Goal: Task Accomplishment & Management: Manage account settings

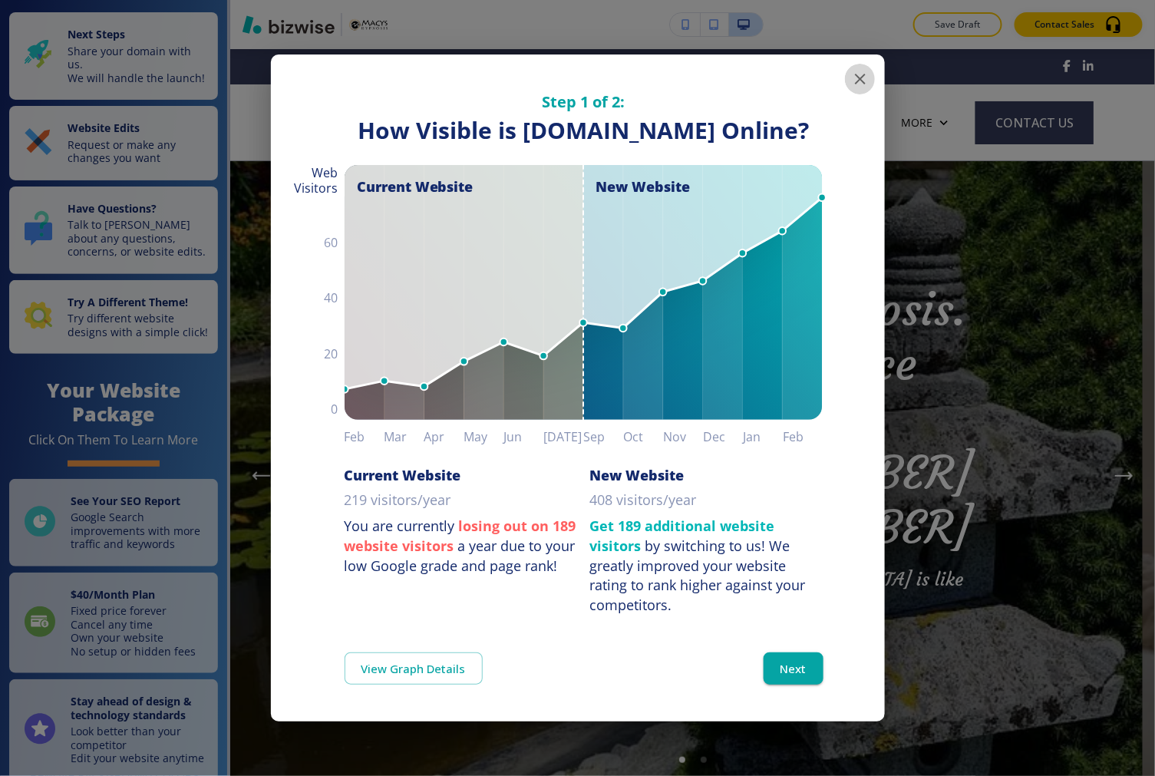
click at [867, 70] on icon "button" at bounding box center [860, 79] width 18 height 18
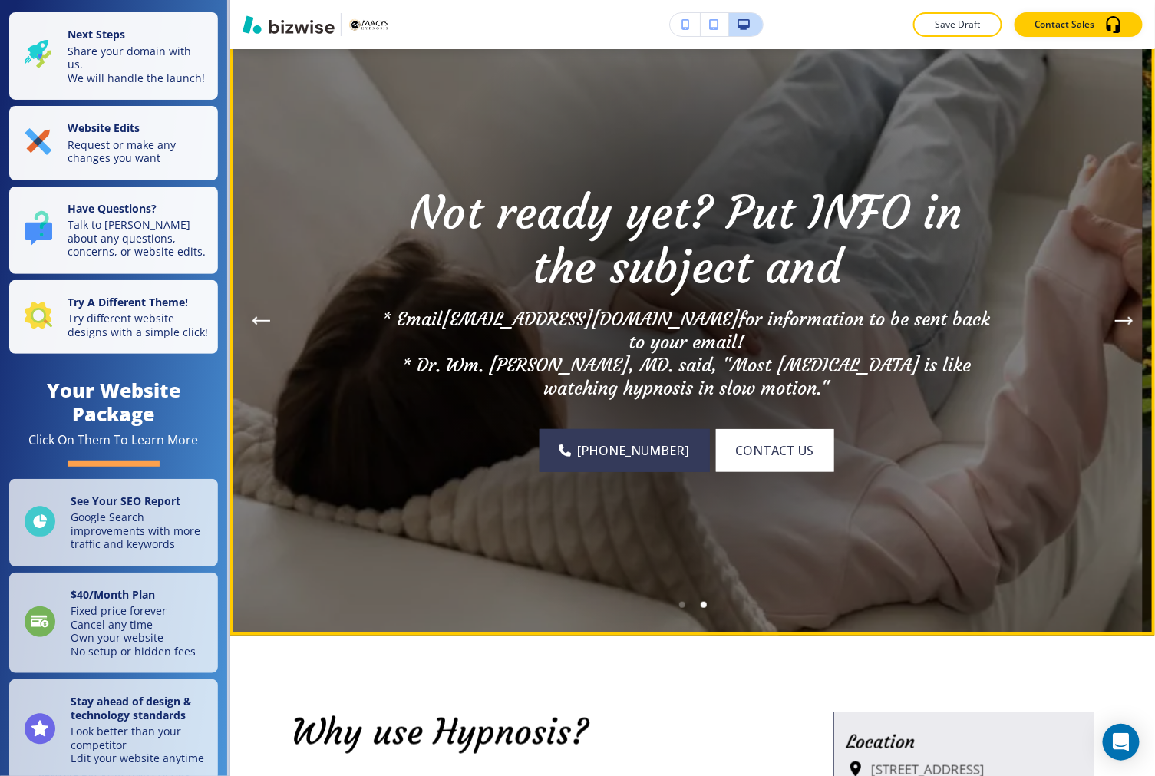
scroll to position [170, 0]
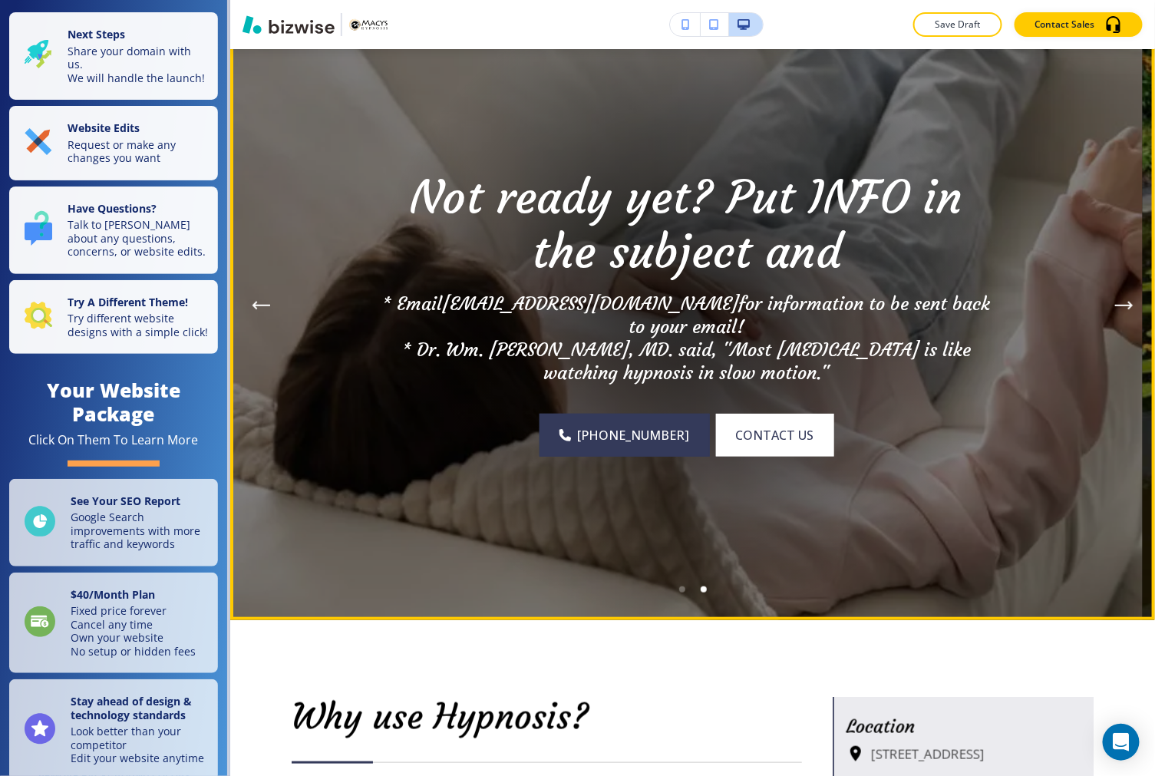
click at [252, 299] on button "Previous Hero Image" at bounding box center [261, 305] width 31 height 31
click at [249, 303] on button "Previous Hero Image" at bounding box center [261, 305] width 31 height 31
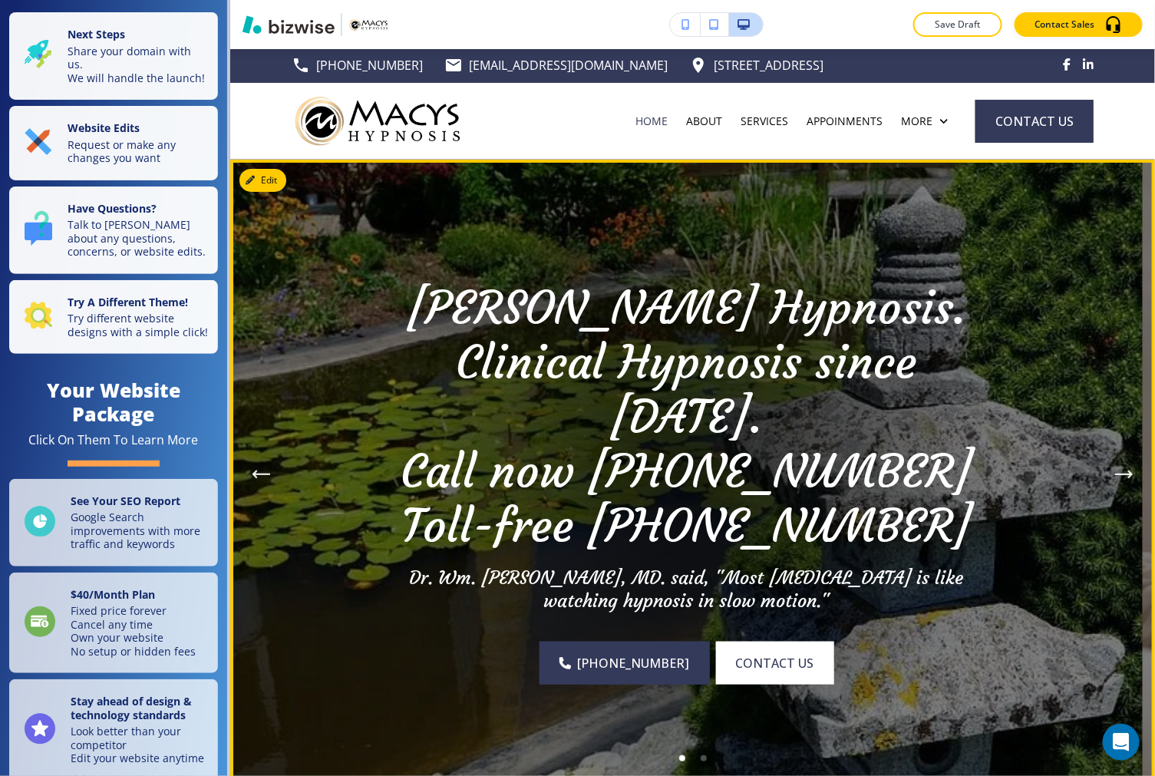
scroll to position [0, 0]
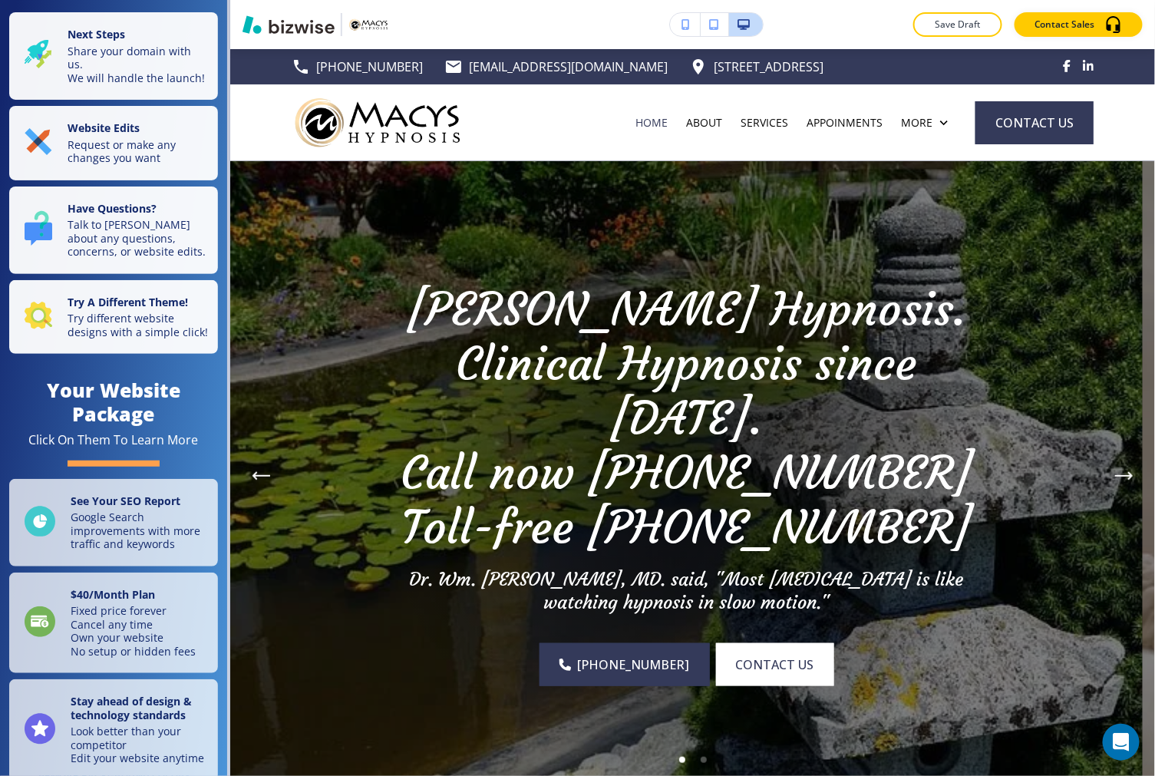
click at [249, 184] on div "Edit Not ready yet? Put INFO in the subject and * Email info@macys-hypnosis.com…" at bounding box center [692, 475] width 925 height 629
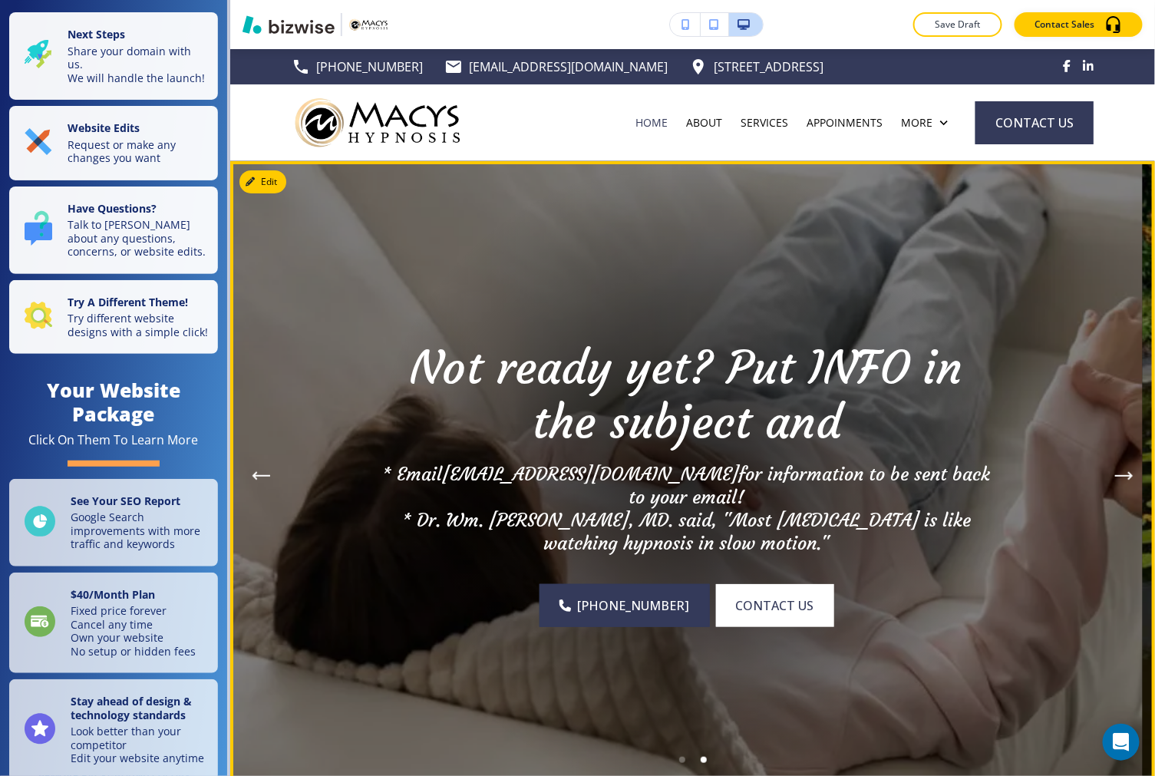
click at [253, 473] on icon "Previous Hero Image" at bounding box center [261, 475] width 18 height 9
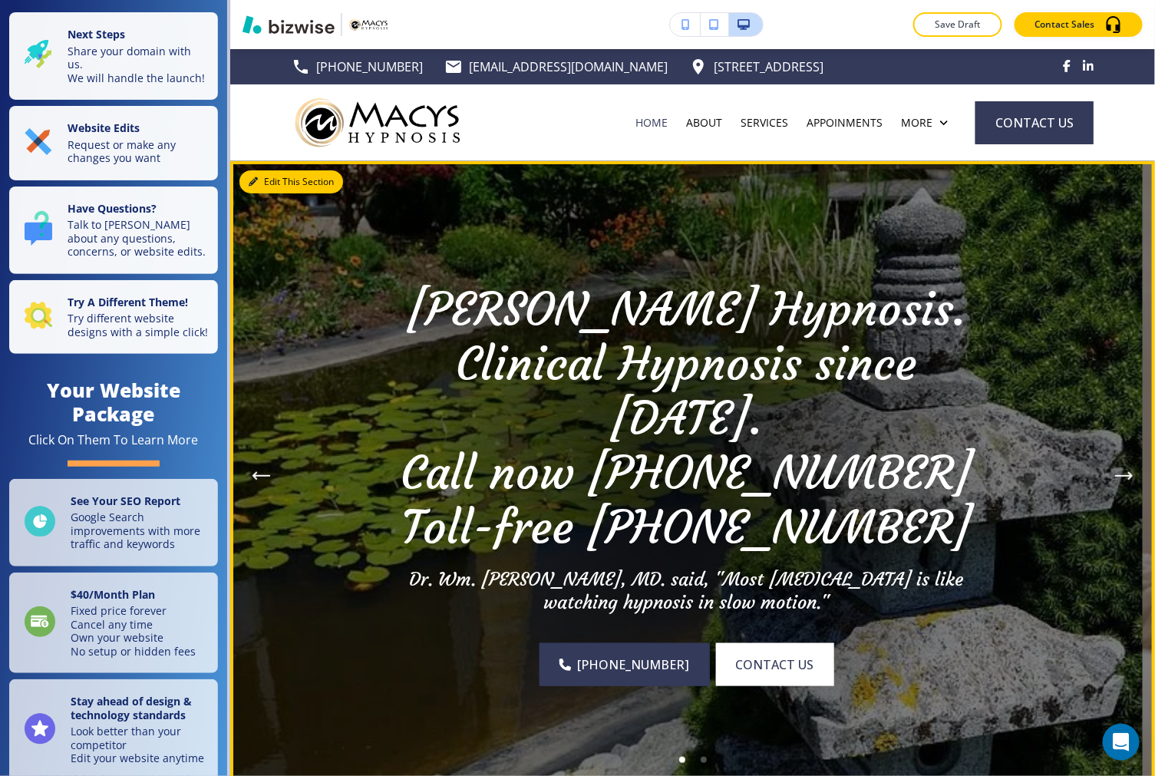
click at [247, 173] on div "Edit This Section Not ready yet? Put INFO in the subject and * Email info@macys…" at bounding box center [692, 475] width 925 height 629
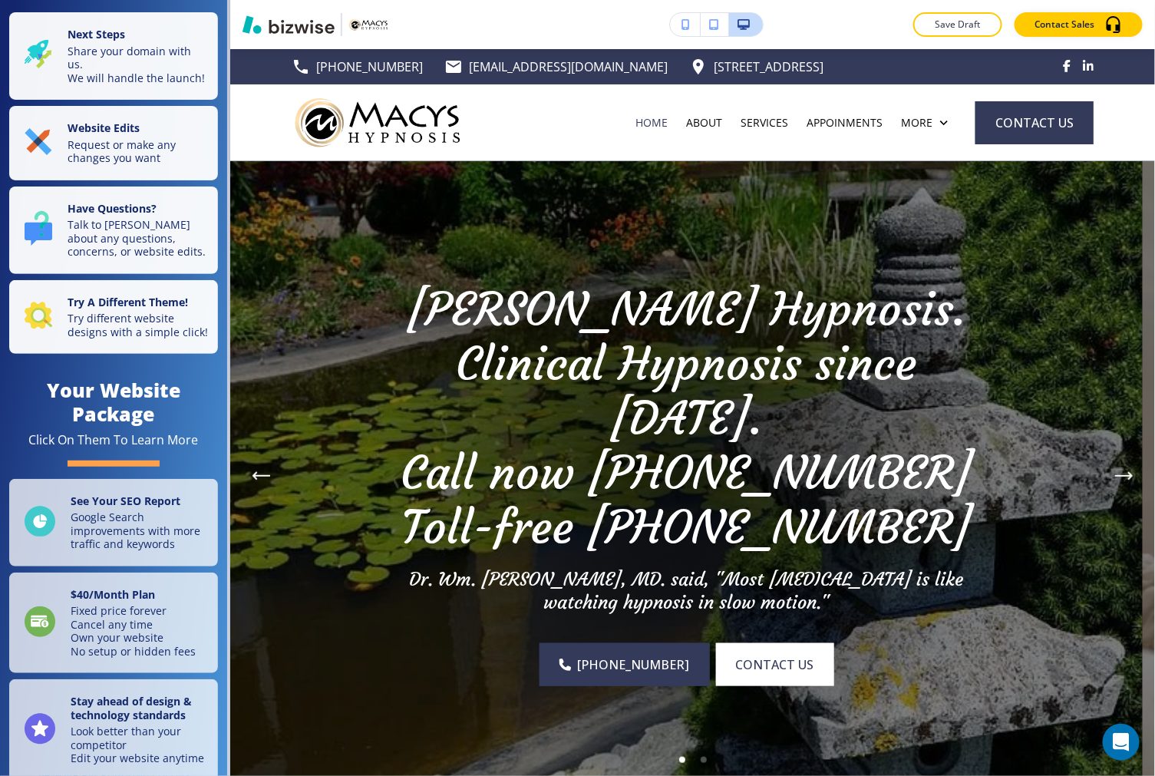
click at [281, 226] on img at bounding box center [686, 475] width 912 height 629
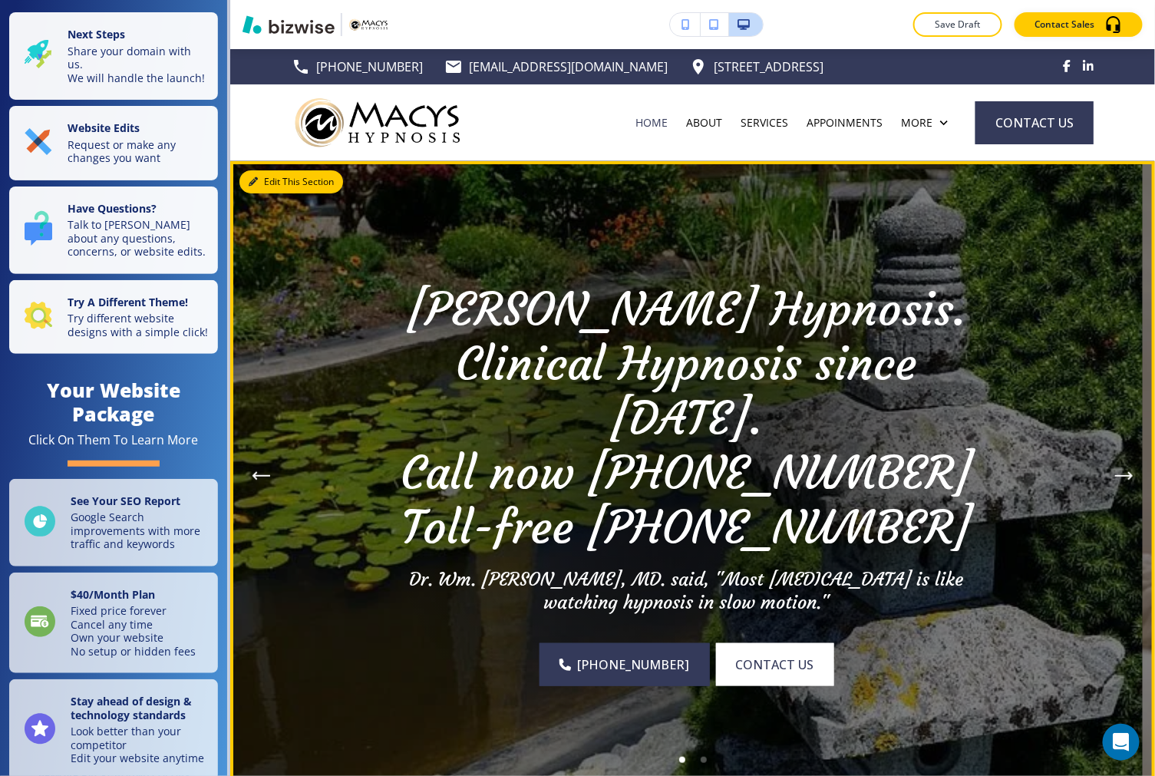
click at [261, 188] on button "Edit This Section" at bounding box center [291, 181] width 104 height 23
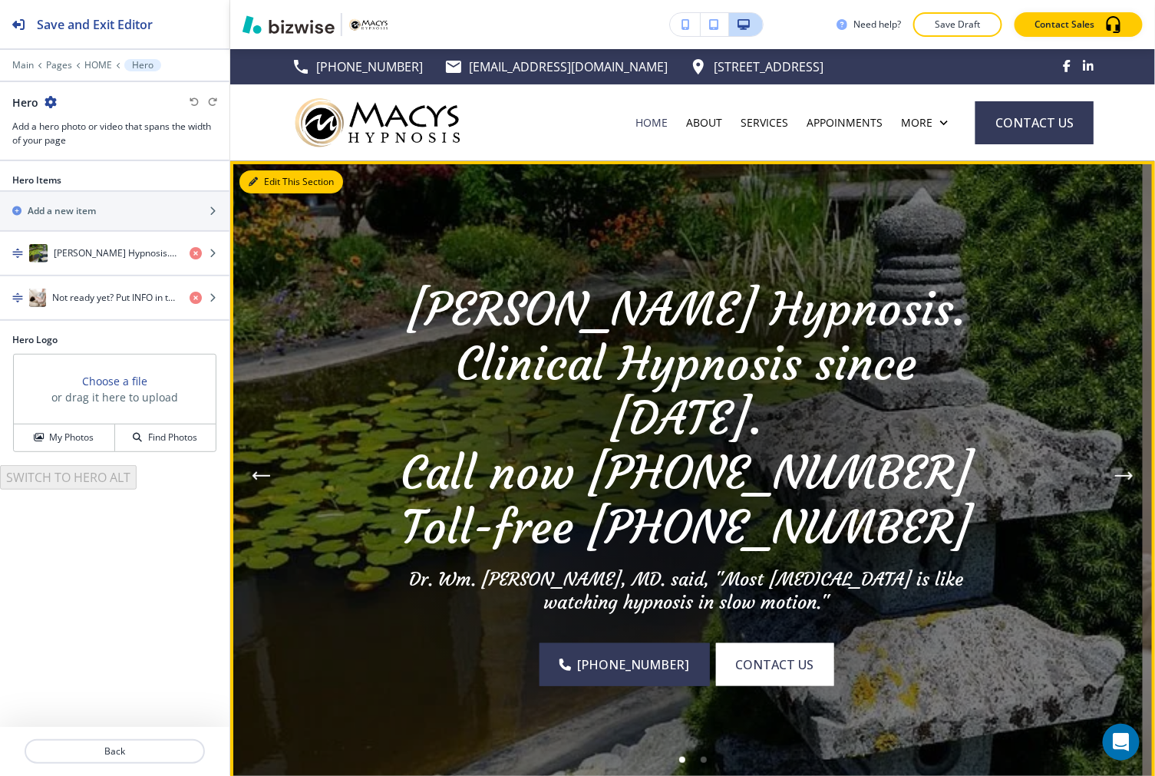
scroll to position [111, 0]
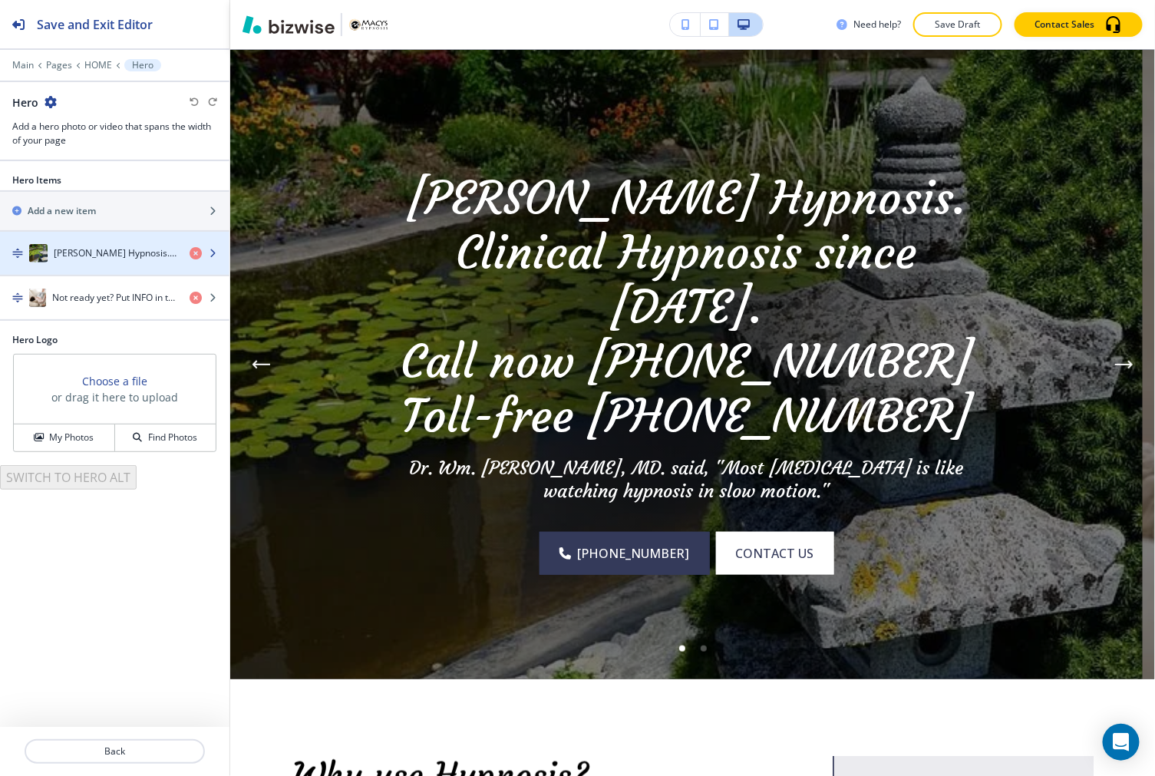
click at [114, 255] on h4 "Macy's Hypnosis. Clinical Hypnosis since 1998.Call now 559-344-5004Toll-free 87…" at bounding box center [116, 253] width 124 height 14
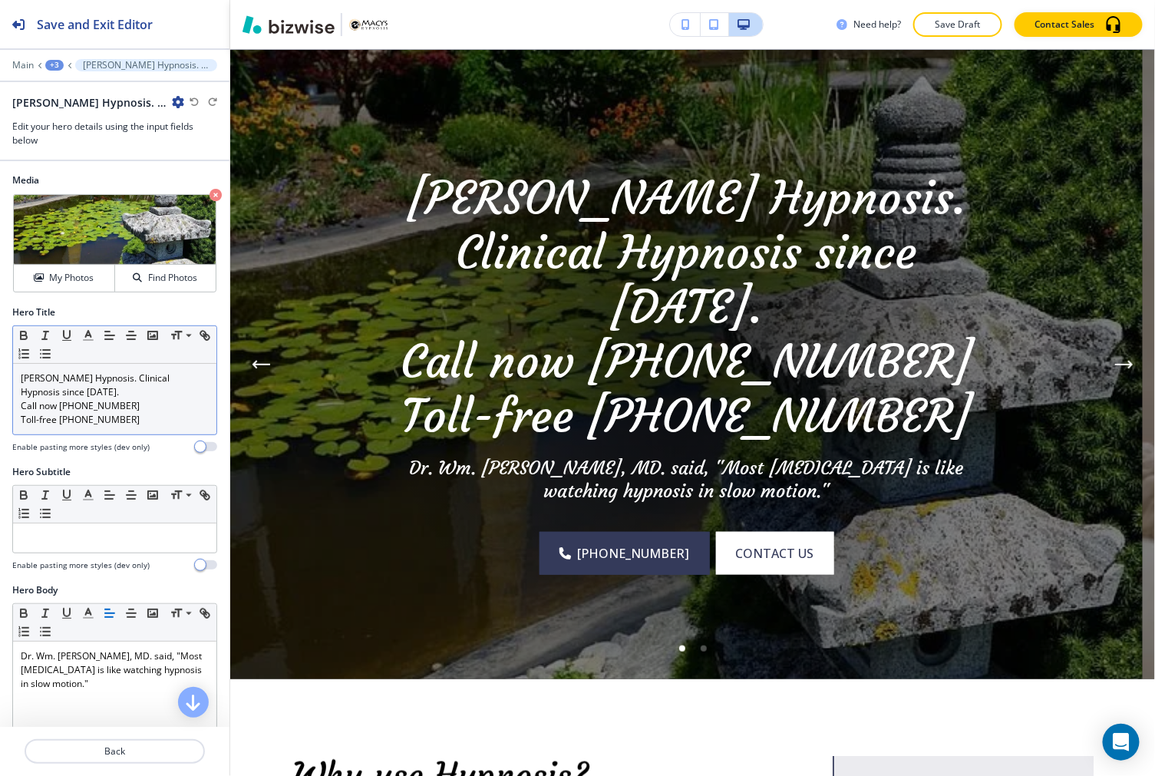
click at [170, 379] on p "Macy's Hypnosis. Clinical Hypnosis since 1998." at bounding box center [115, 385] width 188 height 28
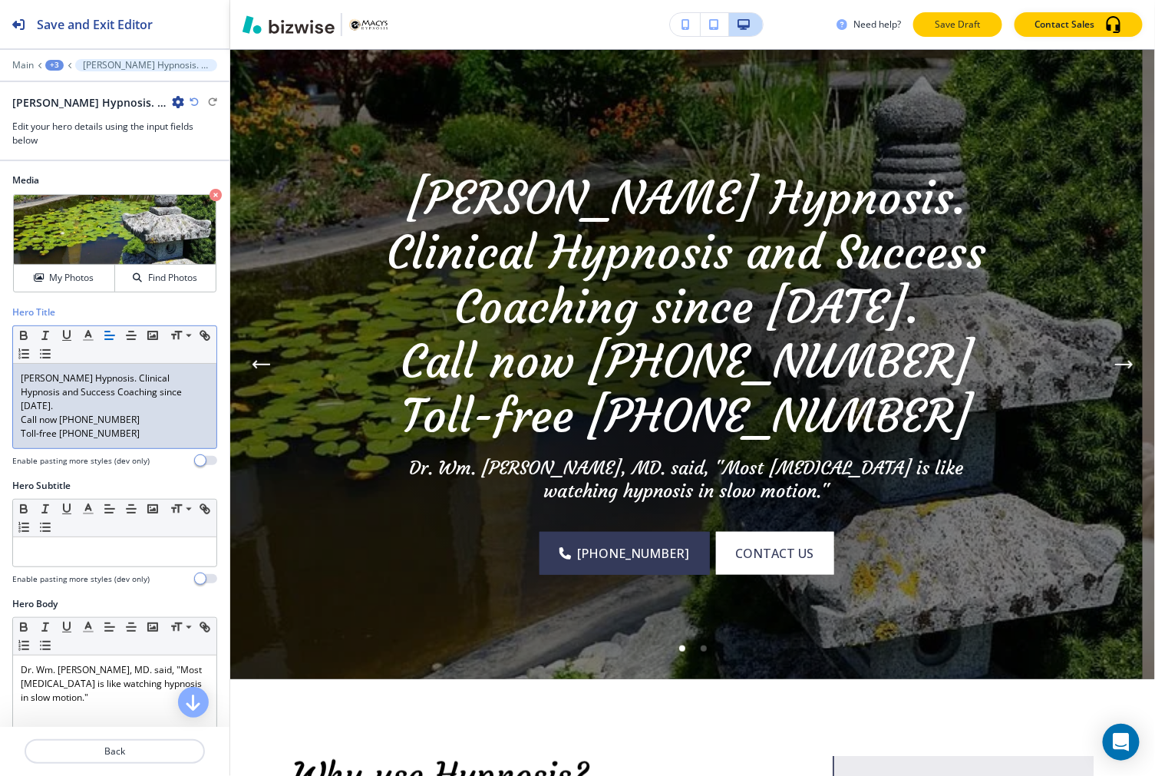
click at [974, 23] on p "Save Draft" at bounding box center [957, 25] width 49 height 14
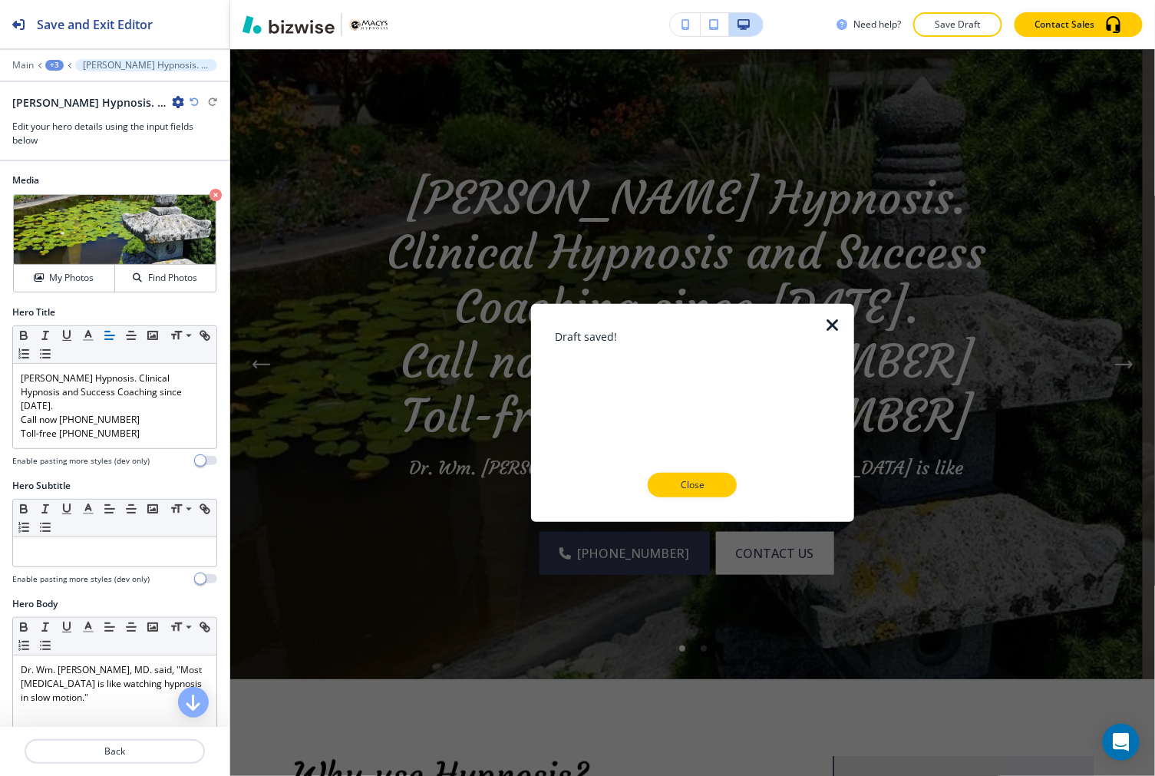
click at [823, 318] on div at bounding box center [692, 315] width 275 height 25
click at [832, 325] on icon "button" at bounding box center [832, 324] width 18 height 18
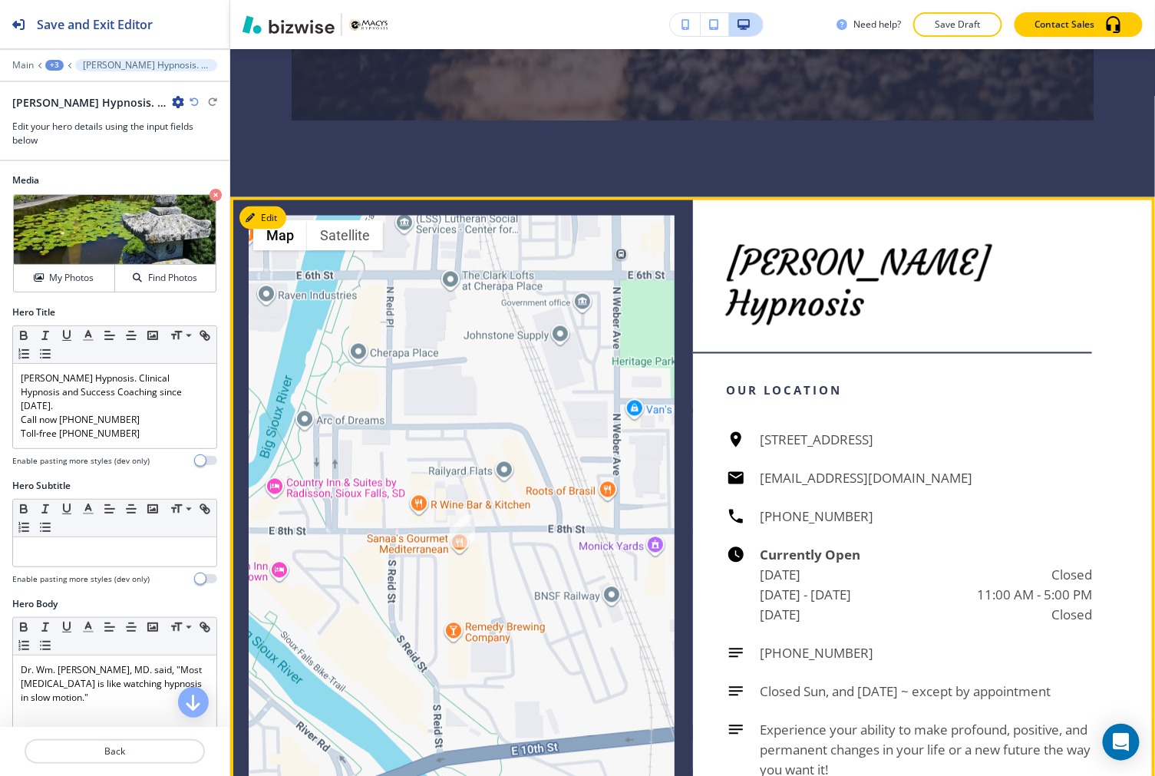
scroll to position [4970, 0]
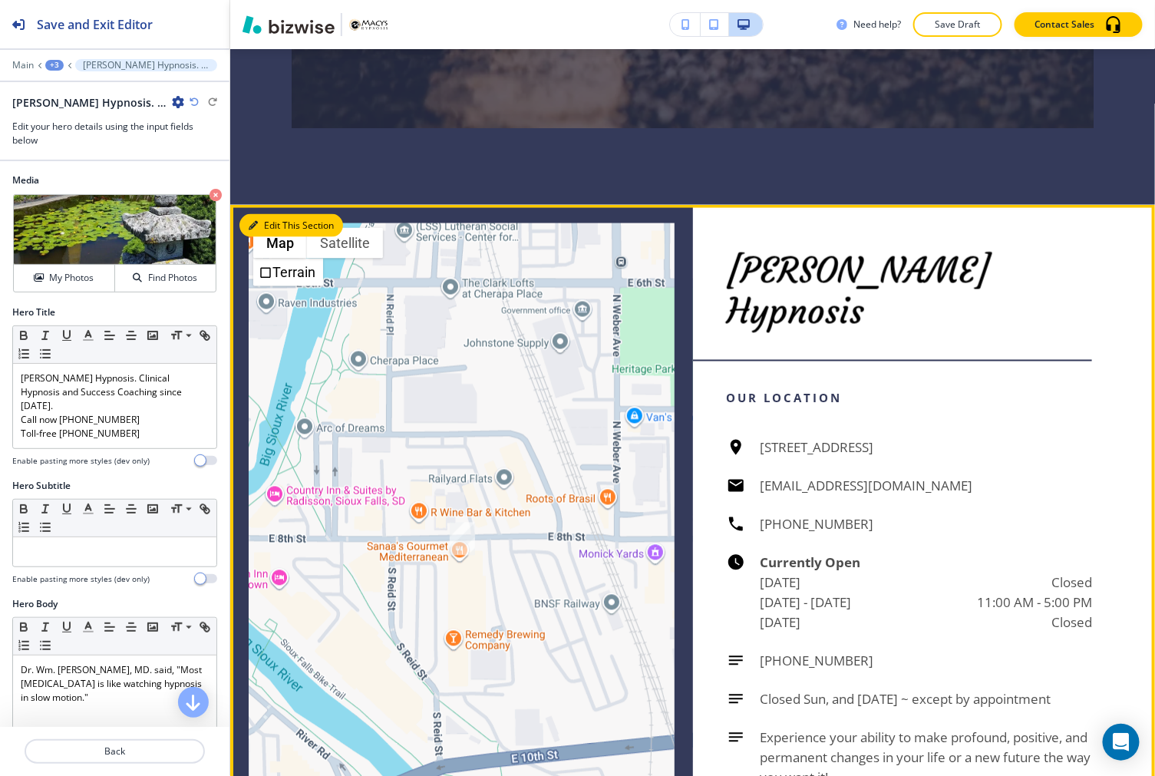
click at [249, 221] on icon "button" at bounding box center [253, 225] width 9 height 9
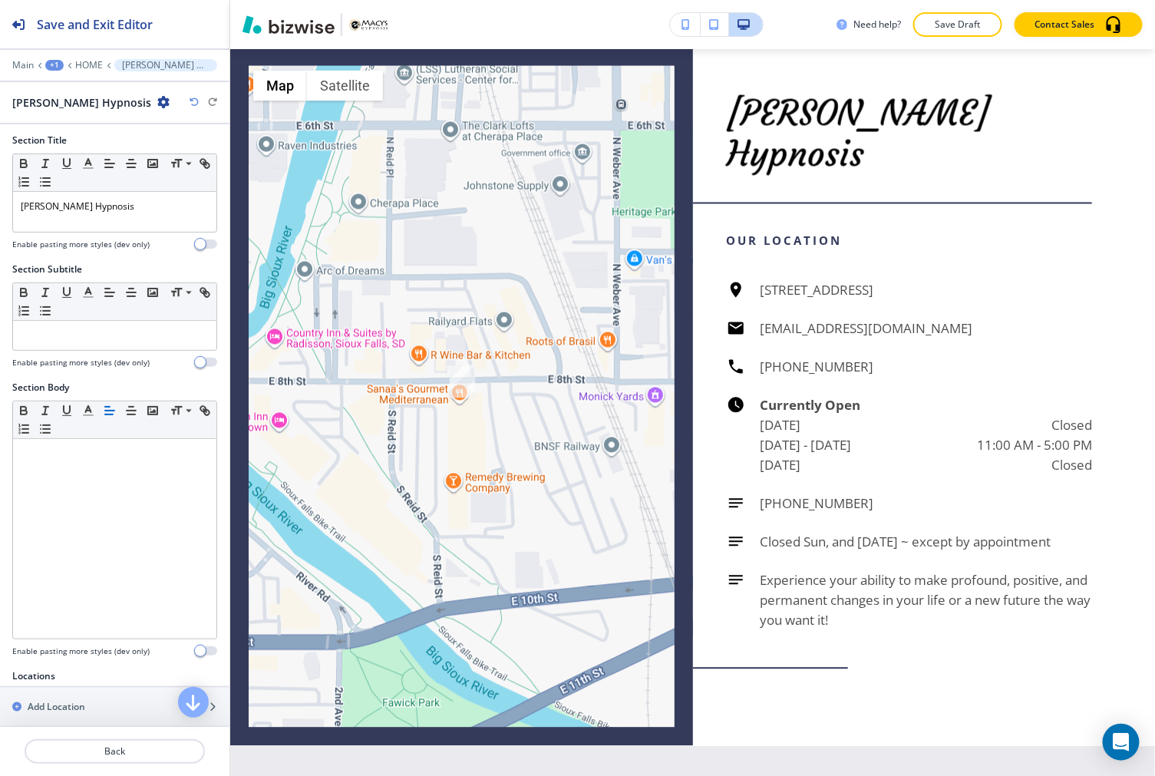
scroll to position [0, 0]
click at [82, 64] on p "HOME" at bounding box center [89, 65] width 28 height 11
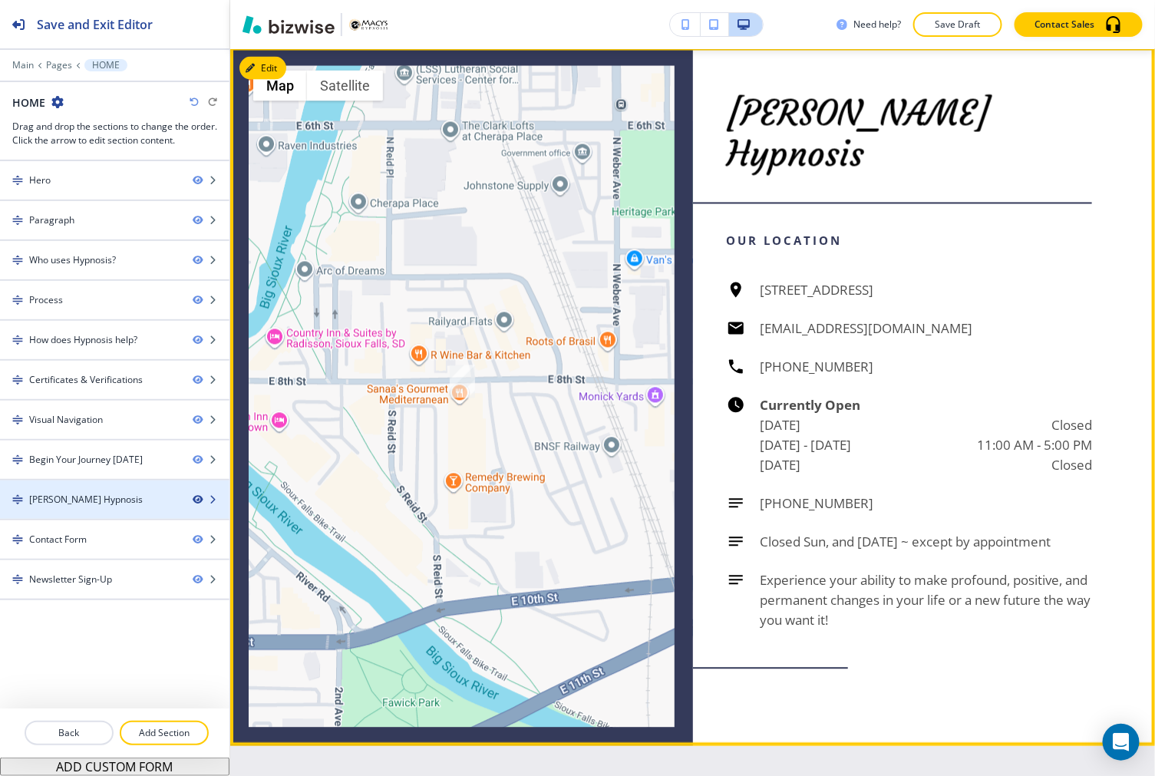
click at [197, 499] on icon "button" at bounding box center [197, 499] width 9 height 9
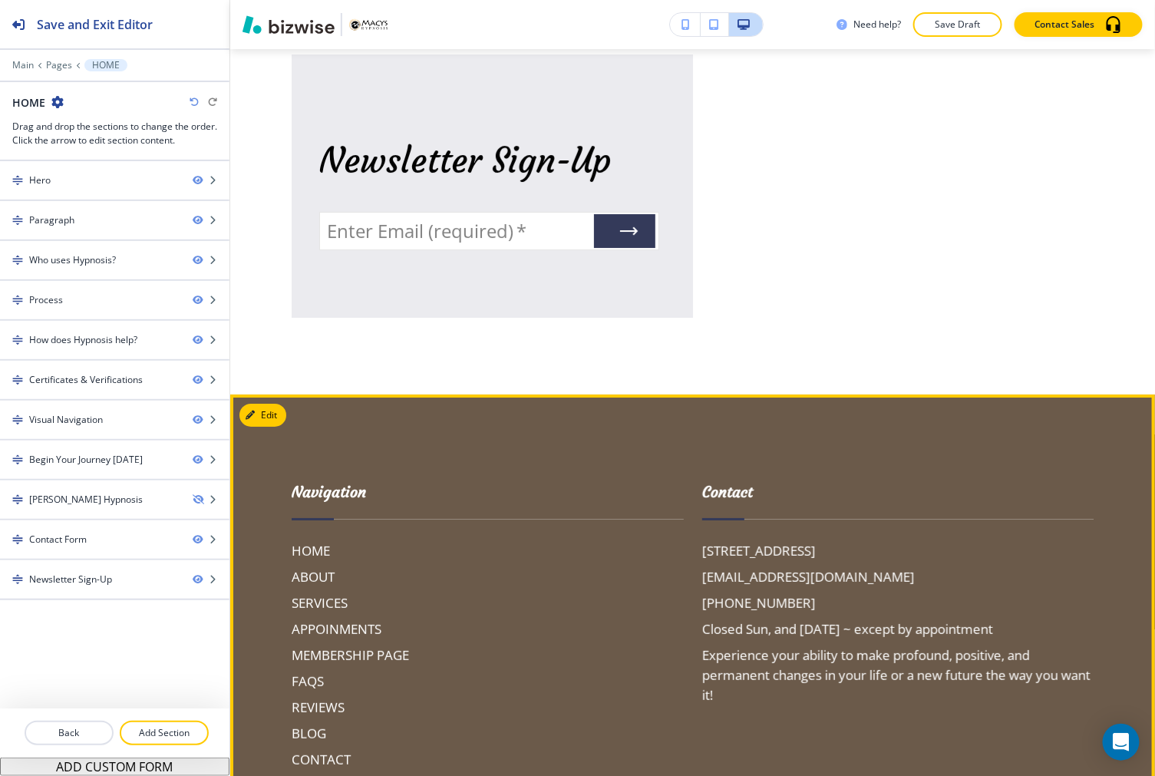
scroll to position [6227, 0]
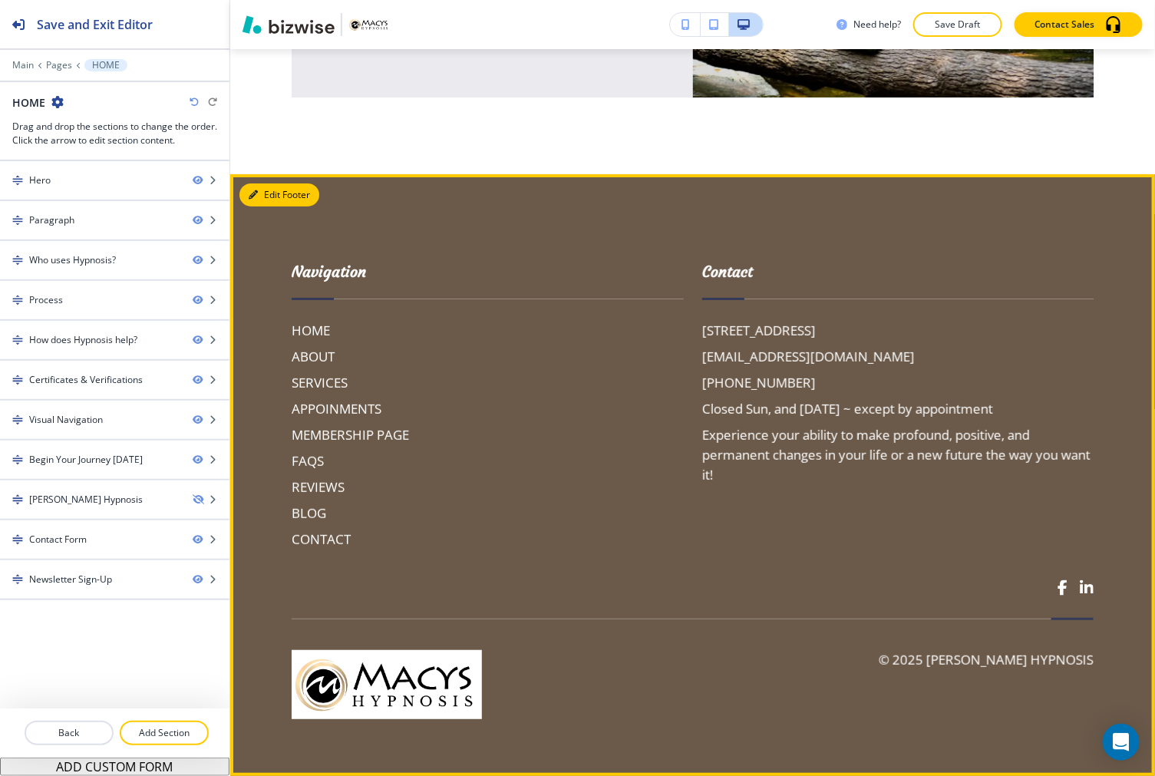
click at [265, 193] on button "Edit Footer" at bounding box center [279, 194] width 80 height 23
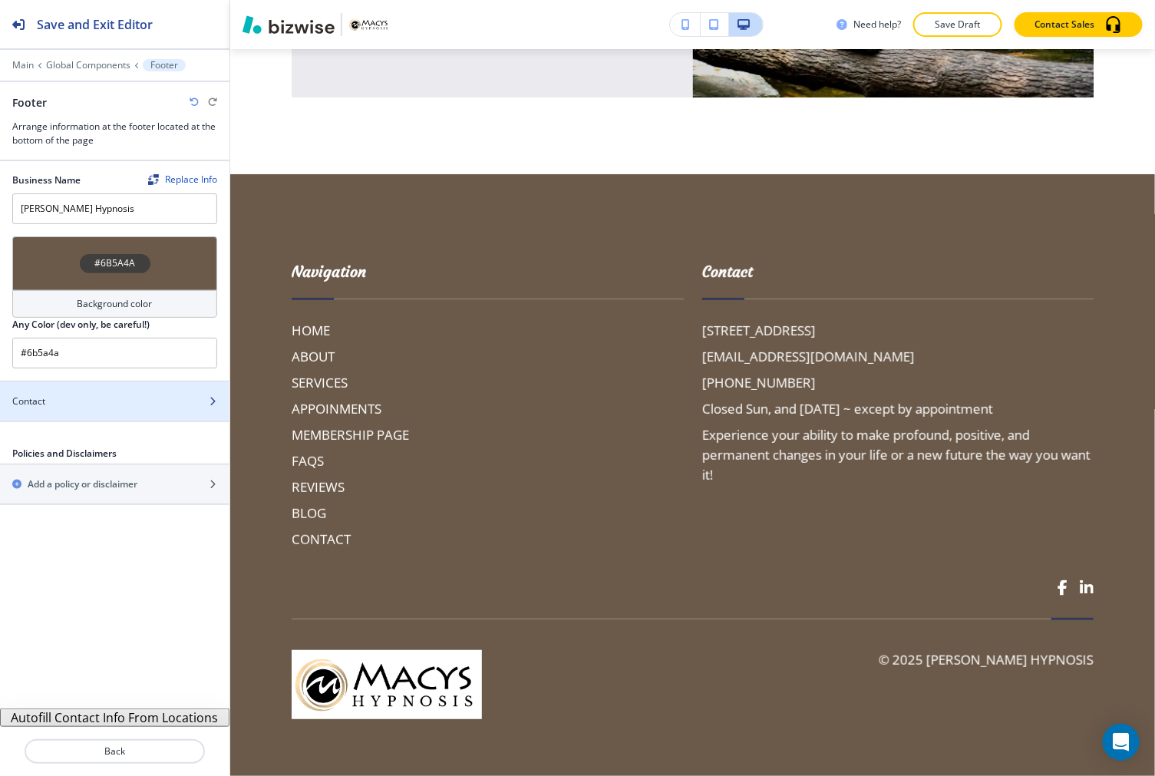
click at [94, 395] on div "Contact" at bounding box center [98, 401] width 196 height 14
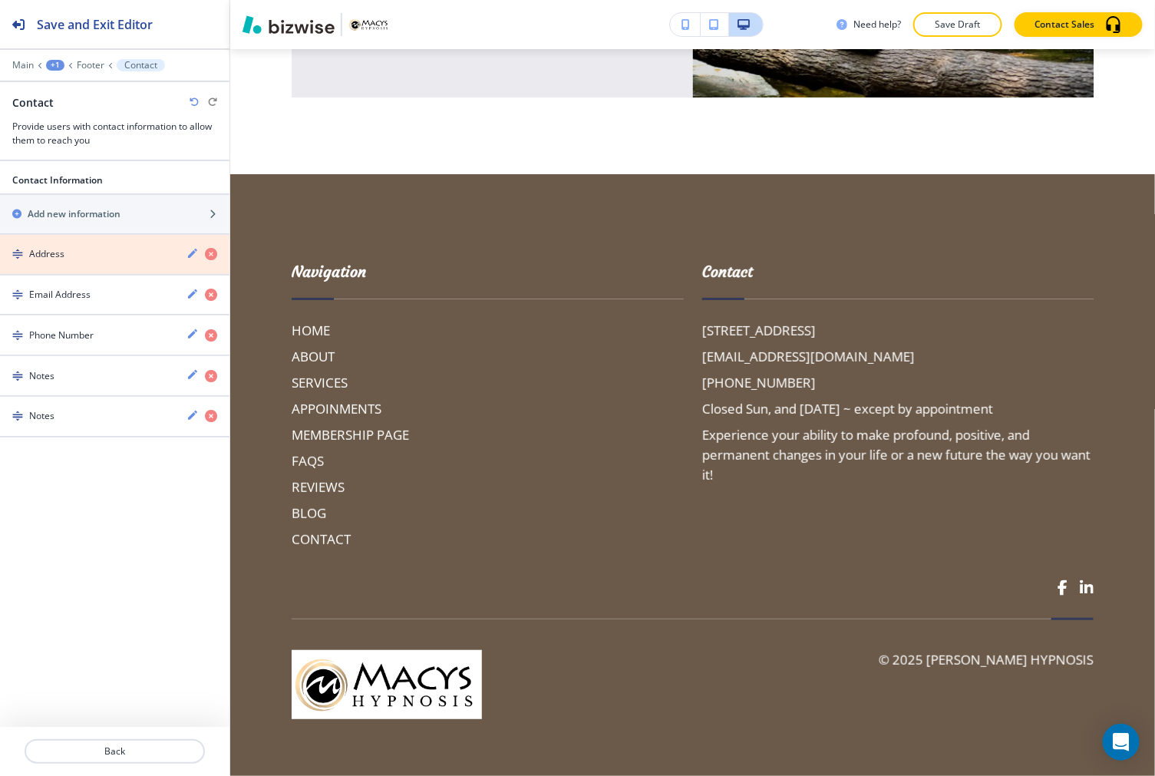
click at [211, 254] on icon "button" at bounding box center [211, 254] width 12 height 12
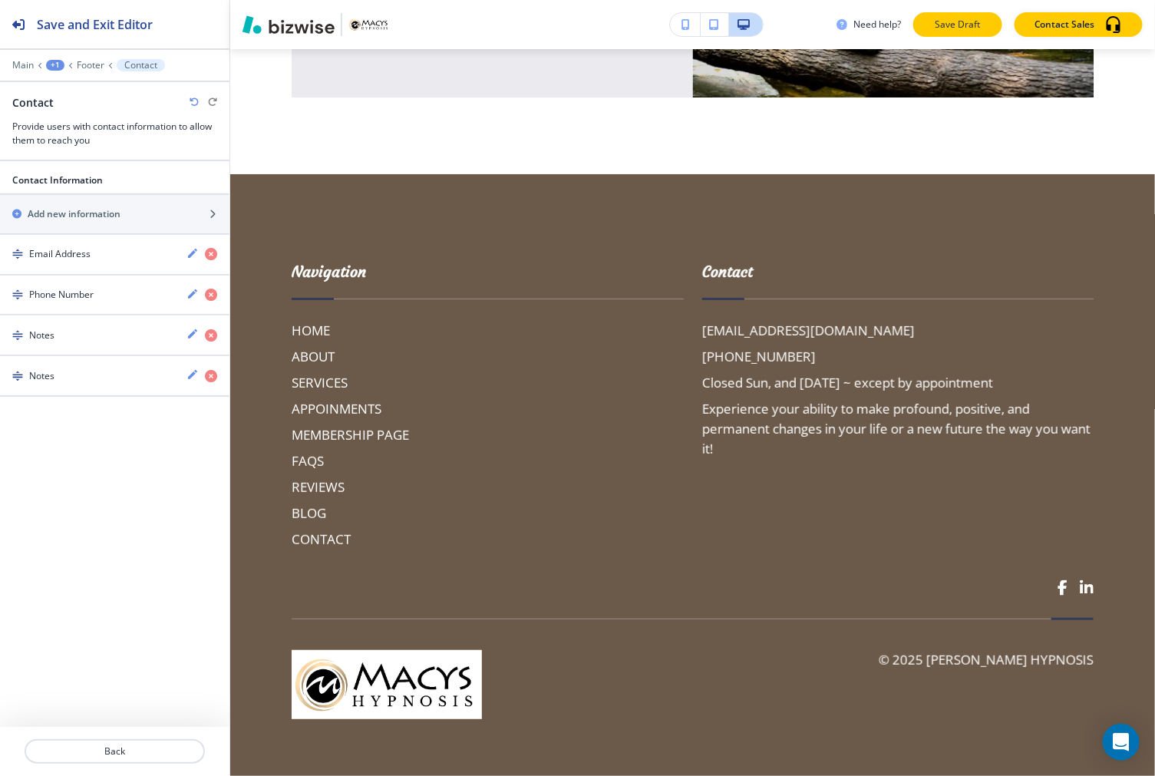
click at [974, 23] on p "Save Draft" at bounding box center [957, 25] width 49 height 14
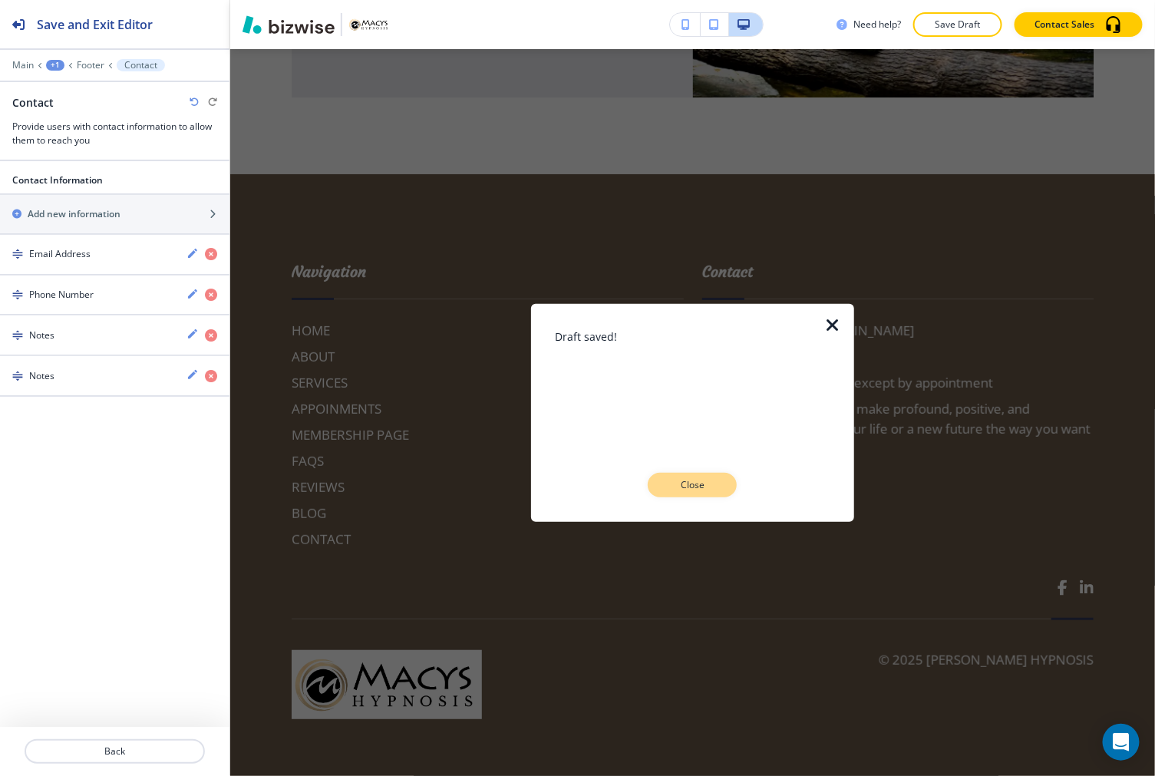
click at [725, 479] on button "Close" at bounding box center [692, 485] width 89 height 25
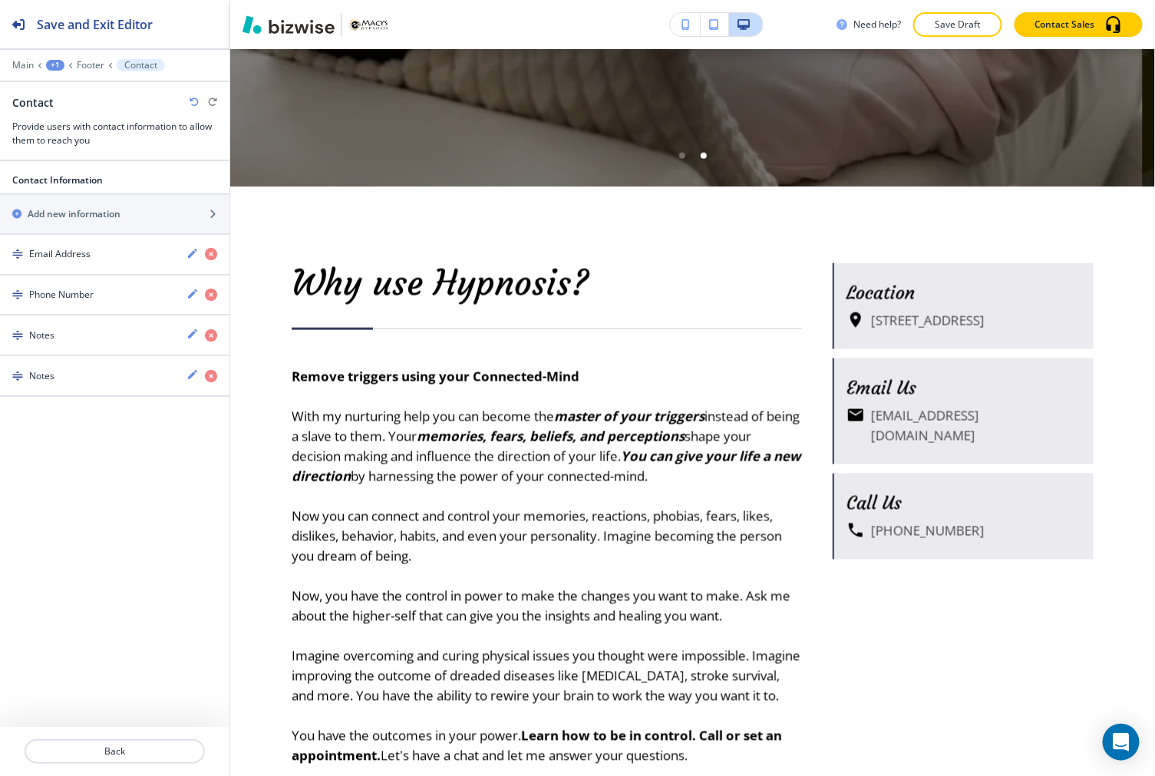
scroll to position [0, 0]
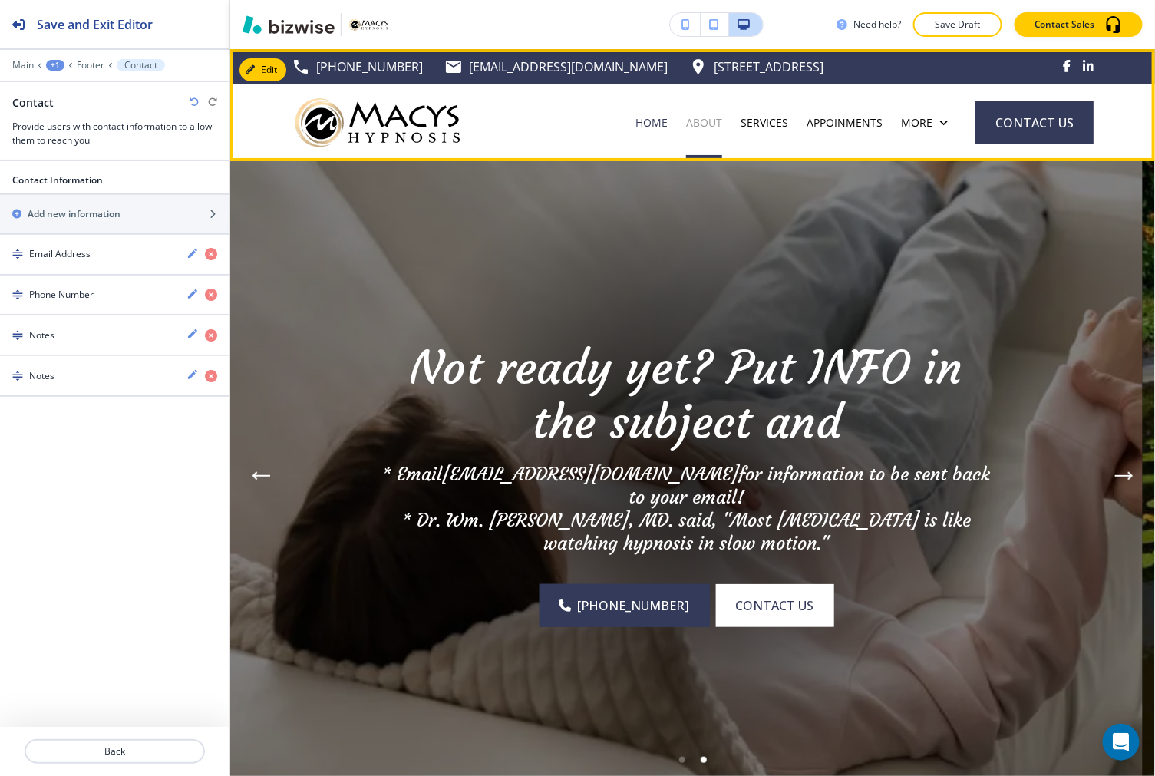
click at [700, 116] on p "ABOUT" at bounding box center [704, 122] width 36 height 15
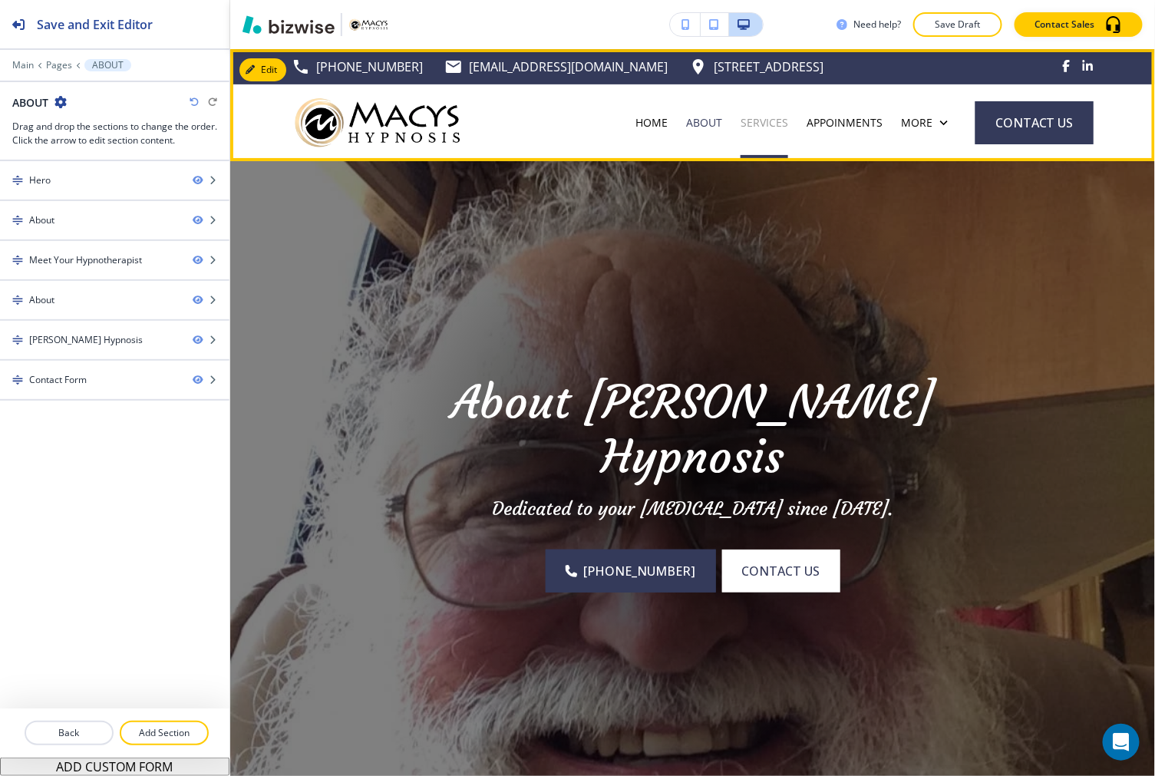
click at [757, 119] on p "SERVICES" at bounding box center [764, 122] width 48 height 15
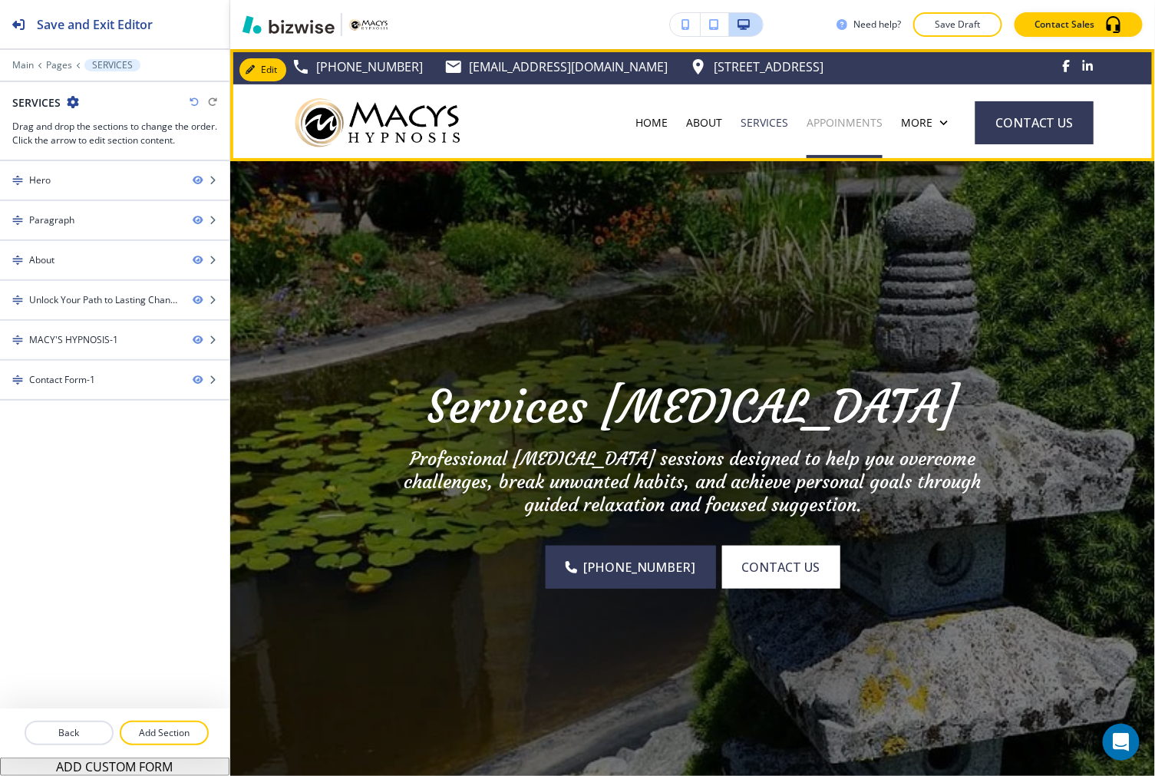
click at [849, 124] on p "APPOINMENTS" at bounding box center [844, 122] width 76 height 15
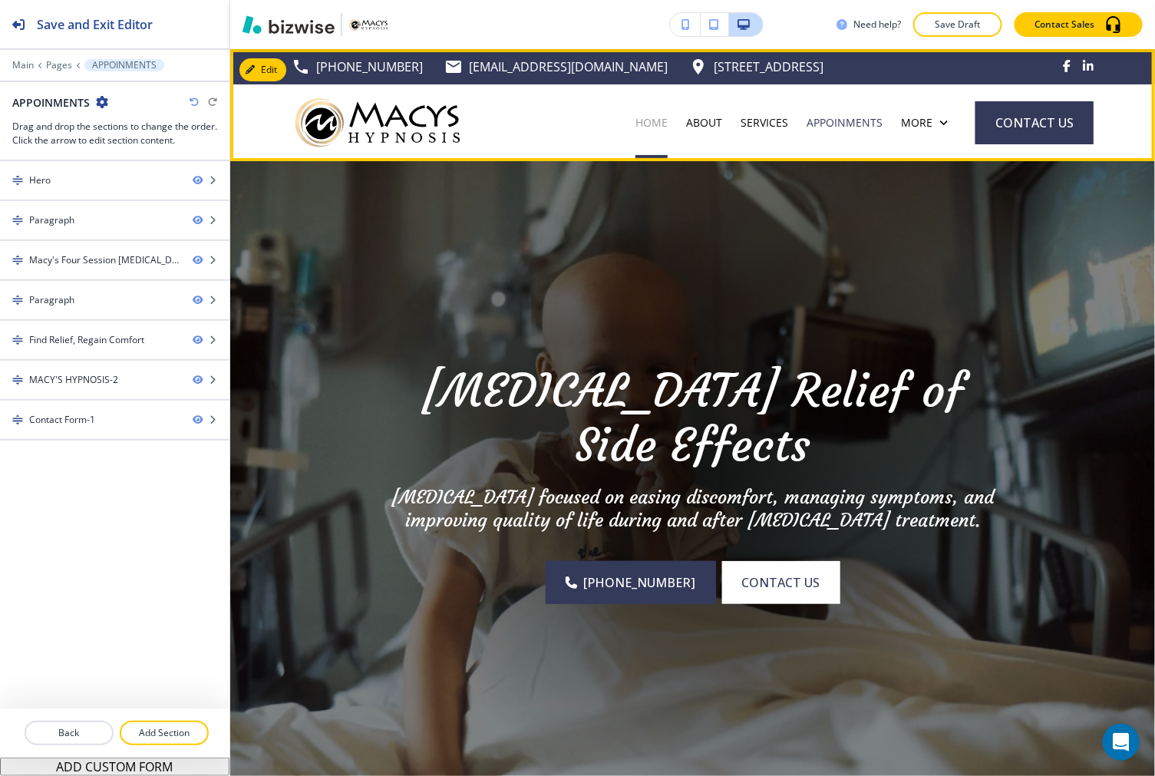
click at [646, 129] on p "HOME" at bounding box center [651, 122] width 32 height 15
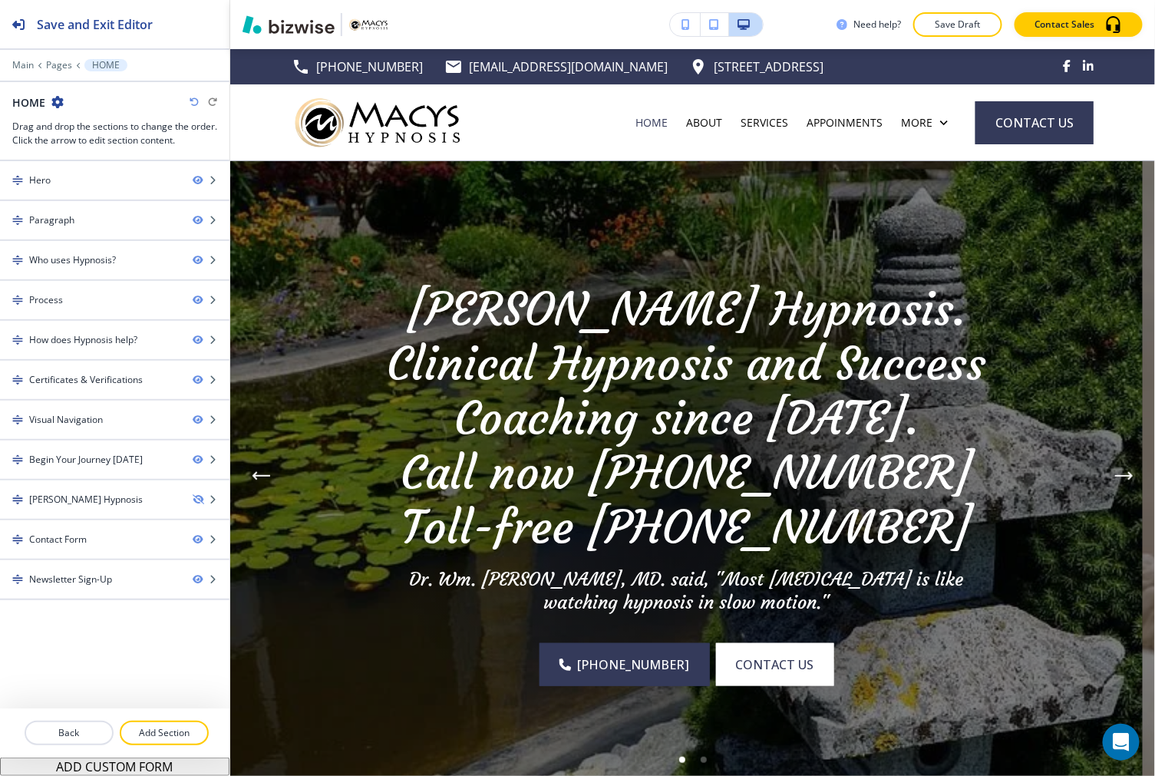
click at [929, 11] on div "Need help? Save Draft Contact Sales" at bounding box center [692, 24] width 925 height 49
click at [939, 18] on p "Save Draft" at bounding box center [957, 25] width 49 height 14
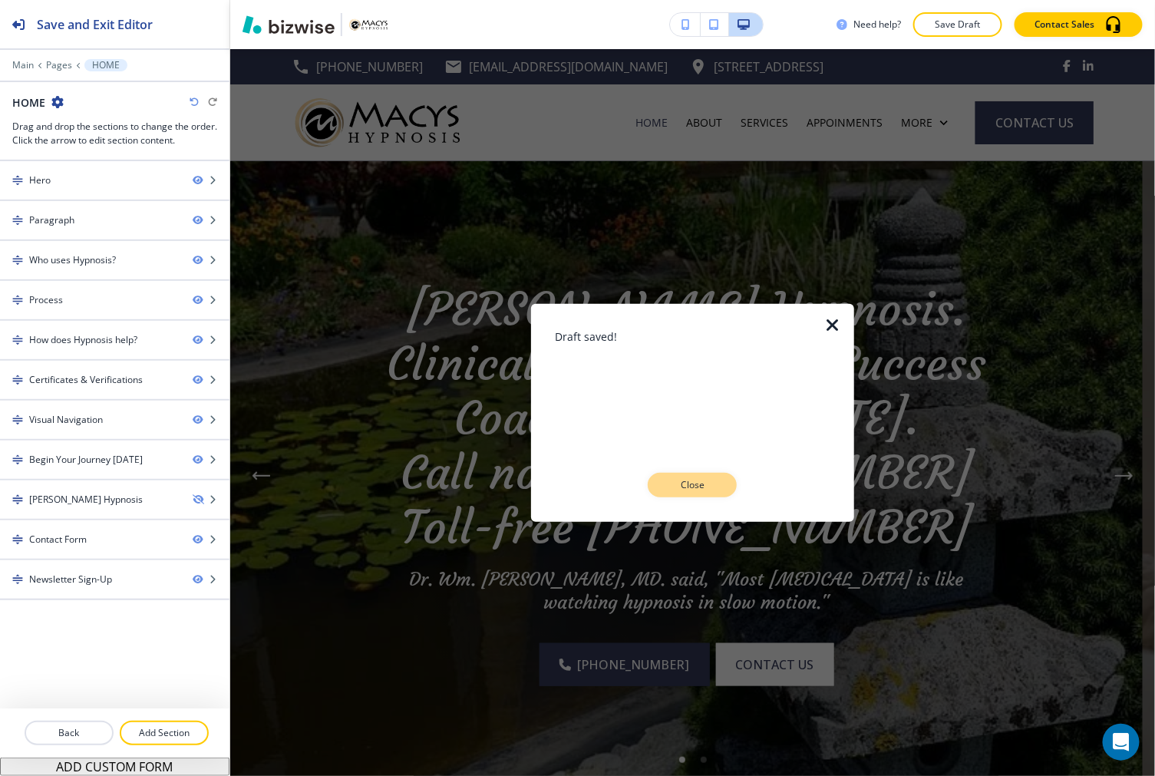
click at [717, 485] on p "Close" at bounding box center [692, 485] width 49 height 14
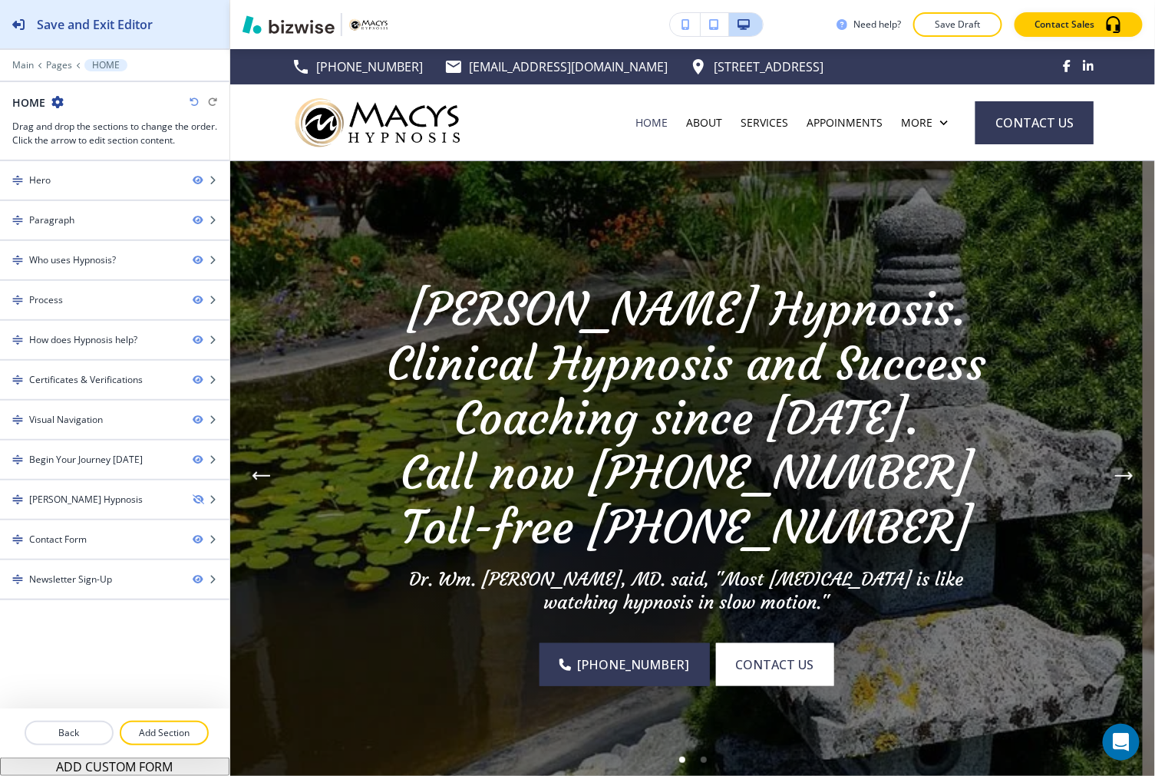
click at [123, 26] on h2 "Save and Exit Editor" at bounding box center [95, 24] width 116 height 18
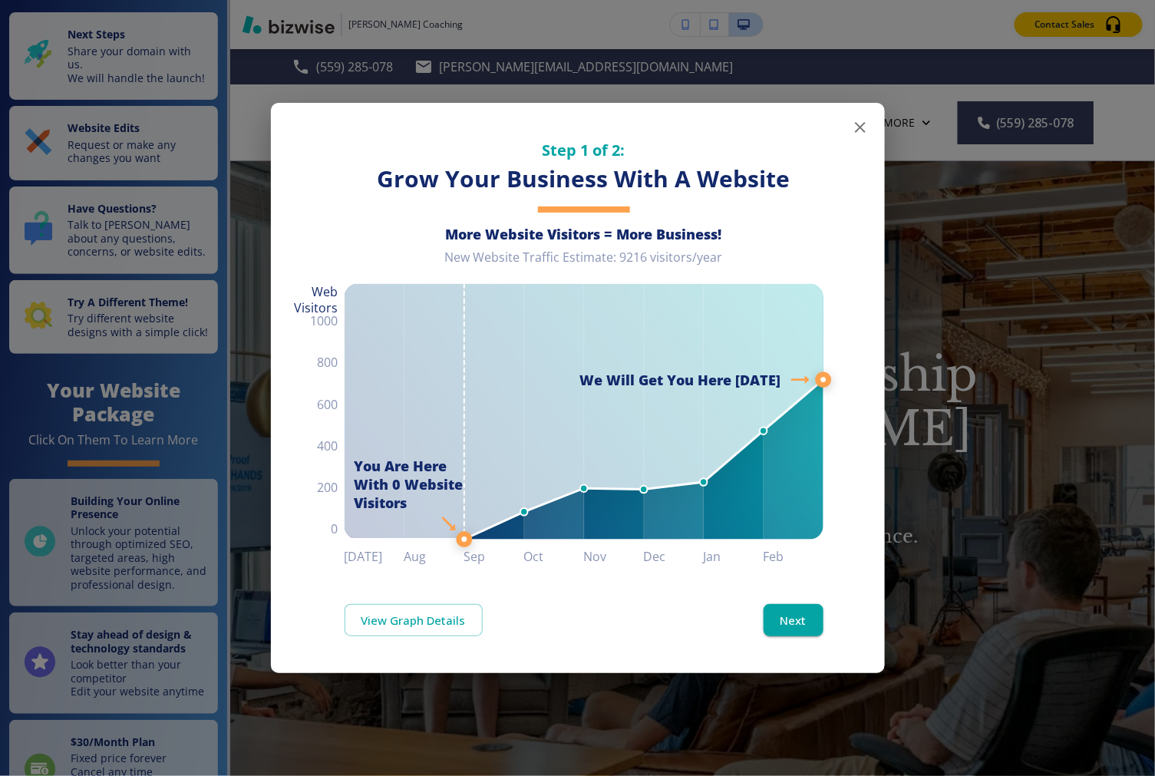
click at [858, 127] on icon "button" at bounding box center [860, 127] width 11 height 11
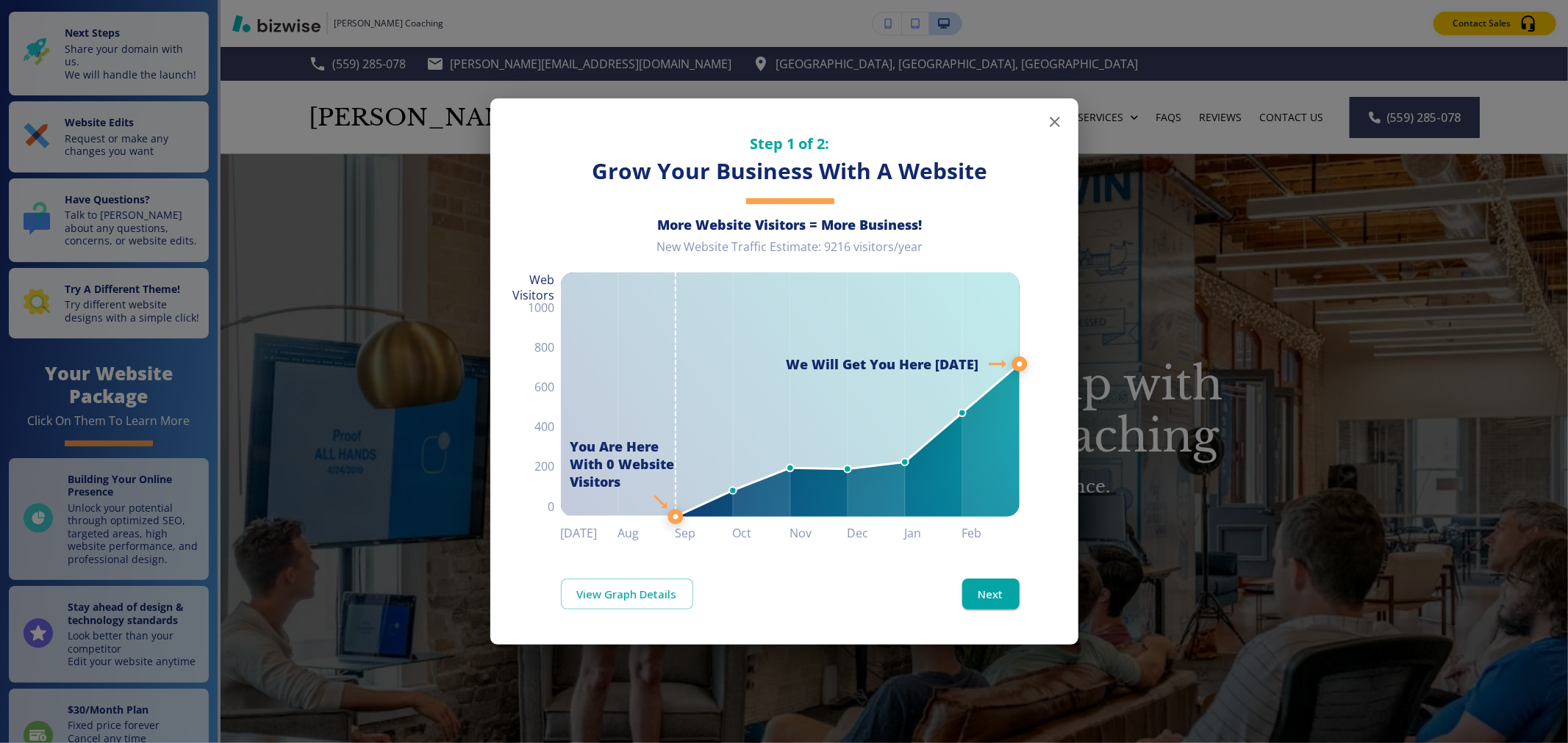
click at [1051, 124] on icon "button" at bounding box center [1055, 122] width 17 height 17
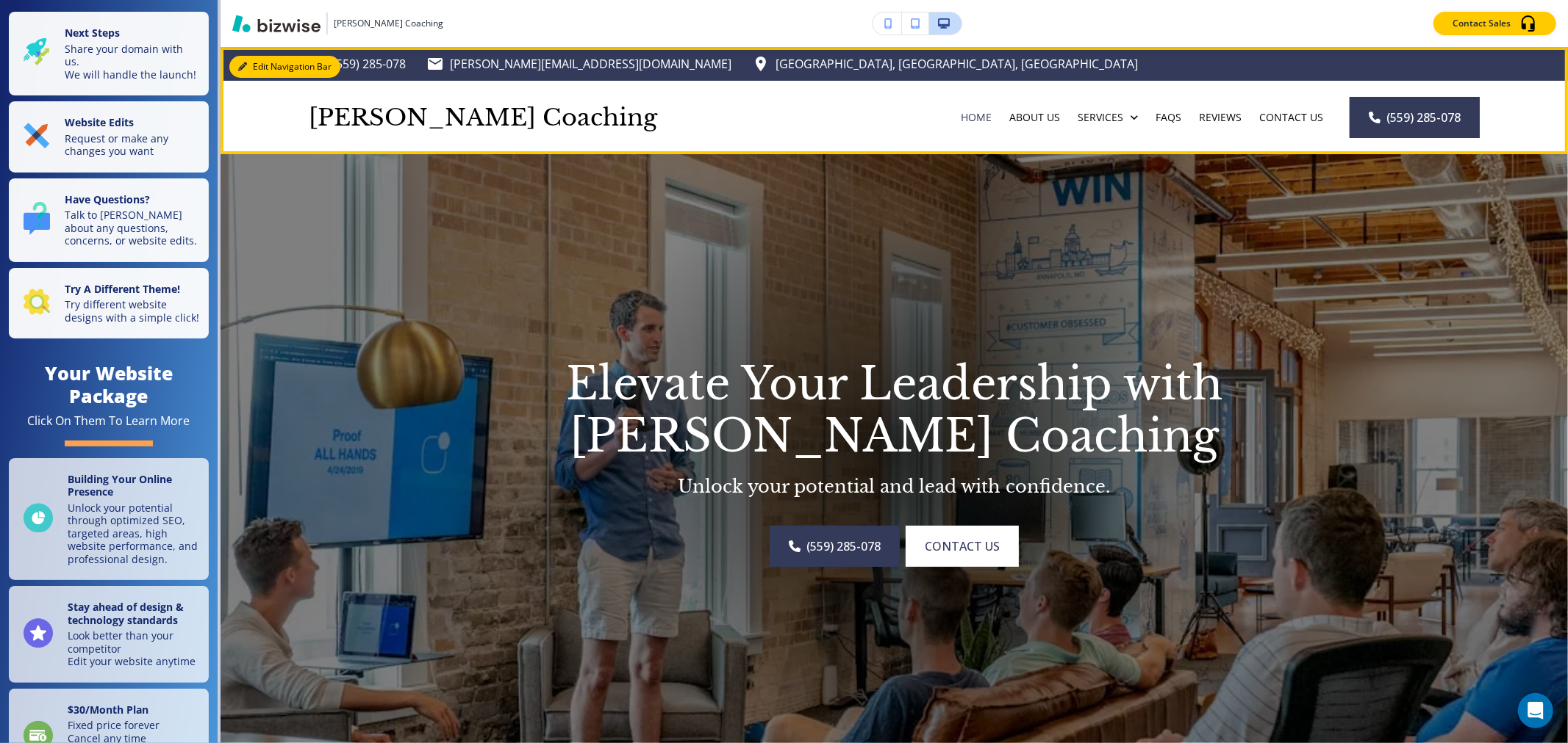
click at [254, 68] on button "Edit Navigation Bar" at bounding box center [284, 66] width 111 height 22
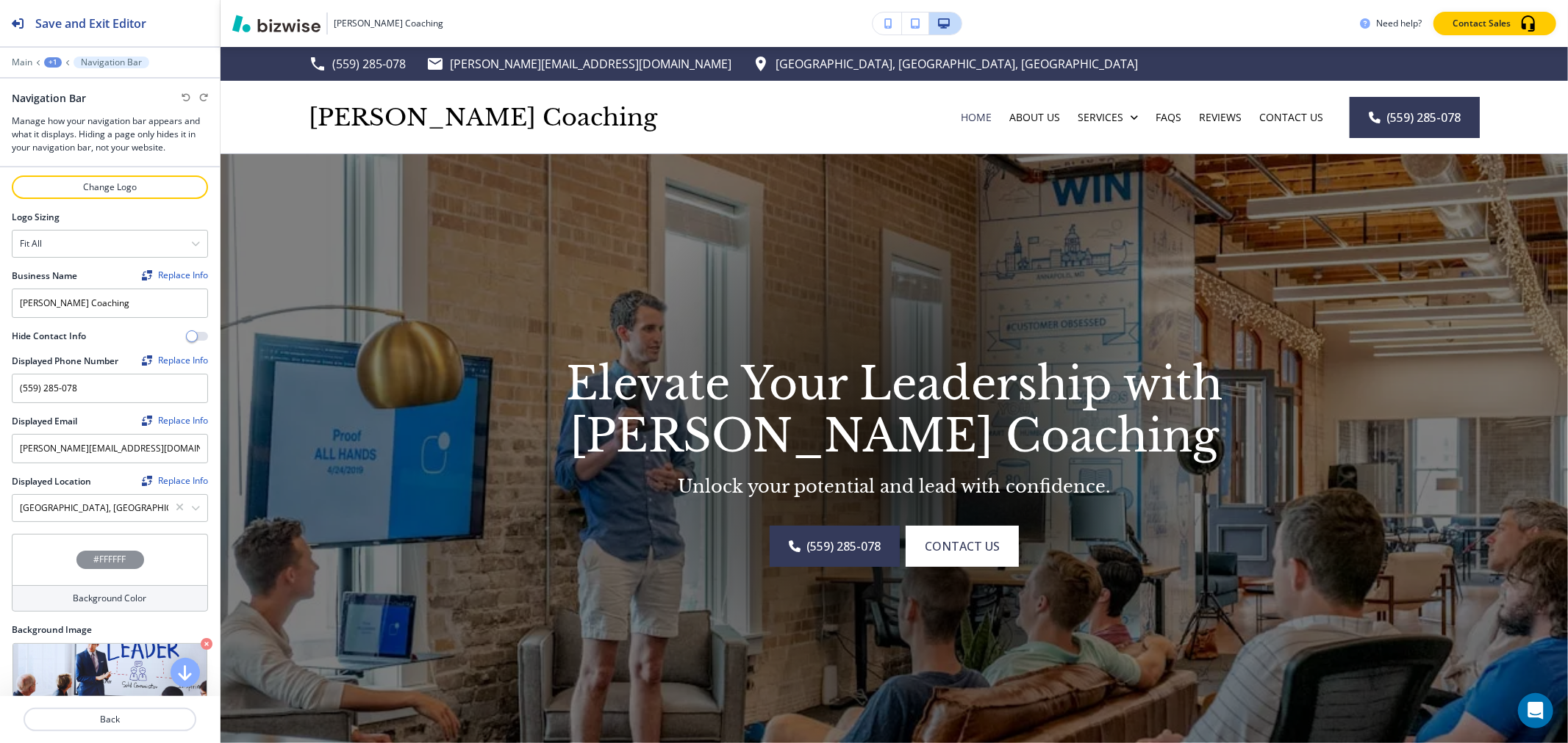
scroll to position [81, 0]
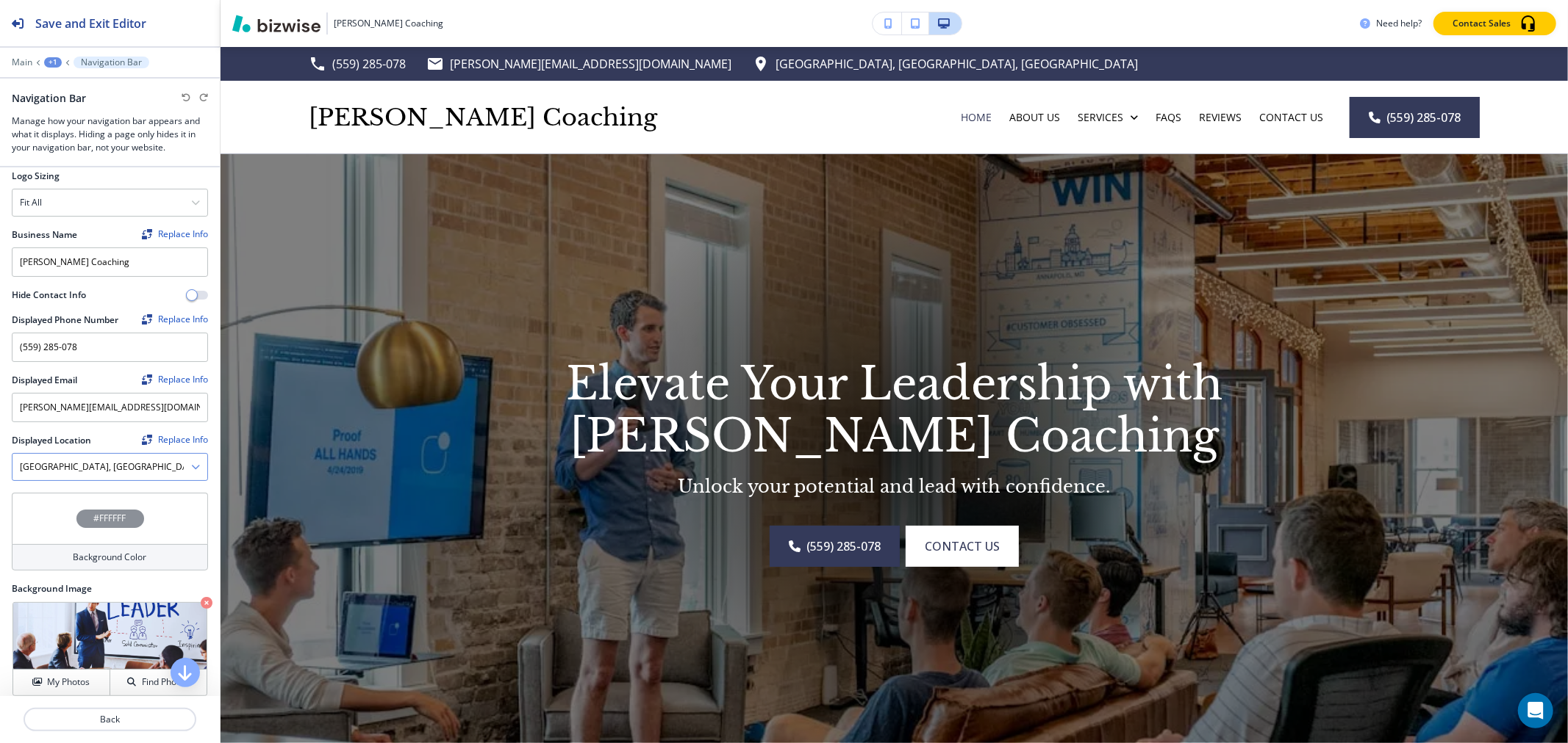
click at [68, 470] on Location "[GEOGRAPHIC_DATA], [GEOGRAPHIC_DATA], [GEOGRAPHIC_DATA]" at bounding box center [102, 467] width 178 height 25
drag, startPoint x: 74, startPoint y: 468, endPoint x: 20, endPoint y: 468, distance: 54.0
click at [20, 468] on Location "[GEOGRAPHIC_DATA], [GEOGRAPHIC_DATA], [GEOGRAPHIC_DATA]" at bounding box center [102, 467] width 178 height 25
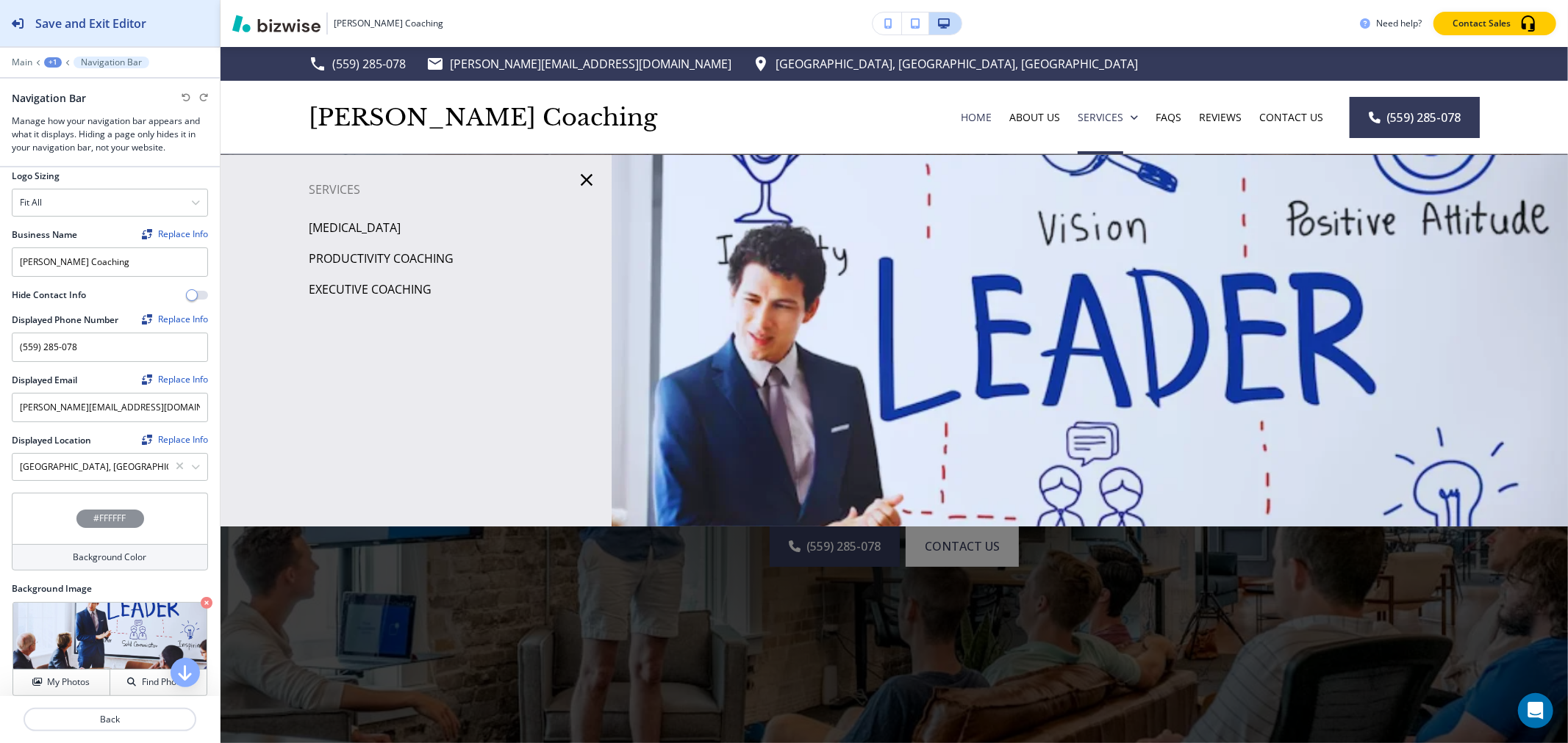
type Location "[GEOGRAPHIC_DATA], [GEOGRAPHIC_DATA], [GEOGRAPHIC_DATA]"
click at [143, 24] on h2 "Save and Exit Editor" at bounding box center [91, 23] width 111 height 17
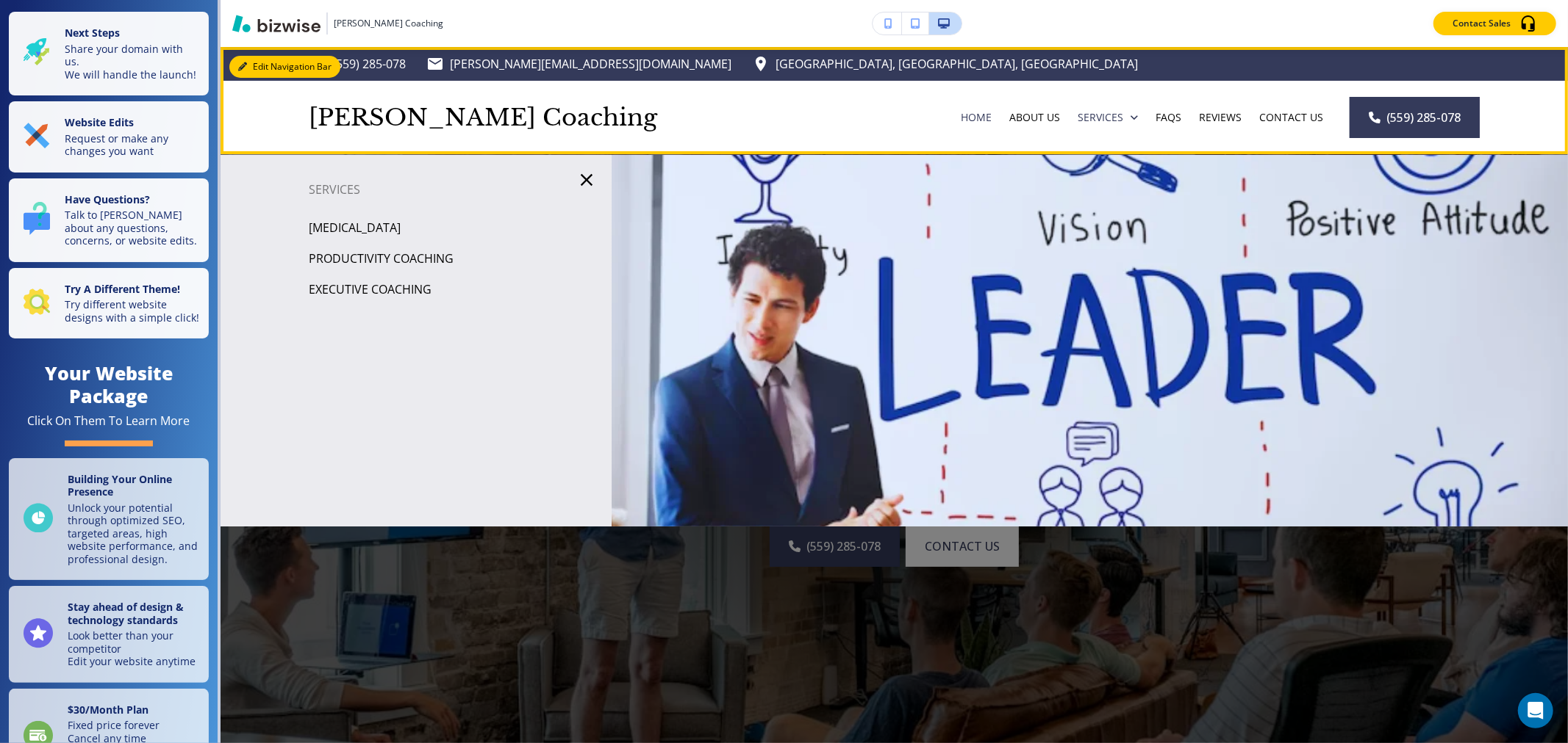
click at [258, 64] on div "Edit Navigation Bar (559) 285-078 [PERSON_NAME][EMAIL_ADDRESS][DOMAIN_NAME] [GE…" at bounding box center [894, 101] width 1347 height 107
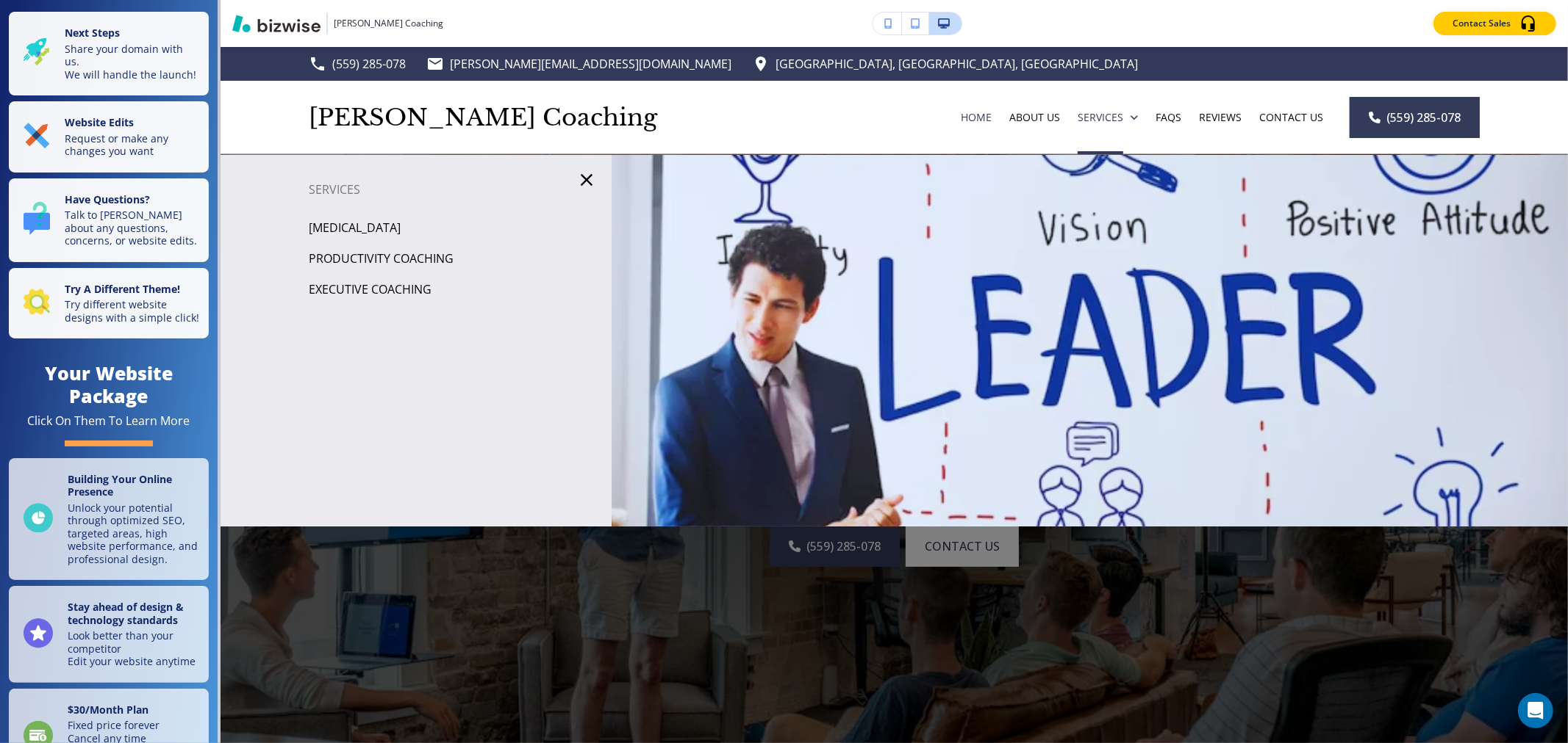
click at [577, 179] on icon "button" at bounding box center [586, 179] width 20 height 20
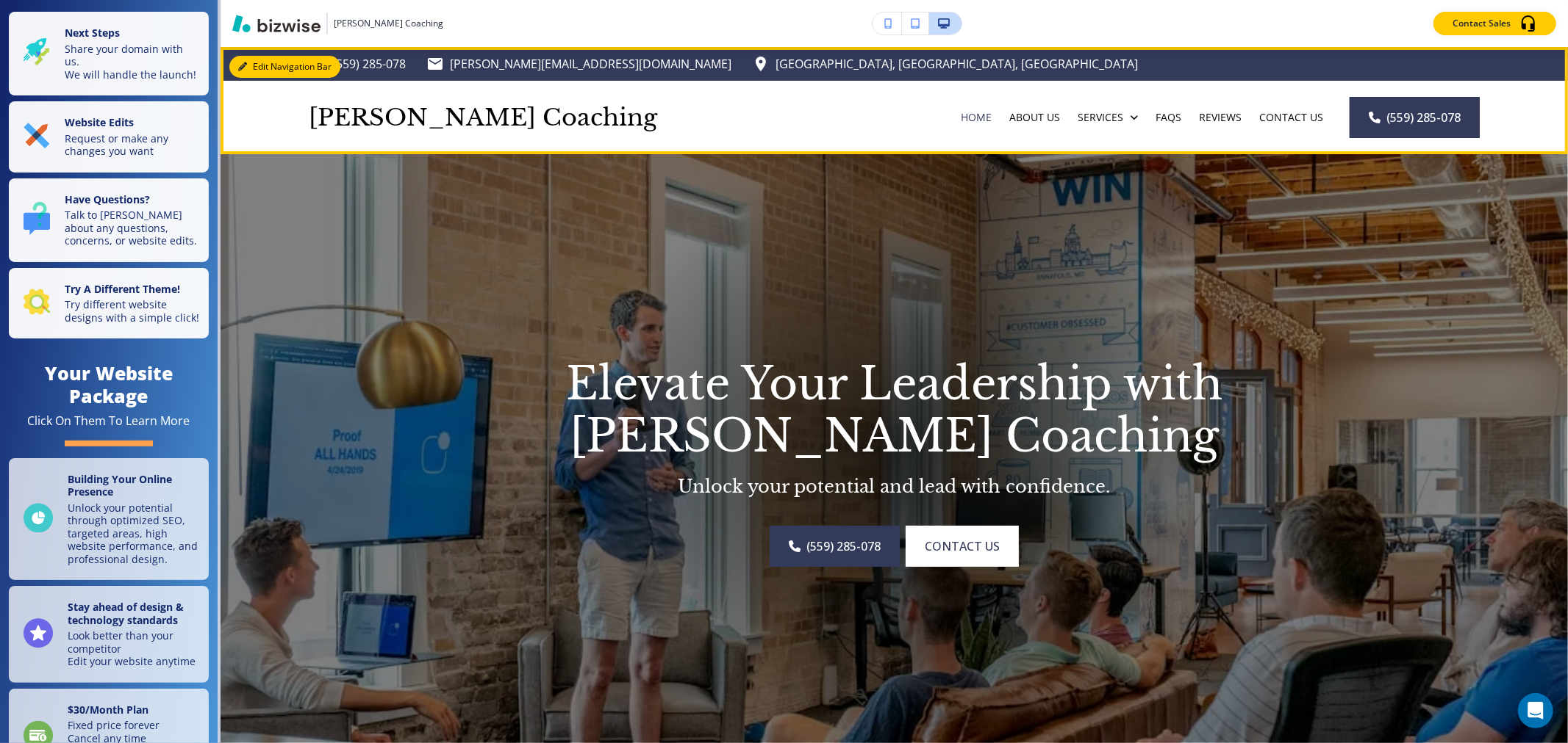
click at [261, 61] on button "Edit Navigation Bar" at bounding box center [284, 66] width 111 height 22
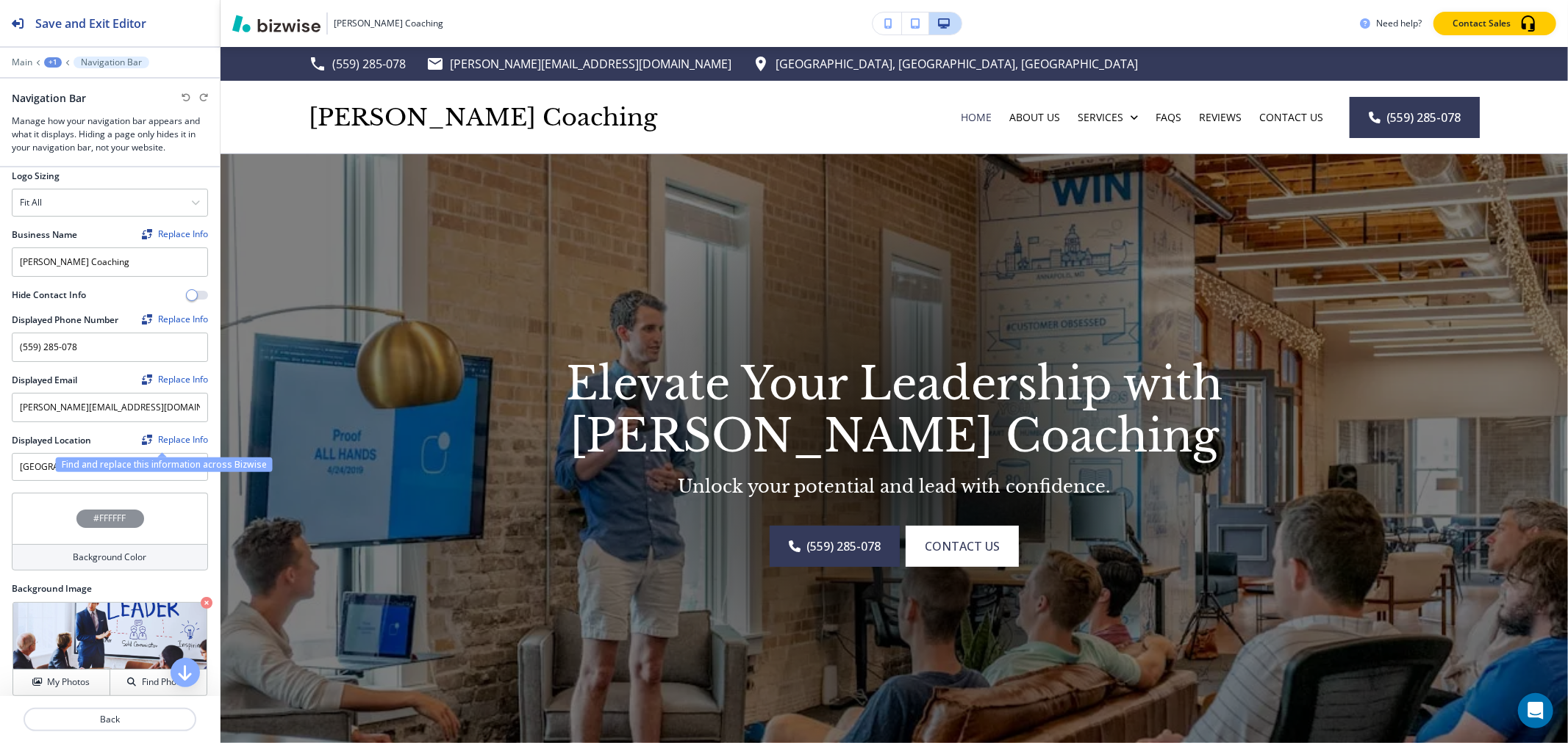
click at [154, 440] on div "Replace Info" at bounding box center [174, 439] width 66 height 11
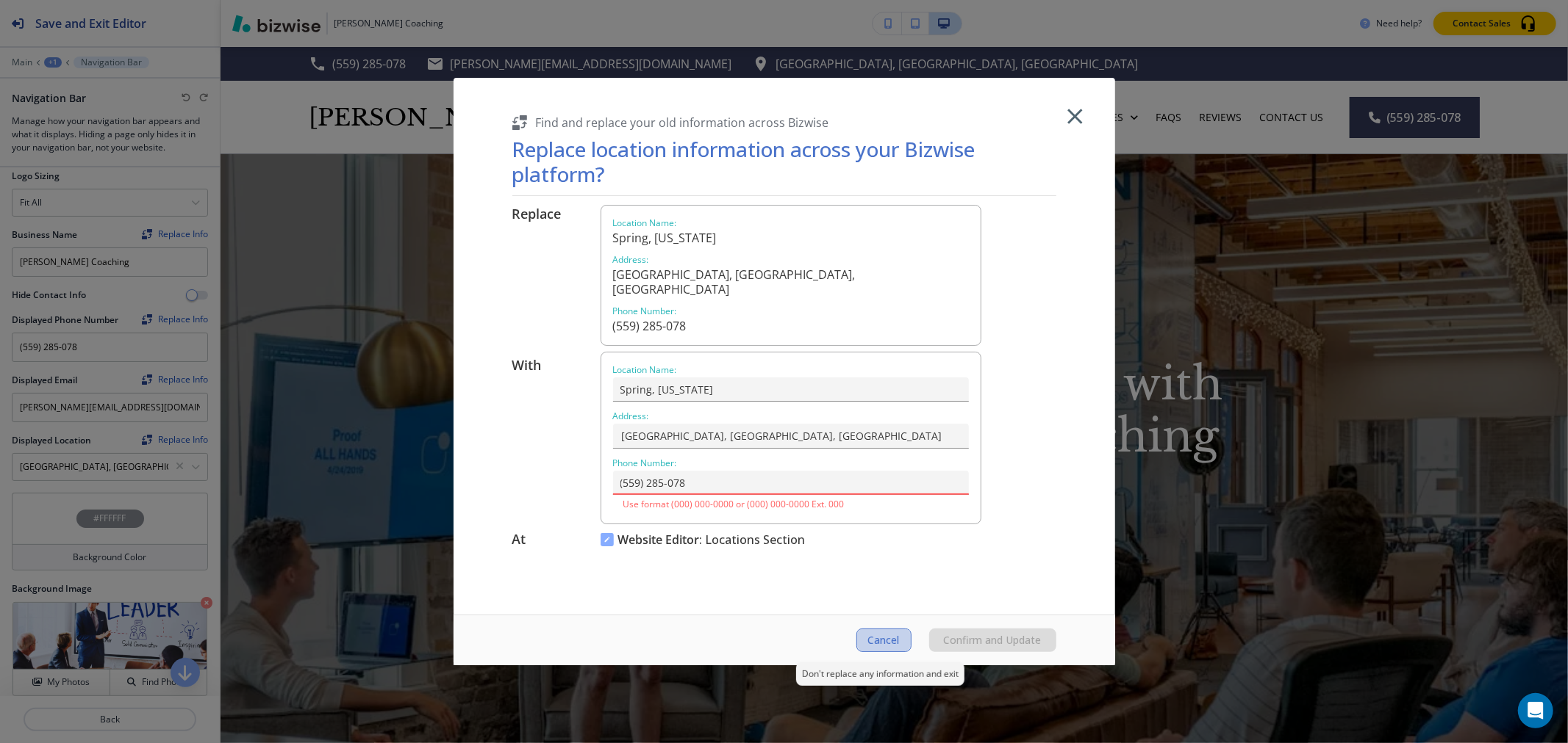
click at [876, 638] on span "Cancel" at bounding box center [883, 641] width 32 height 11
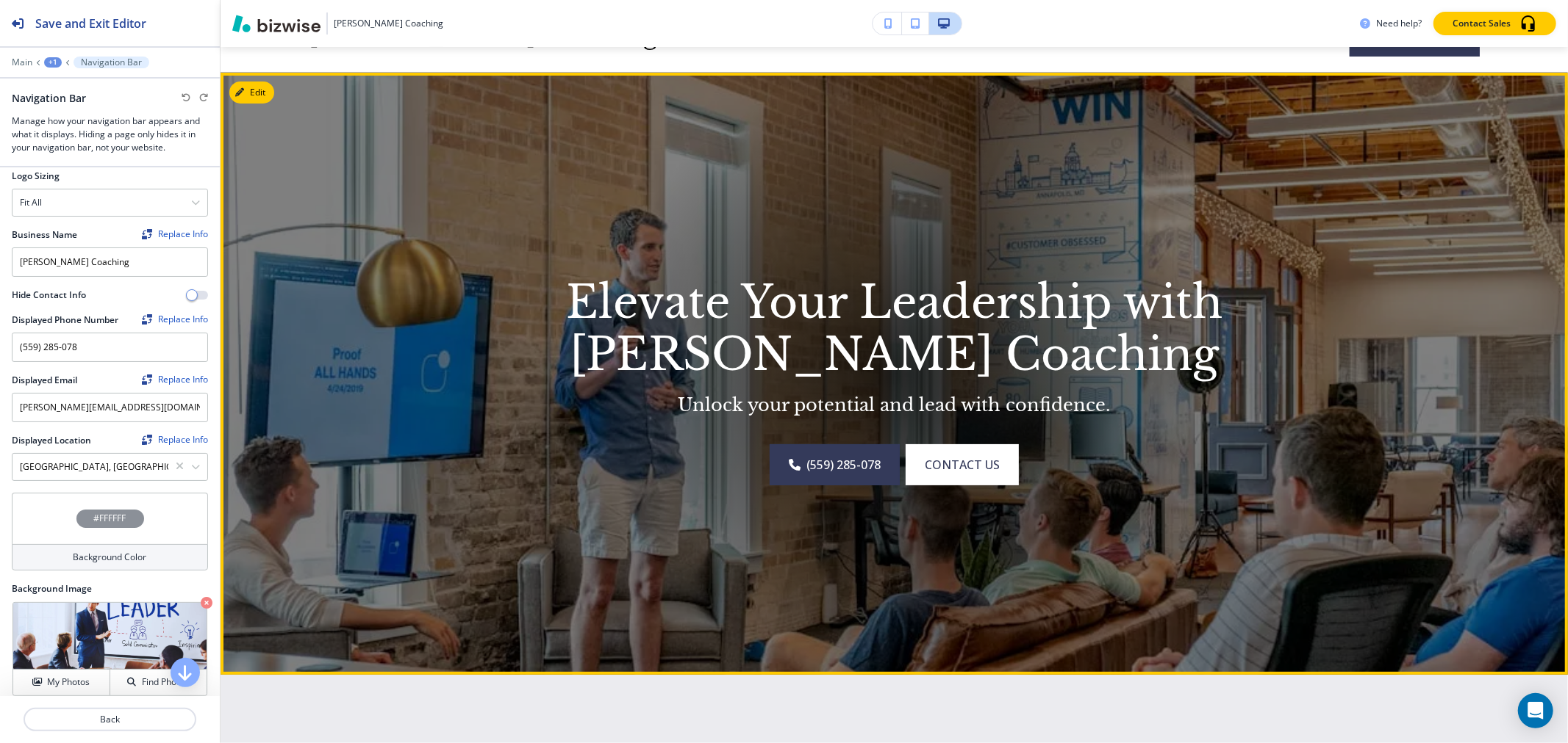
scroll to position [0, 0]
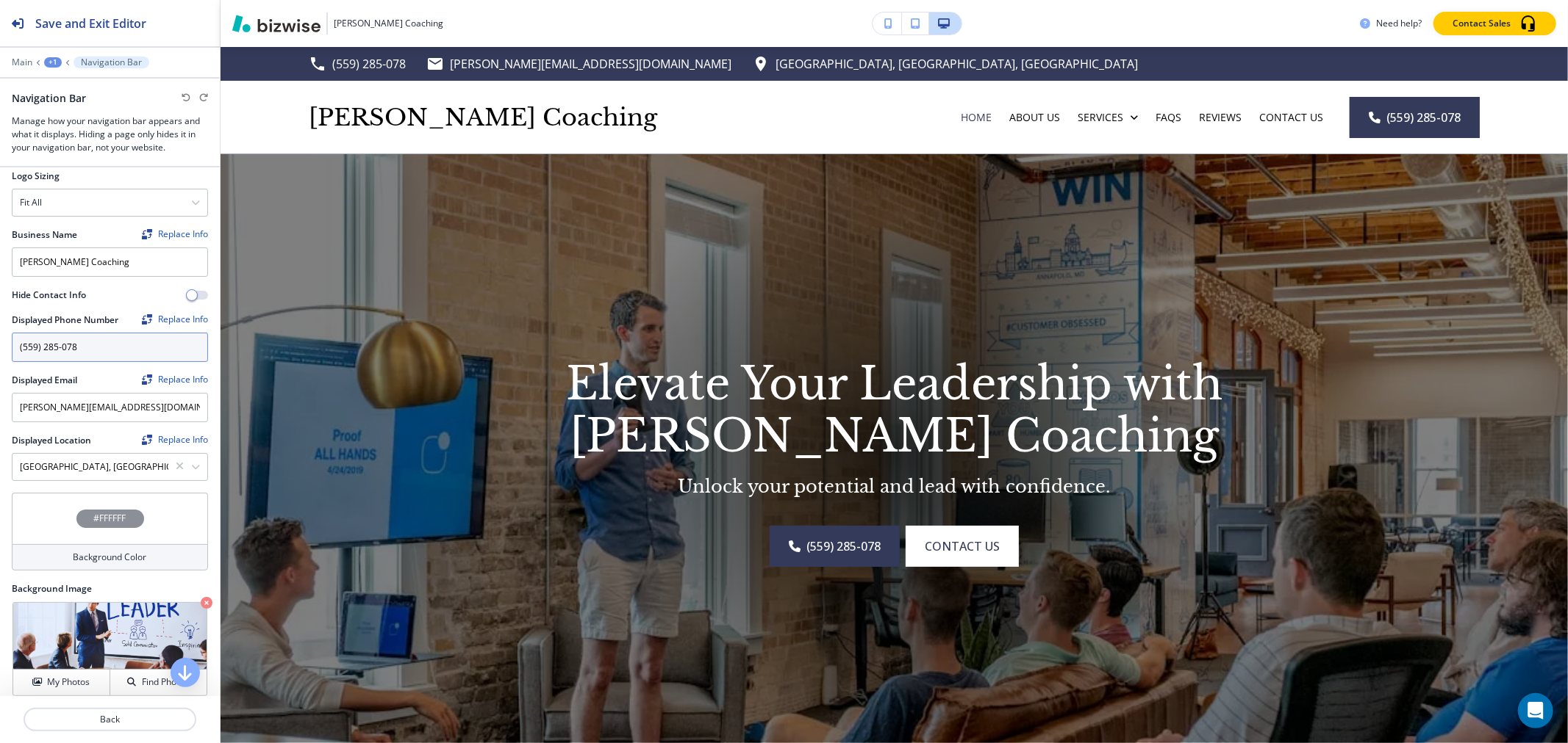
click at [92, 339] on input "(559) 285-078" at bounding box center [109, 348] width 196 height 30
drag, startPoint x: 92, startPoint y: 339, endPoint x: 23, endPoint y: 340, distance: 69.0
click at [23, 340] on input "(559) 285-078" at bounding box center [109, 348] width 196 height 30
type input "[PHONE_NUMBER]"
click at [176, 472] on div "[GEOGRAPHIC_DATA], [GEOGRAPHIC_DATA], [GEOGRAPHIC_DATA]" at bounding box center [109, 467] width 194 height 27
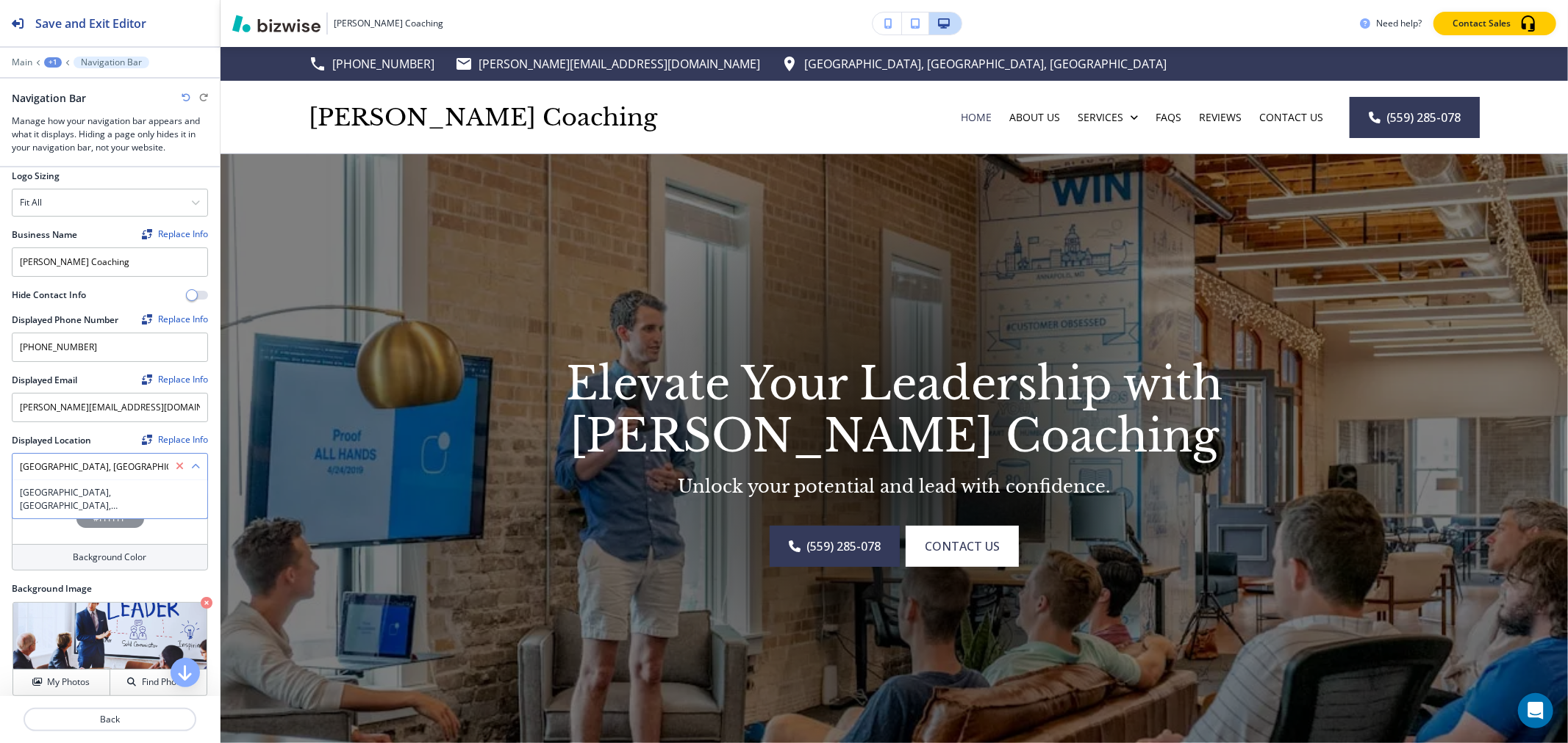
click at [175, 465] on icon "button" at bounding box center [179, 466] width 8 height 11
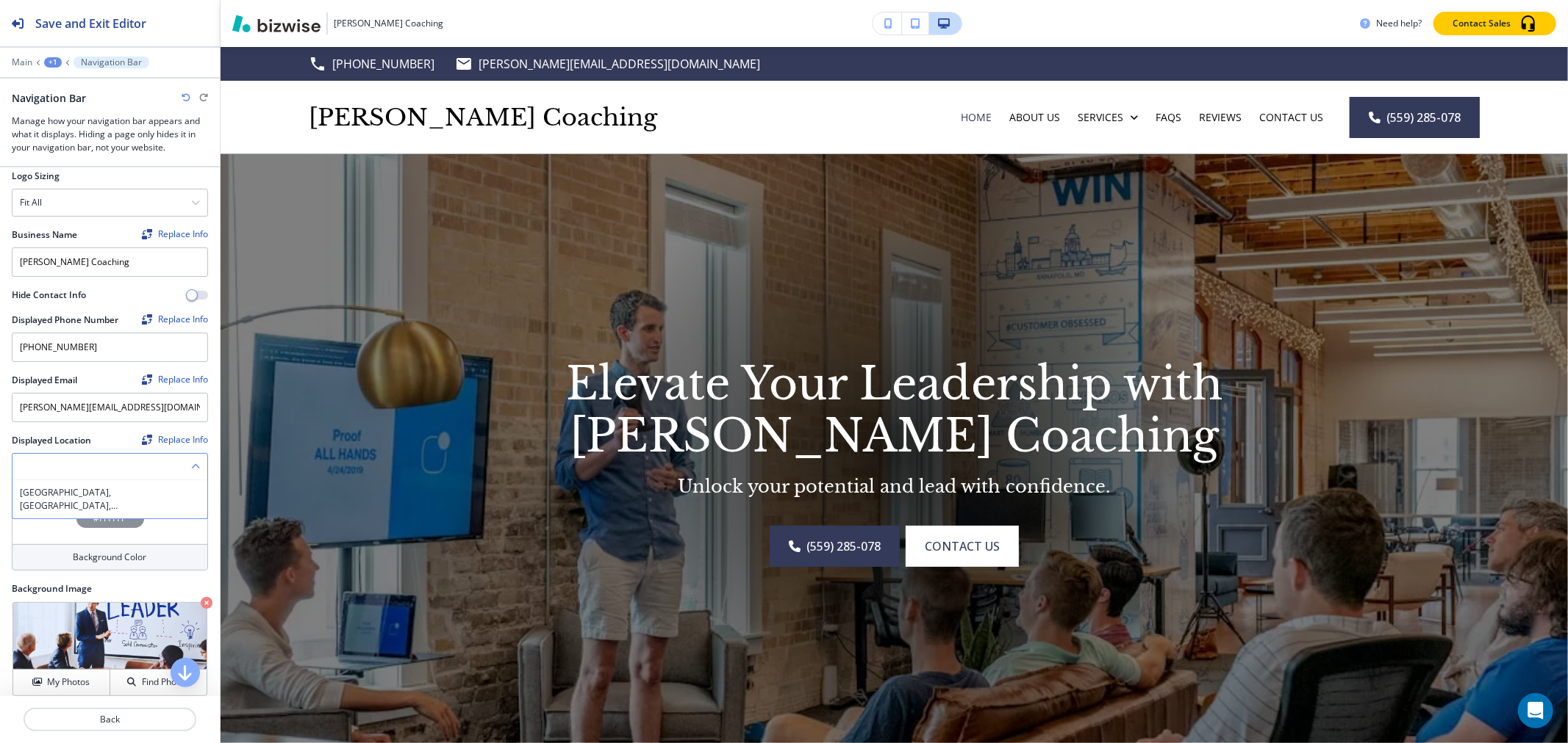
click at [134, 465] on Location "Manual Input" at bounding box center [102, 467] width 178 height 25
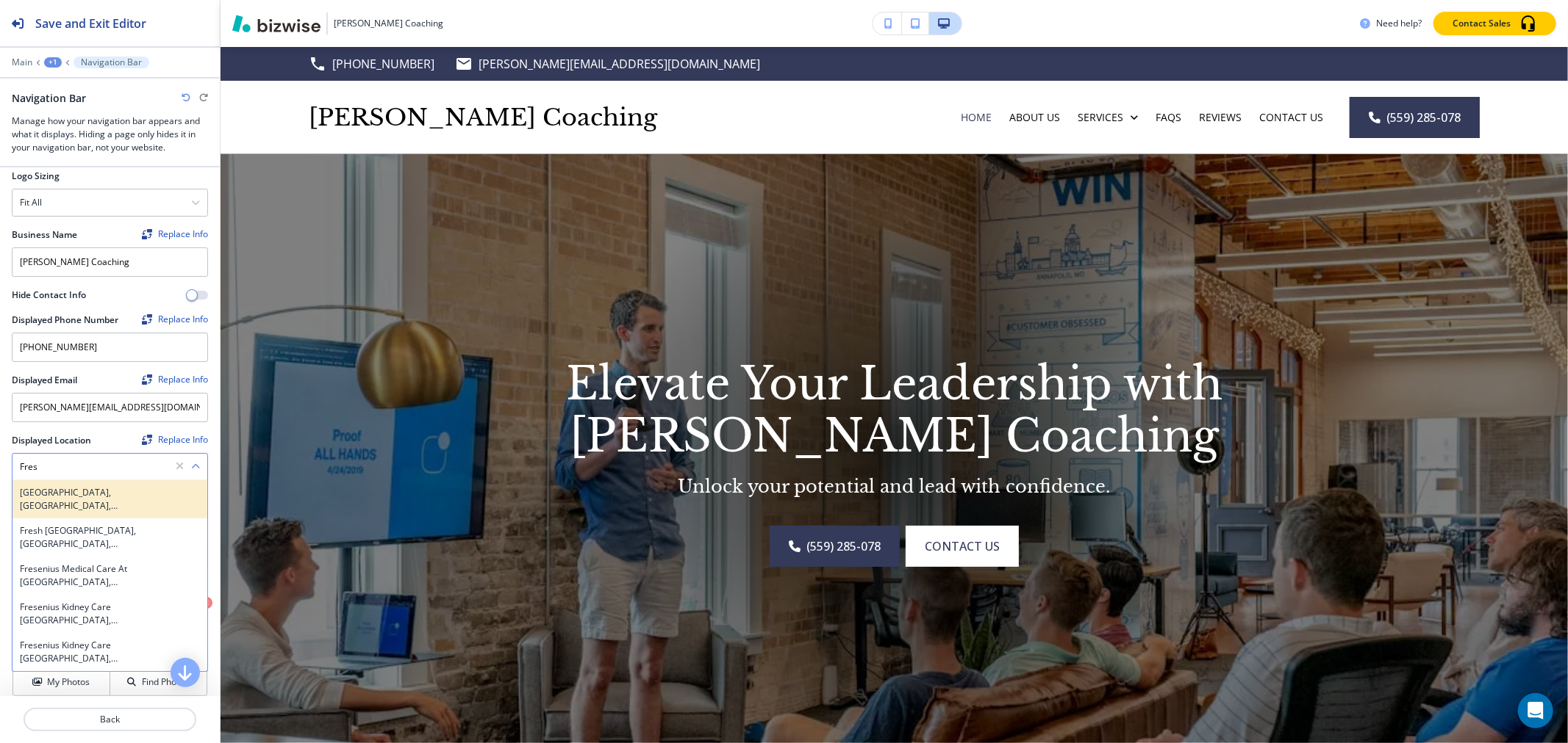
click at [111, 494] on h4 "[GEOGRAPHIC_DATA], [GEOGRAPHIC_DATA], [GEOGRAPHIC_DATA]" at bounding box center [110, 500] width 180 height 27
type Location "[GEOGRAPHIC_DATA], [GEOGRAPHIC_DATA], [GEOGRAPHIC_DATA]"
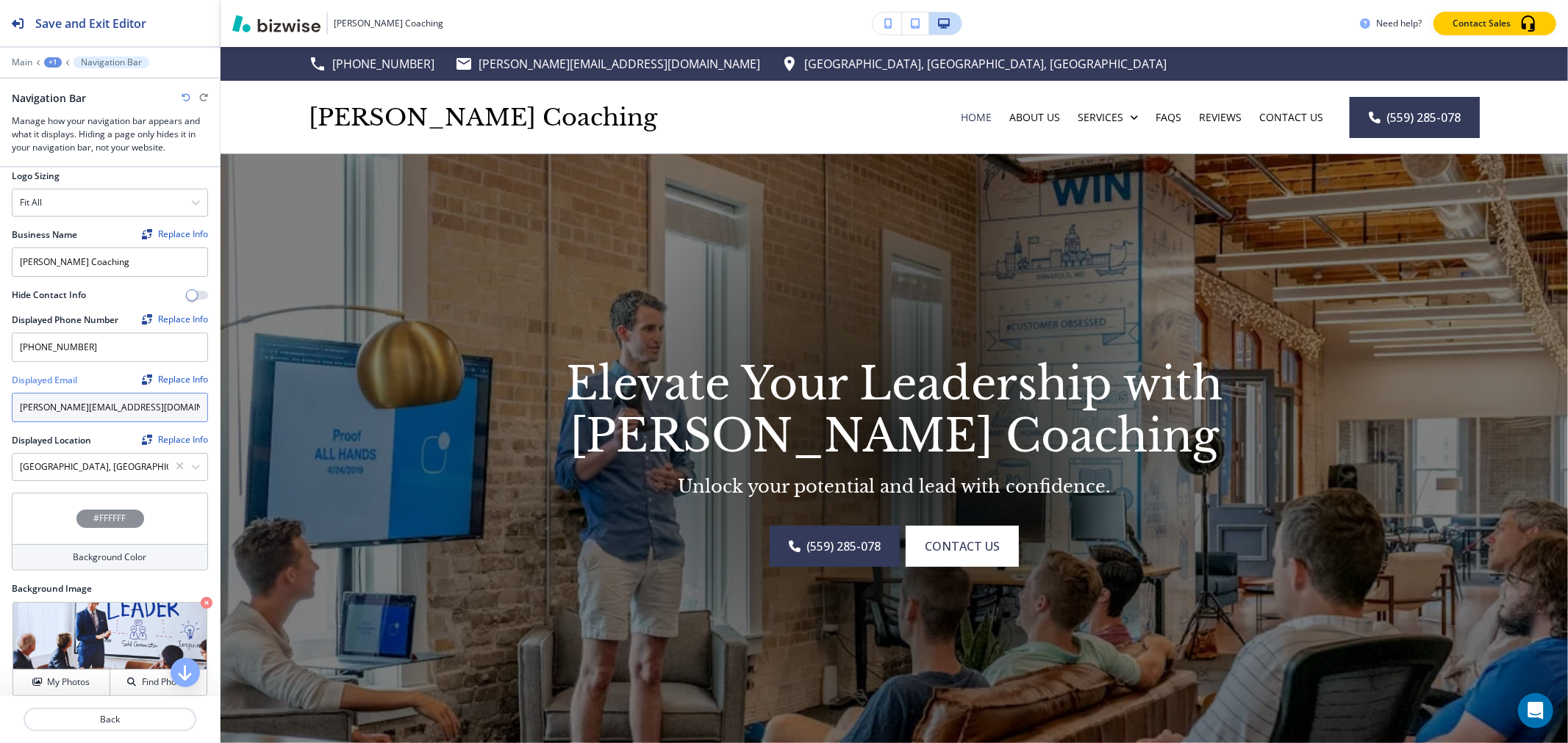
click at [78, 405] on input "[PERSON_NAME][EMAIL_ADDRESS][DOMAIN_NAME]" at bounding box center [109, 407] width 196 height 30
type input "[PERSON_NAME][EMAIL_ADDRESS][DOMAIN_NAME]"
click at [91, 27] on h2 "Save and Exit Editor" at bounding box center [91, 23] width 111 height 17
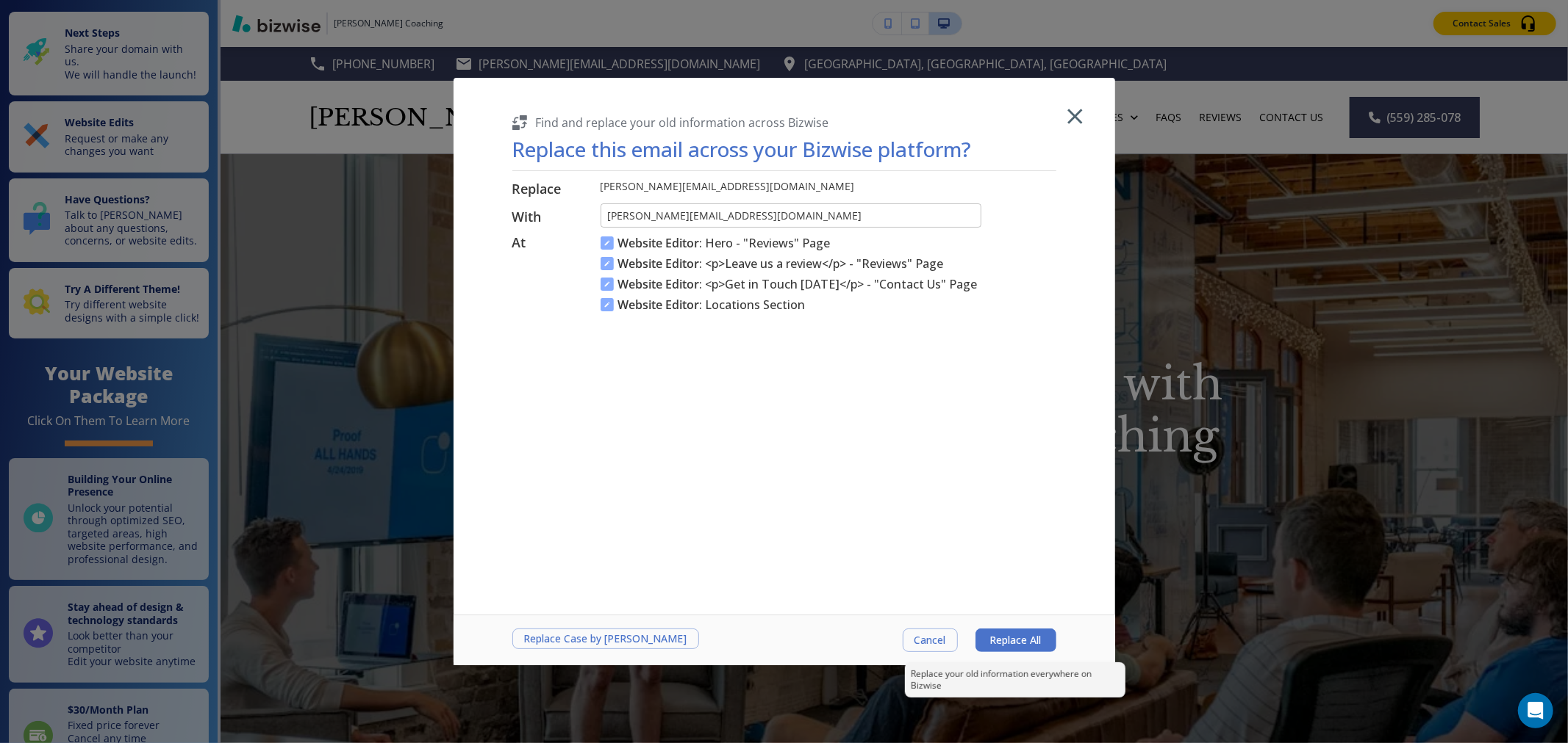
click at [1012, 642] on span "Replace All" at bounding box center [1016, 641] width 52 height 11
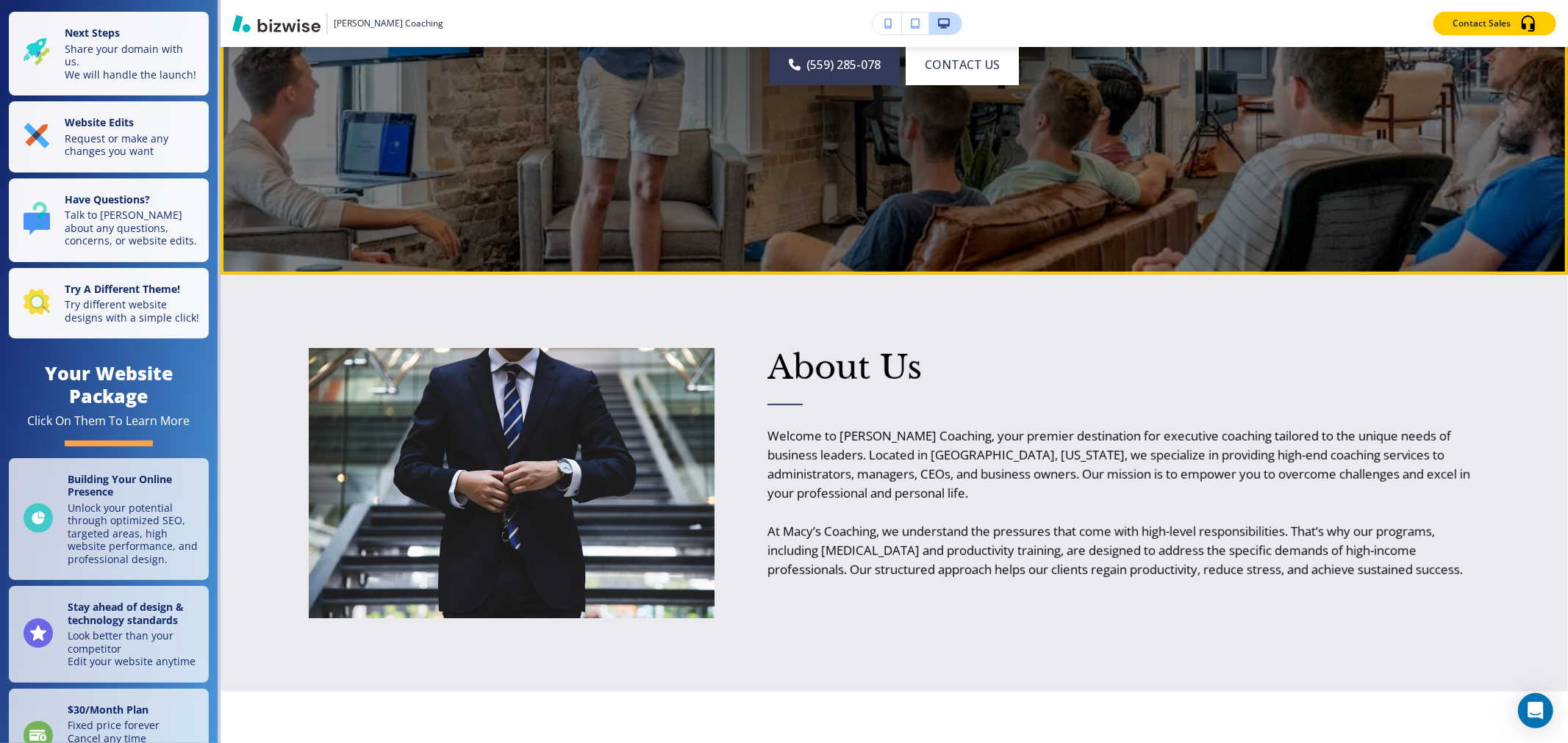
scroll to position [571, 0]
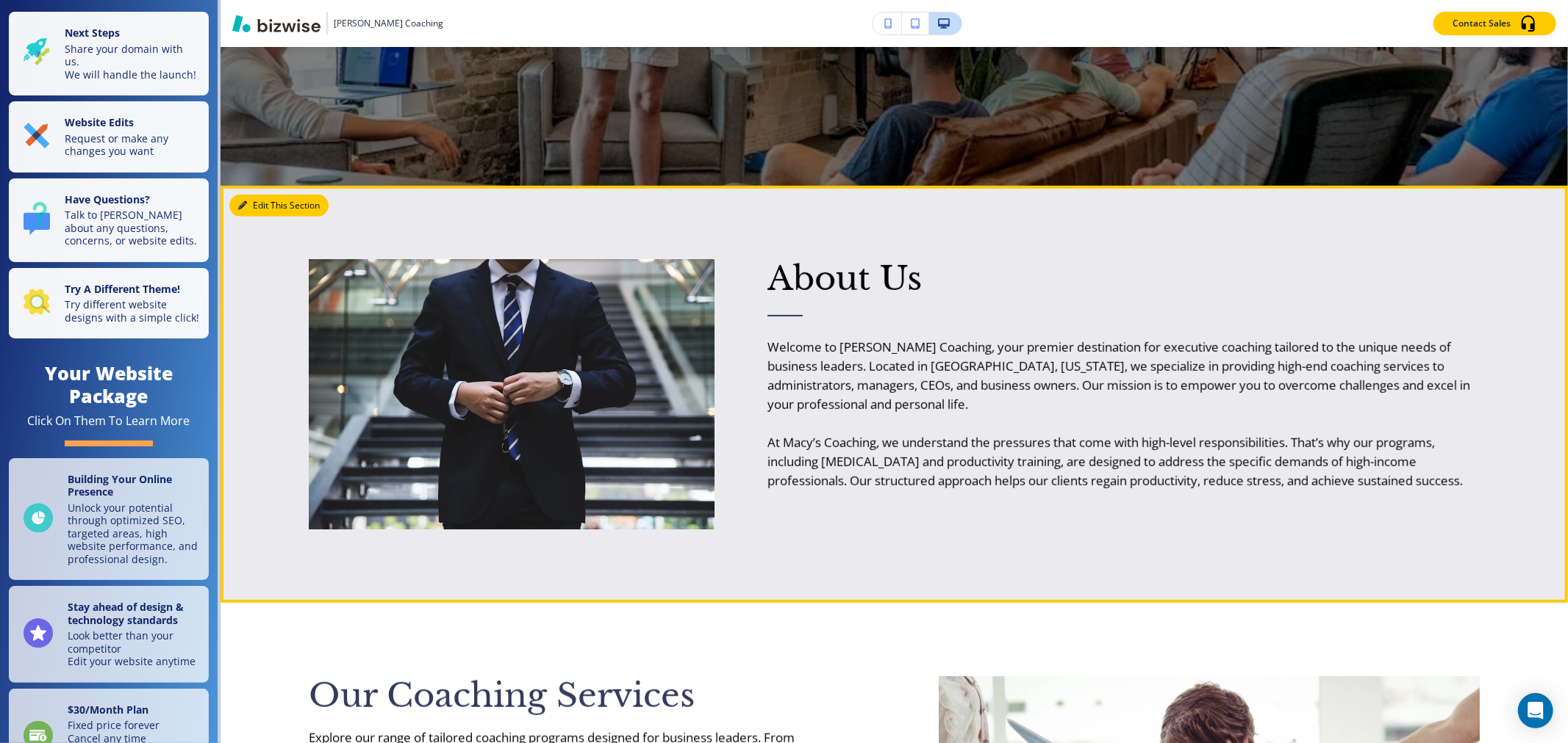
click at [243, 210] on button "Edit This Section" at bounding box center [279, 205] width 100 height 22
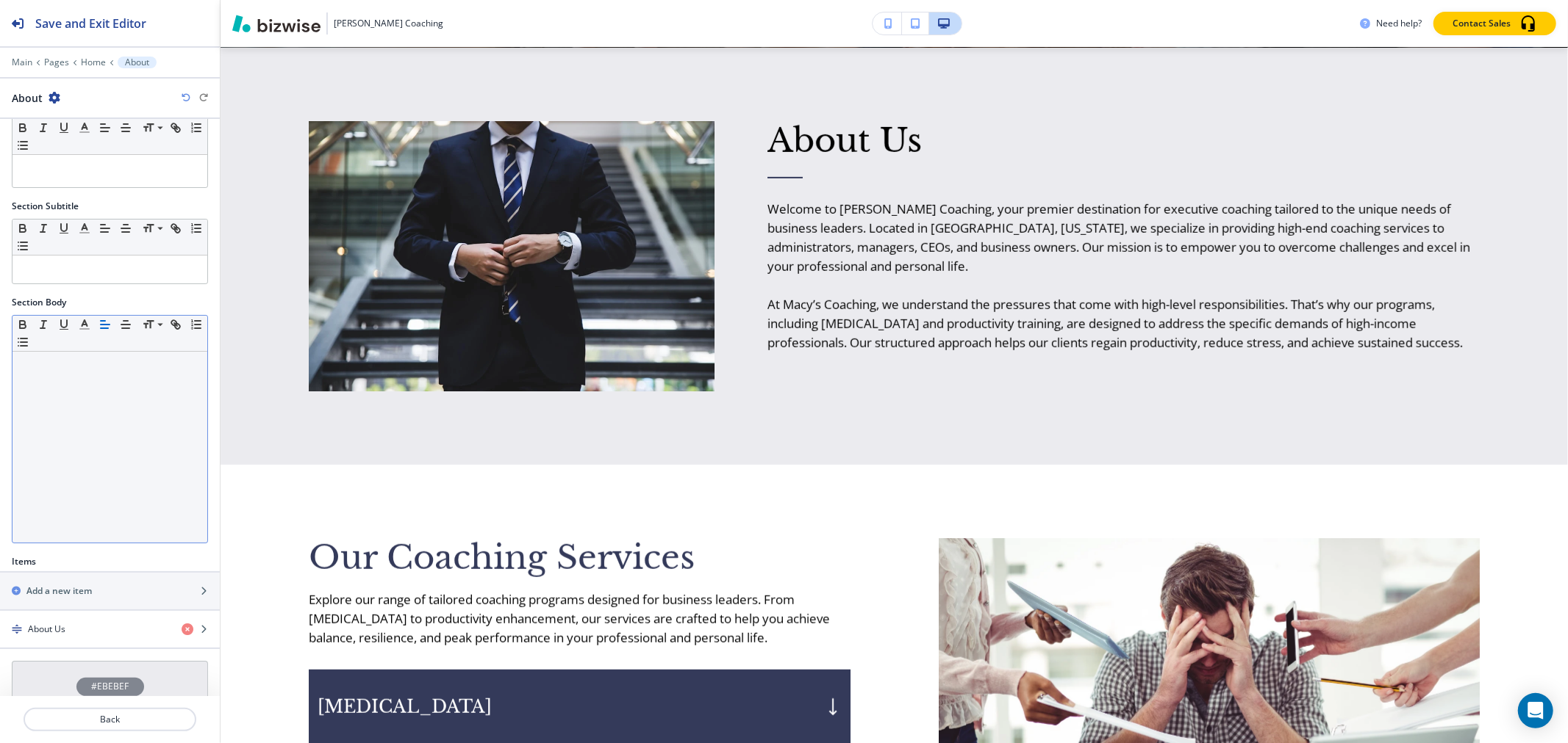
scroll to position [93, 0]
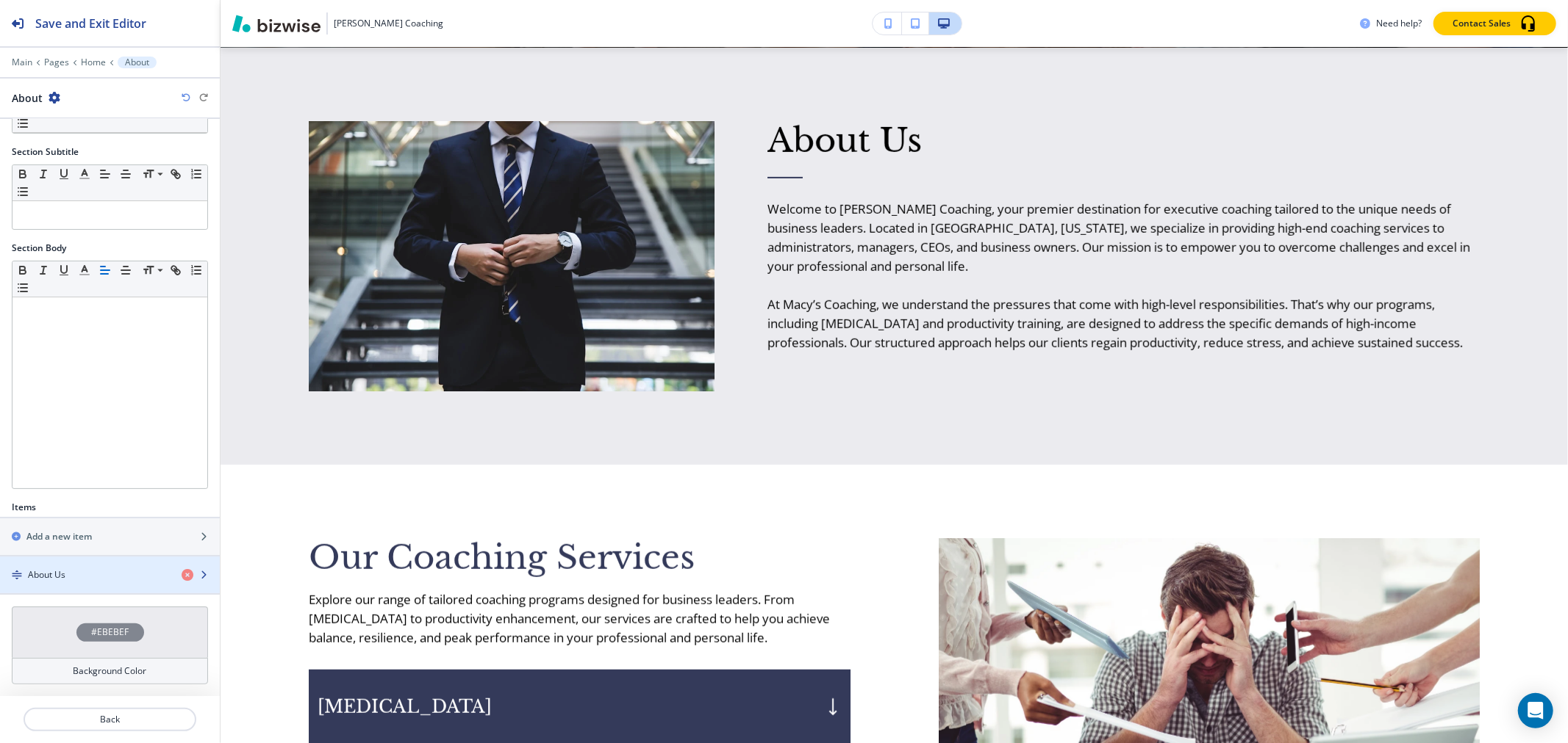
click at [77, 570] on div "About Us" at bounding box center [84, 575] width 170 height 13
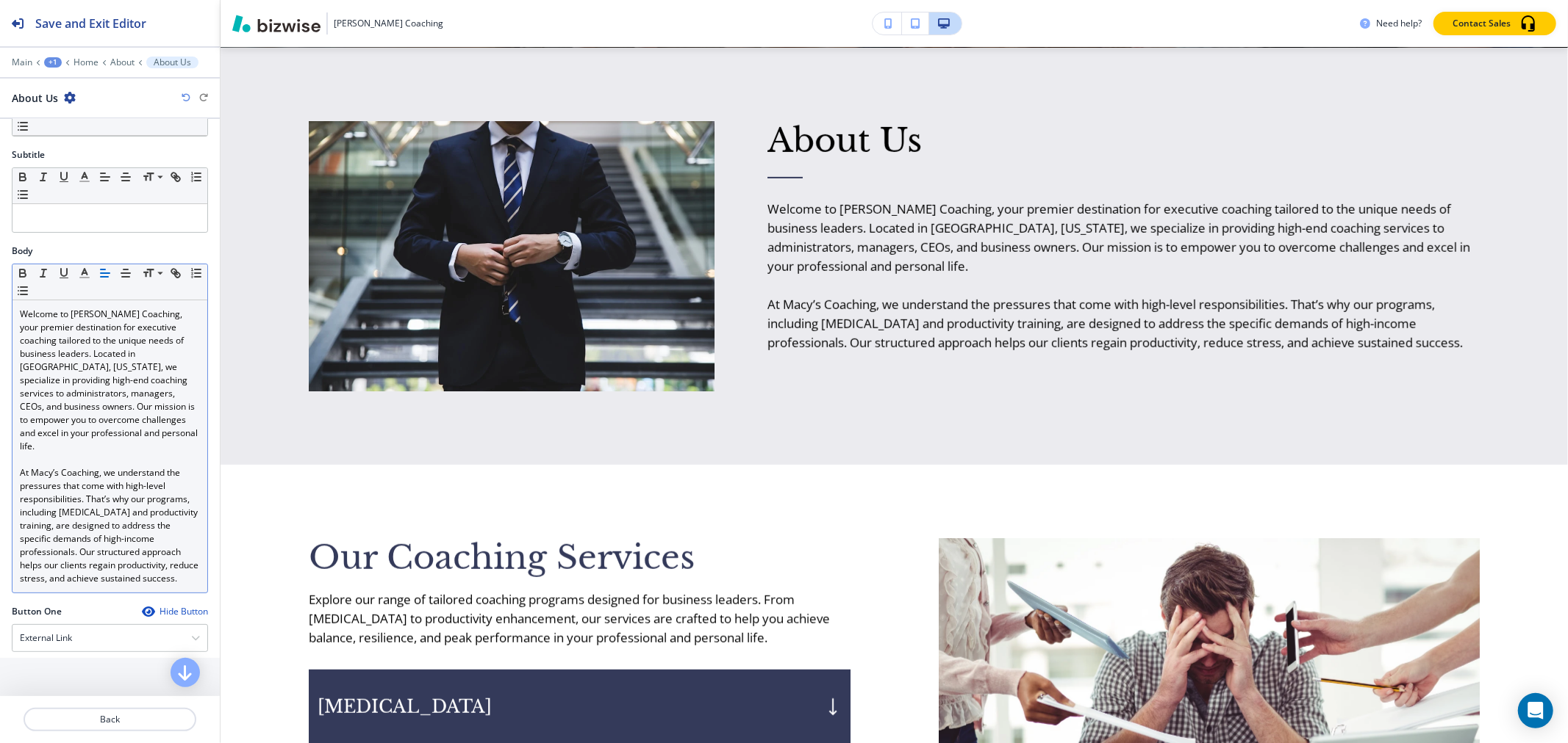
scroll to position [81, 0]
click at [143, 362] on p "Welcome to [PERSON_NAME] Coaching, your premier destination for executive coach…" at bounding box center [110, 388] width 180 height 146
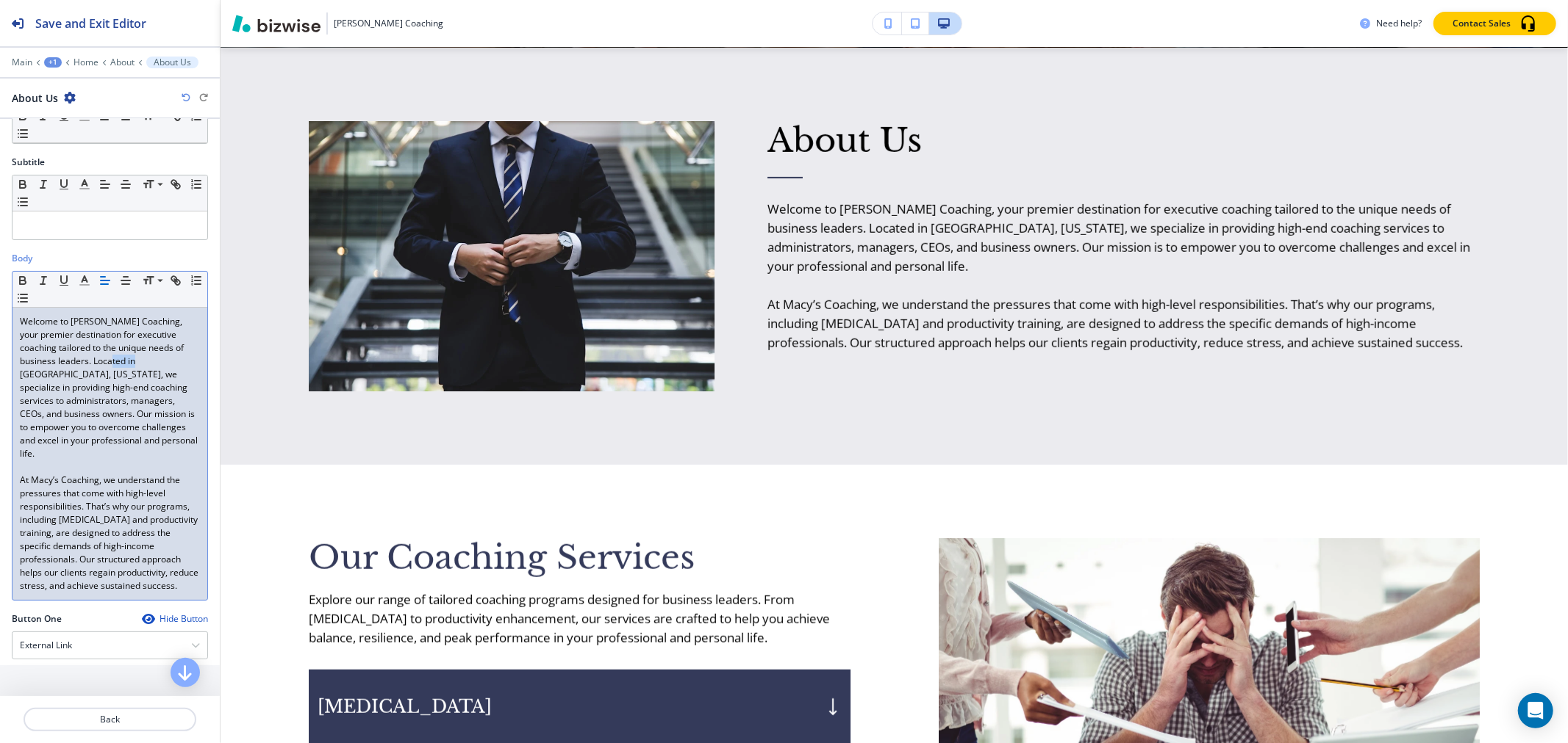
click at [143, 362] on p "Welcome to [PERSON_NAME] Coaching, your premier destination for executive coach…" at bounding box center [110, 388] width 180 height 146
click at [106, 37] on div "Save and Exit Editor" at bounding box center [73, 23] width 147 height 46
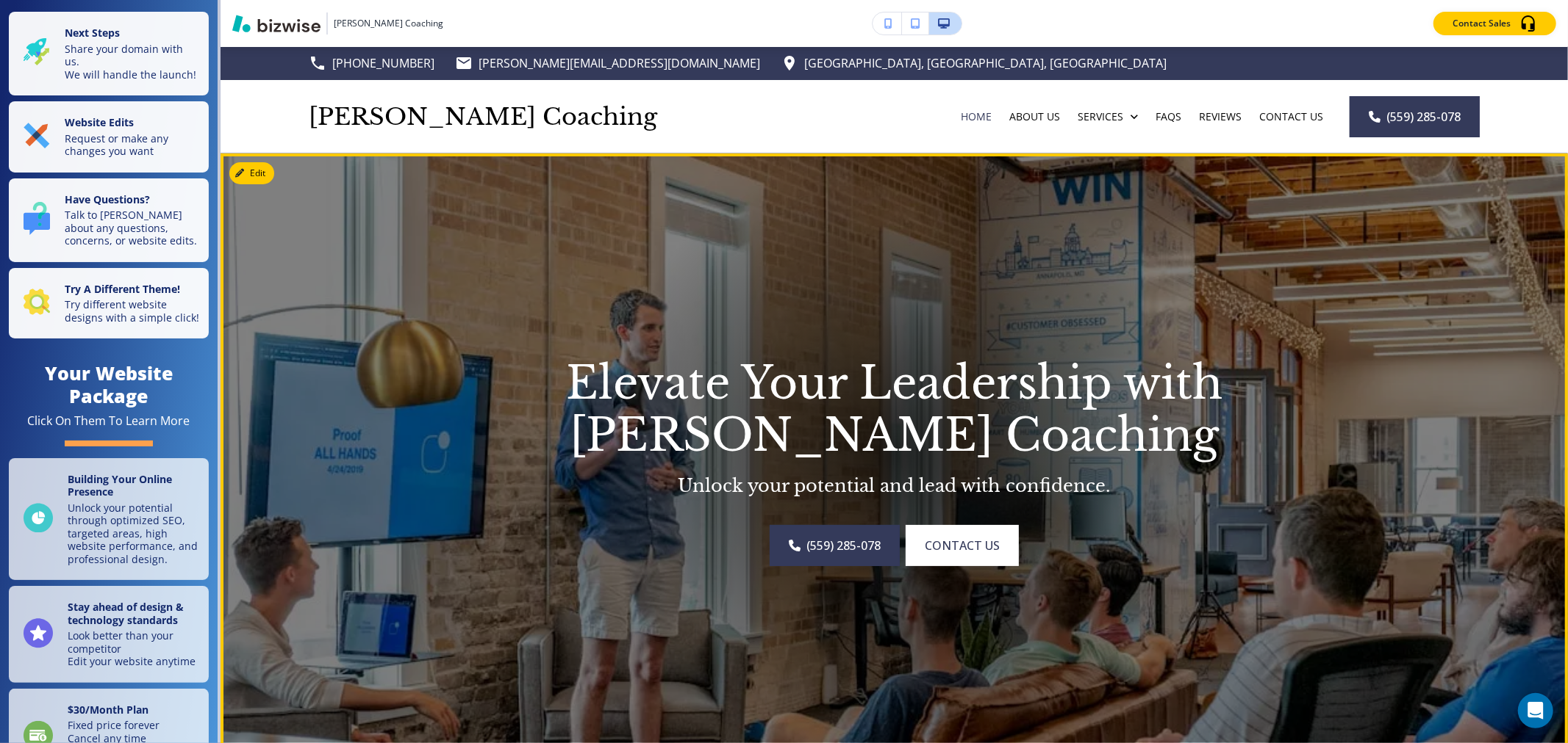
scroll to position [0, 0]
click at [269, 166] on button "Edit This Section" at bounding box center [279, 173] width 100 height 22
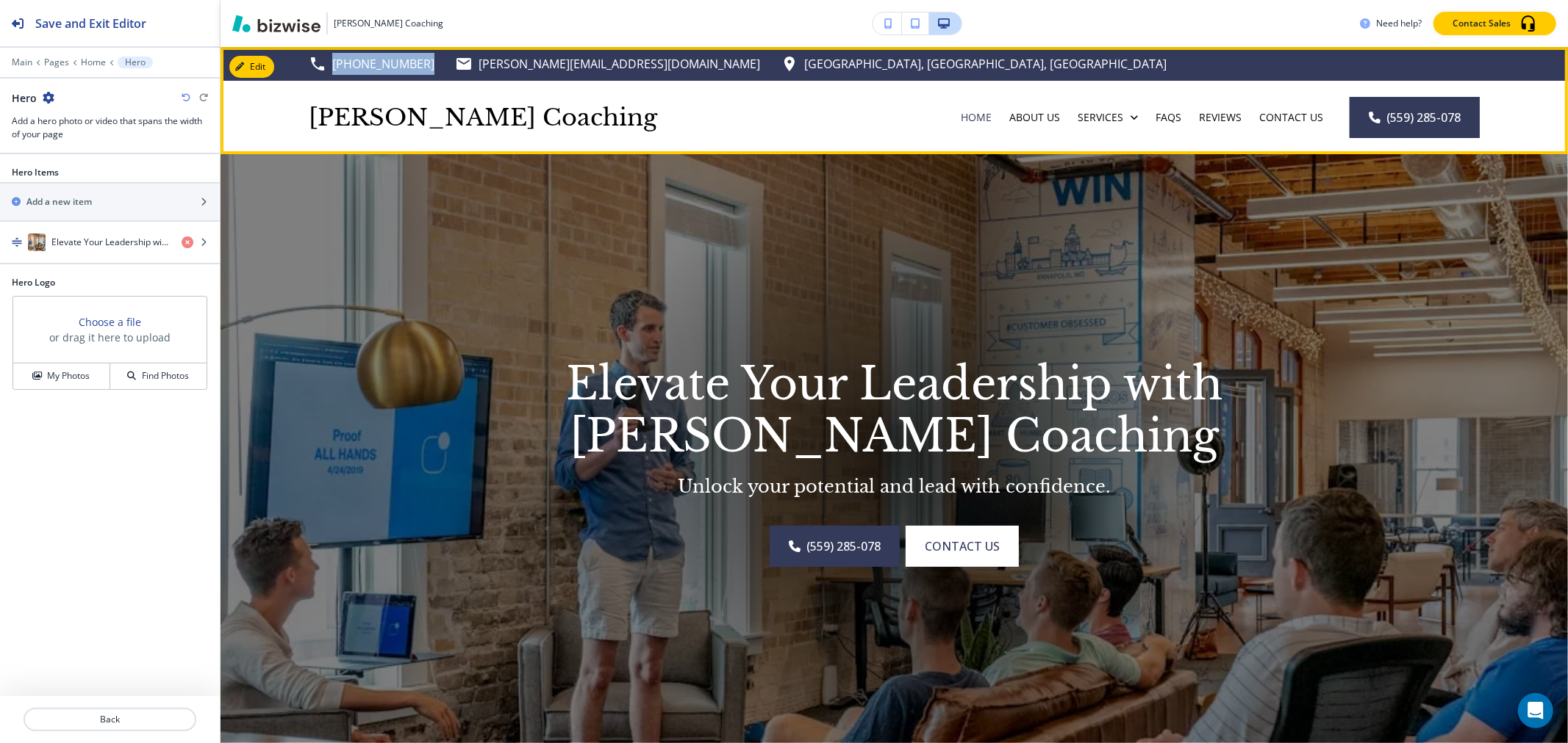
drag, startPoint x: 416, startPoint y: 65, endPoint x: 331, endPoint y: 69, distance: 85.1
click at [331, 69] on div "[PHONE_NUMBER] [PERSON_NAME][EMAIL_ADDRESS][DOMAIN_NAME] [GEOGRAPHIC_DATA], [GE…" at bounding box center [737, 63] width 857 height 22
copy p "[PHONE_NUMBER]"
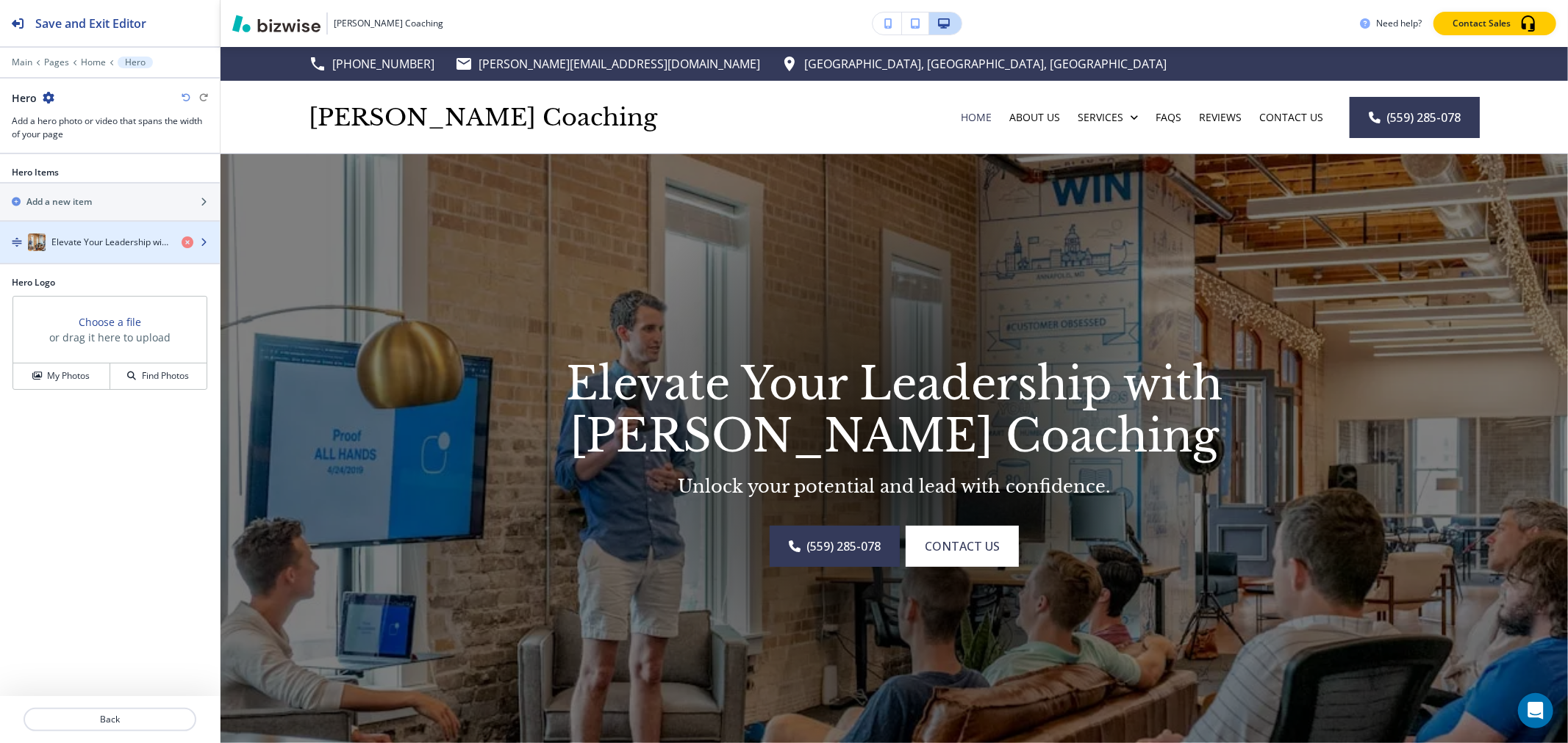
click at [97, 244] on h4 "Elevate Your Leadership with [PERSON_NAME] Coaching" at bounding box center [111, 242] width 119 height 13
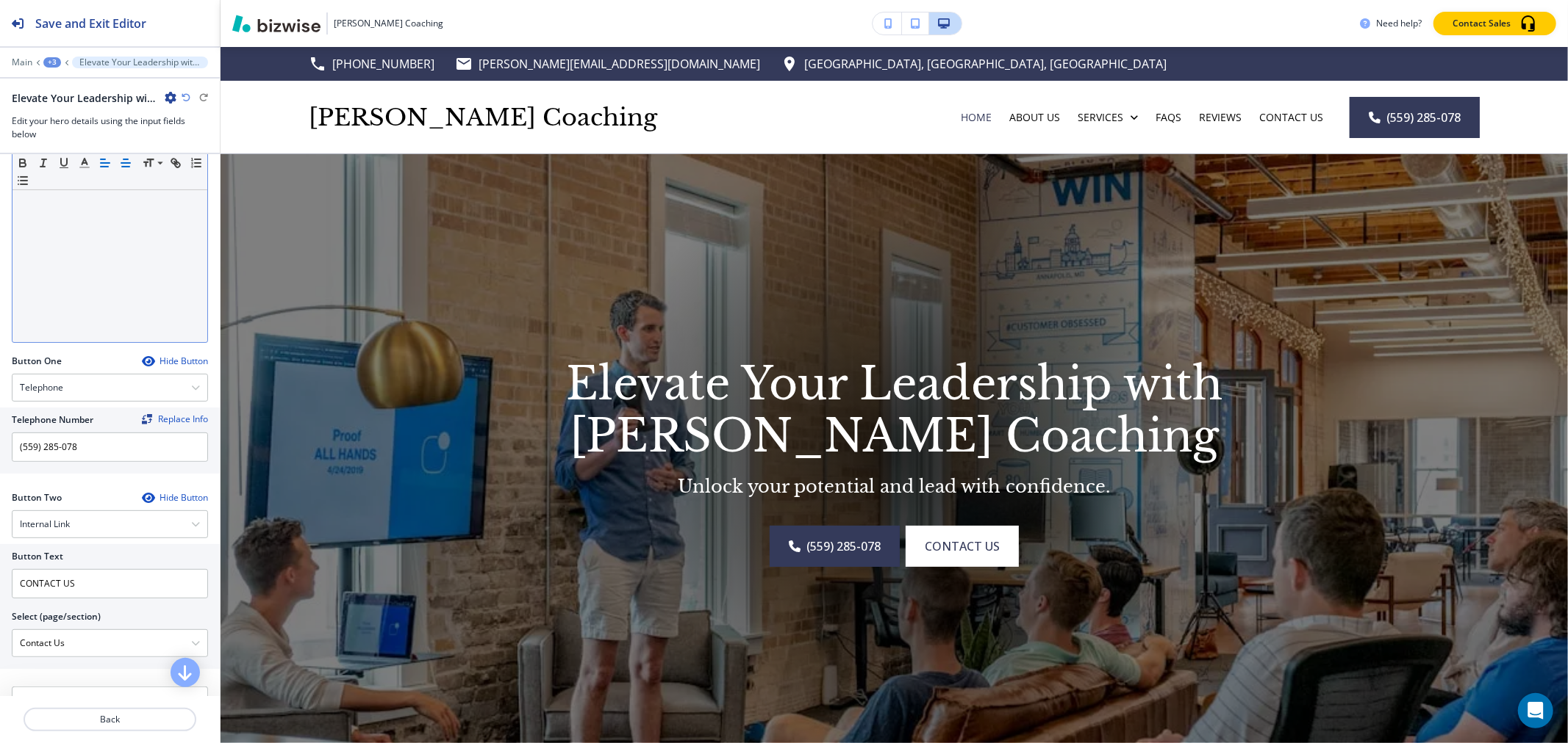
scroll to position [408, 0]
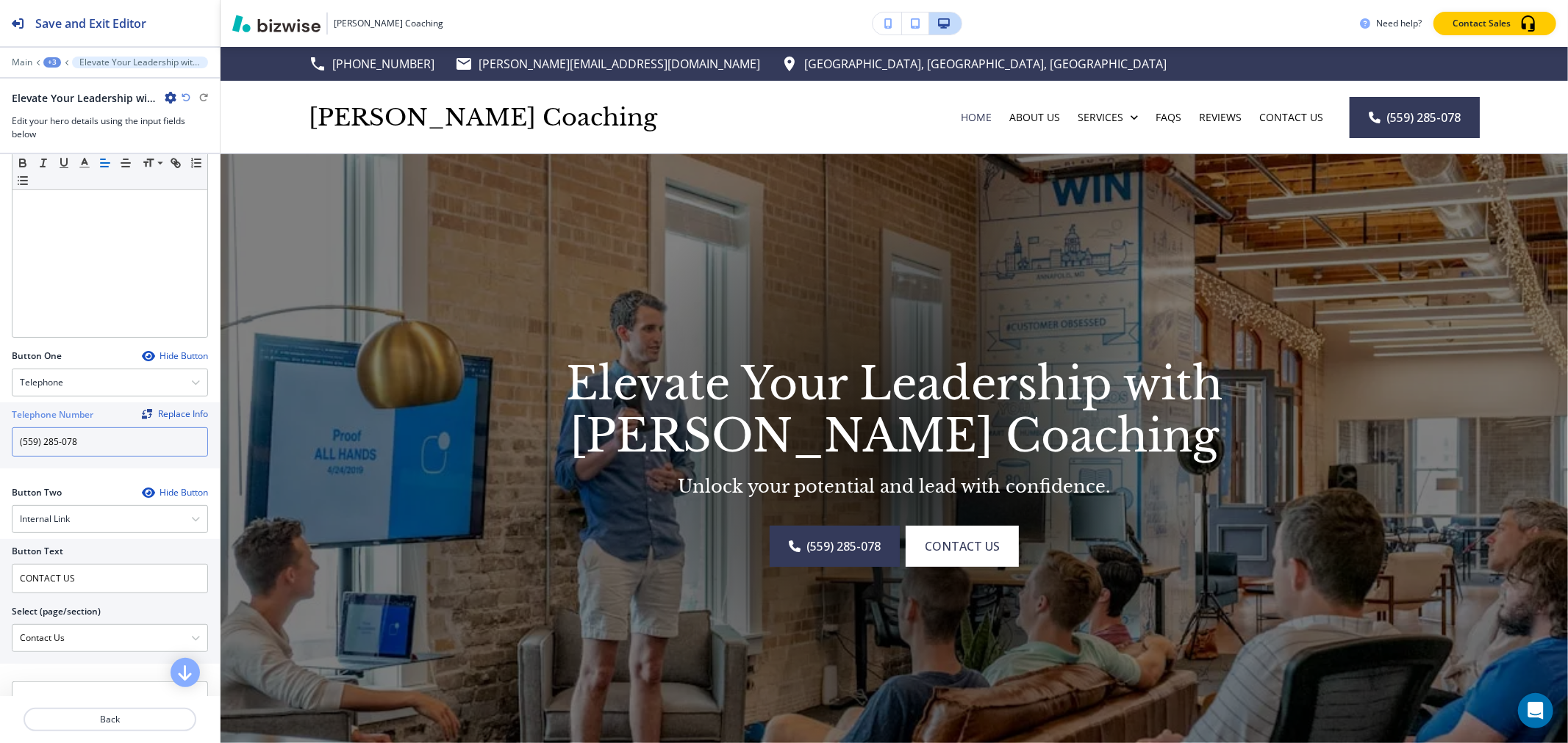
drag, startPoint x: 110, startPoint y: 439, endPoint x: 1, endPoint y: 438, distance: 109.0
click at [1, 438] on div "Telephone Number Replace Info (559) 285-078" at bounding box center [109, 435] width 219 height 66
paste input "0) 344-5004"
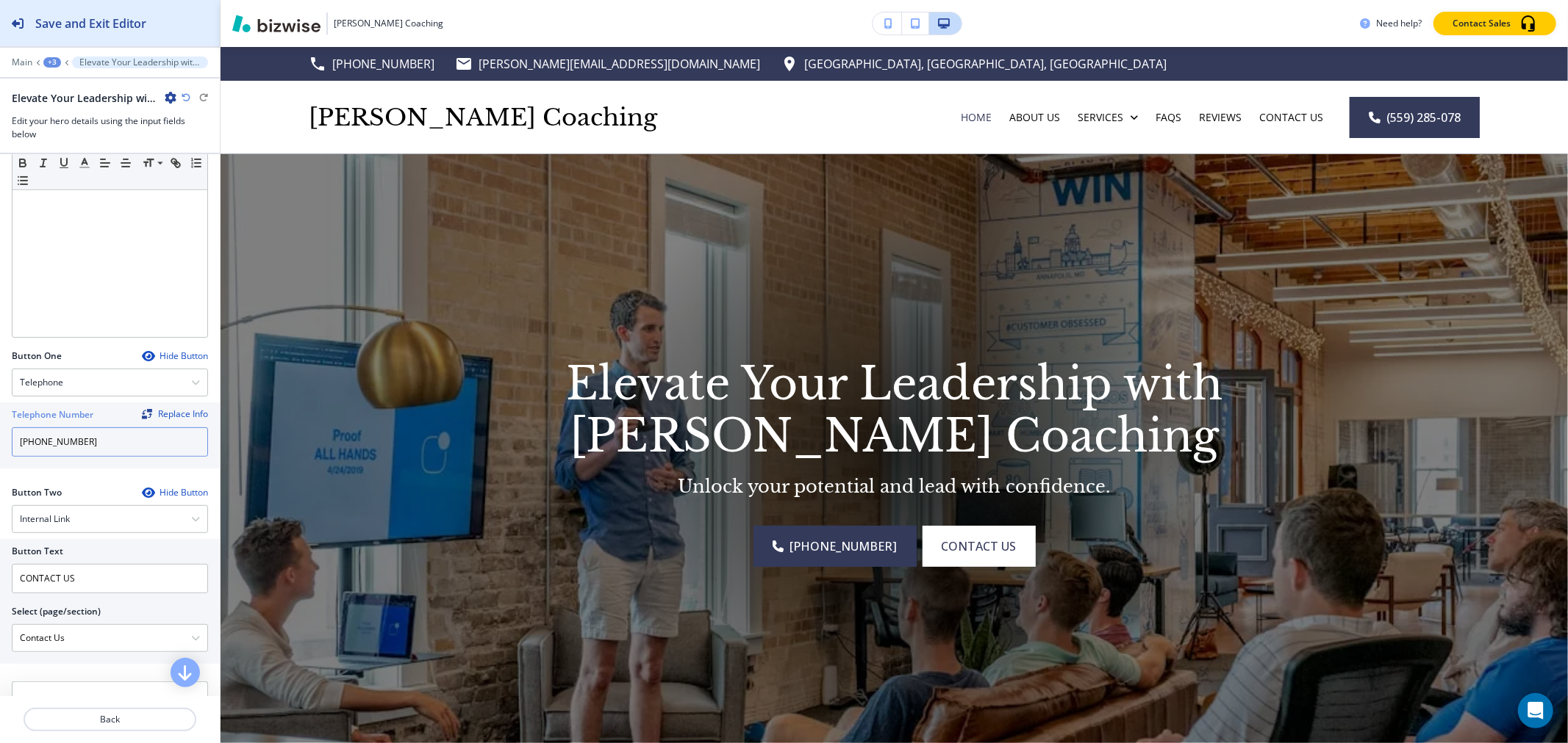
type input "[PHONE_NUMBER]"
click at [80, 40] on div "Save and Exit Editor" at bounding box center [73, 23] width 147 height 46
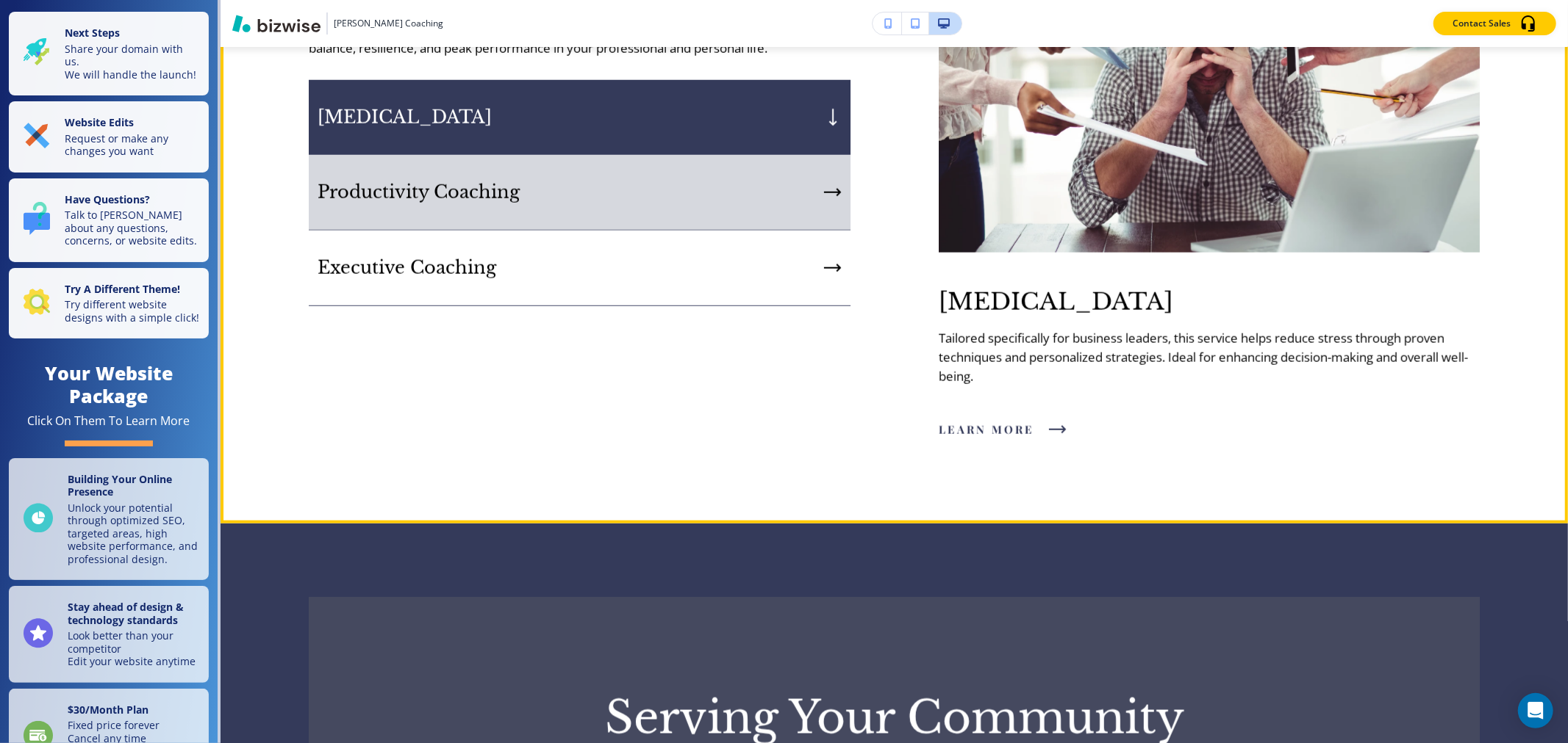
scroll to position [1470, 0]
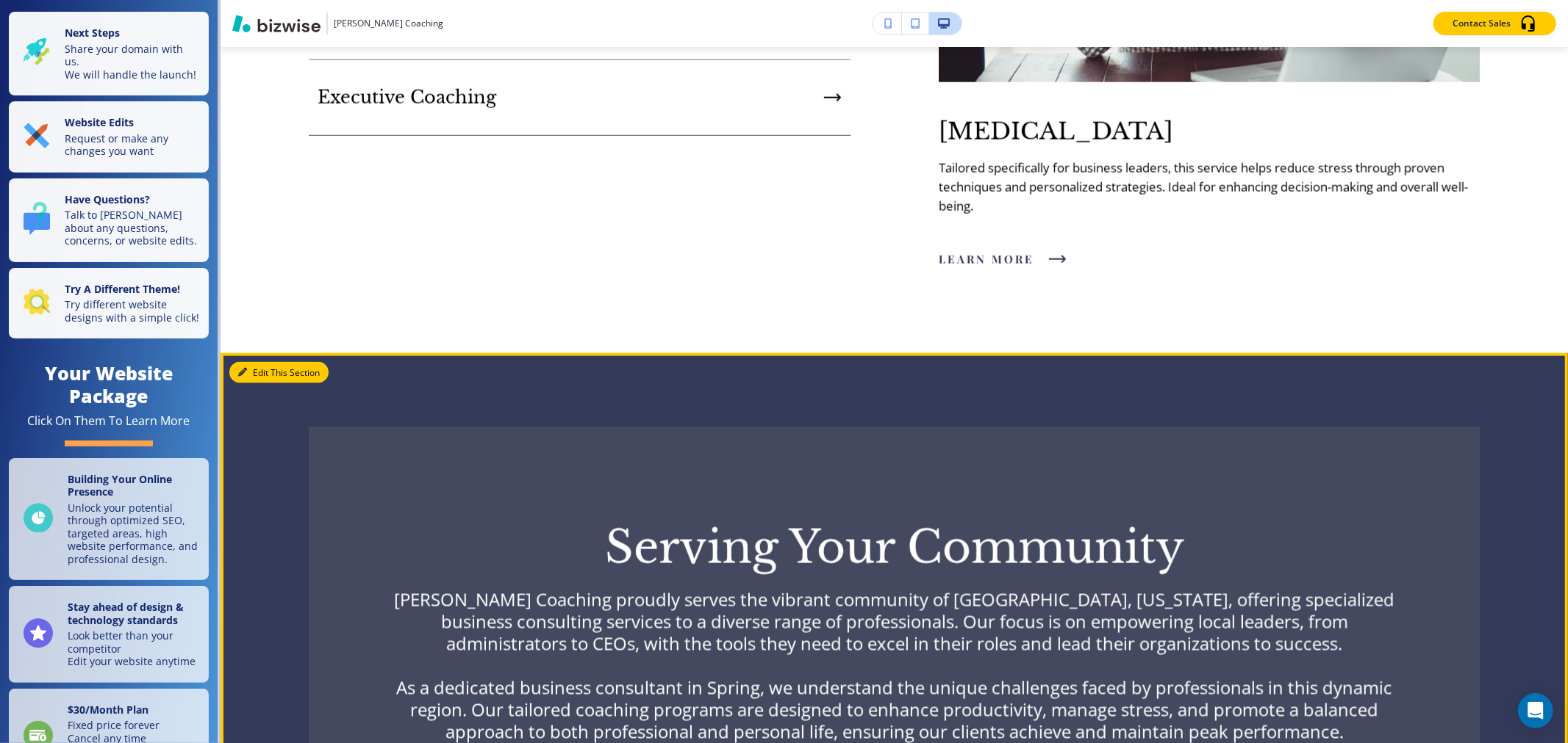
click at [238, 362] on button "Edit This Section" at bounding box center [279, 372] width 100 height 22
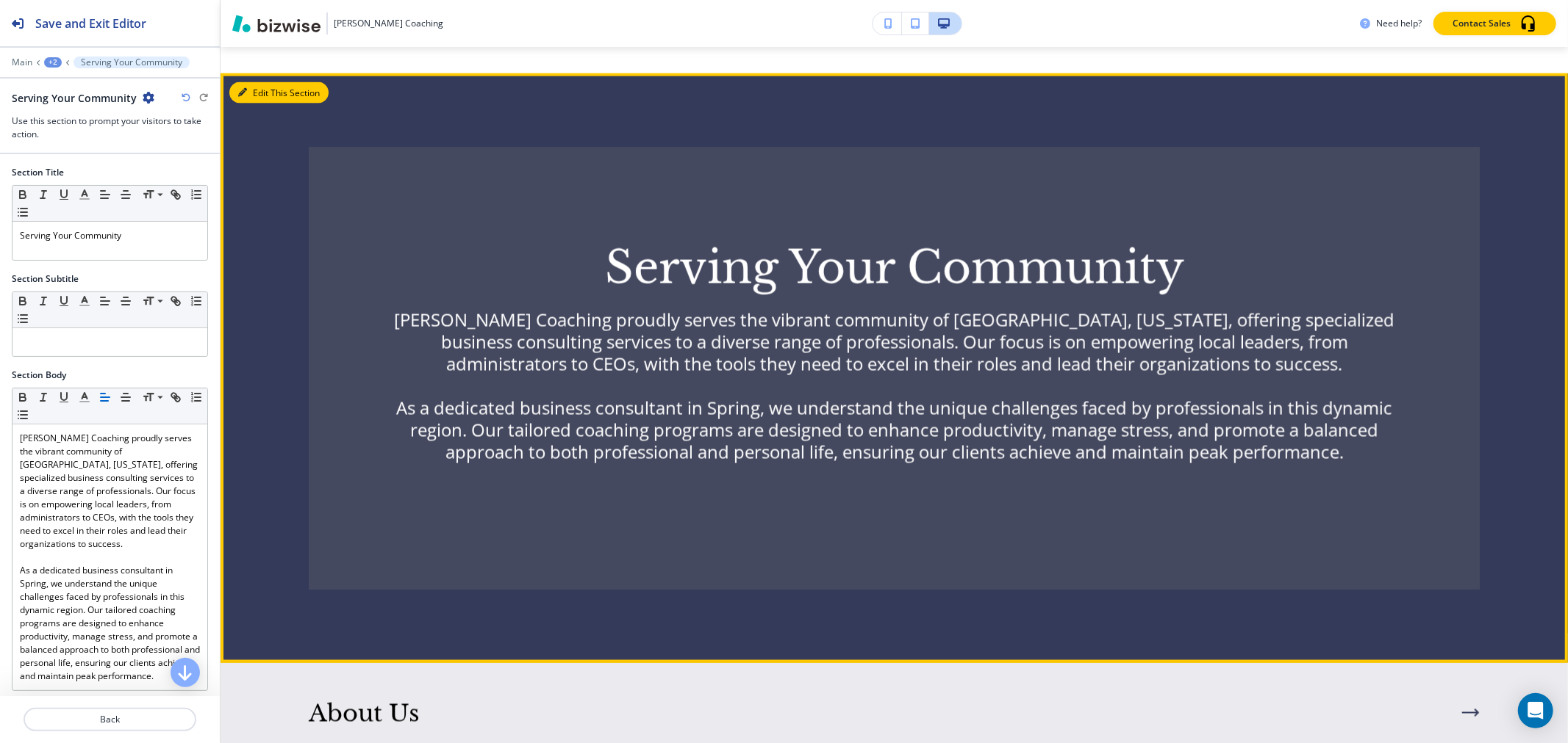
scroll to position [1768, 0]
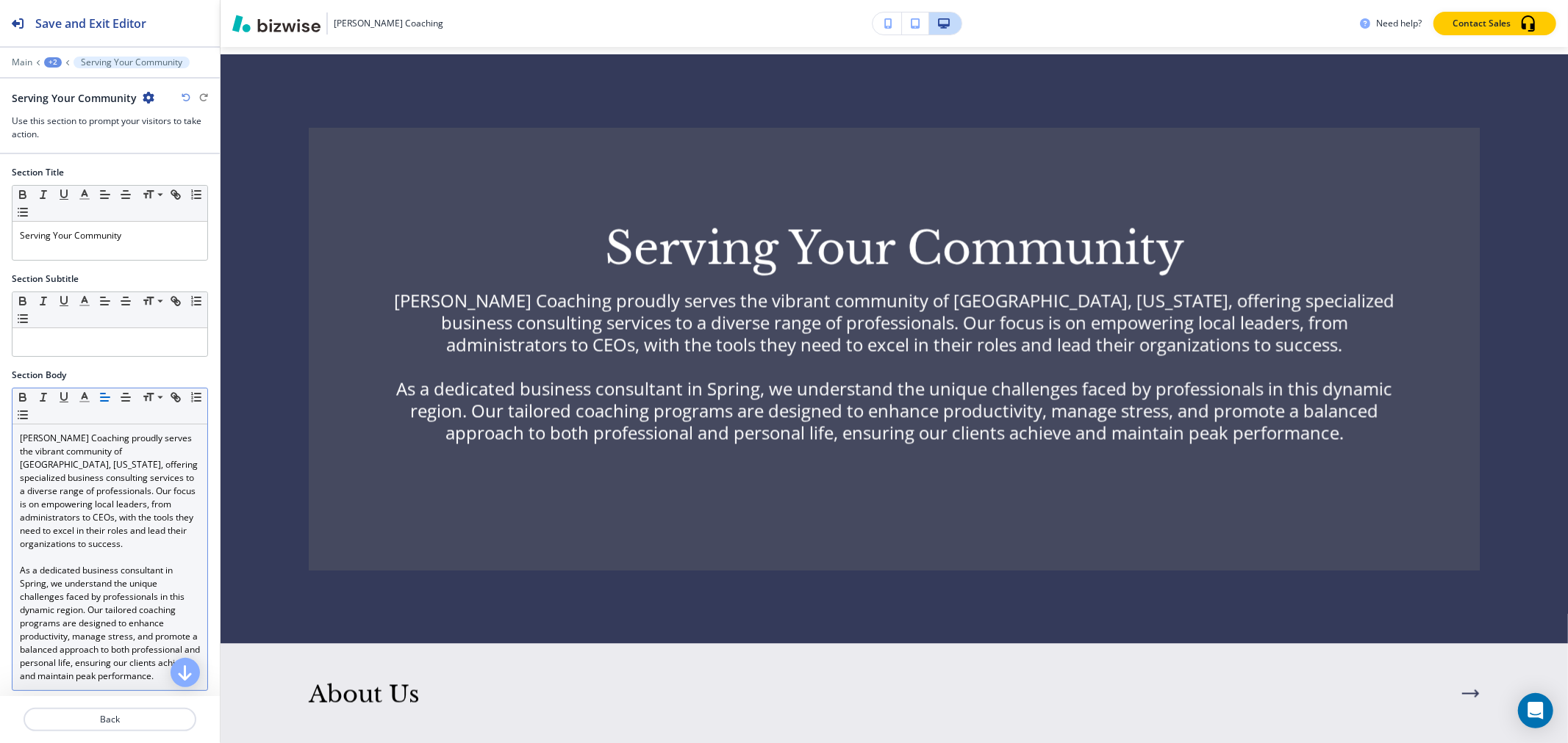
click at [115, 456] on p "[PERSON_NAME] Coaching proudly serves the vibrant community of [GEOGRAPHIC_DATA…" at bounding box center [110, 491] width 180 height 119
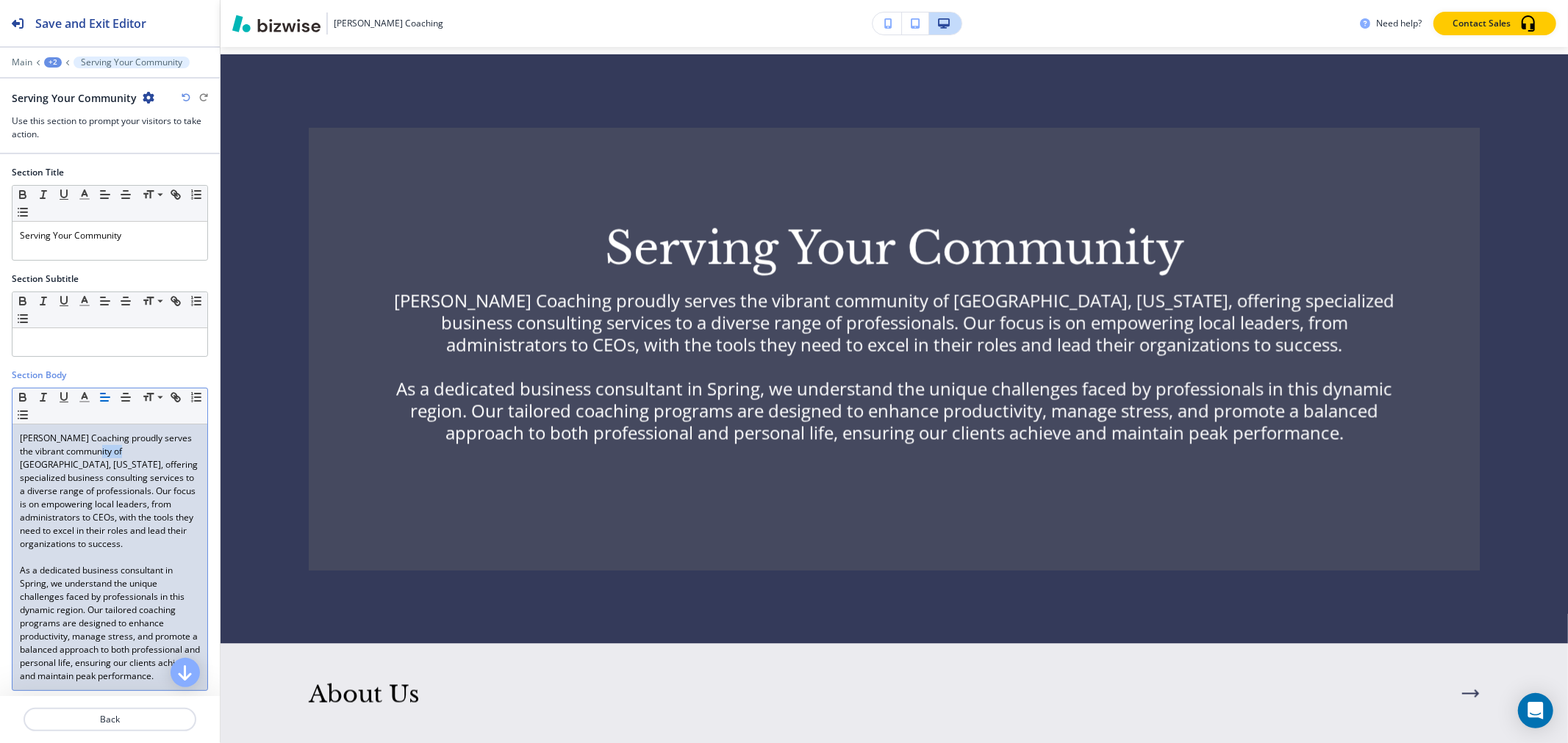
click at [115, 456] on p "[PERSON_NAME] Coaching proudly serves the vibrant community of [GEOGRAPHIC_DATA…" at bounding box center [110, 491] width 180 height 119
click at [22, 585] on p "As a dedicated business consultant in Spring, we understand the unique challeng…" at bounding box center [110, 623] width 180 height 119
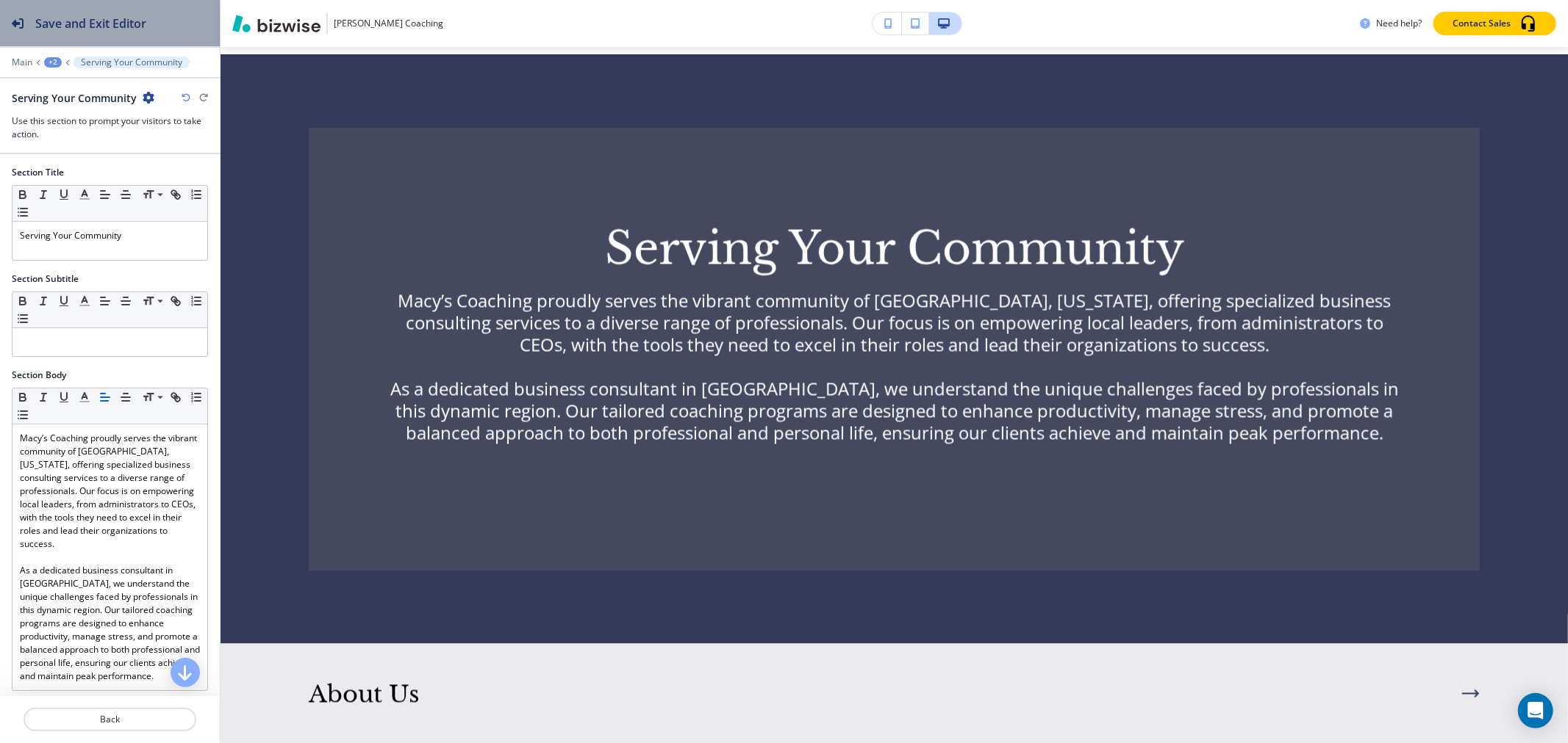
click at [46, 17] on h2 "Save and Exit Editor" at bounding box center [91, 23] width 111 height 17
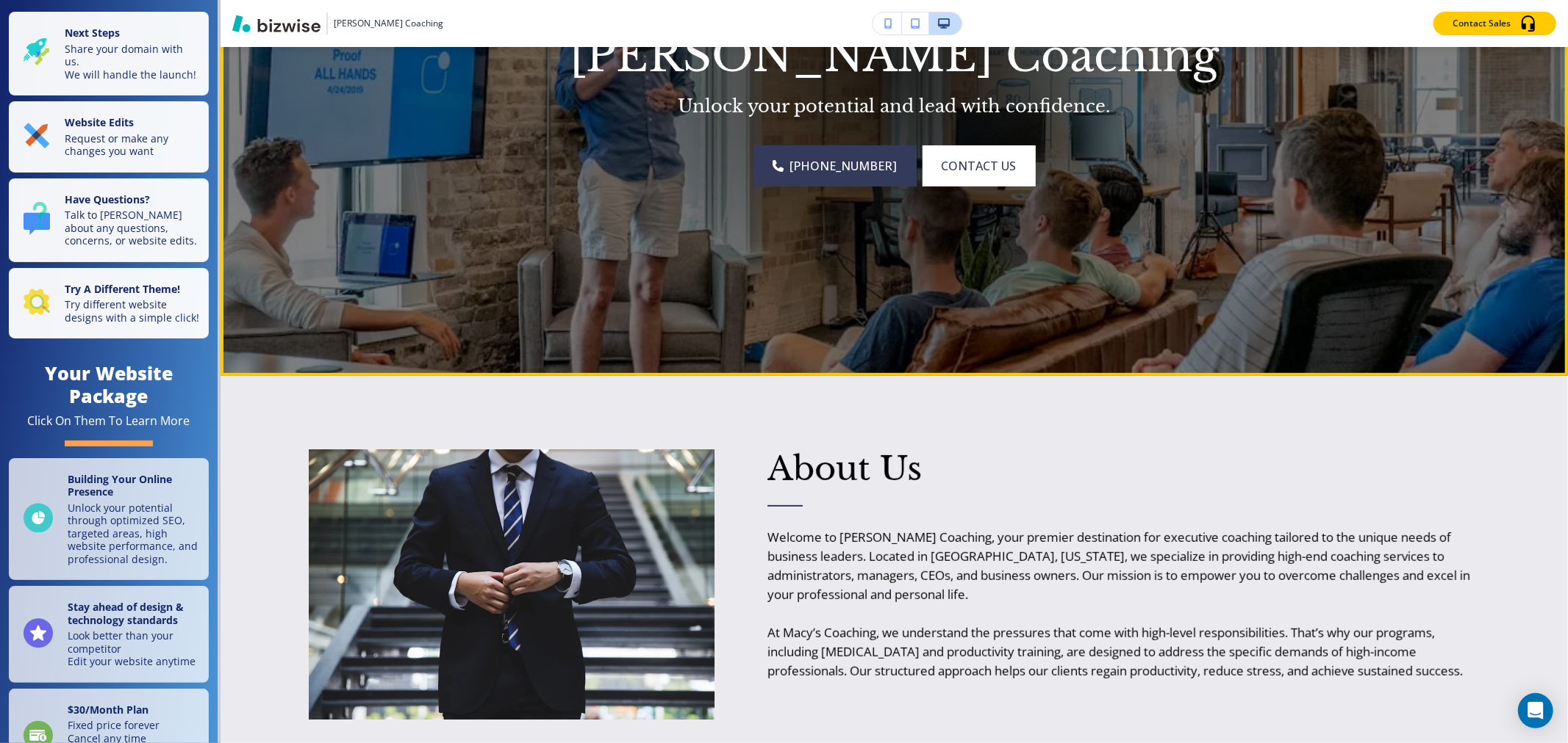
scroll to position [0, 0]
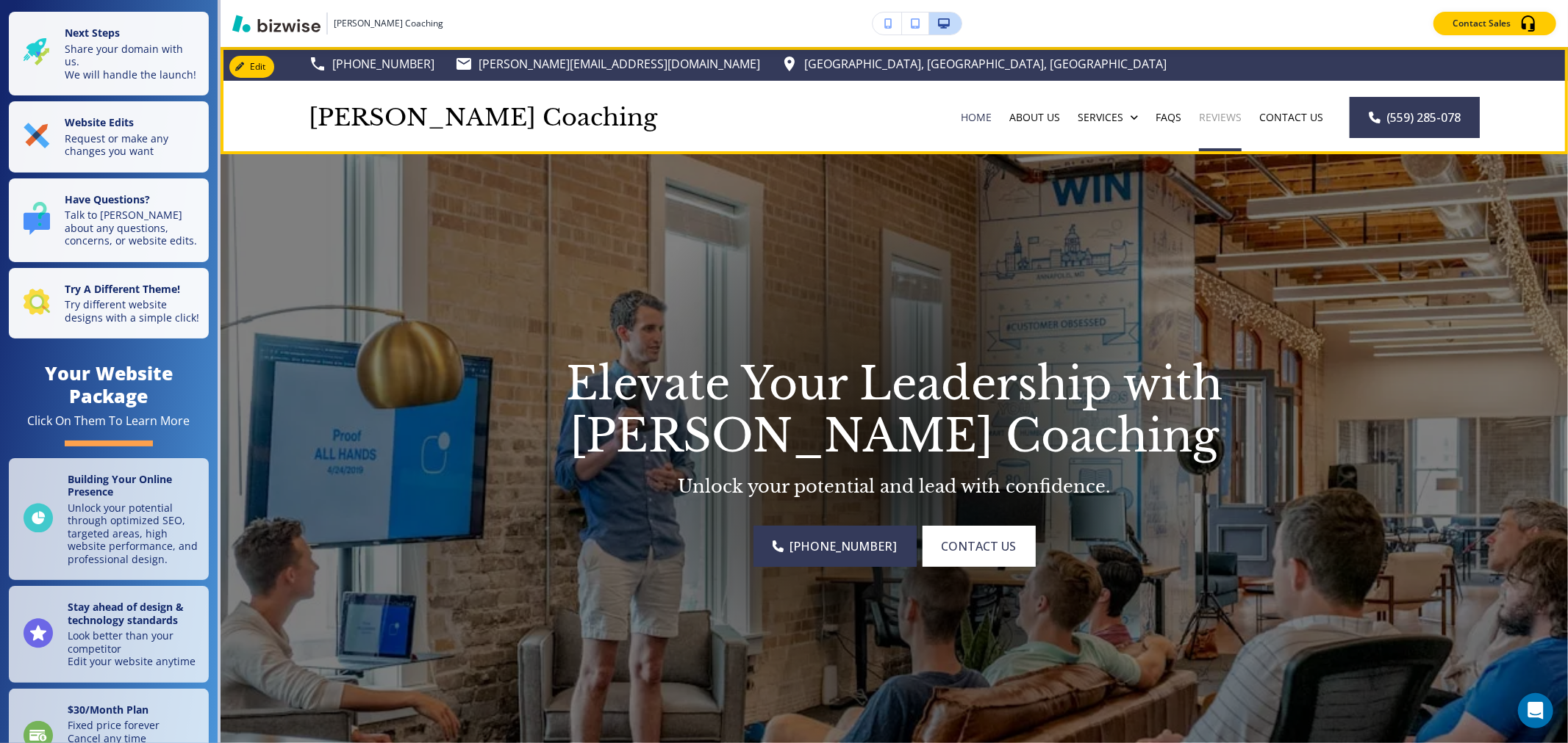
click at [1203, 115] on p "Reviews" at bounding box center [1219, 117] width 43 height 14
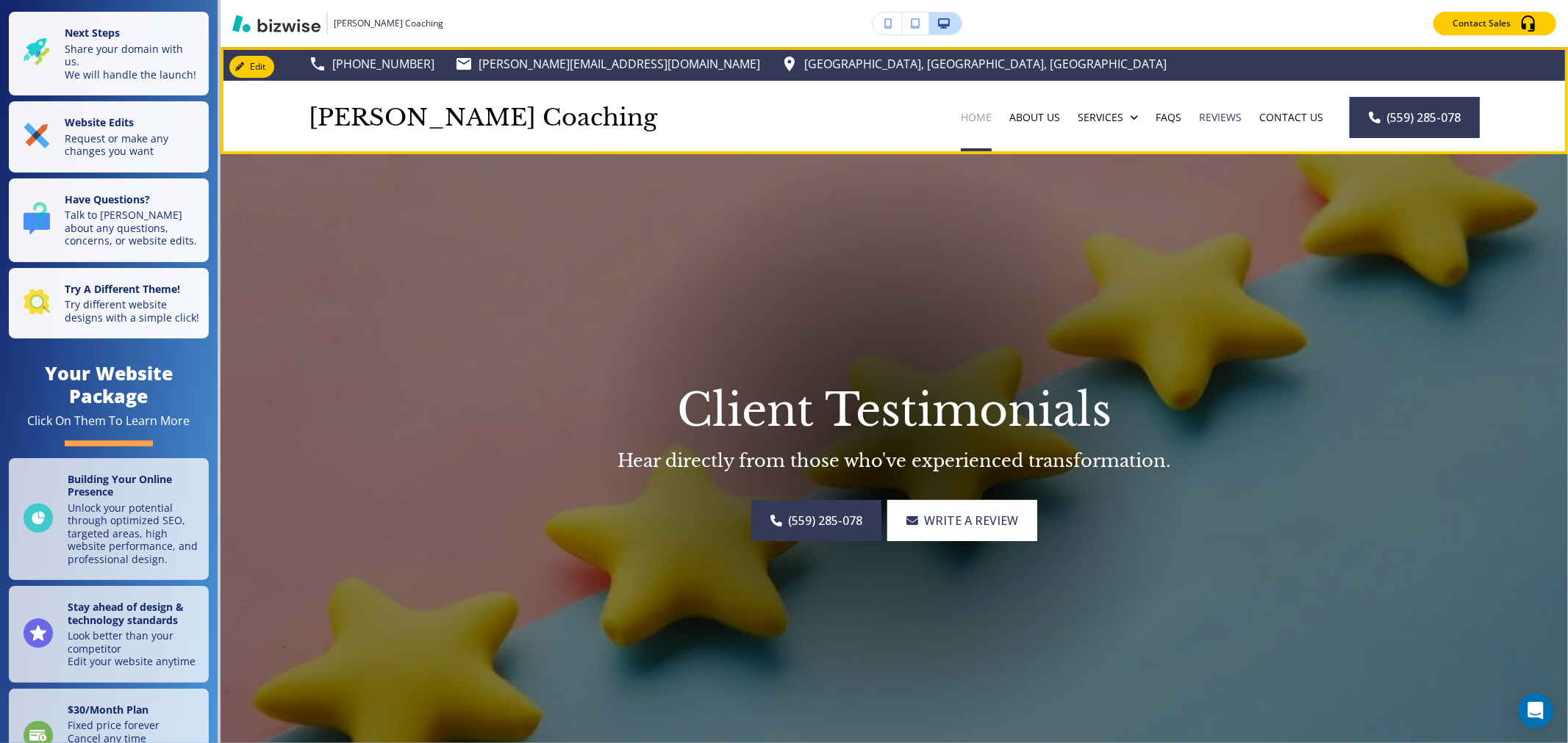
click at [974, 116] on p "Home" at bounding box center [976, 117] width 31 height 14
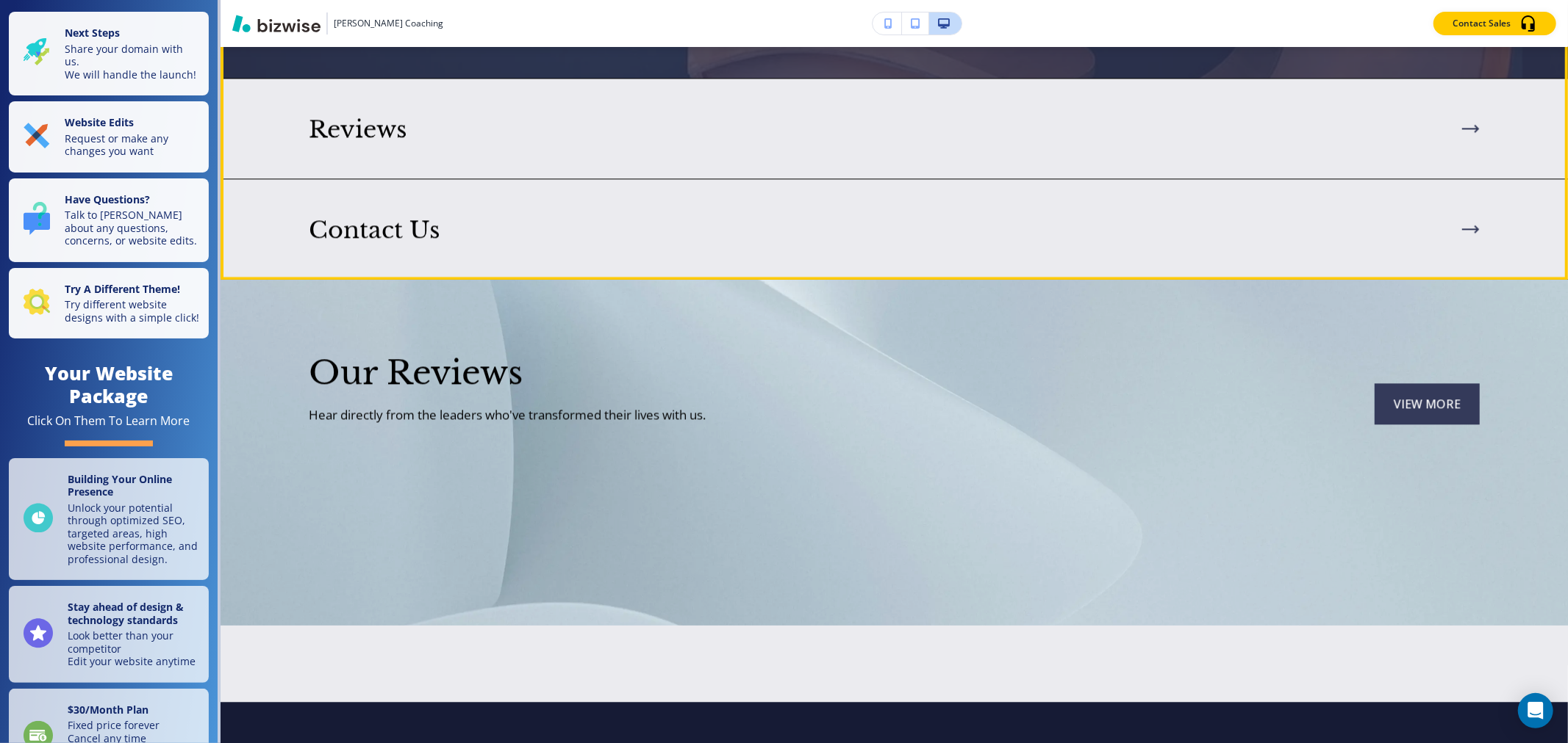
scroll to position [3020, 0]
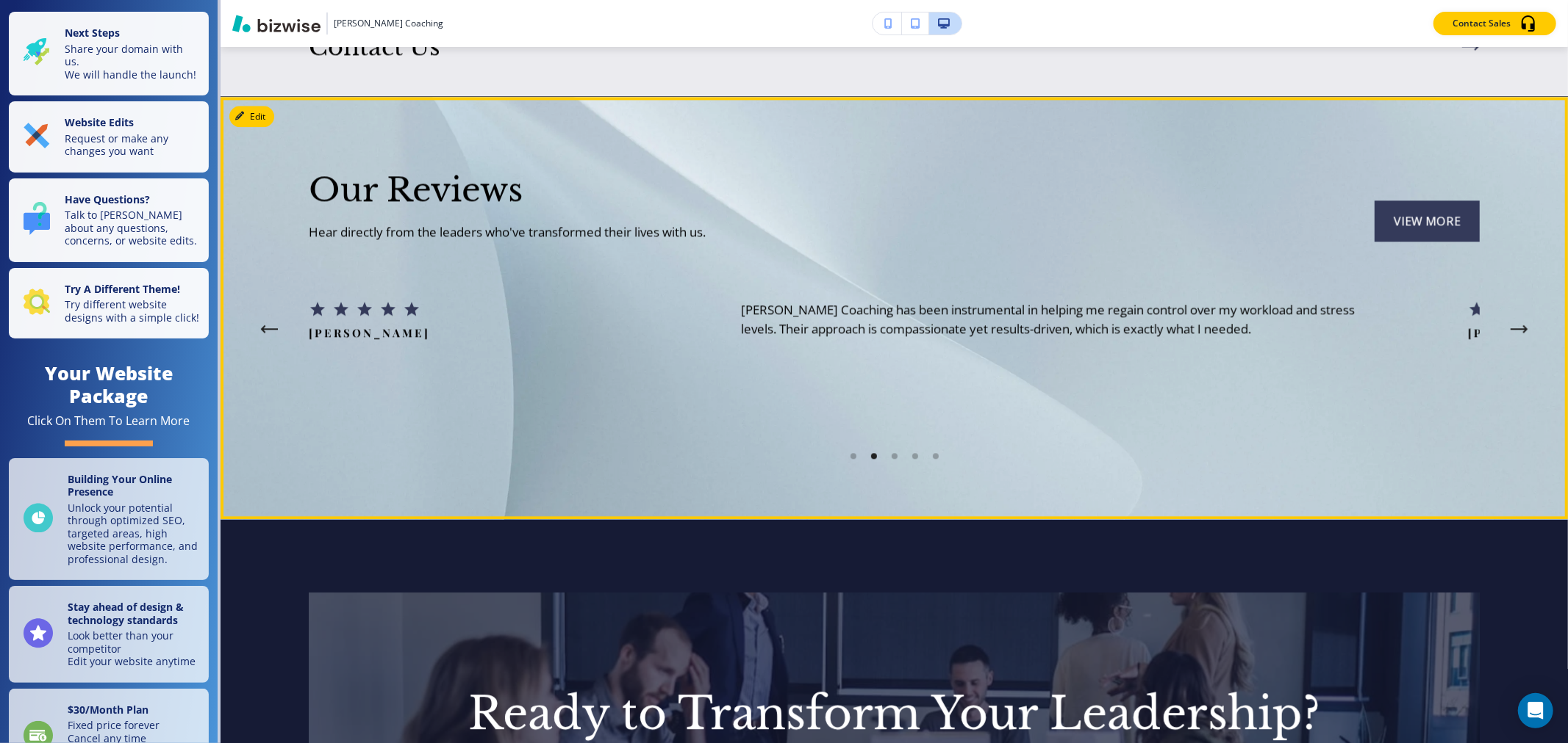
click at [850, 446] on li "Go to slide 1" at bounding box center [852, 456] width 20 height 20
click at [870, 446] on li "Go to slide 2" at bounding box center [874, 456] width 20 height 20
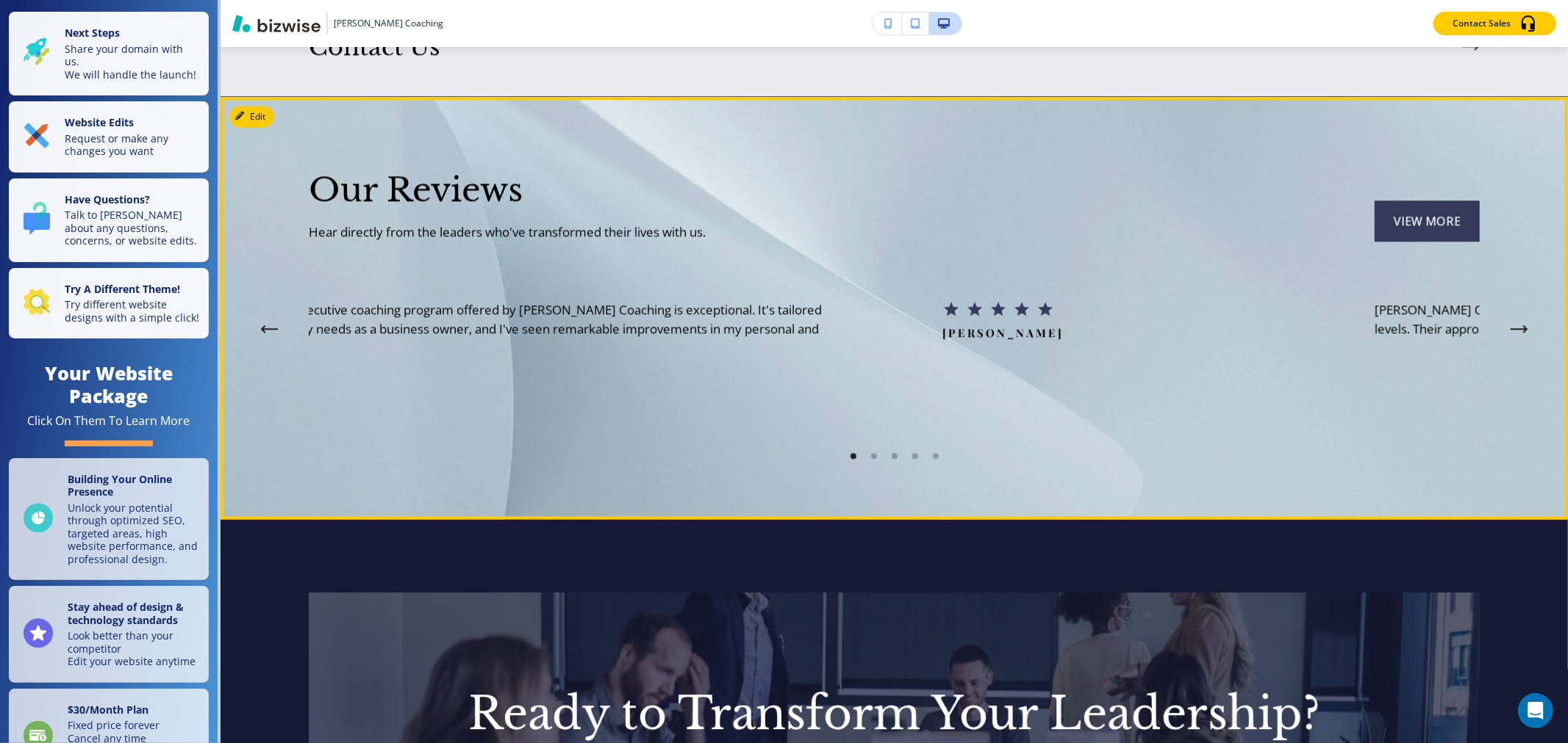
click at [884, 446] on li "Go to slide 3" at bounding box center [894, 456] width 20 height 20
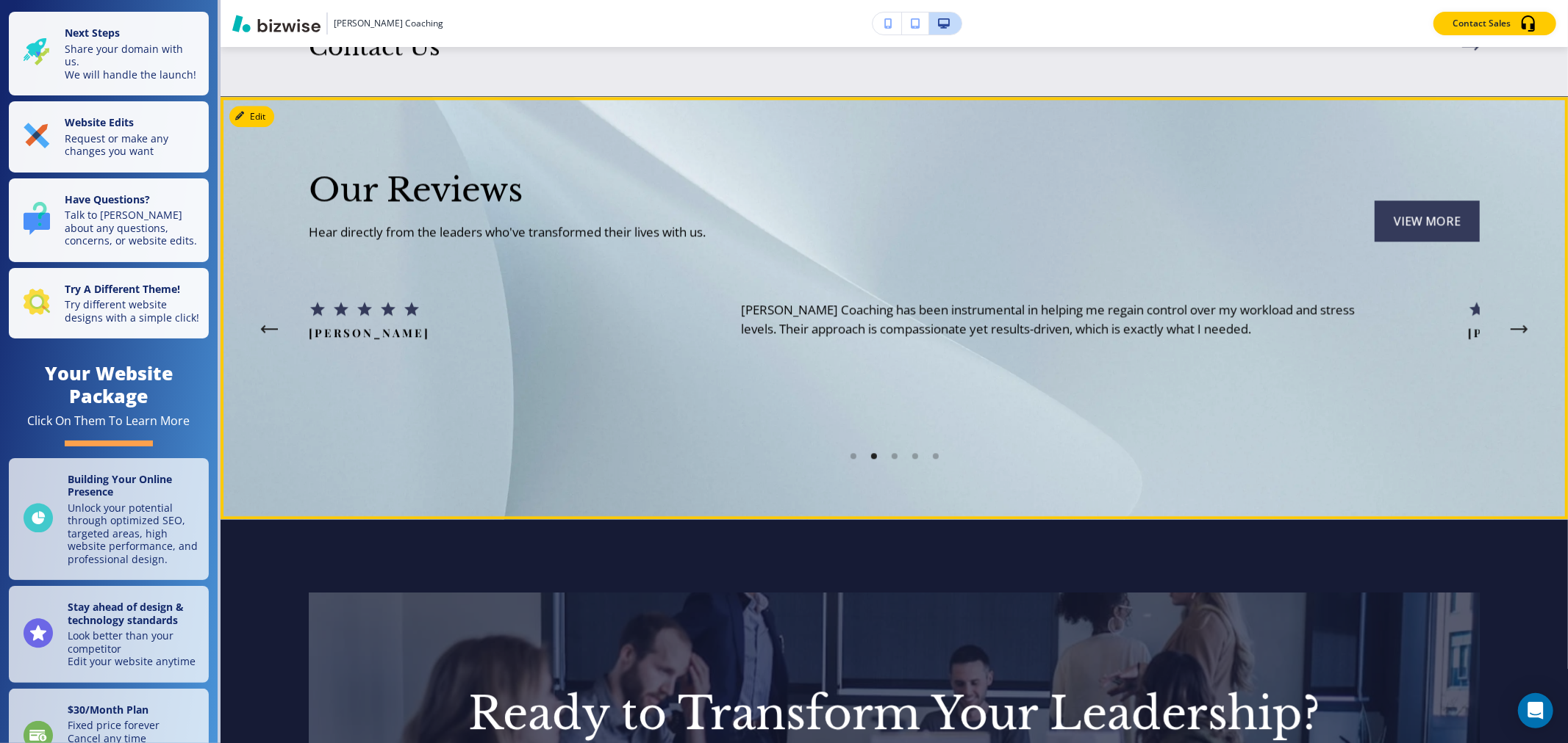
click at [897, 446] on li "Go to slide 3" at bounding box center [894, 456] width 20 height 20
click at [914, 446] on li "Go to slide 4" at bounding box center [915, 456] width 20 height 20
click at [933, 453] on div "Go to slide 5" at bounding box center [936, 456] width 6 height 6
click at [933, 453] on div "Go to slide 6" at bounding box center [936, 456] width 6 height 6
click at [855, 446] on li "Go to slide 4" at bounding box center [852, 456] width 20 height 20
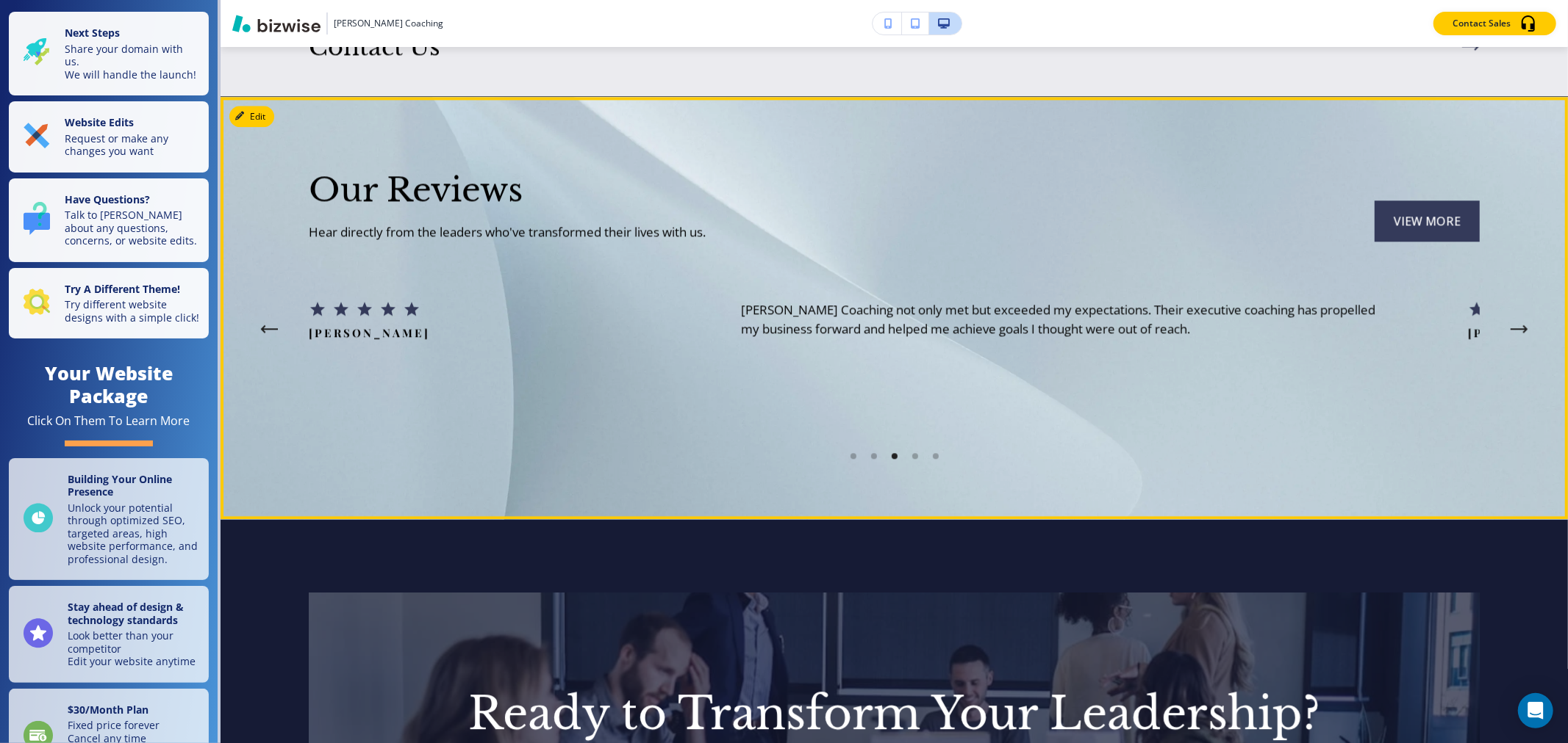
click at [912, 453] on div "Go to slide 5" at bounding box center [915, 456] width 6 height 6
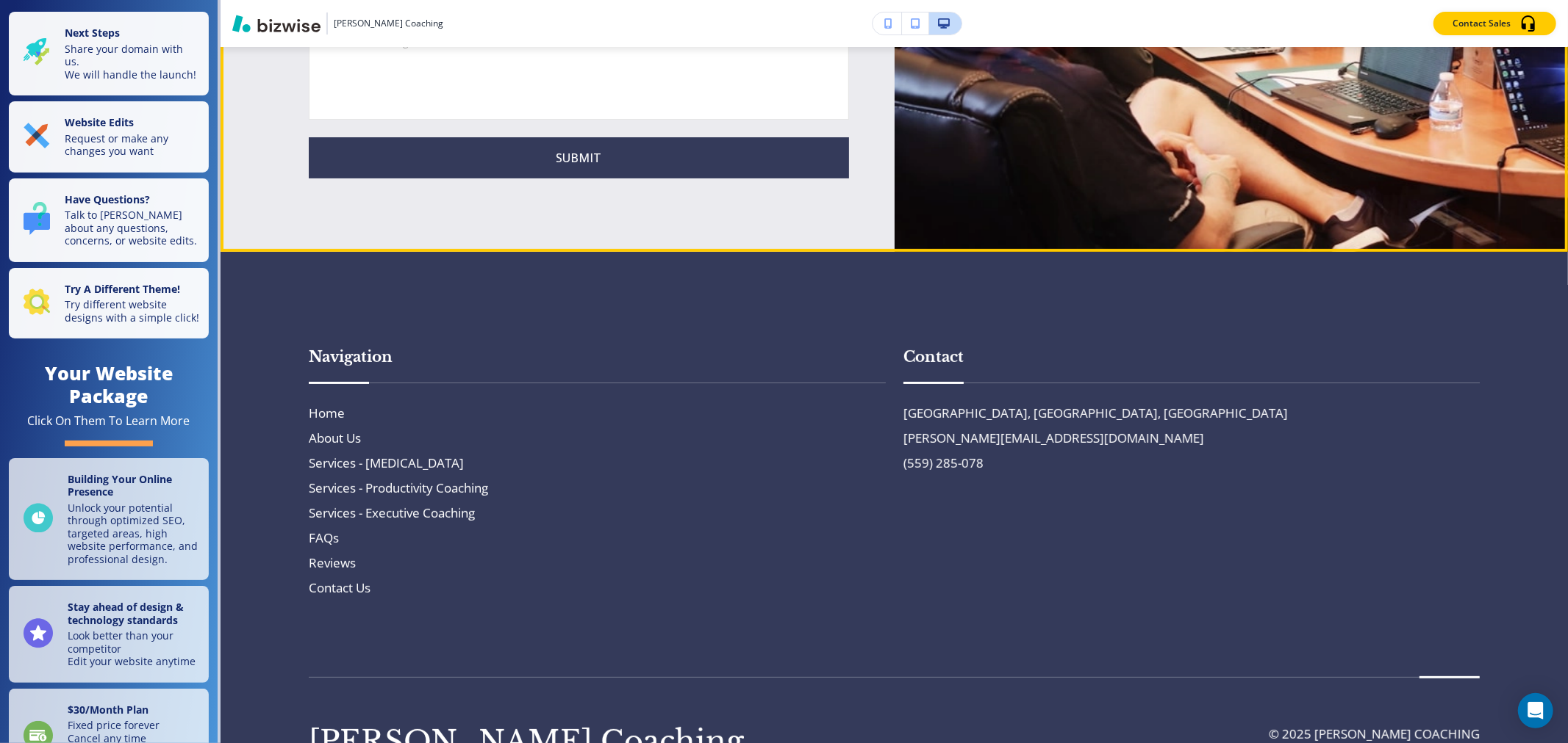
scroll to position [4920, 0]
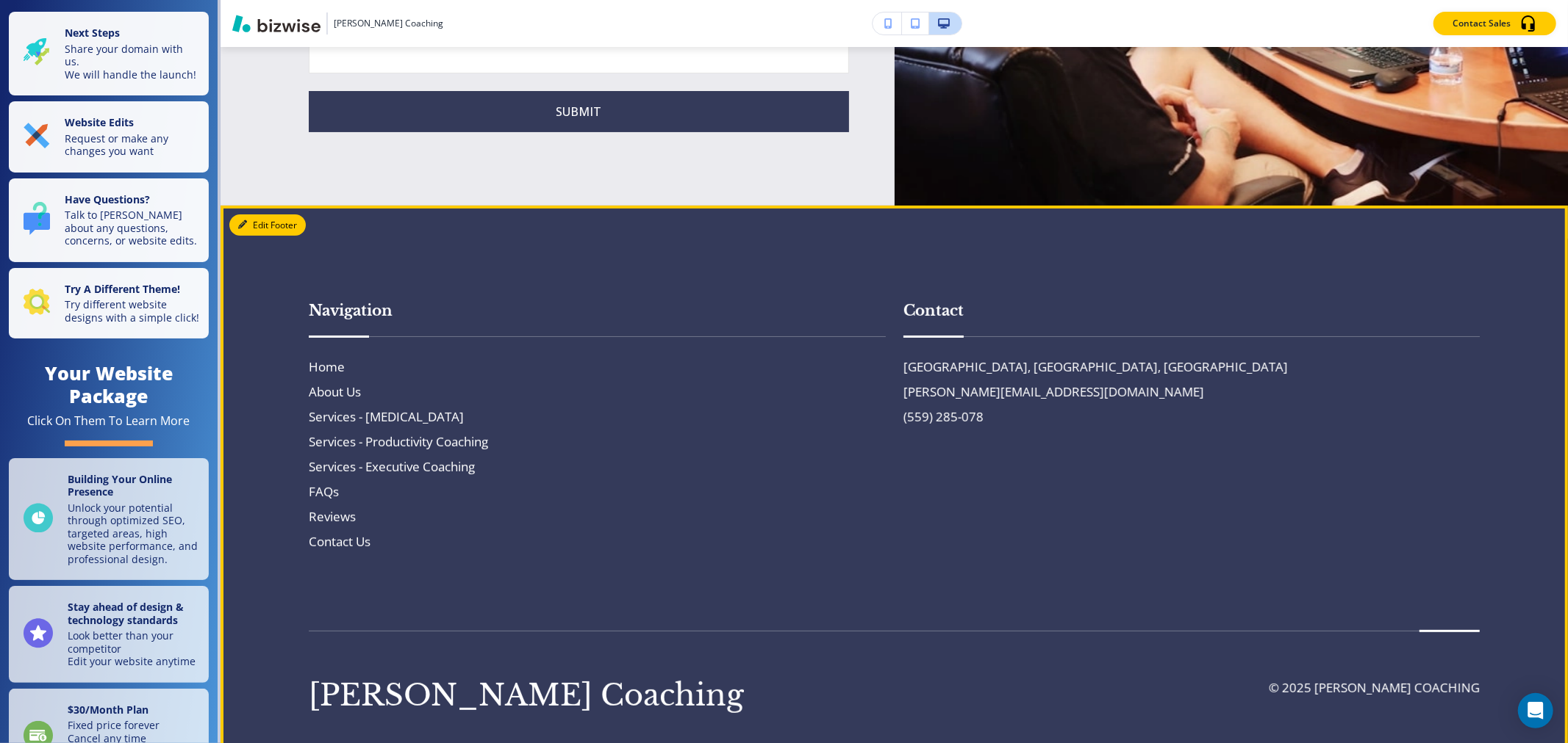
click at [261, 214] on button "Edit Footer" at bounding box center [267, 225] width 77 height 22
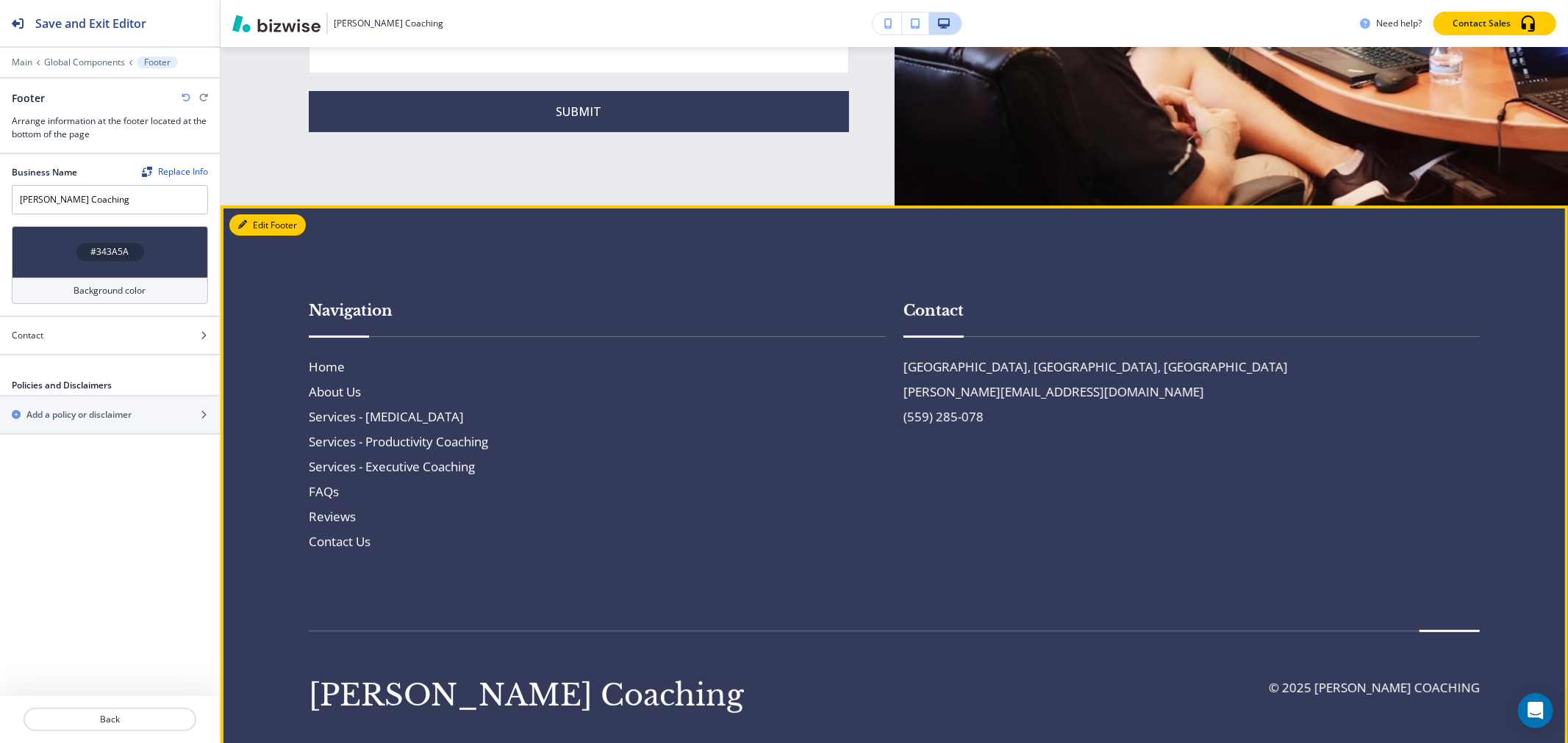
scroll to position [4920, 0]
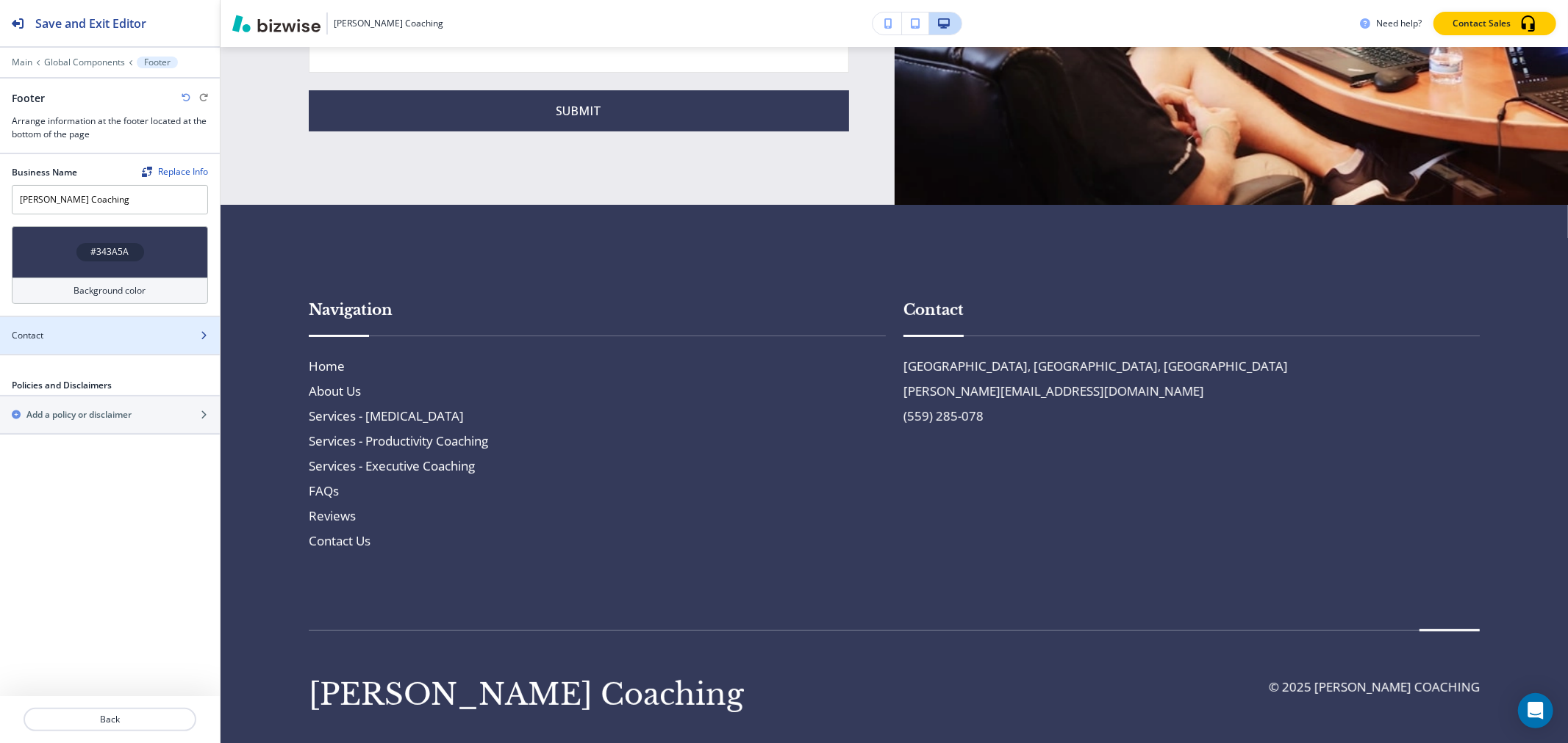
click at [109, 338] on div "Contact" at bounding box center [94, 336] width 188 height 13
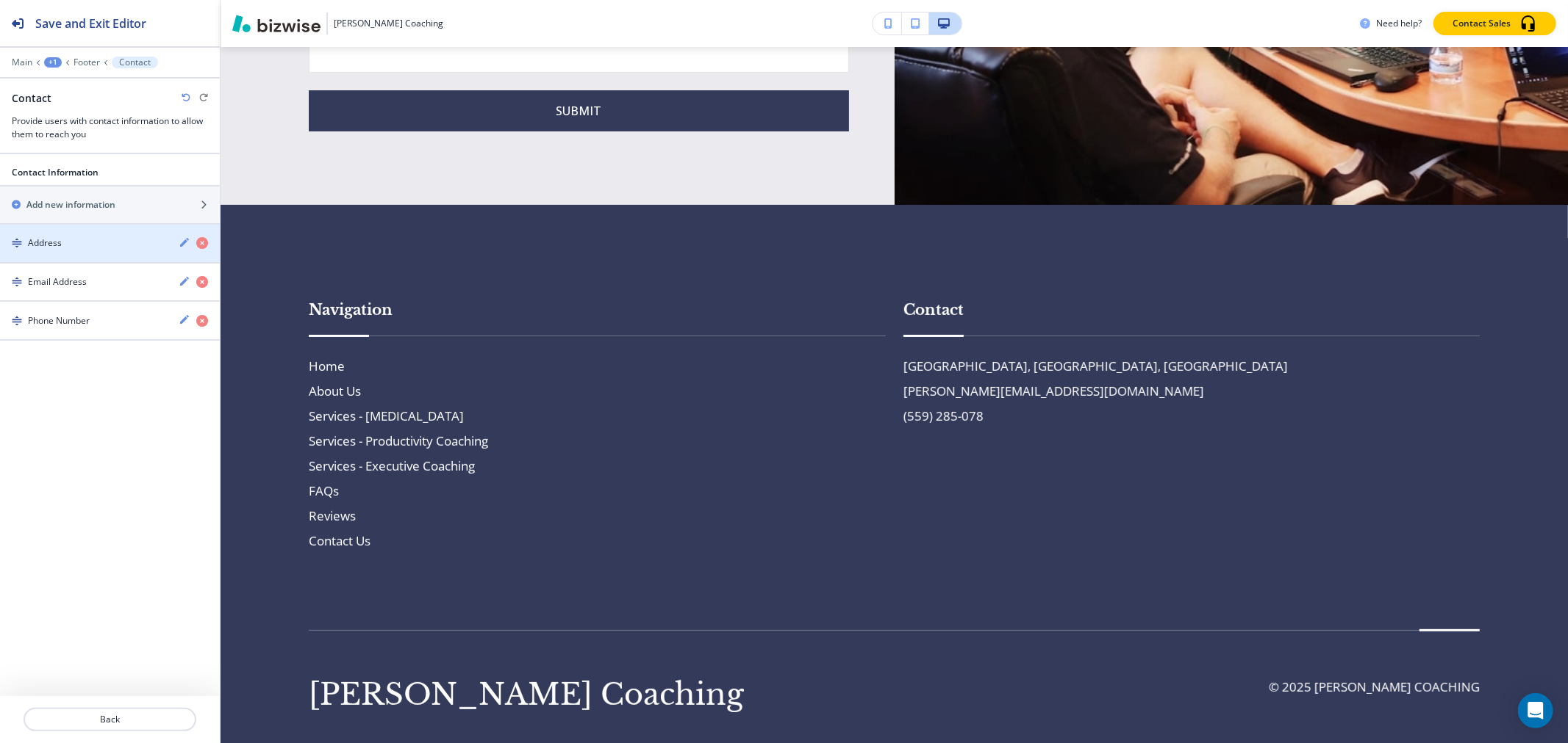
click at [90, 256] on div "button" at bounding box center [109, 257] width 219 height 11
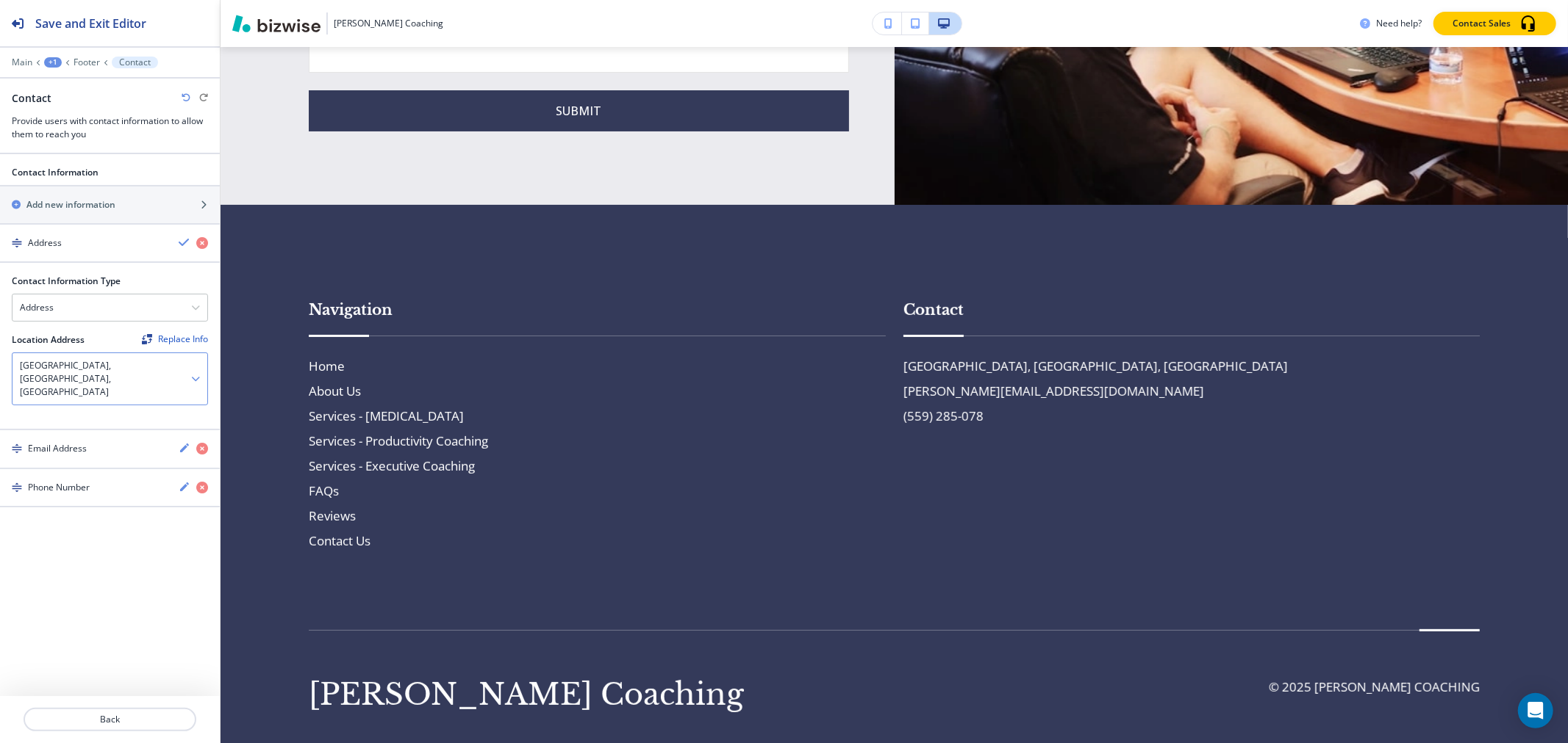
click at [78, 365] on h4 "[GEOGRAPHIC_DATA], [GEOGRAPHIC_DATA], [GEOGRAPHIC_DATA]" at bounding box center [105, 378] width 171 height 39
drag, startPoint x: 155, startPoint y: 362, endPoint x: 19, endPoint y: 361, distance: 136.0
click at [19, 361] on div "[GEOGRAPHIC_DATA], [GEOGRAPHIC_DATA], [GEOGRAPHIC_DATA]" at bounding box center [109, 379] width 194 height 52
click at [195, 374] on icon "button" at bounding box center [194, 378] width 9 height 9
click at [104, 411] on h4 "[GEOGRAPHIC_DATA], [GEOGRAPHIC_DATA], [GEOGRAPHIC_DATA]" at bounding box center [110, 424] width 180 height 27
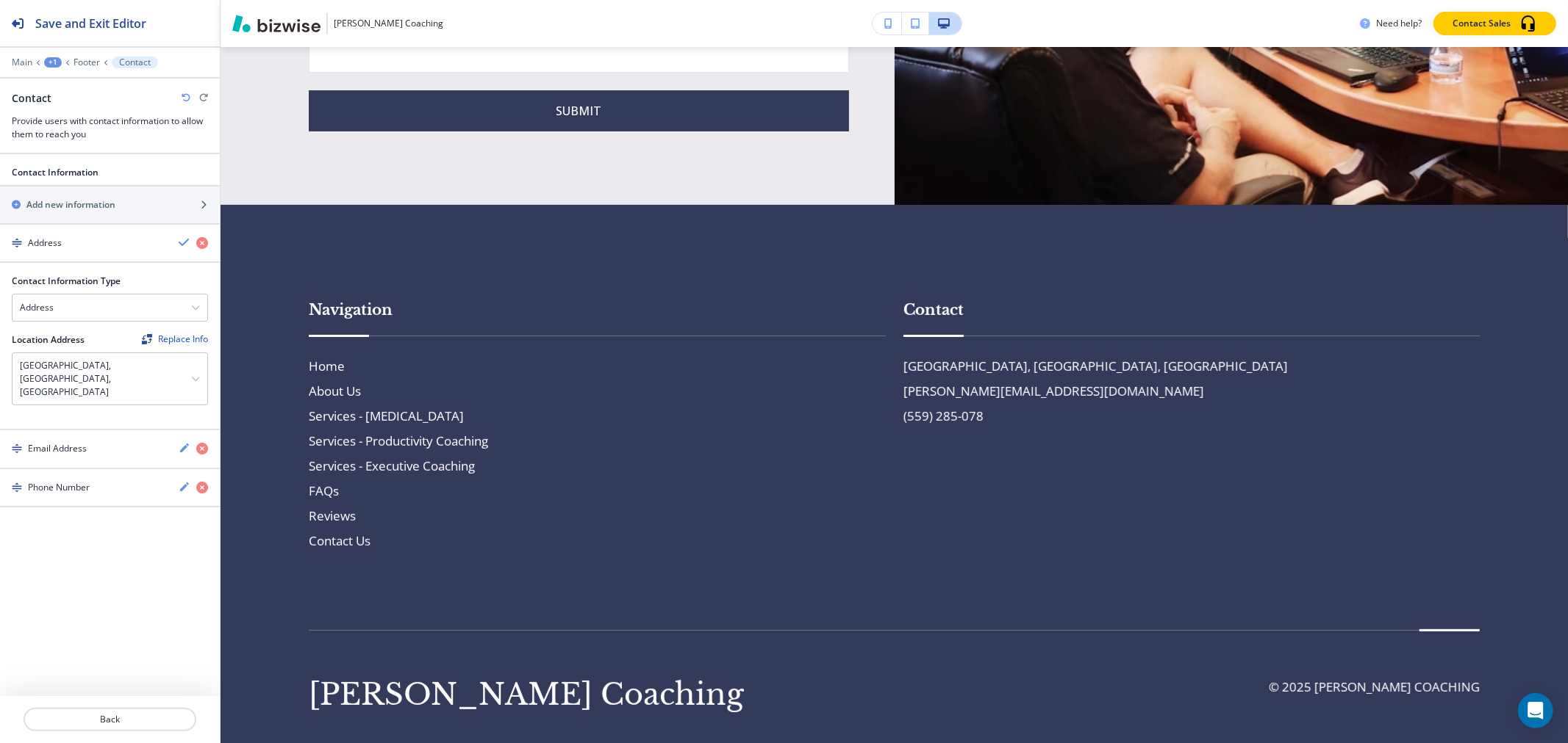
click at [123, 383] on div "Location Address Replace Info [GEOGRAPHIC_DATA], [GEOGRAPHIC_DATA], [GEOGRAPHIC…" at bounding box center [109, 374] width 219 height 83
click at [125, 364] on div "[GEOGRAPHIC_DATA], [GEOGRAPHIC_DATA], [GEOGRAPHIC_DATA]" at bounding box center [109, 379] width 194 height 52
click at [125, 364] on div "[GEOGRAPHIC_DATA], [GEOGRAPHIC_DATA], [GEOGRAPHIC_DATA]" at bounding box center [109, 379] width 194 height 52
click at [123, 364] on div "[GEOGRAPHIC_DATA], [GEOGRAPHIC_DATA], [GEOGRAPHIC_DATA]" at bounding box center [109, 379] width 194 height 52
click at [71, 365] on h4 "[GEOGRAPHIC_DATA], [GEOGRAPHIC_DATA], [GEOGRAPHIC_DATA]" at bounding box center [105, 378] width 171 height 39
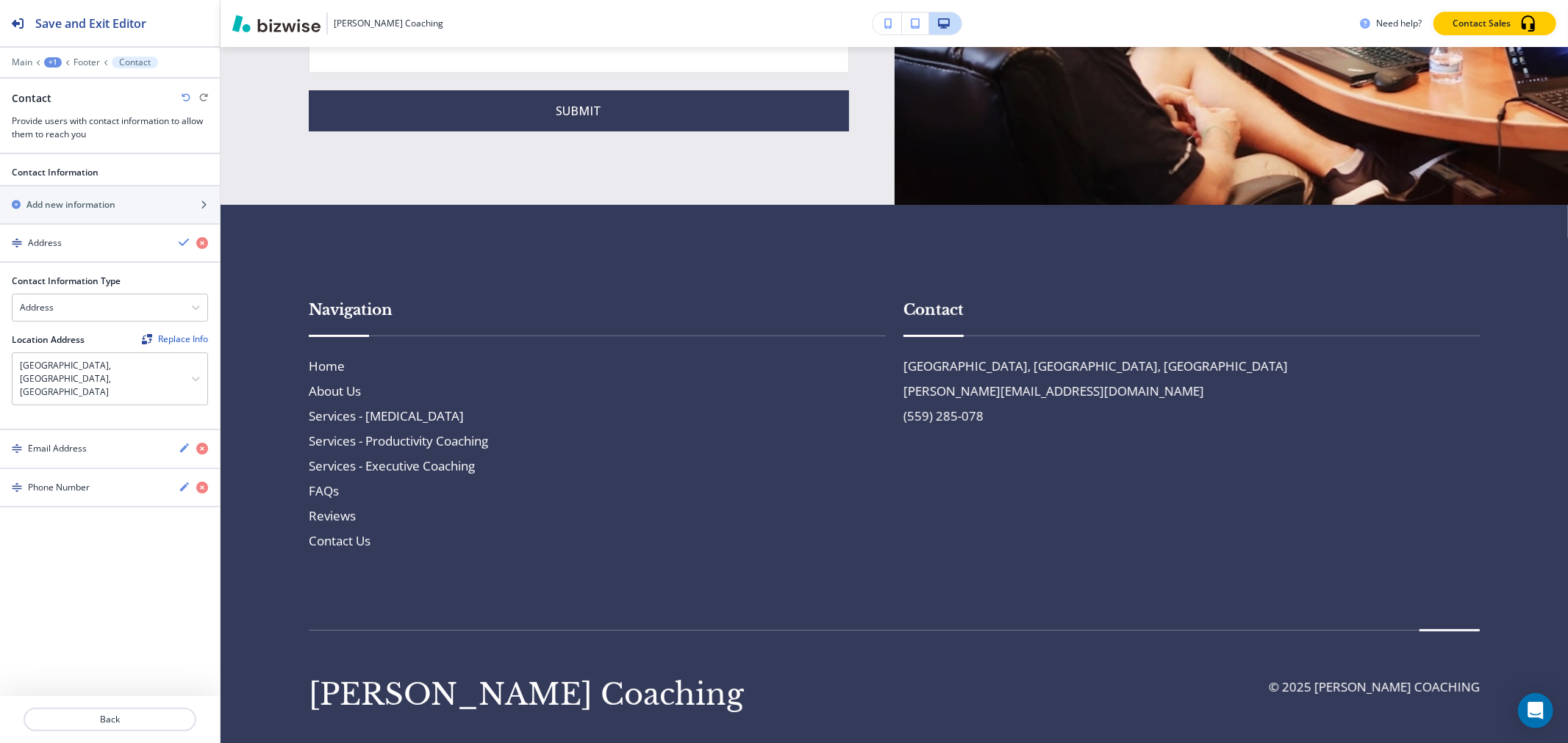
click at [70, 365] on h4 "[GEOGRAPHIC_DATA], [GEOGRAPHIC_DATA], [GEOGRAPHIC_DATA]" at bounding box center [105, 378] width 171 height 39
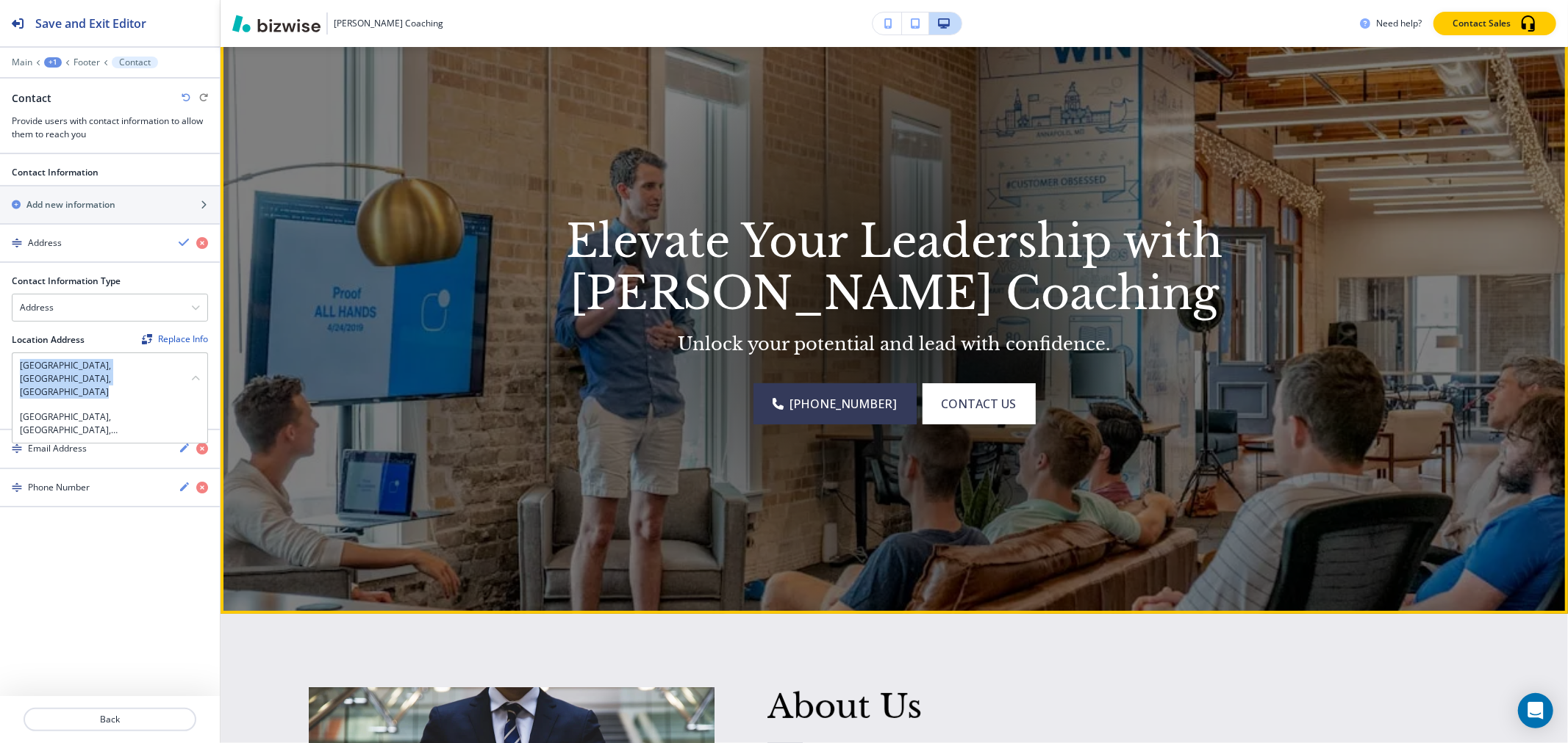
scroll to position [0, 0]
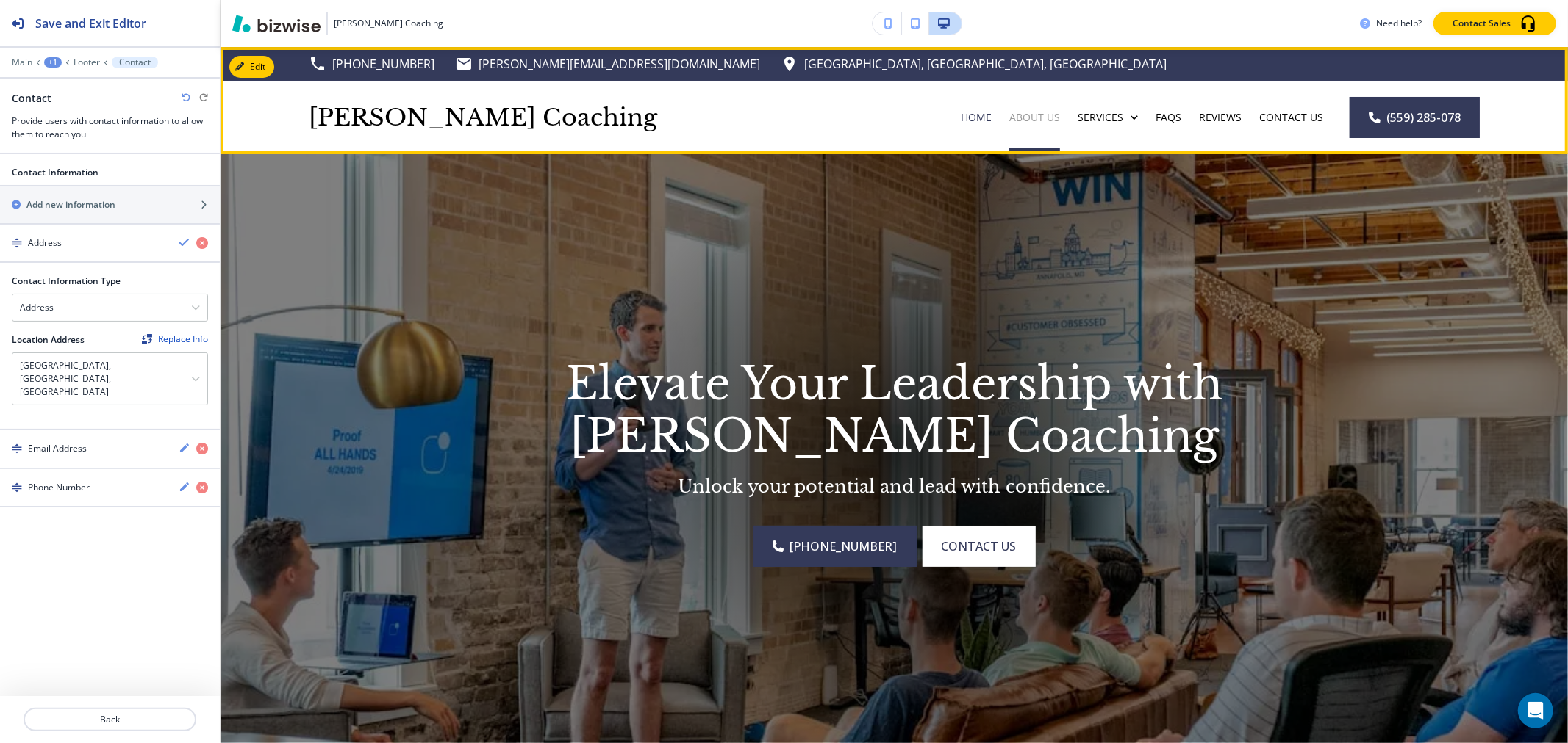
click at [1025, 119] on p "About Us" at bounding box center [1034, 117] width 51 height 14
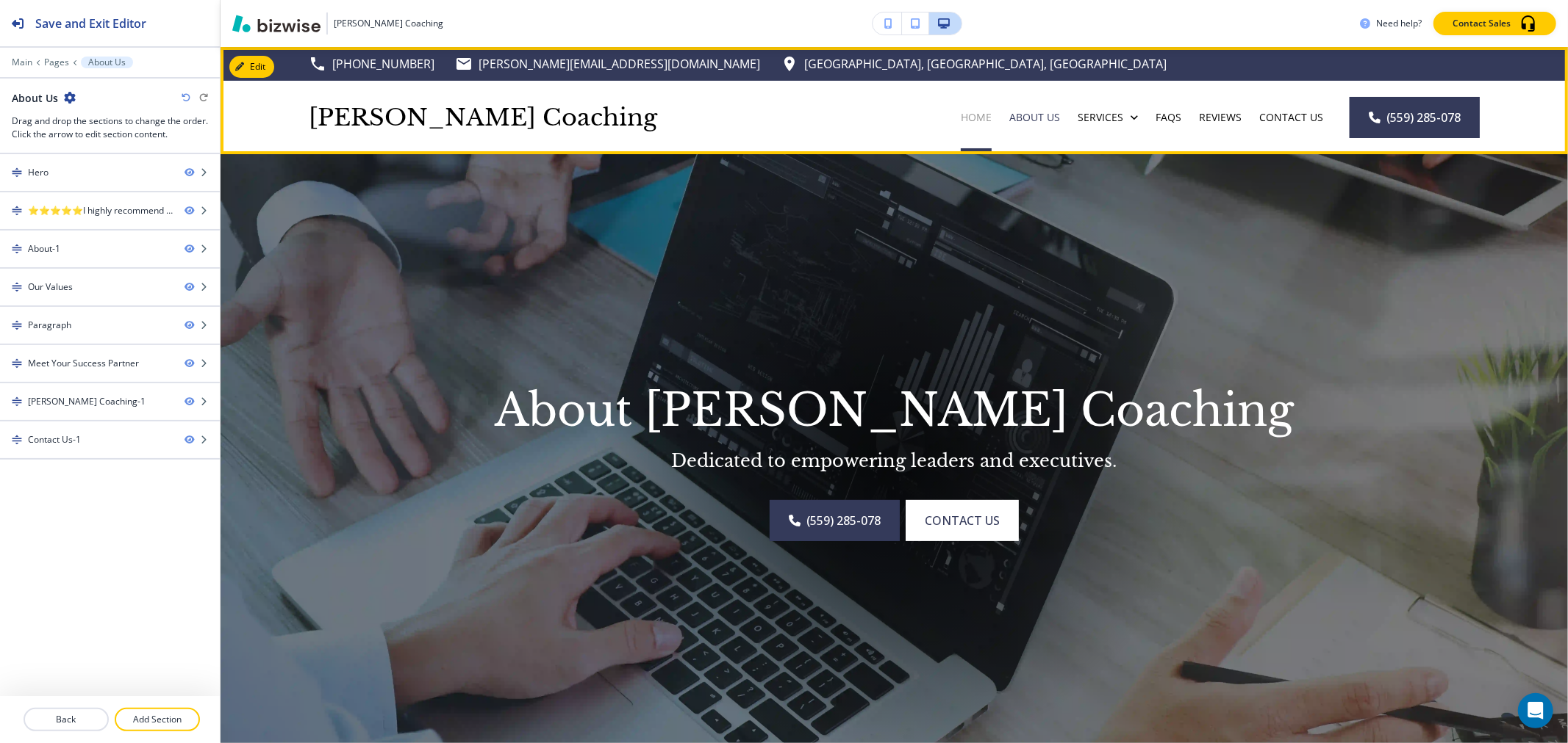
click at [967, 121] on p "Home" at bounding box center [976, 117] width 31 height 14
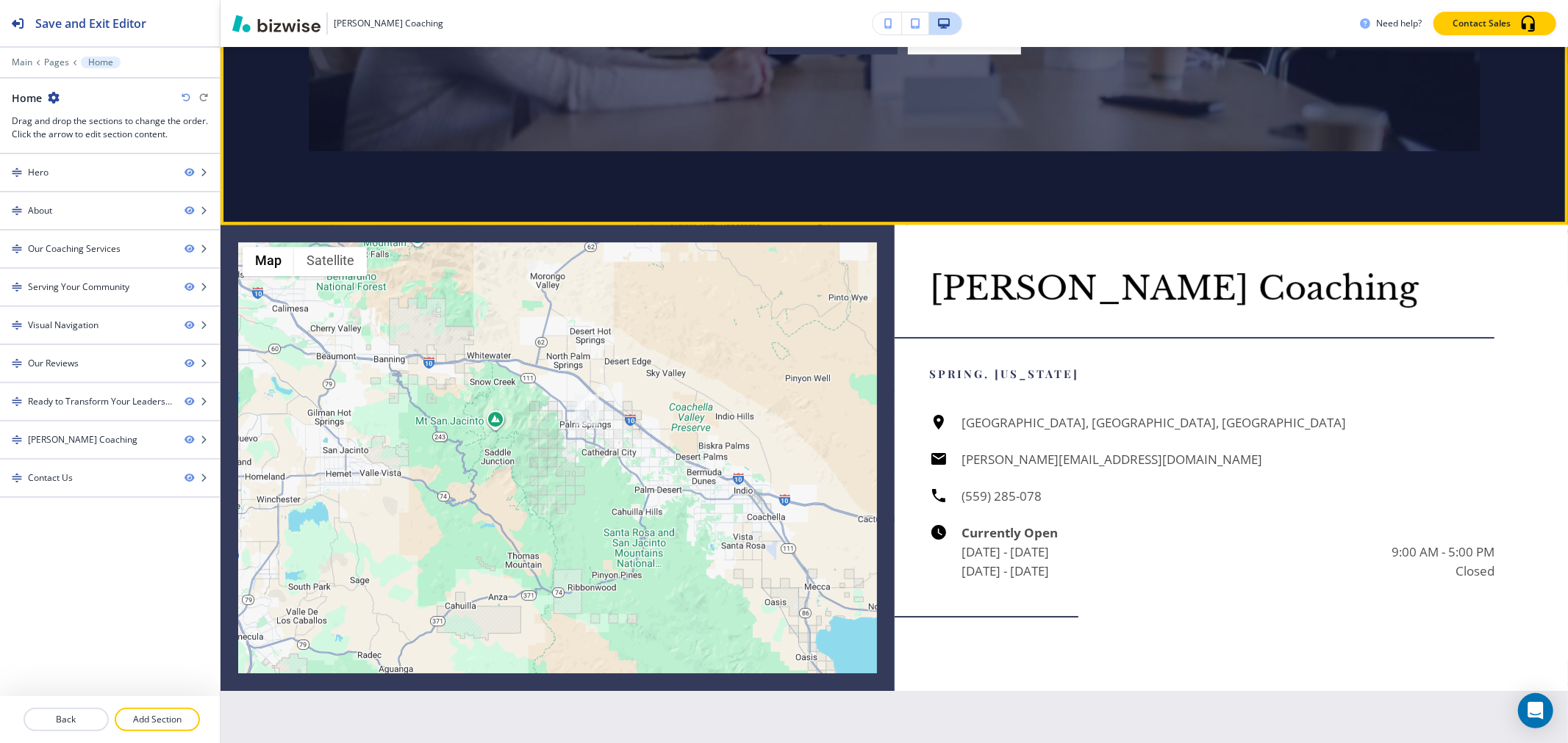
scroll to position [3918, 0]
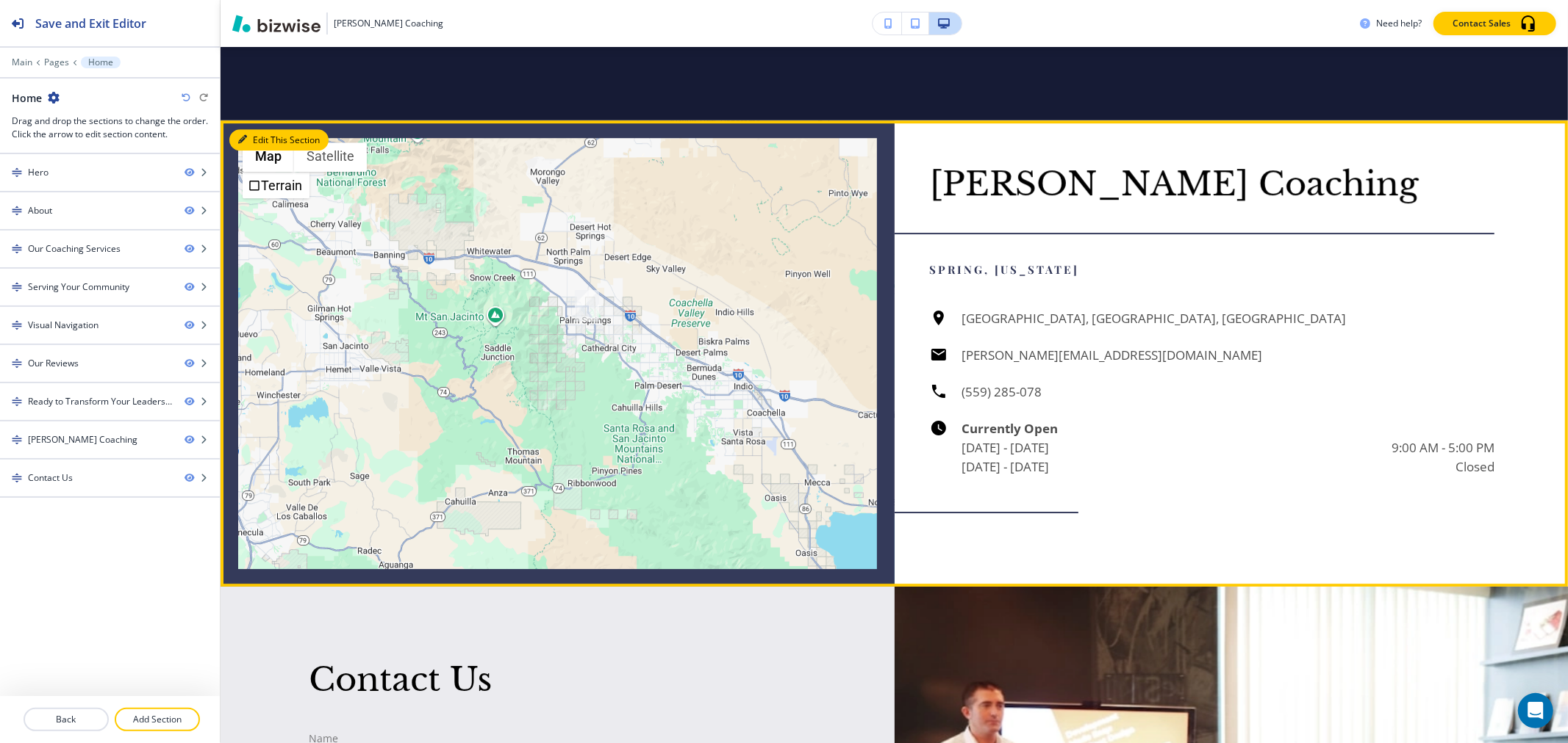
click at [251, 129] on button "Edit This Section" at bounding box center [279, 140] width 100 height 22
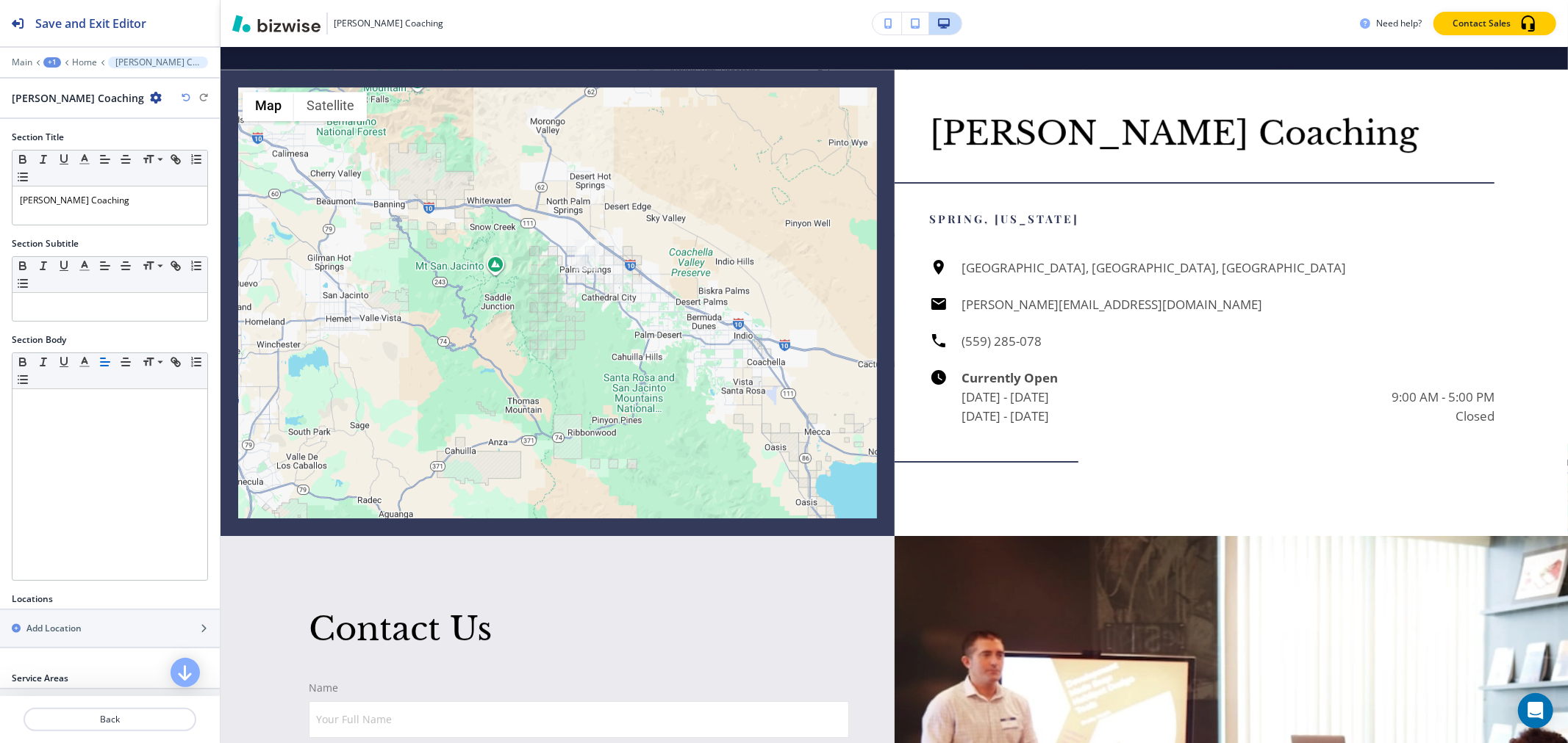
scroll to position [185, 0]
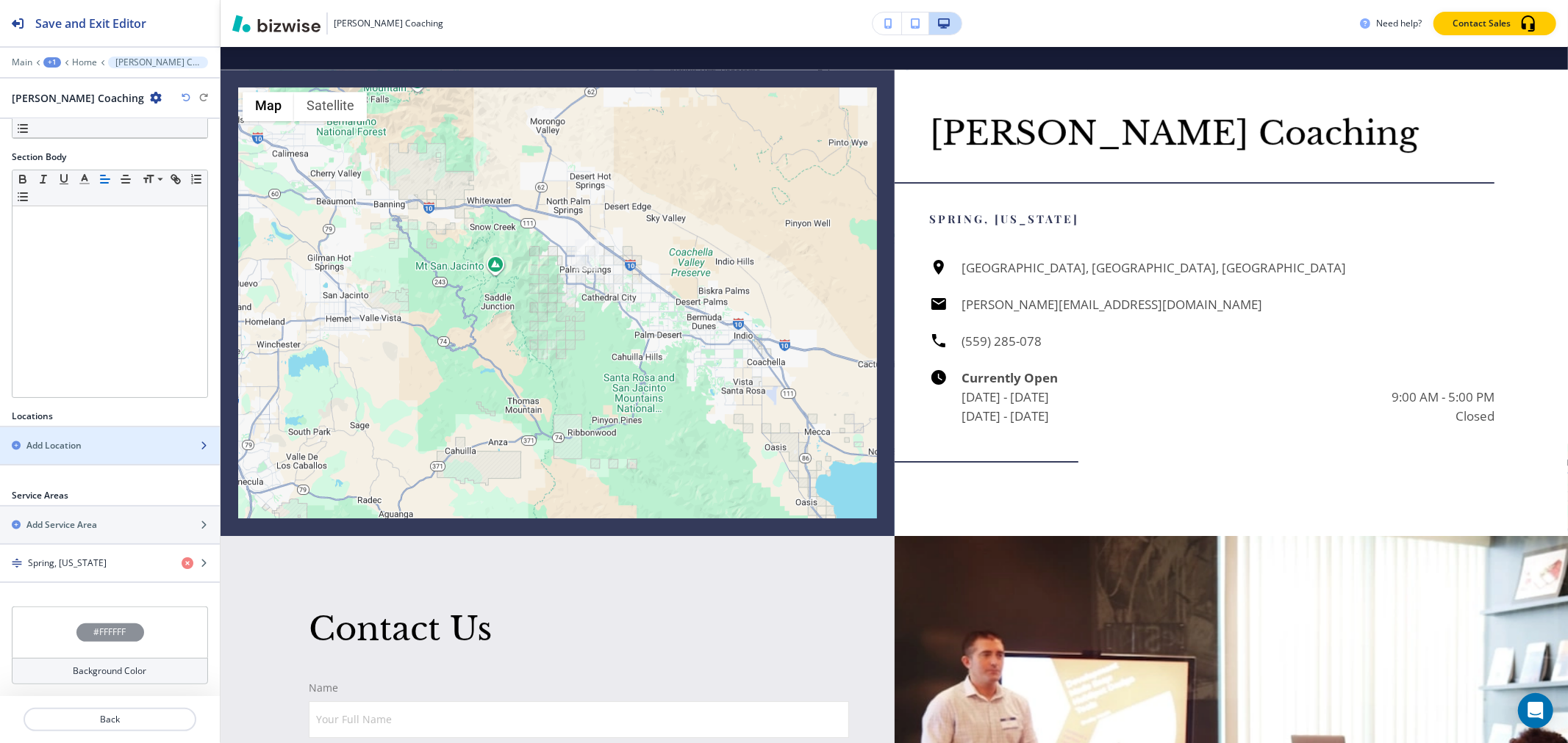
click at [88, 448] on div "Add Location" at bounding box center [94, 446] width 188 height 13
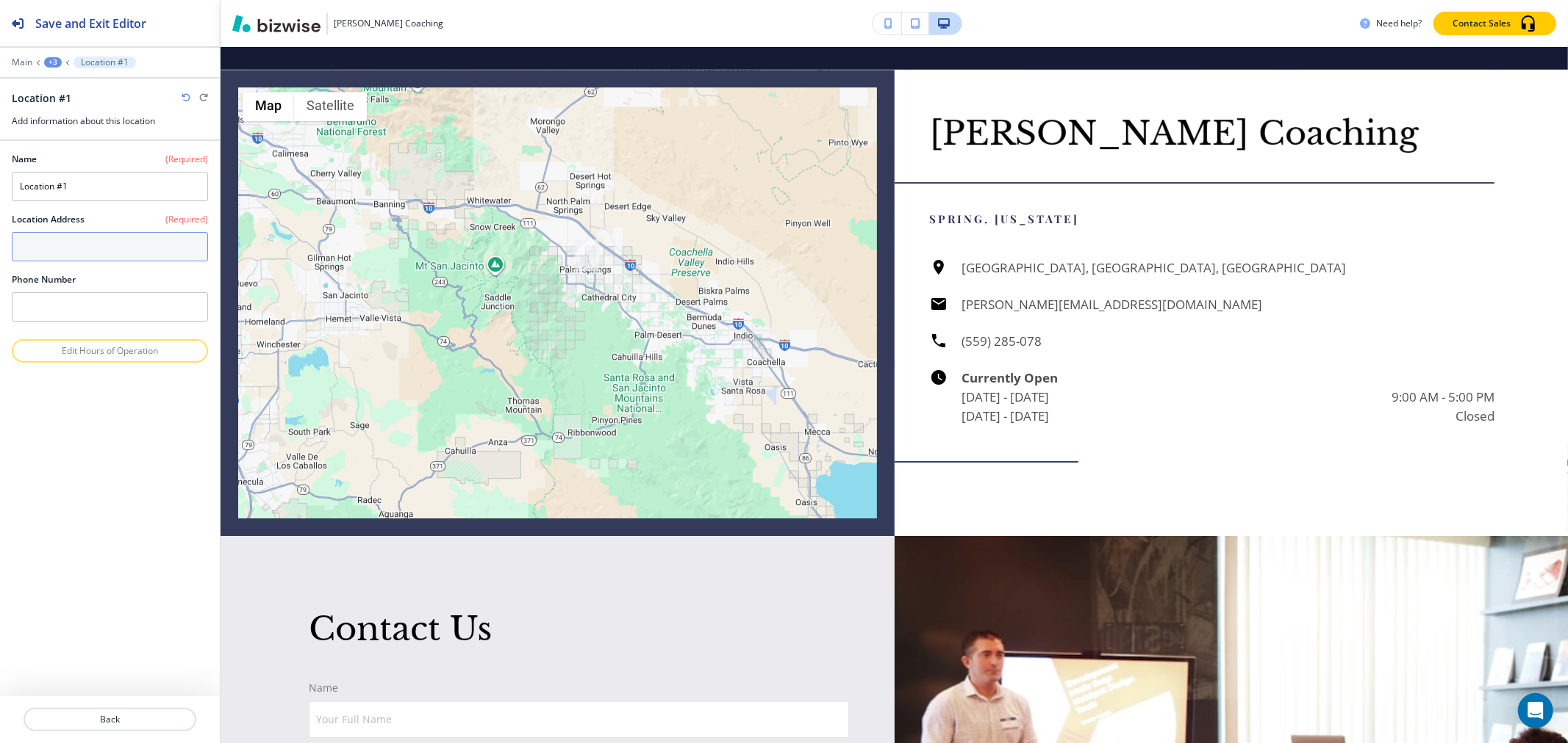
click at [76, 244] on textarea at bounding box center [109, 246] width 196 height 30
click at [96, 196] on input "Location #1" at bounding box center [109, 187] width 196 height 30
click at [128, 258] on textarea at bounding box center [109, 246] width 196 height 30
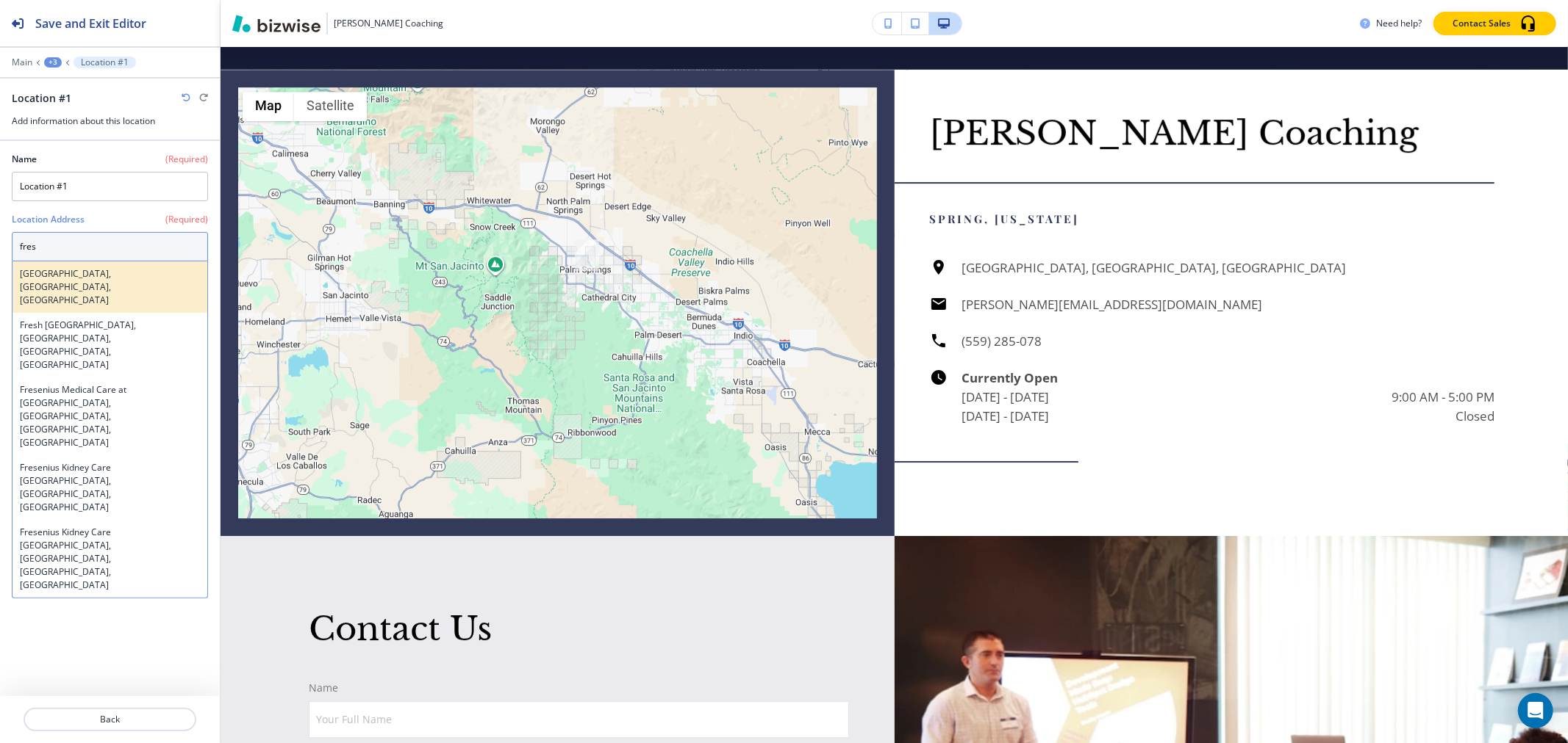
click at [102, 281] on div "[GEOGRAPHIC_DATA], [GEOGRAPHIC_DATA], [GEOGRAPHIC_DATA]" at bounding box center [109, 287] width 194 height 52
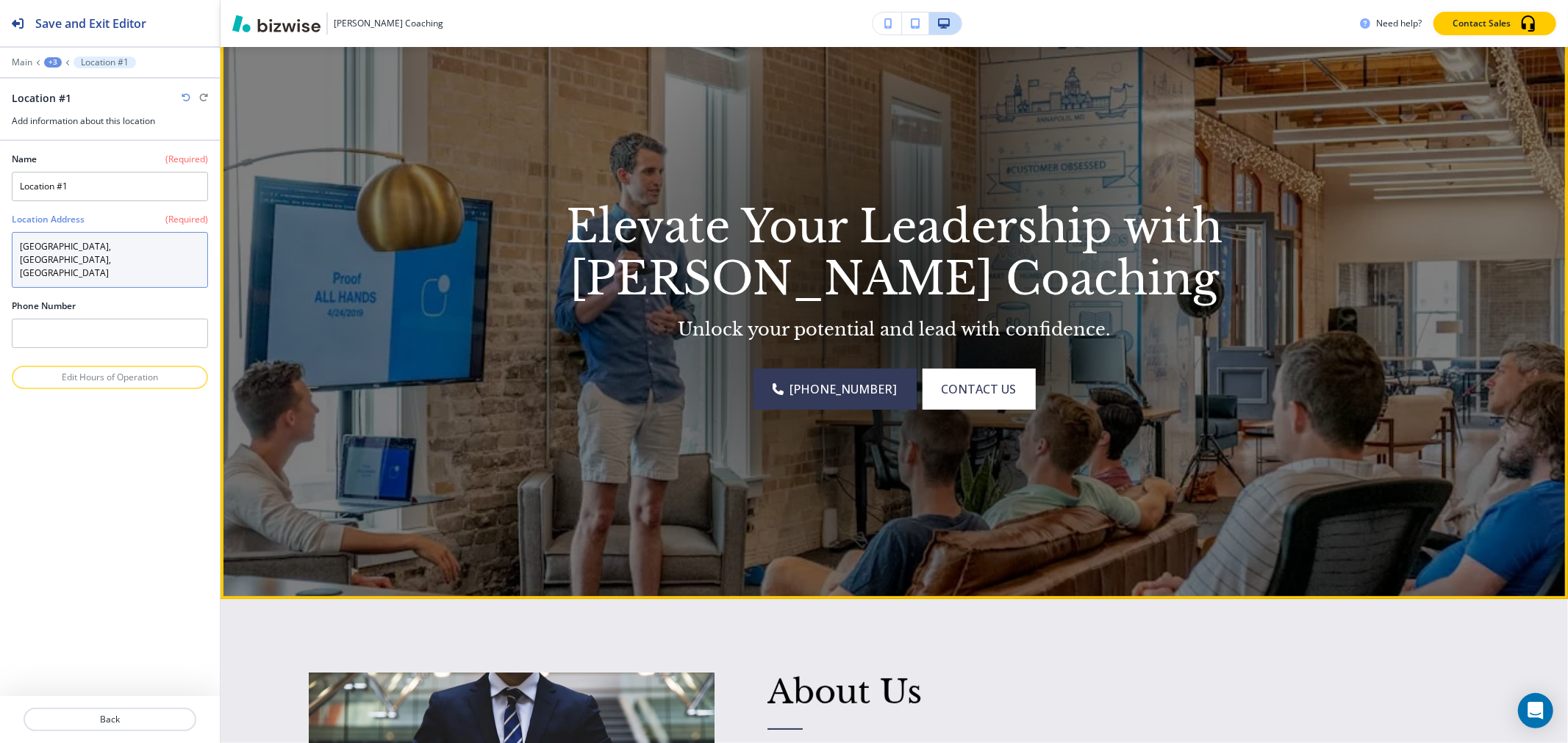
scroll to position [0, 0]
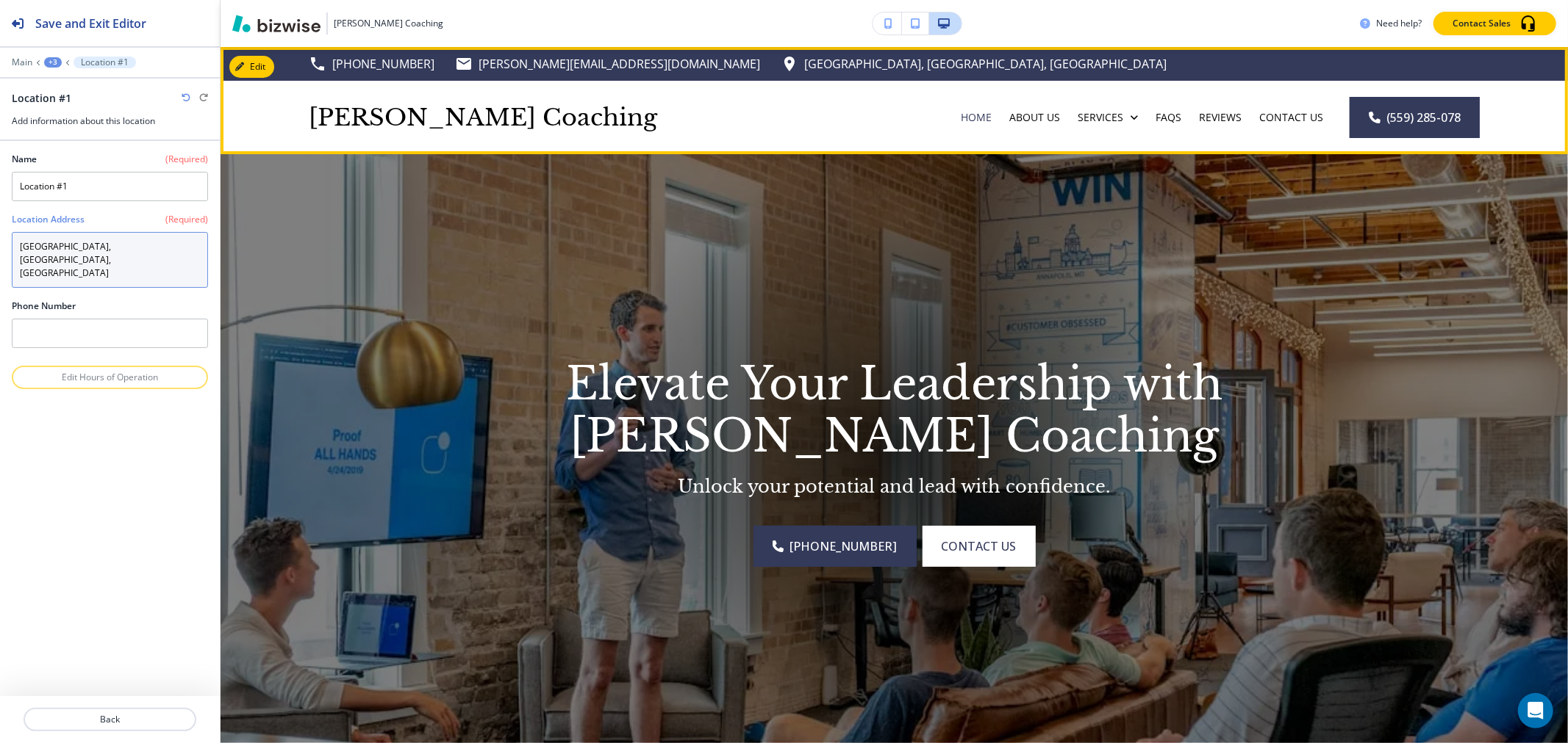
type textarea "[GEOGRAPHIC_DATA], [GEOGRAPHIC_DATA], [GEOGRAPHIC_DATA]"
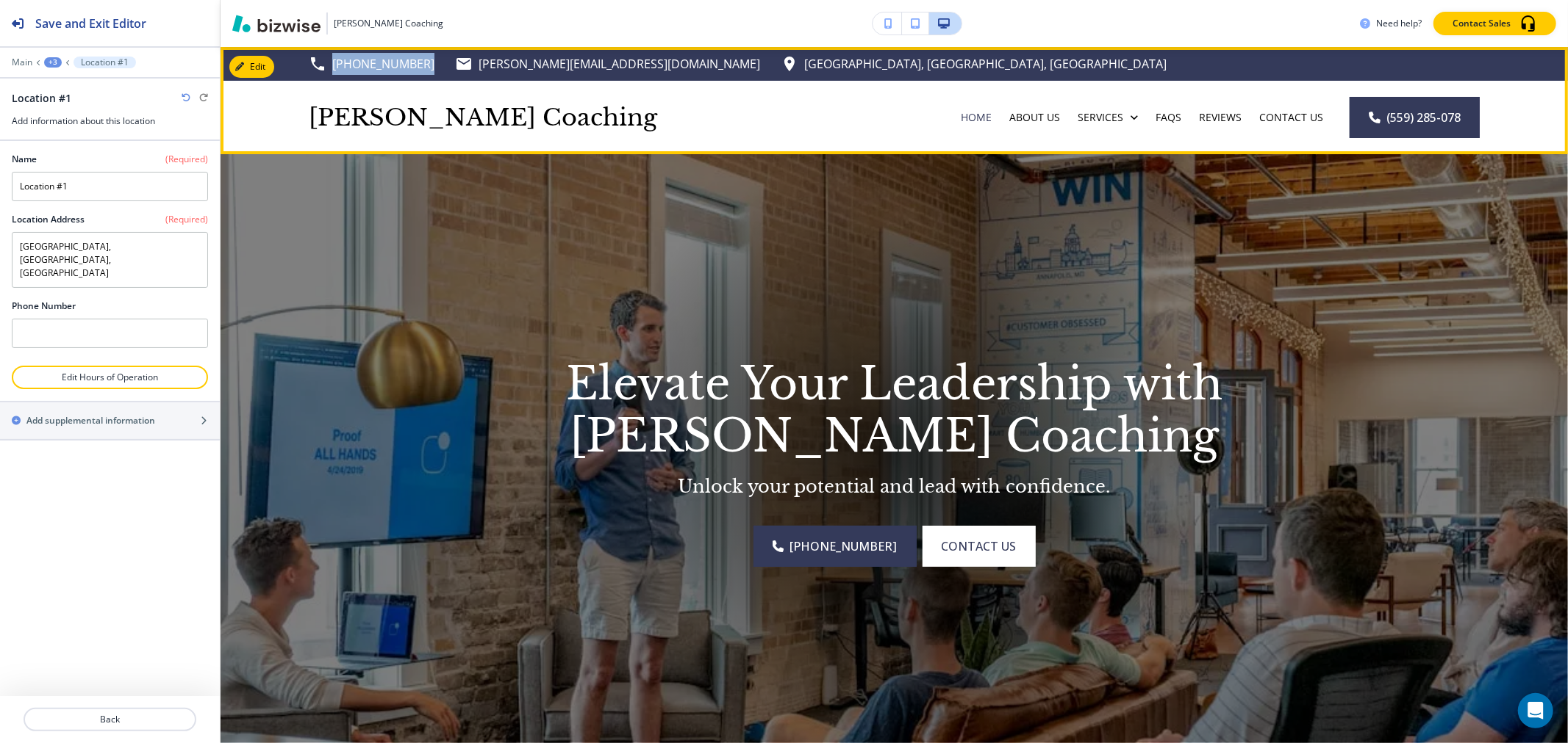
drag, startPoint x: 420, startPoint y: 69, endPoint x: 330, endPoint y: 70, distance: 90.0
click at [330, 70] on div "[PHONE_NUMBER] [PERSON_NAME][EMAIL_ADDRESS][DOMAIN_NAME] [GEOGRAPHIC_DATA], [GE…" at bounding box center [737, 63] width 857 height 22
copy p "[PHONE_NUMBER]"
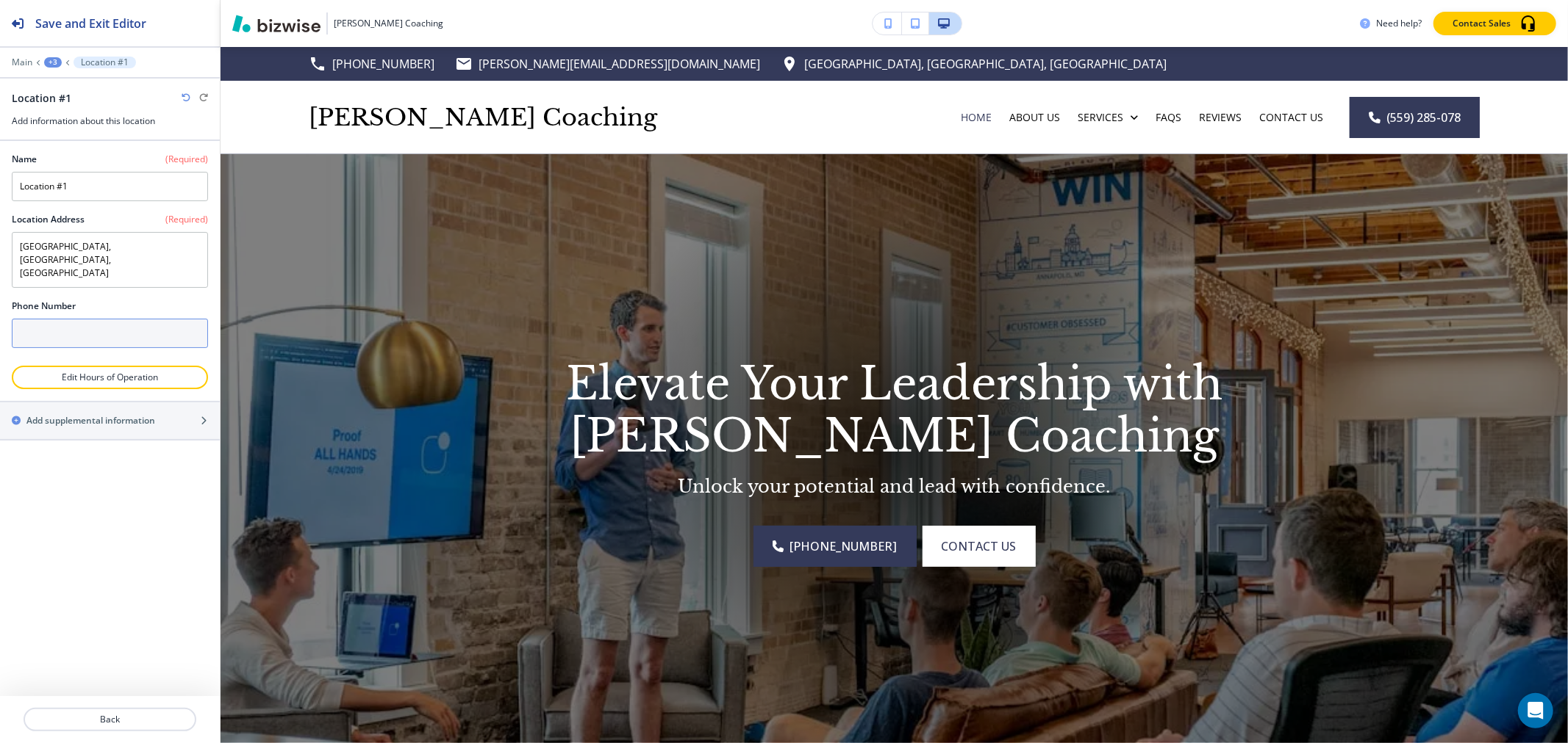
click at [42, 319] on input "text" at bounding box center [109, 333] width 196 height 30
paste input "[PHONE_NUMBER]"
type input "[PHONE_NUMBER]"
click at [121, 721] on p "Back" at bounding box center [109, 720] width 170 height 13
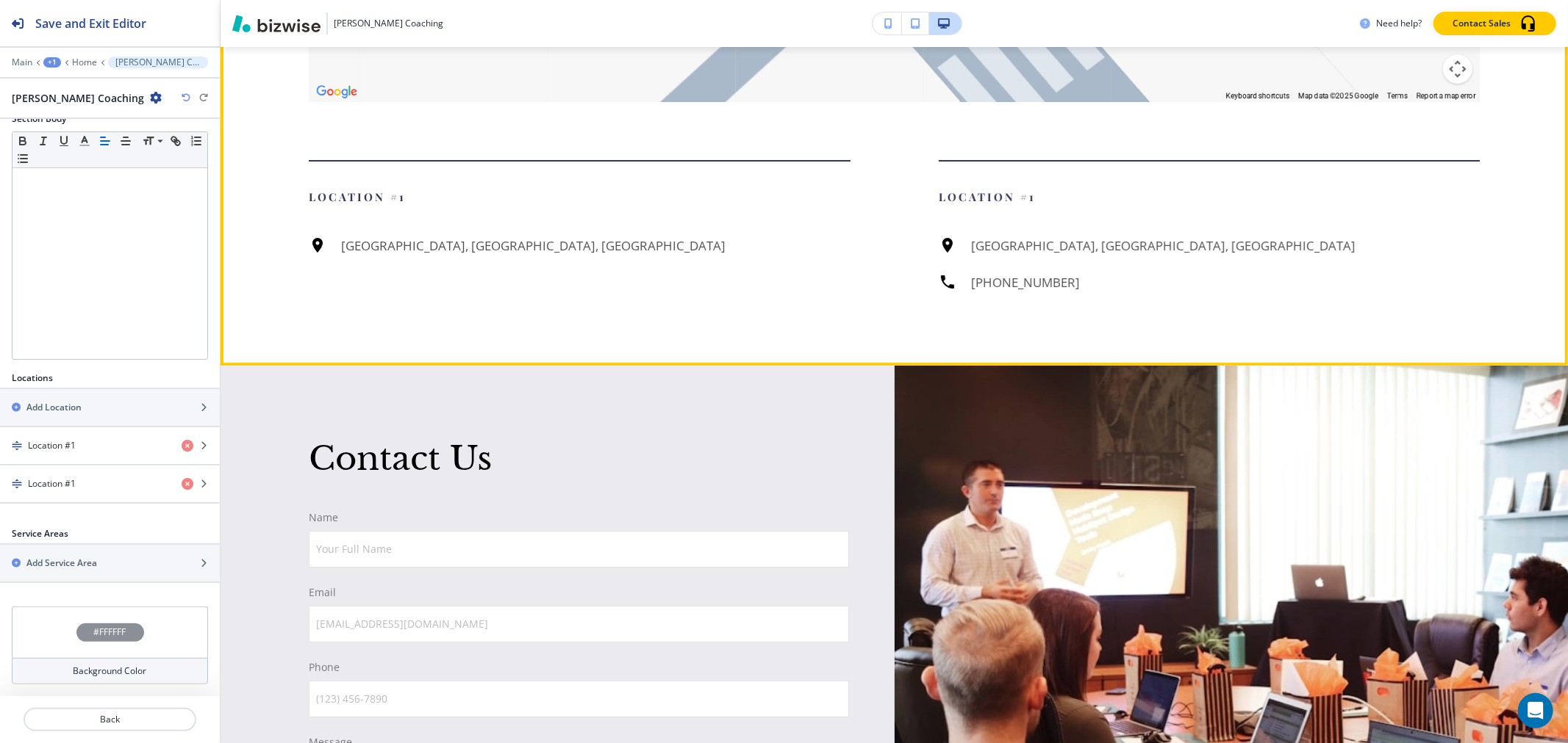
scroll to position [4540, 0]
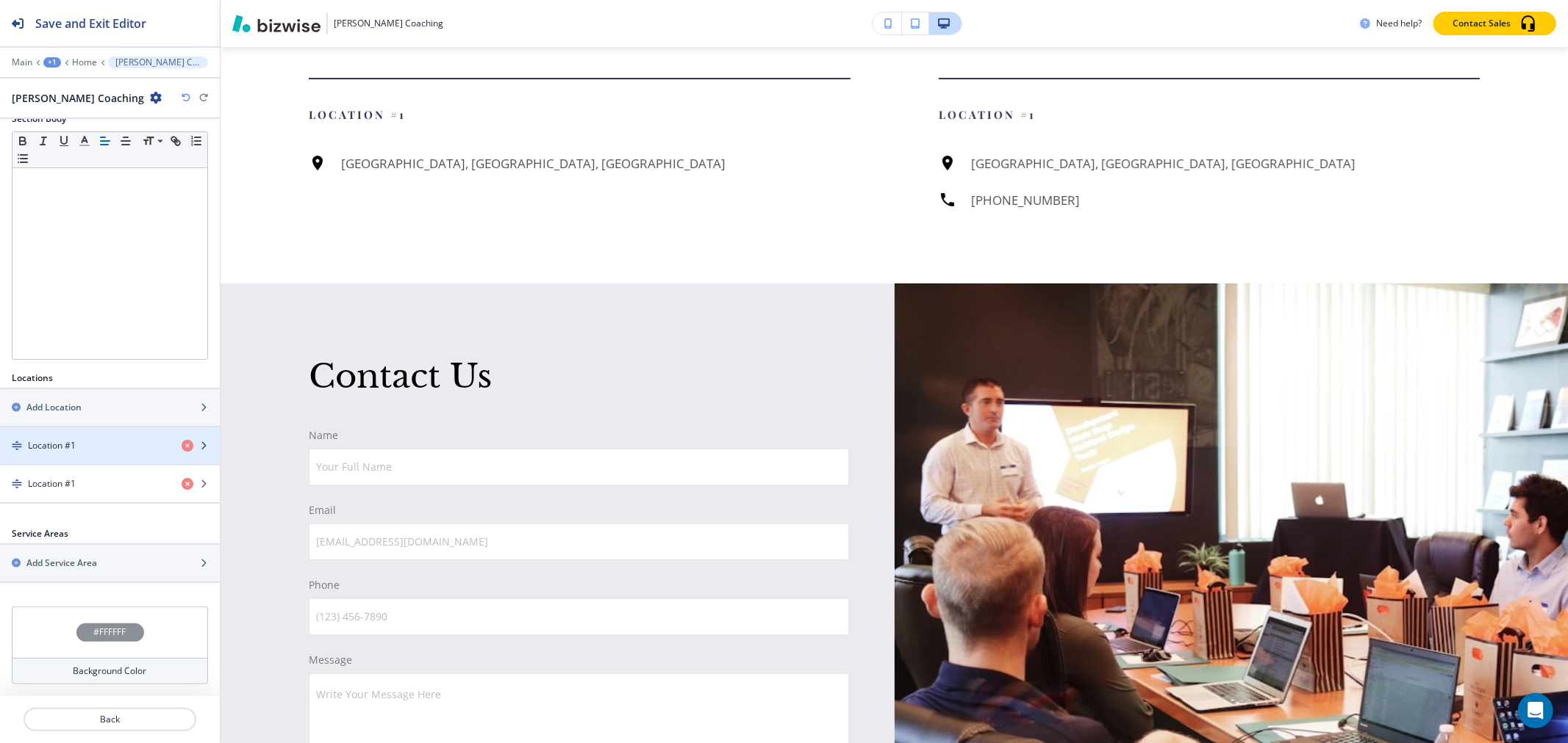
click at [102, 446] on div "Location #1" at bounding box center [84, 446] width 170 height 13
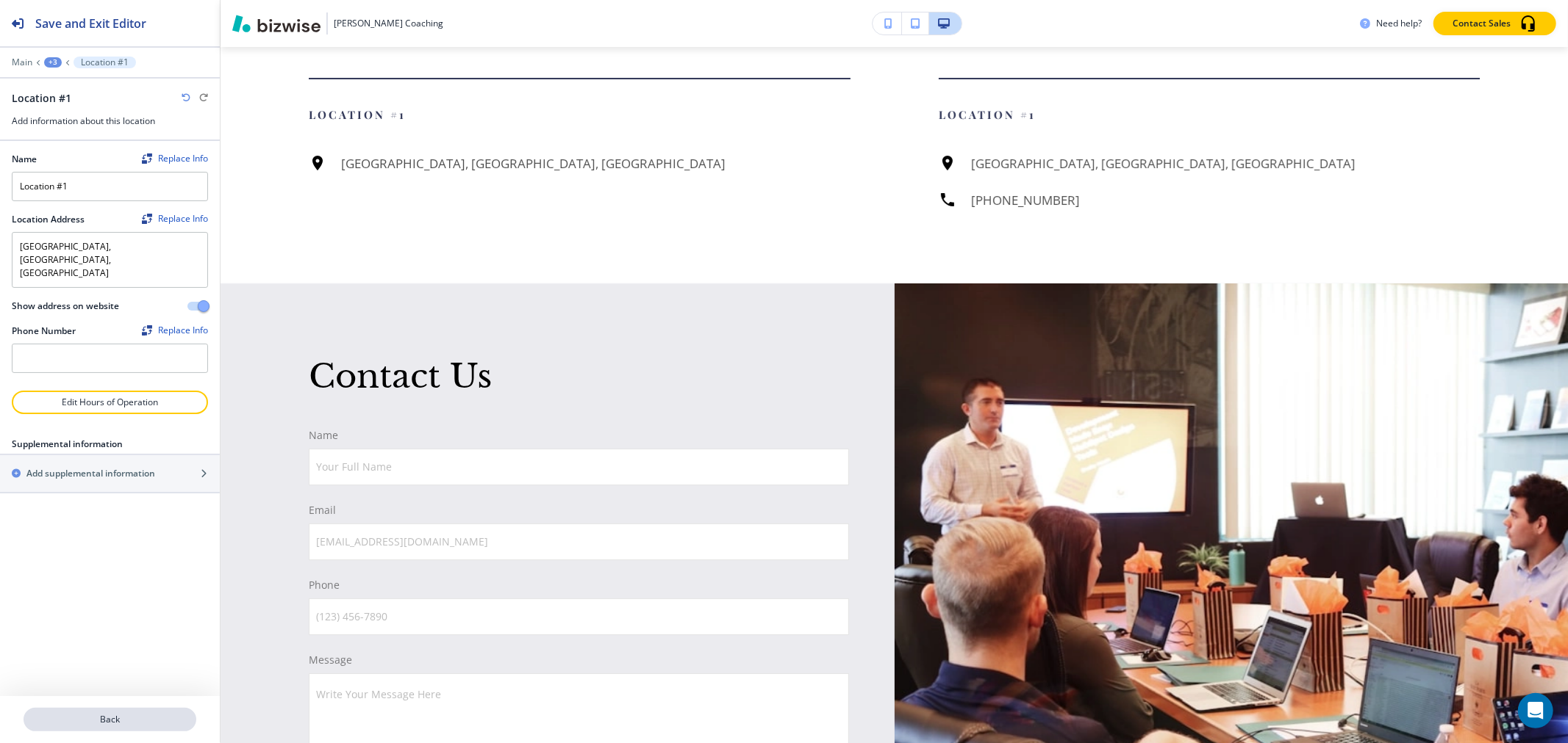
click at [172, 715] on p "Back" at bounding box center [109, 720] width 170 height 13
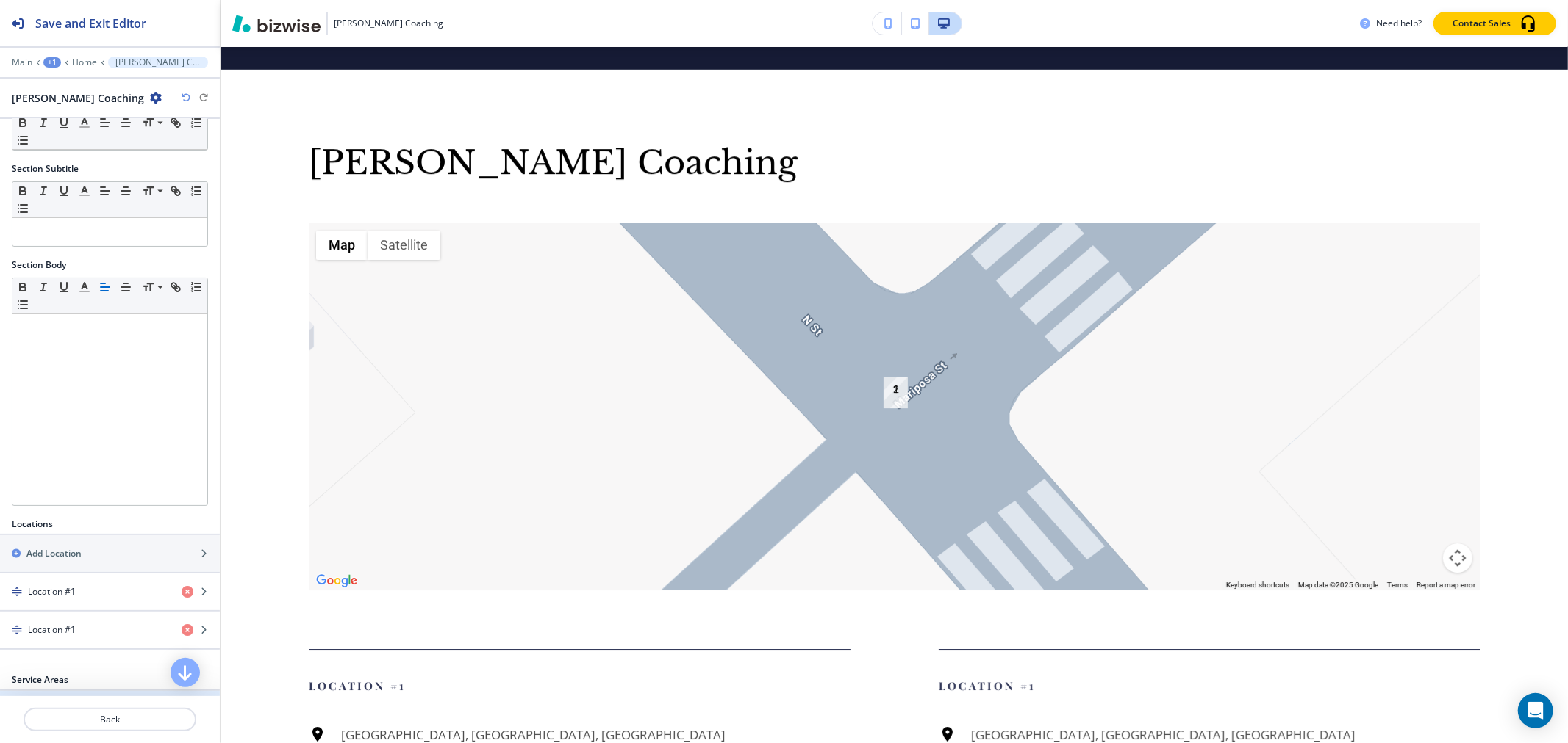
scroll to position [163, 0]
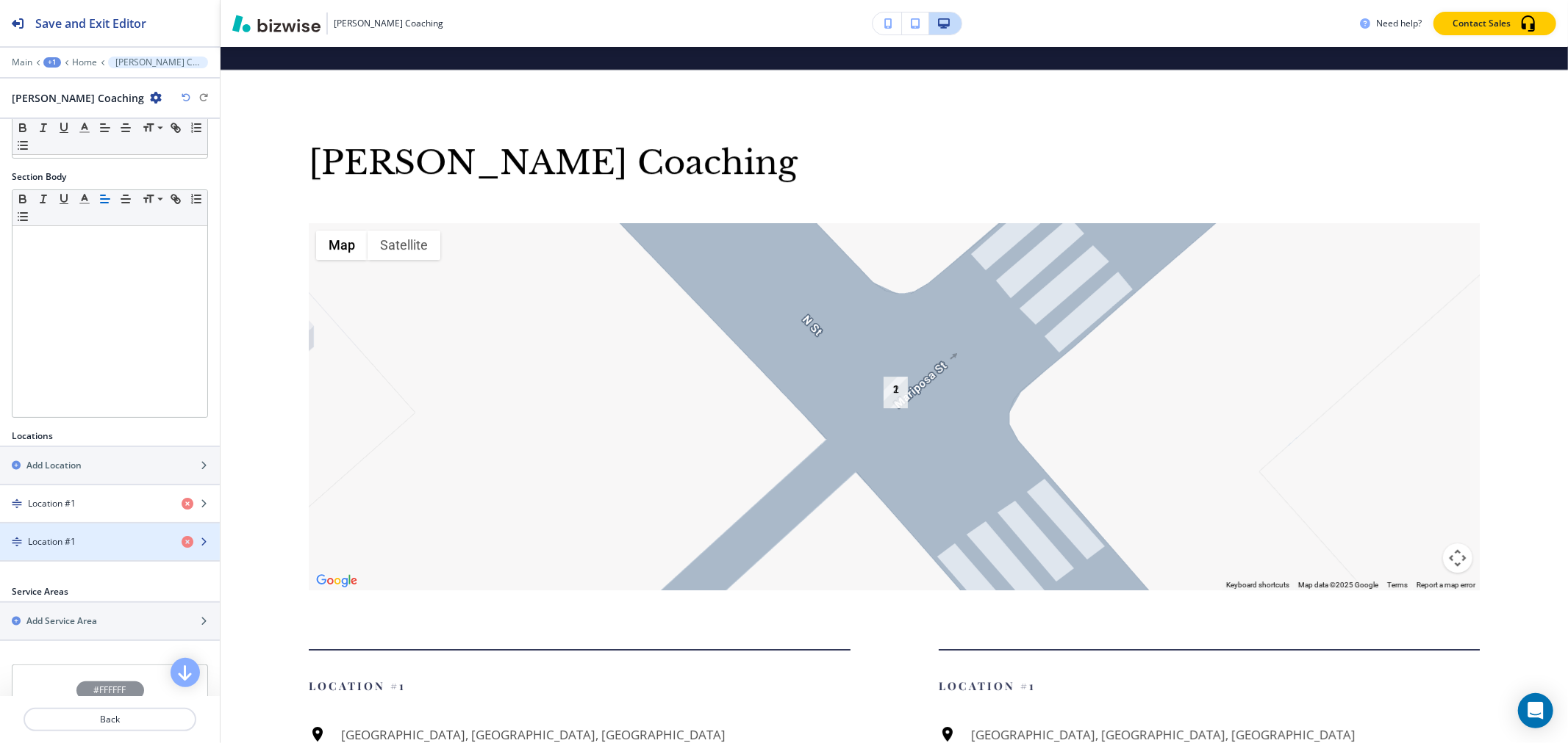
click at [70, 530] on div "button" at bounding box center [109, 529] width 219 height 11
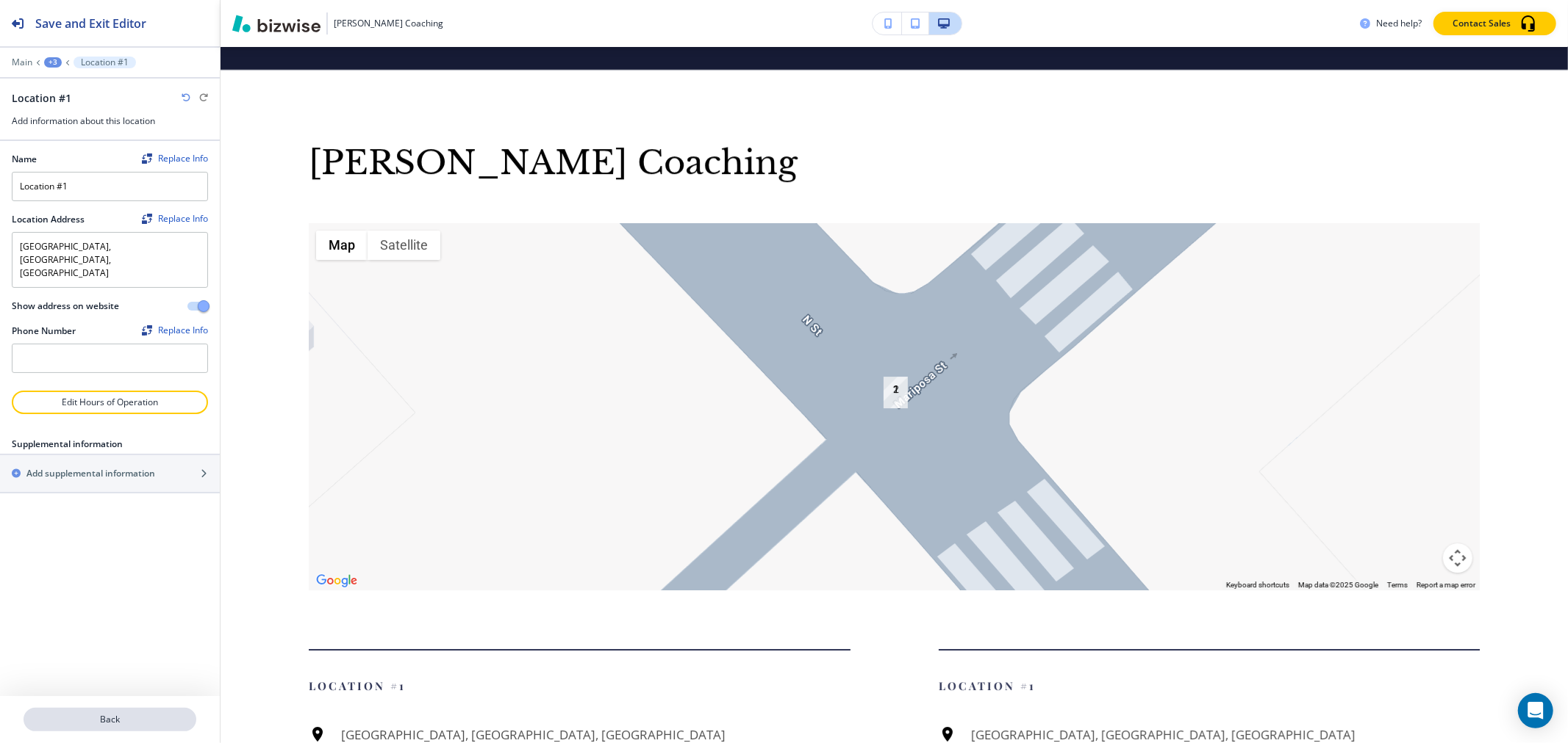
click at [147, 725] on p "Back" at bounding box center [109, 720] width 170 height 13
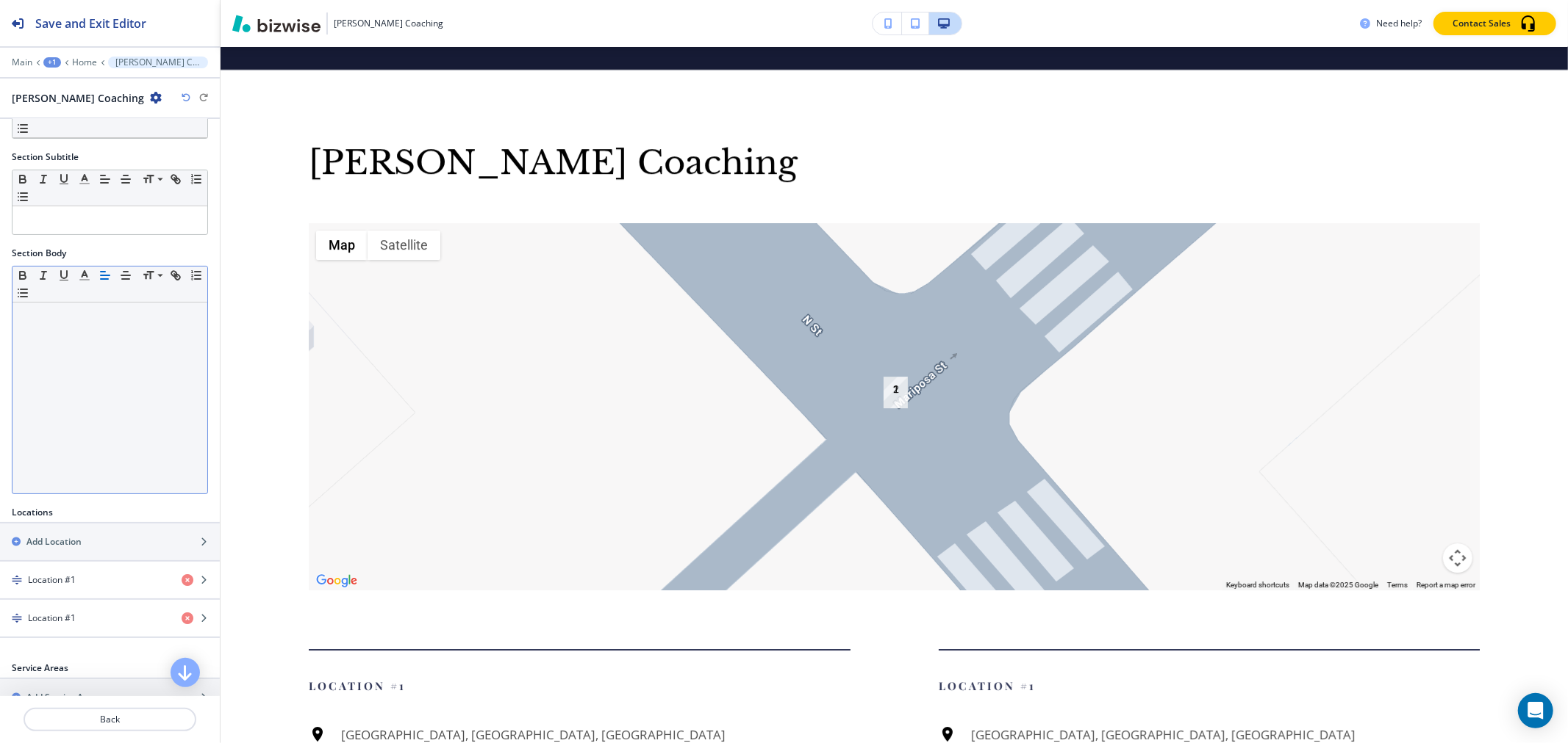
scroll to position [222, 0]
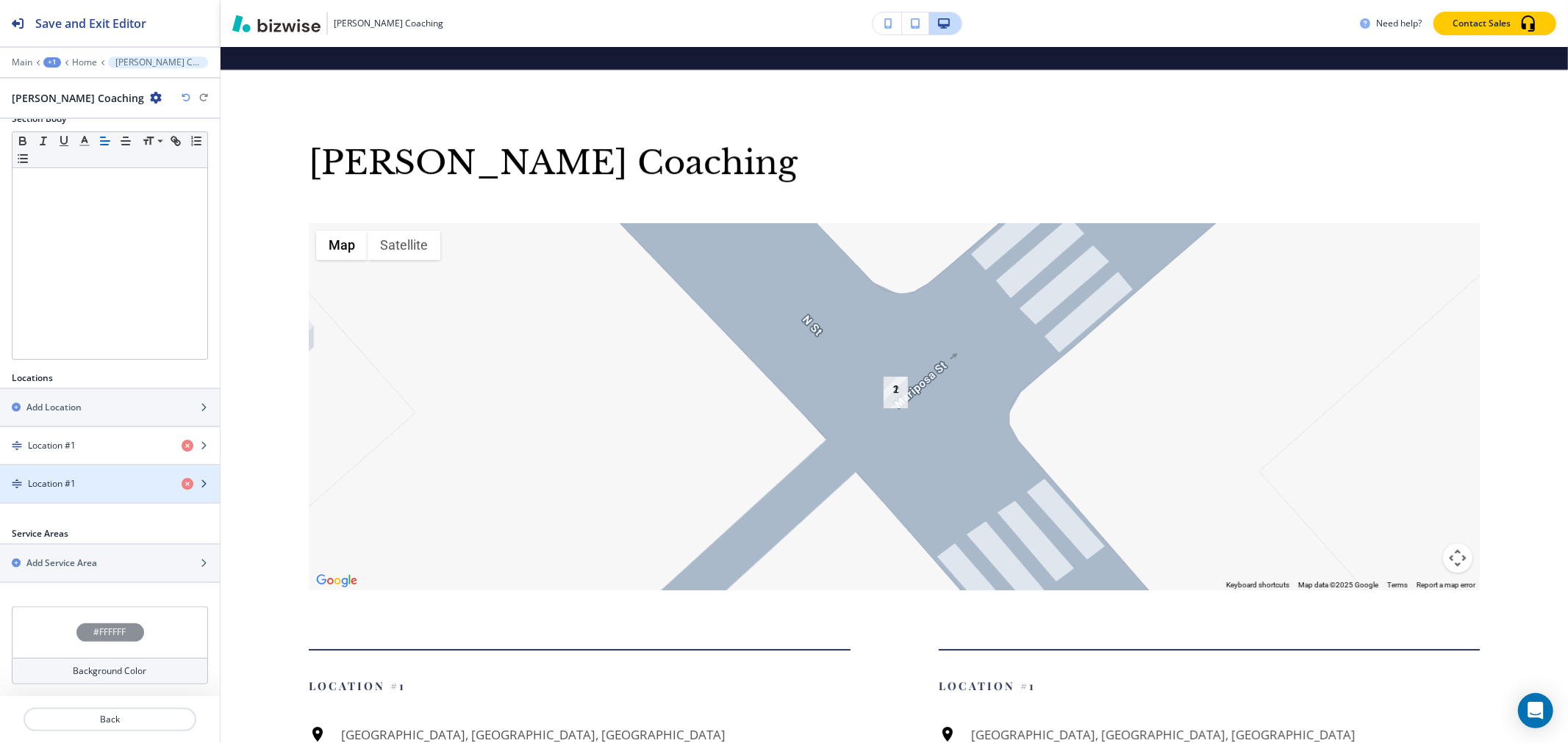
click at [170, 491] on div "button" at bounding box center [109, 497] width 219 height 11
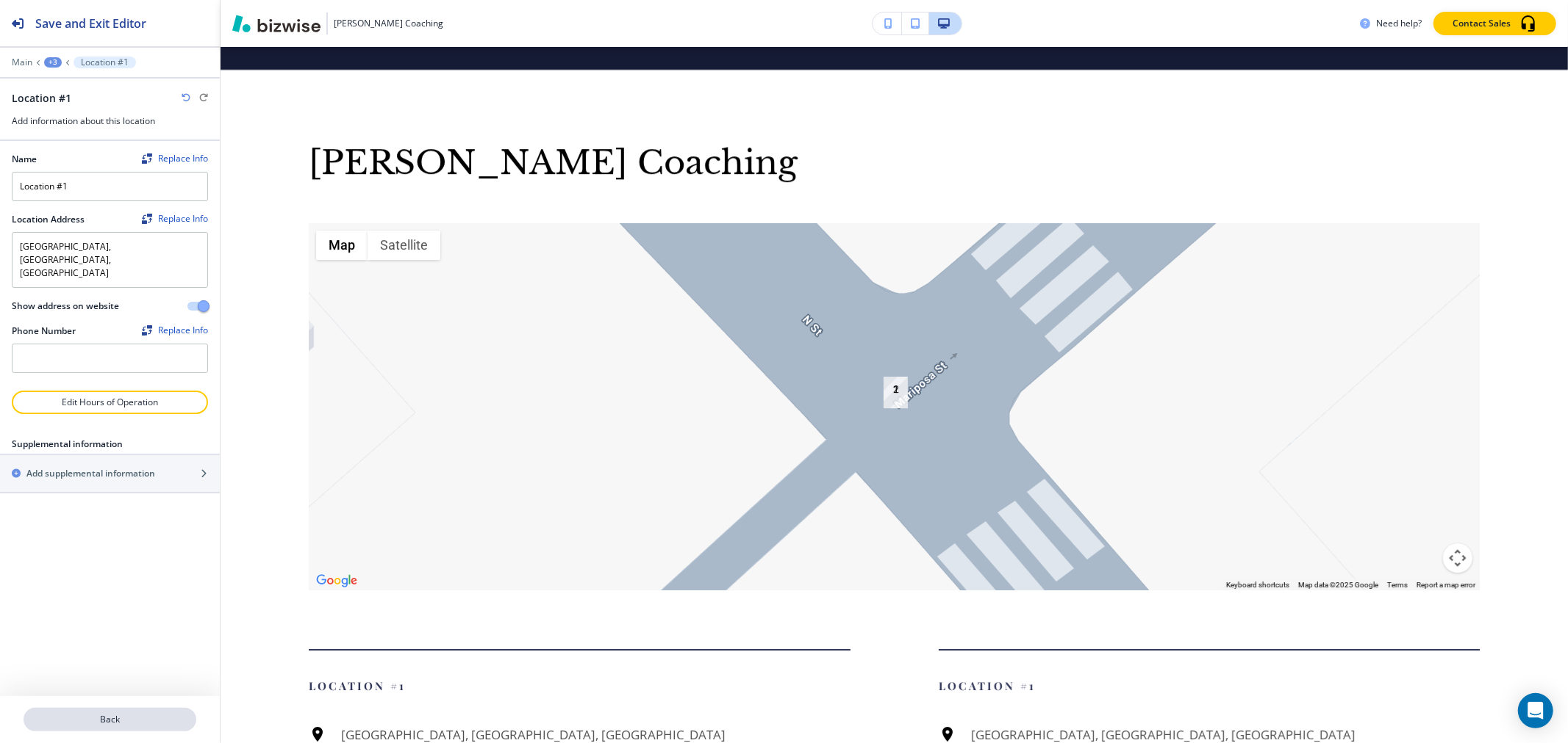
click at [146, 728] on button "Back" at bounding box center [110, 720] width 172 height 24
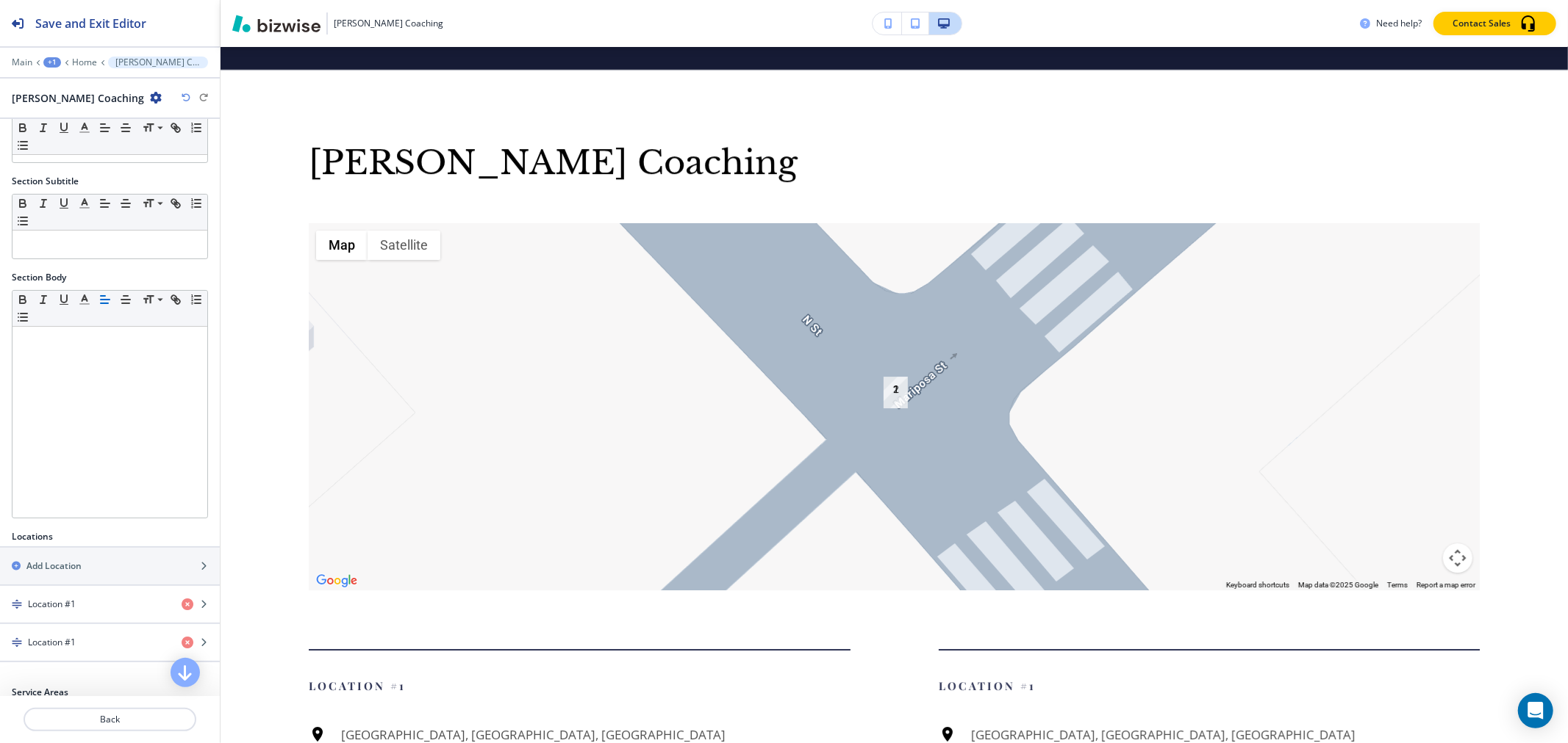
scroll to position [81, 0]
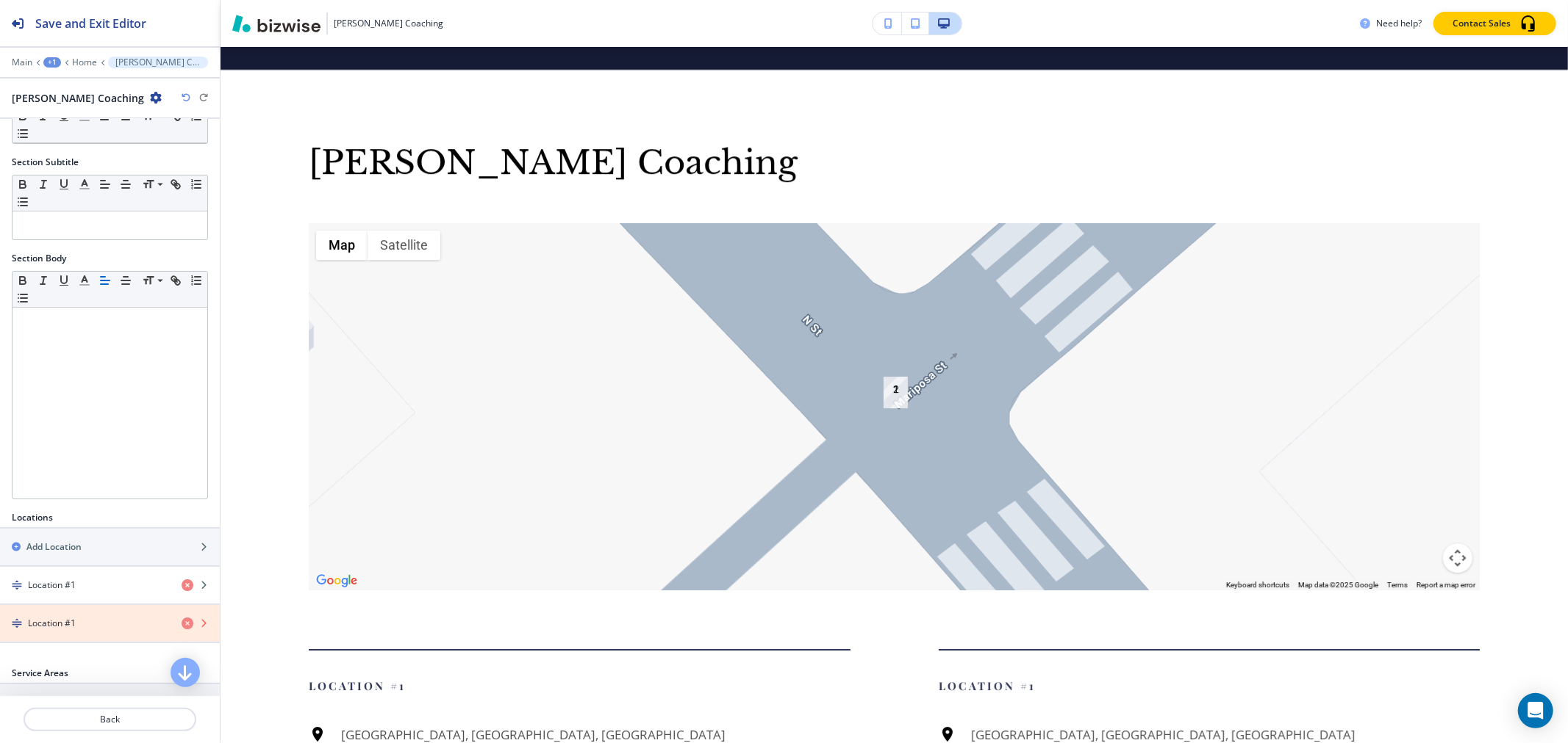
click at [182, 628] on icon "button" at bounding box center [188, 623] width 11 height 11
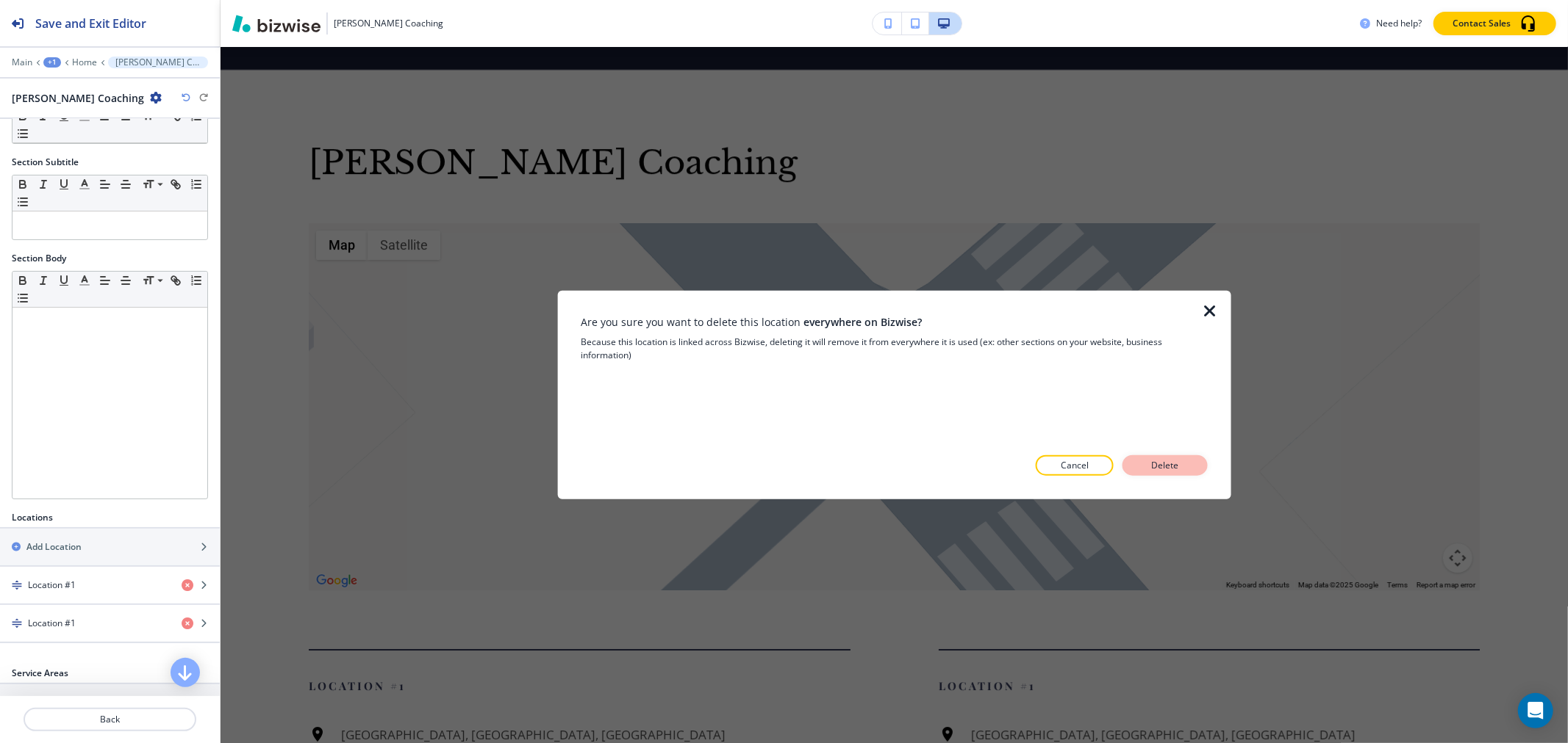
click at [1180, 464] on p "Delete" at bounding box center [1165, 466] width 35 height 13
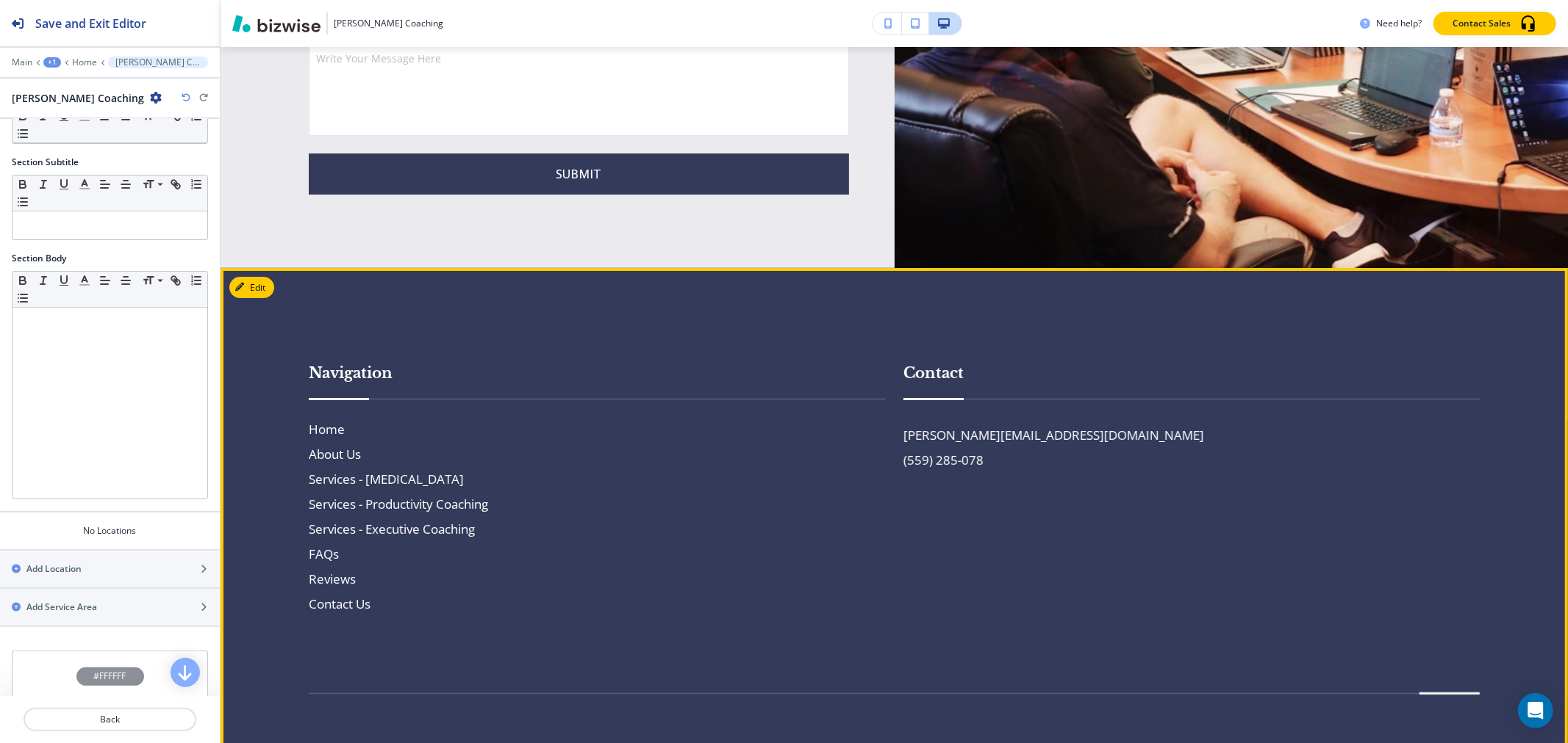
scroll to position [4640, 0]
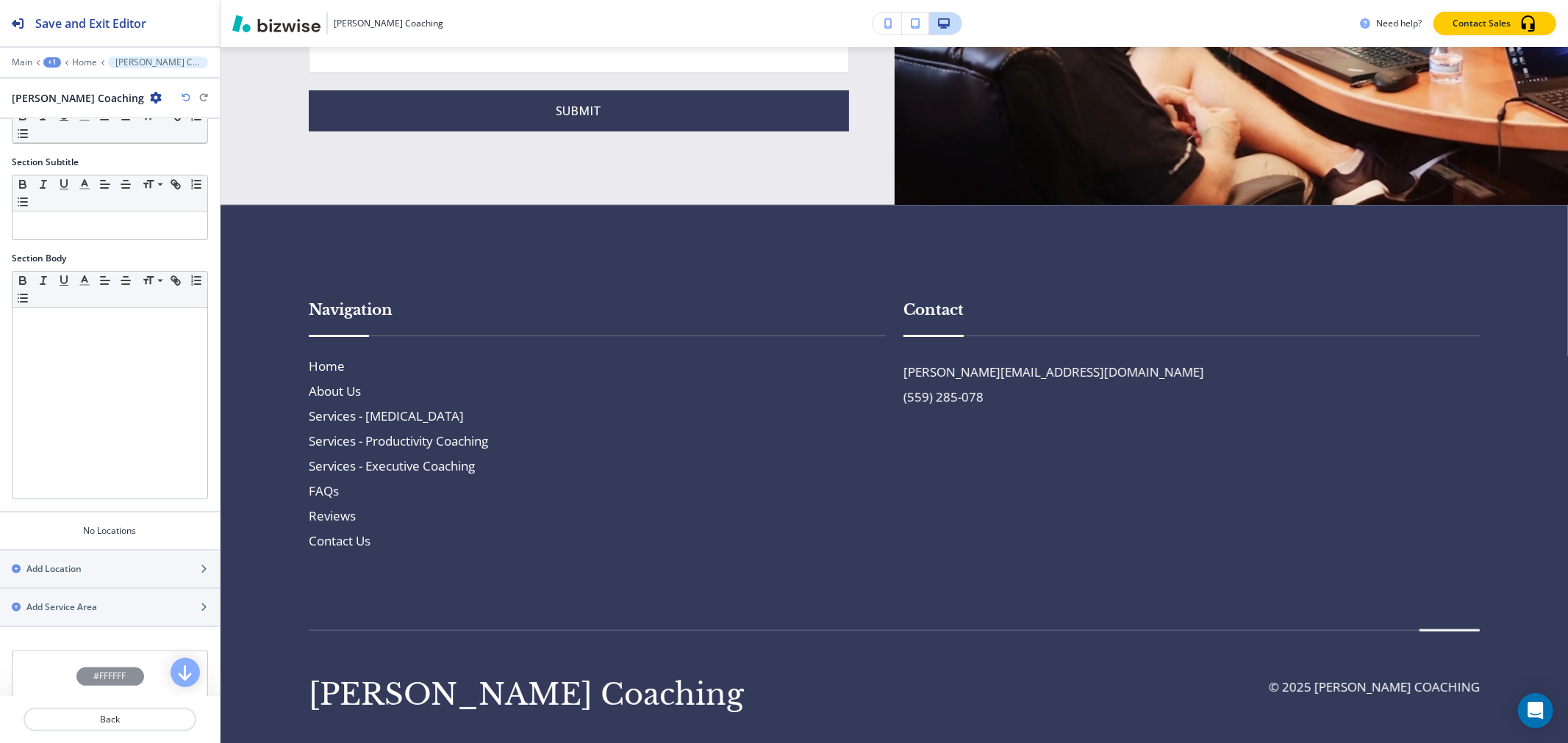
click at [186, 100] on icon "button" at bounding box center [186, 97] width 9 height 9
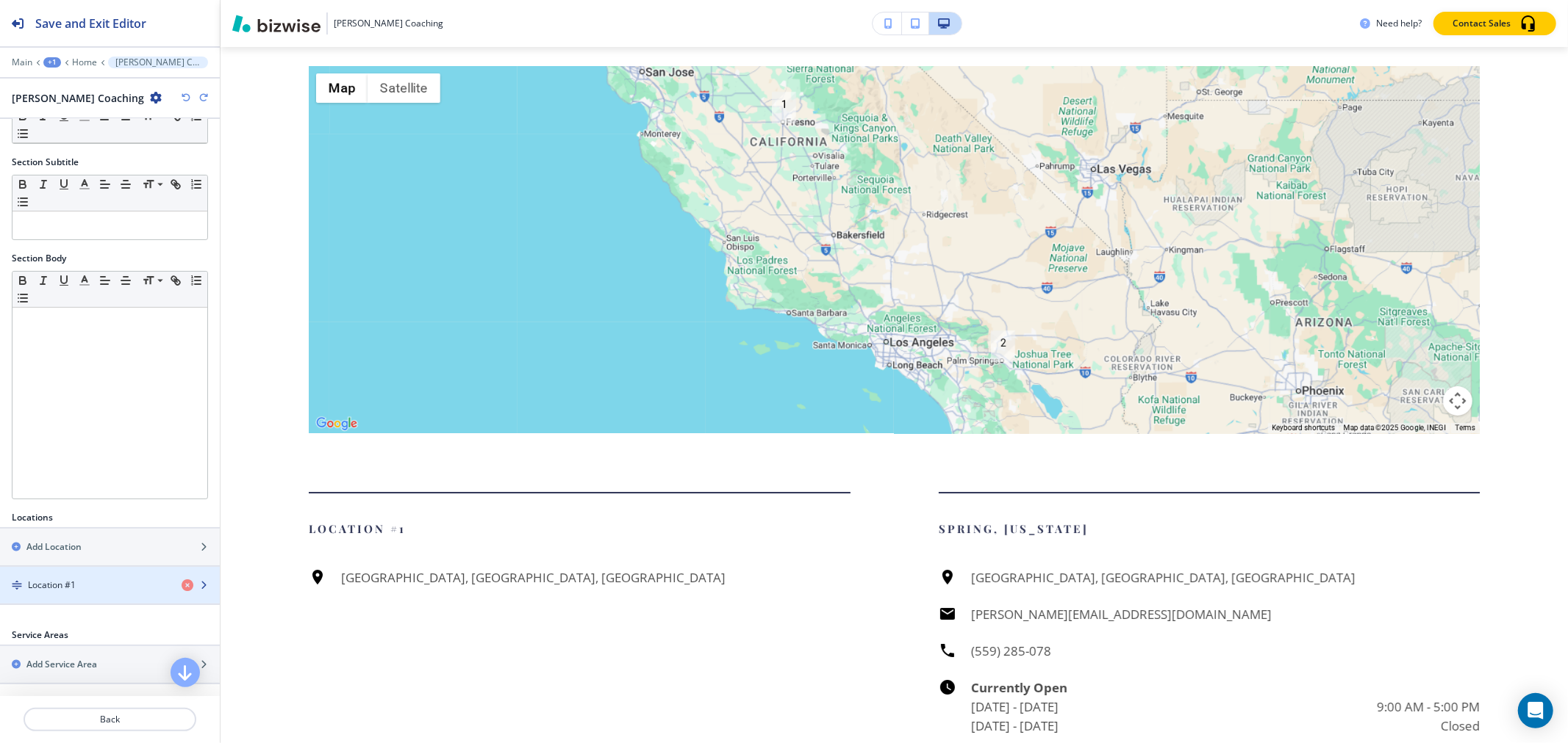
scroll to position [222, 0]
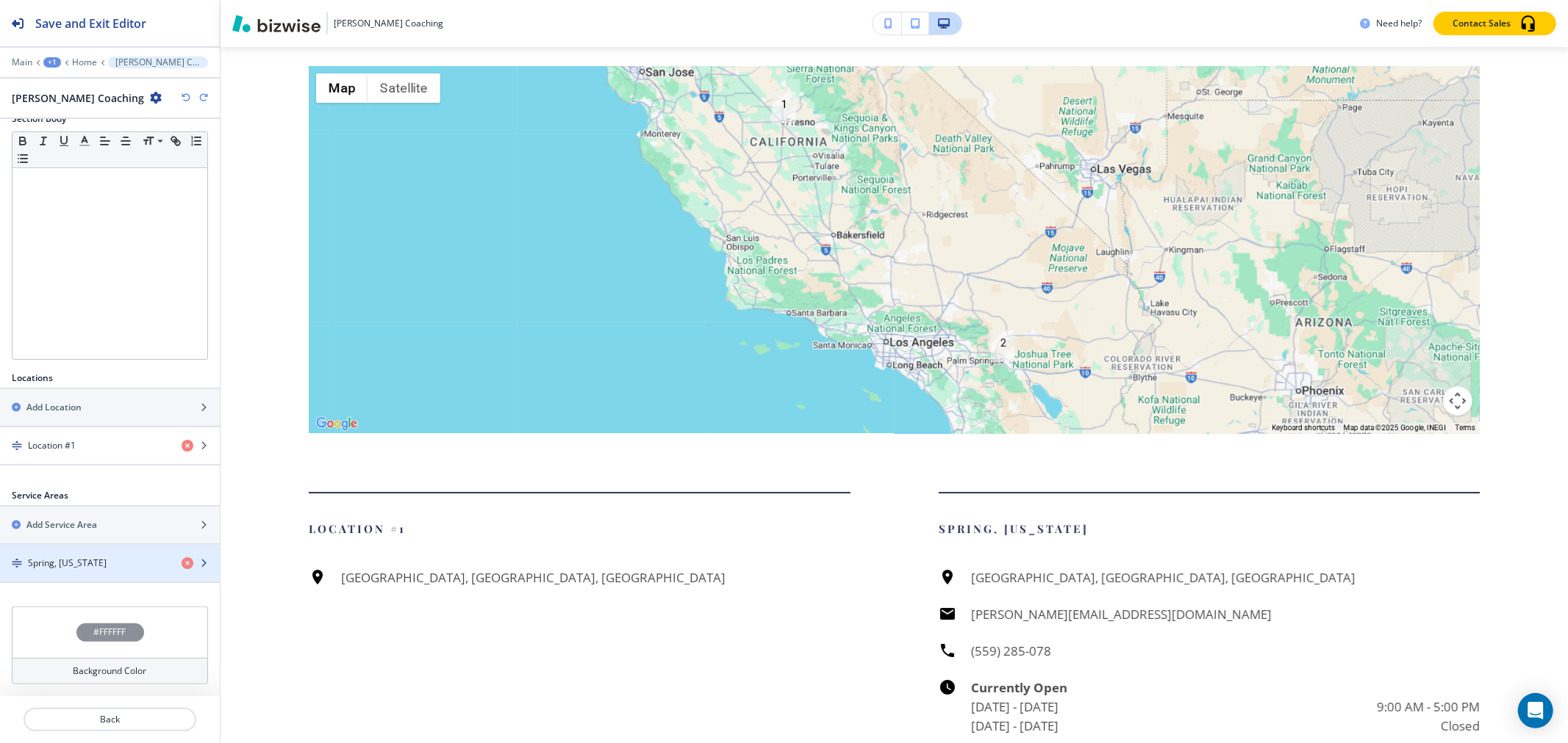
click at [66, 561] on h4 "Spring, [US_STATE]" at bounding box center [67, 564] width 79 height 13
click at [99, 568] on div "Spring, [US_STATE]" at bounding box center [84, 564] width 170 height 13
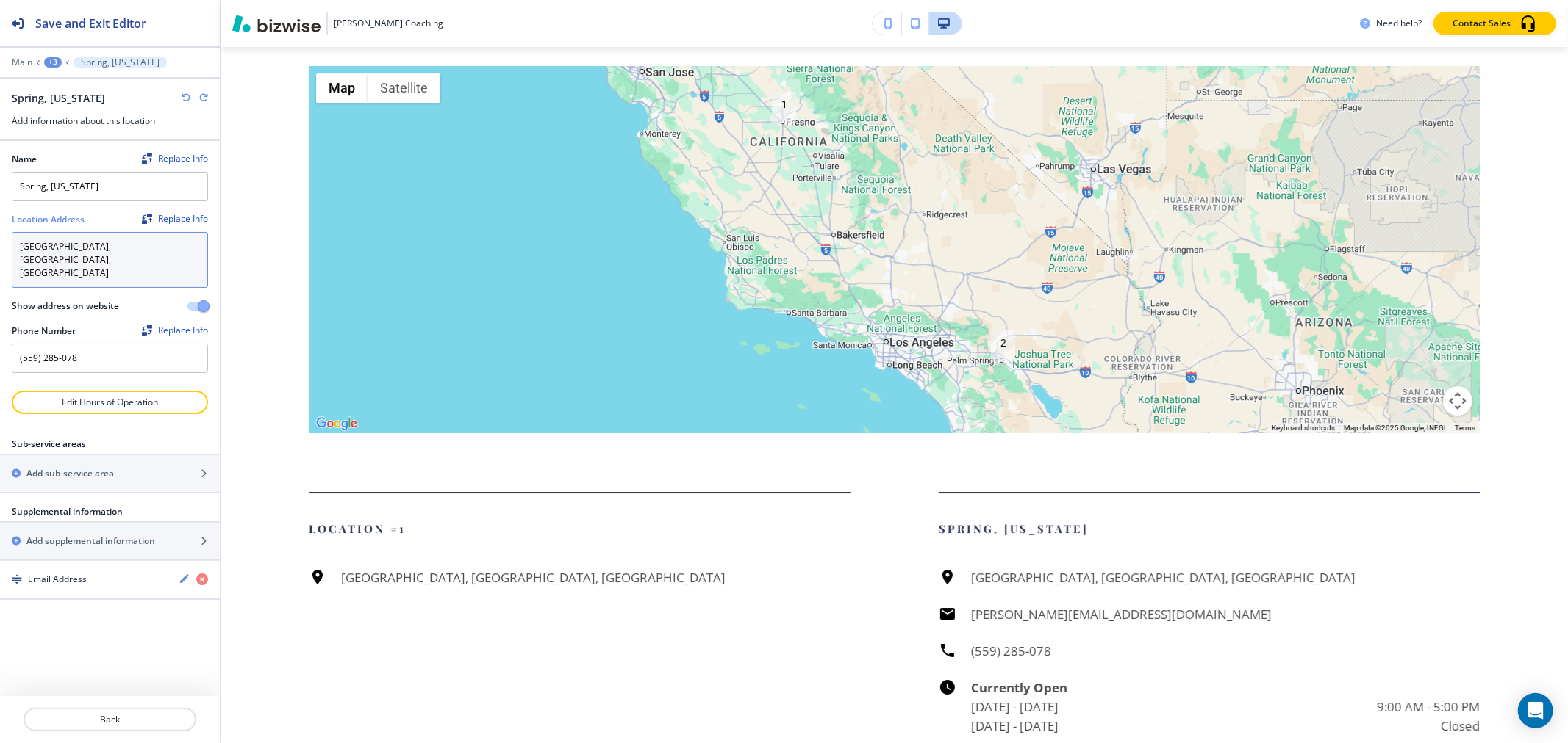
drag, startPoint x: 124, startPoint y: 248, endPoint x: 9, endPoint y: 242, distance: 115.2
click at [9, 242] on div "Name Replace Info Spring, [US_STATE] Location Address Replace Info [GEOGRAPHIC_…" at bounding box center [109, 265] width 219 height 250
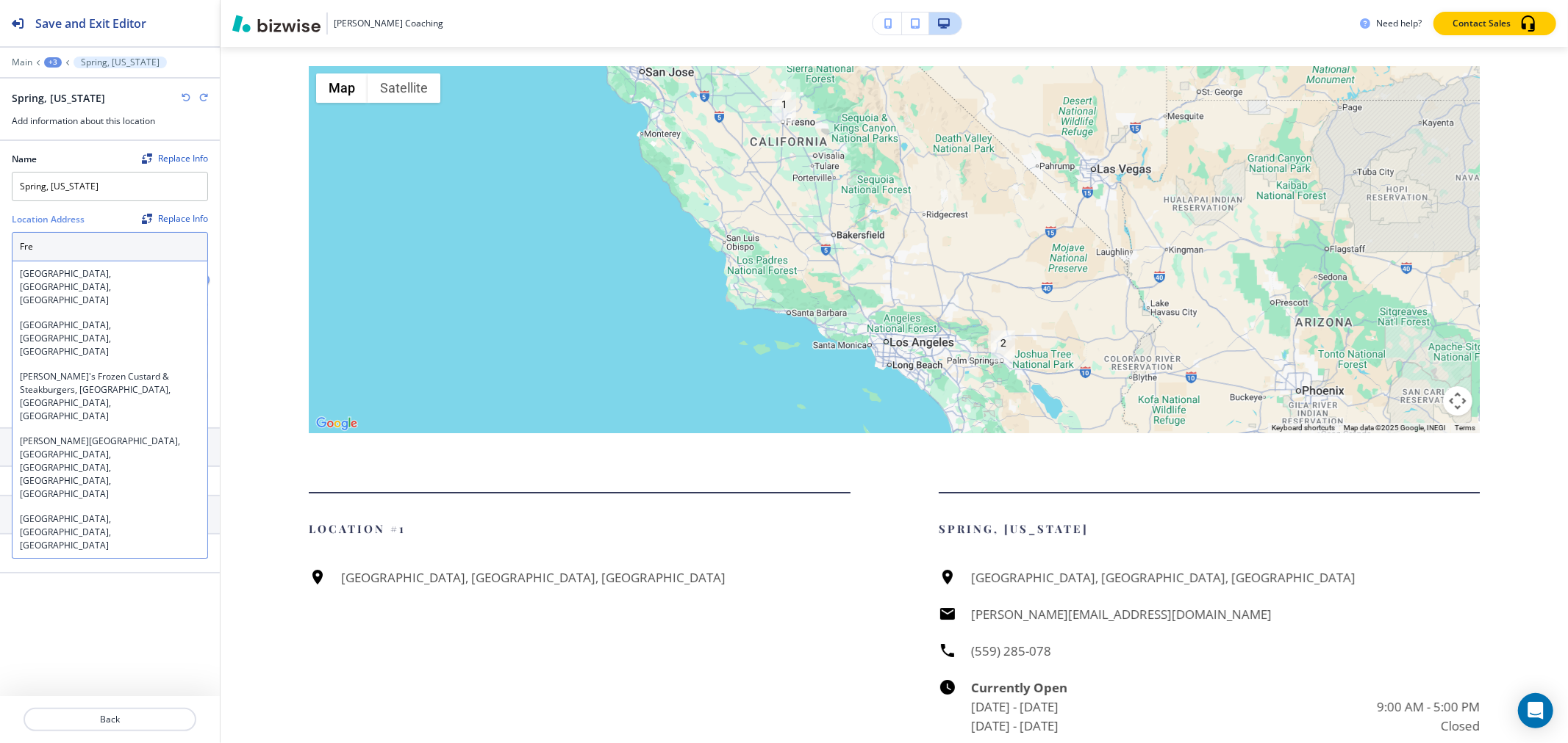
click at [105, 273] on h4 "[GEOGRAPHIC_DATA], [GEOGRAPHIC_DATA], [GEOGRAPHIC_DATA]" at bounding box center [110, 286] width 180 height 39
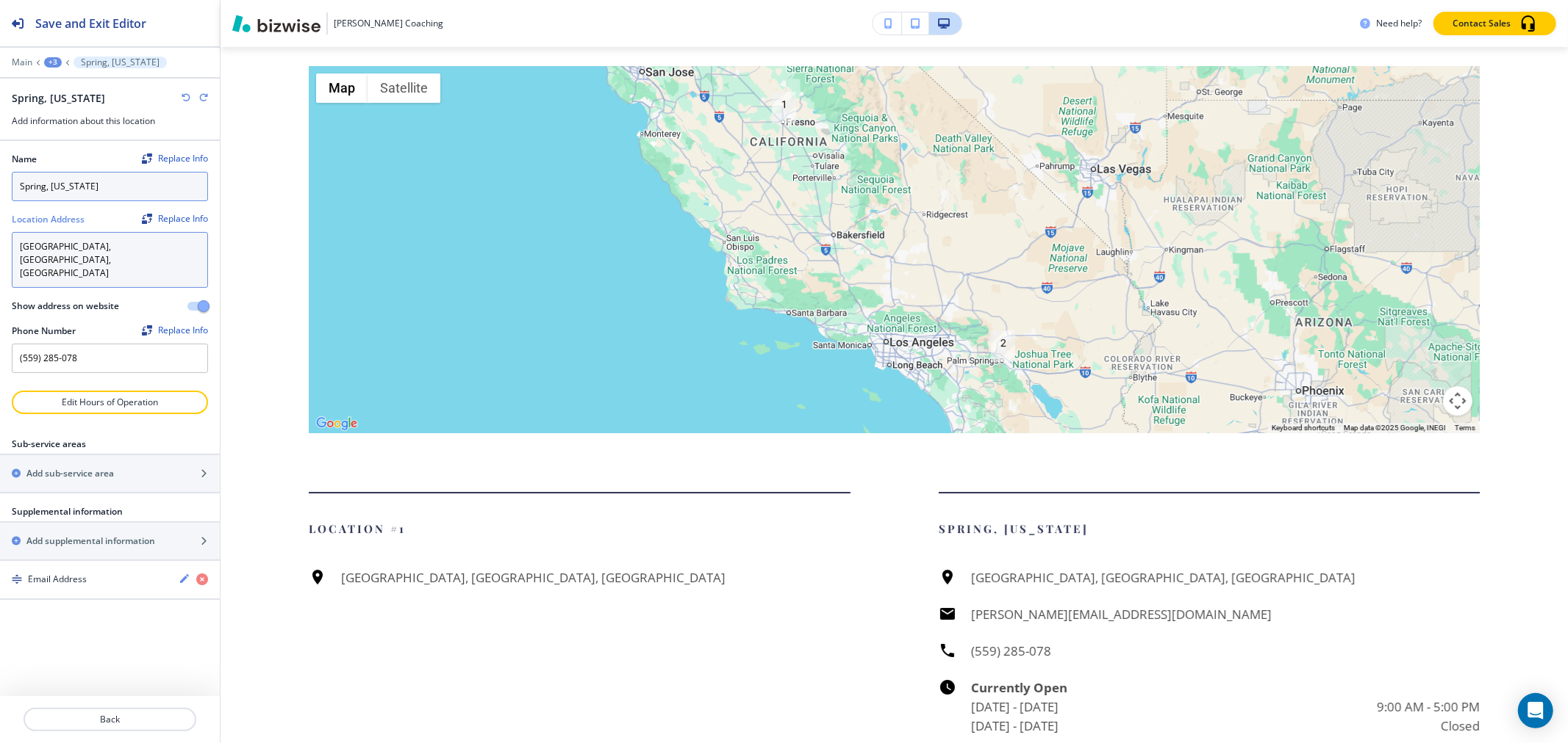
type textarea "[GEOGRAPHIC_DATA], [GEOGRAPHIC_DATA], [GEOGRAPHIC_DATA]"
click at [26, 186] on input "Spring, [US_STATE]" at bounding box center [109, 187] width 196 height 30
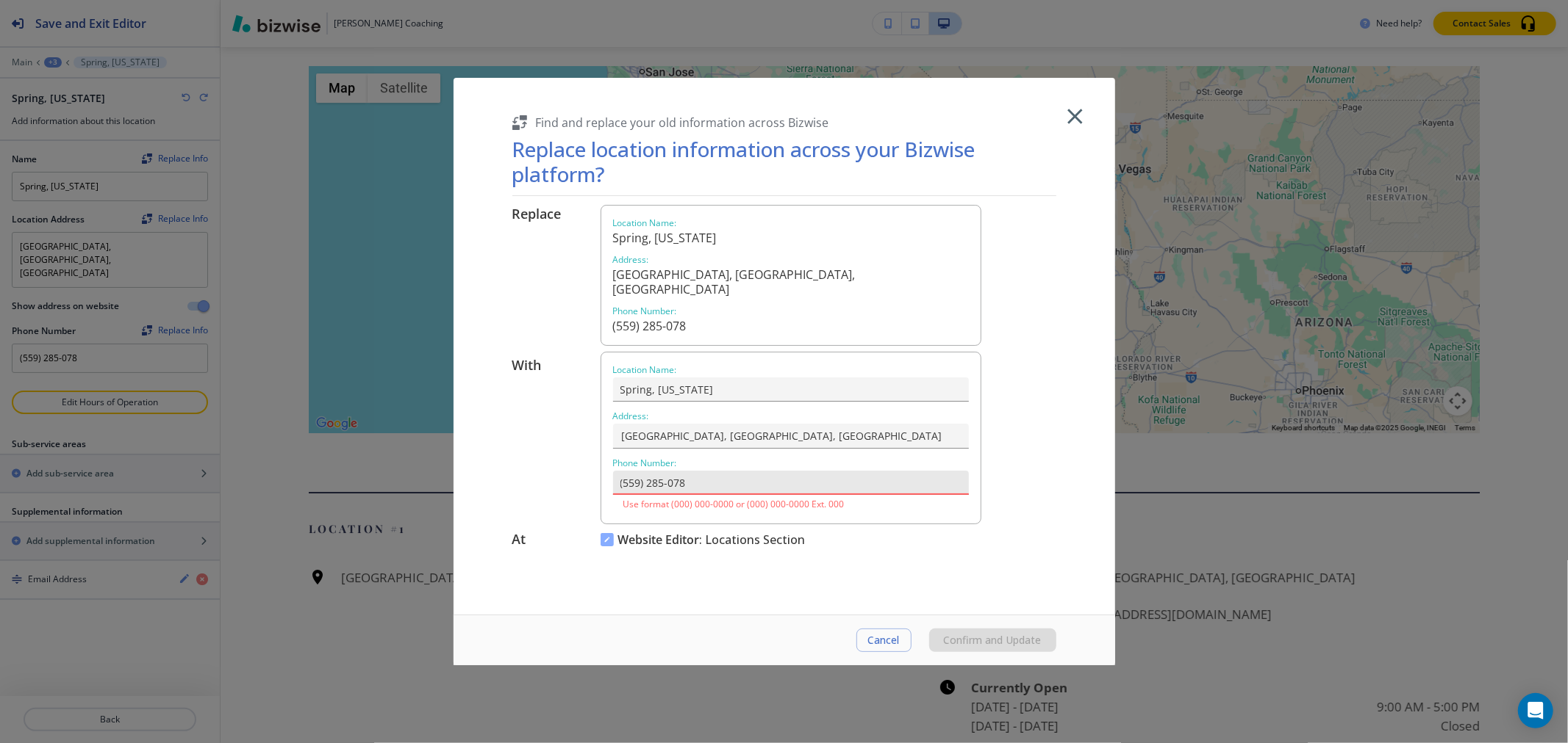
drag, startPoint x: 708, startPoint y: 470, endPoint x: 598, endPoint y: 469, distance: 110.0
click at [598, 469] on div "With Location Name : Spring, [US_STATE] Address : [GEOGRAPHIC_DATA] Phone Numbe…" at bounding box center [784, 439] width 544 height 172
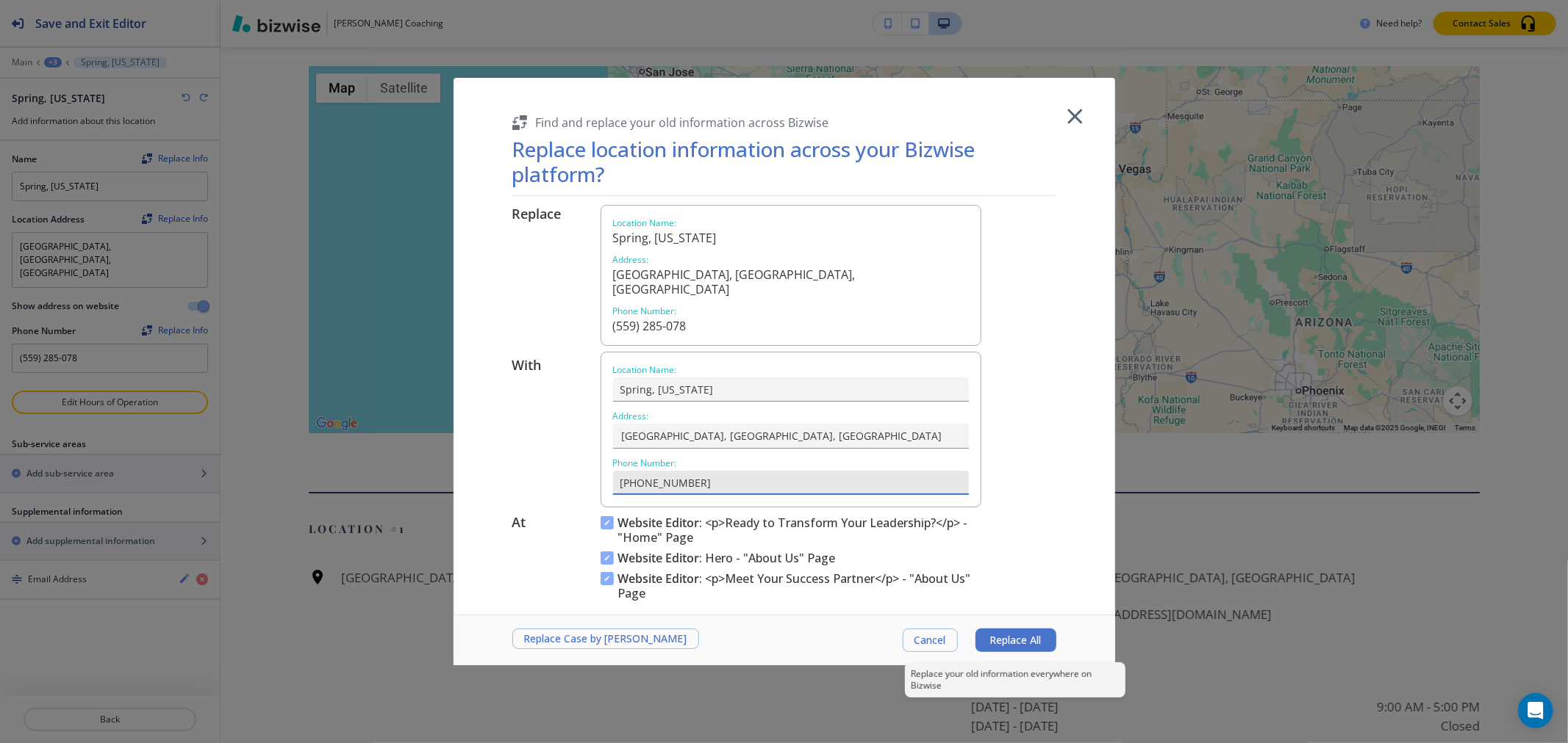
type input "[PHONE_NUMBER]"
click at [1007, 644] on span "Replace All" at bounding box center [1016, 641] width 52 height 11
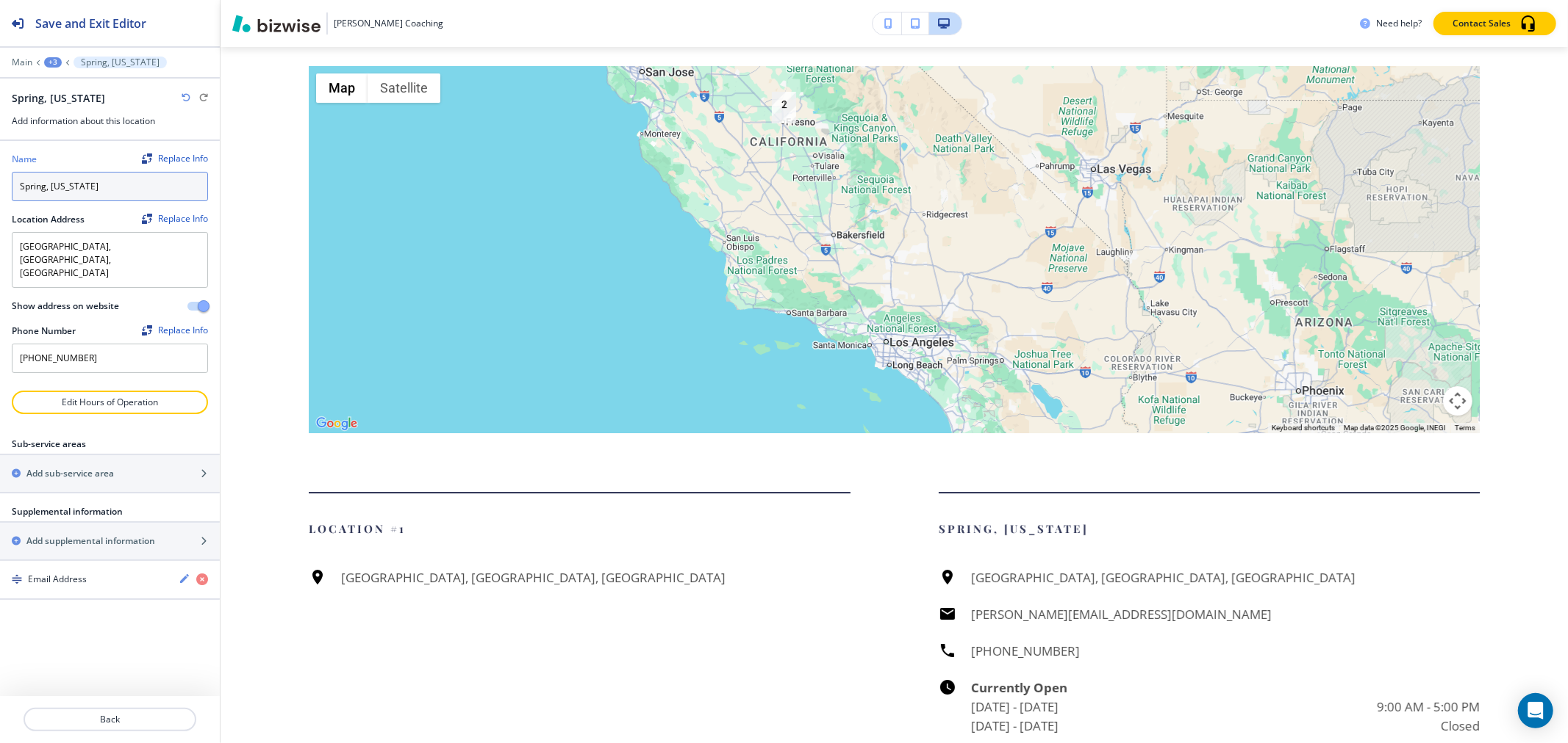
type input "[PHONE_NUMBER]"
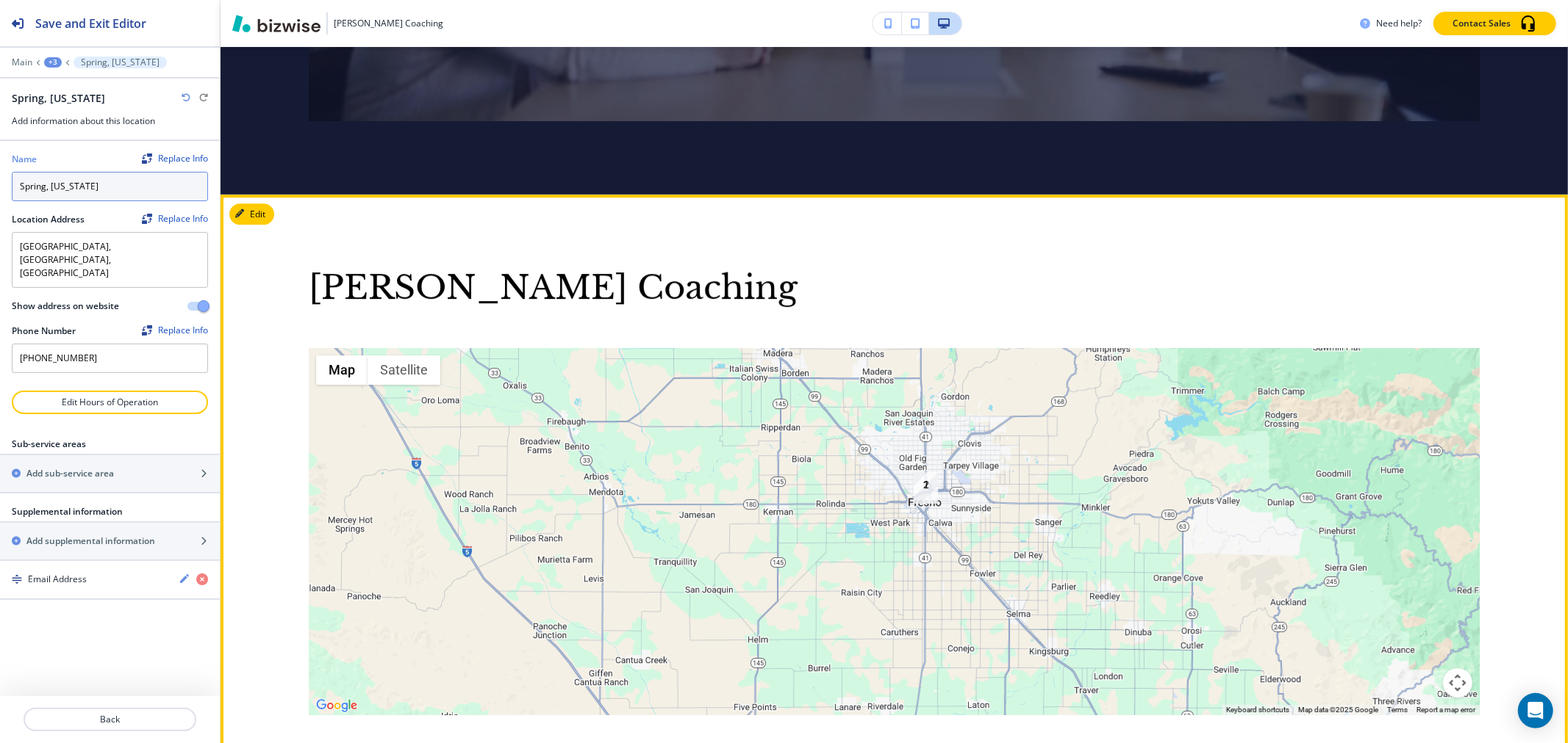
scroll to position [3963, 0]
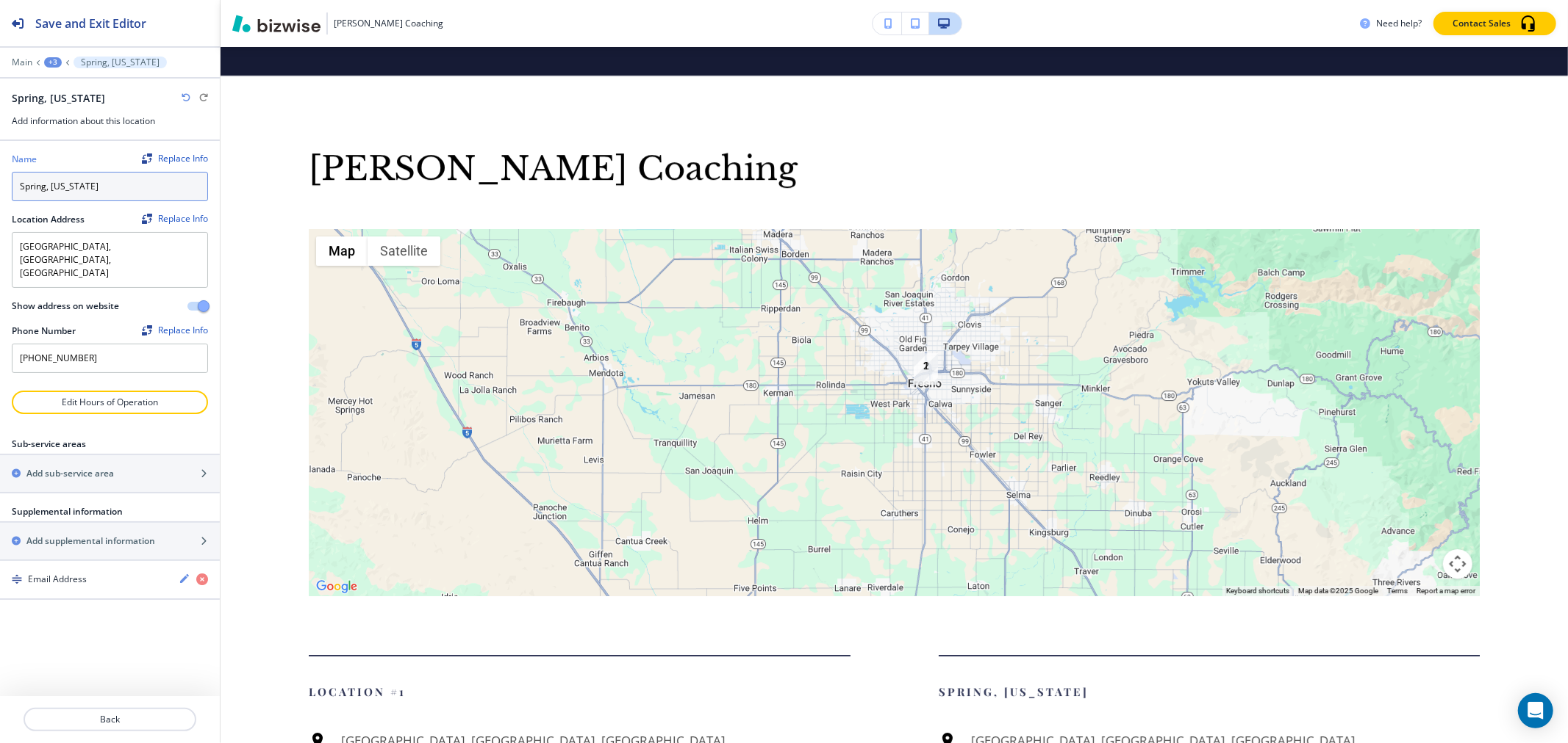
click at [38, 187] on input "Spring, [US_STATE]" at bounding box center [109, 187] width 196 height 30
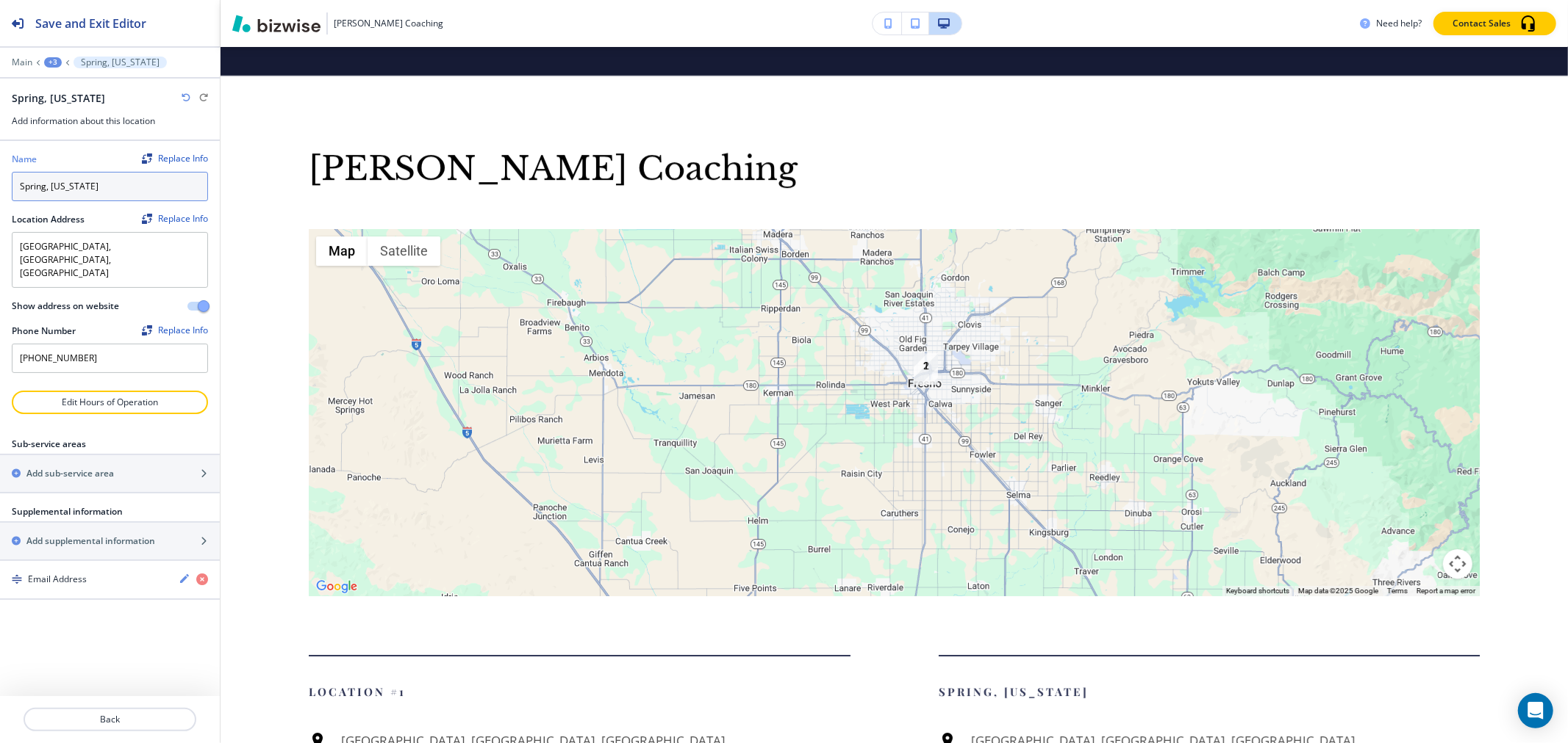
click at [38, 187] on input "Spring, [US_STATE]" at bounding box center [109, 187] width 196 height 30
click at [53, 187] on input "Spring, [US_STATE]" at bounding box center [109, 187] width 196 height 30
click at [40, 188] on input "Spring, [US_STATE]" at bounding box center [109, 187] width 196 height 30
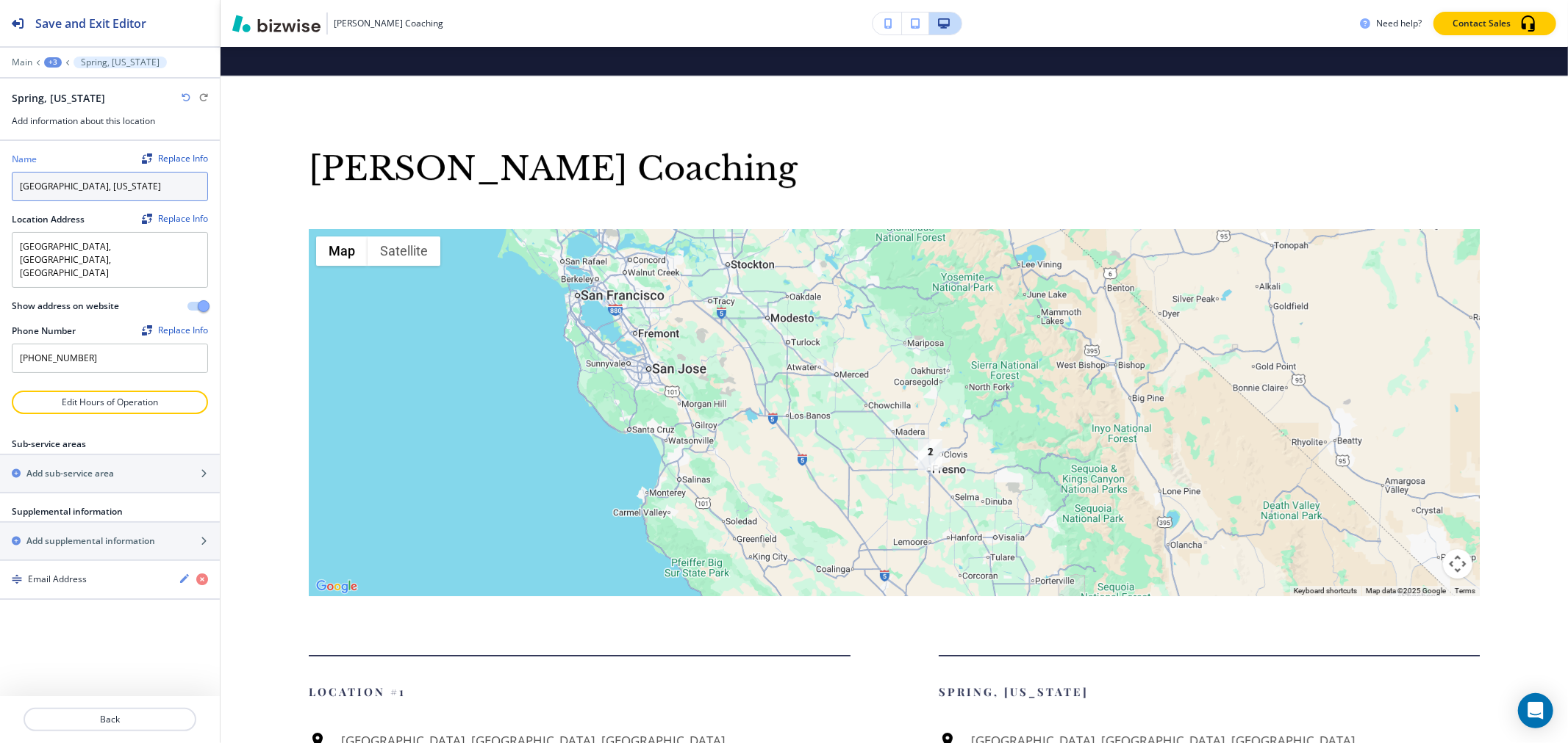
type input "[GEOGRAPHIC_DATA], [US_STATE]"
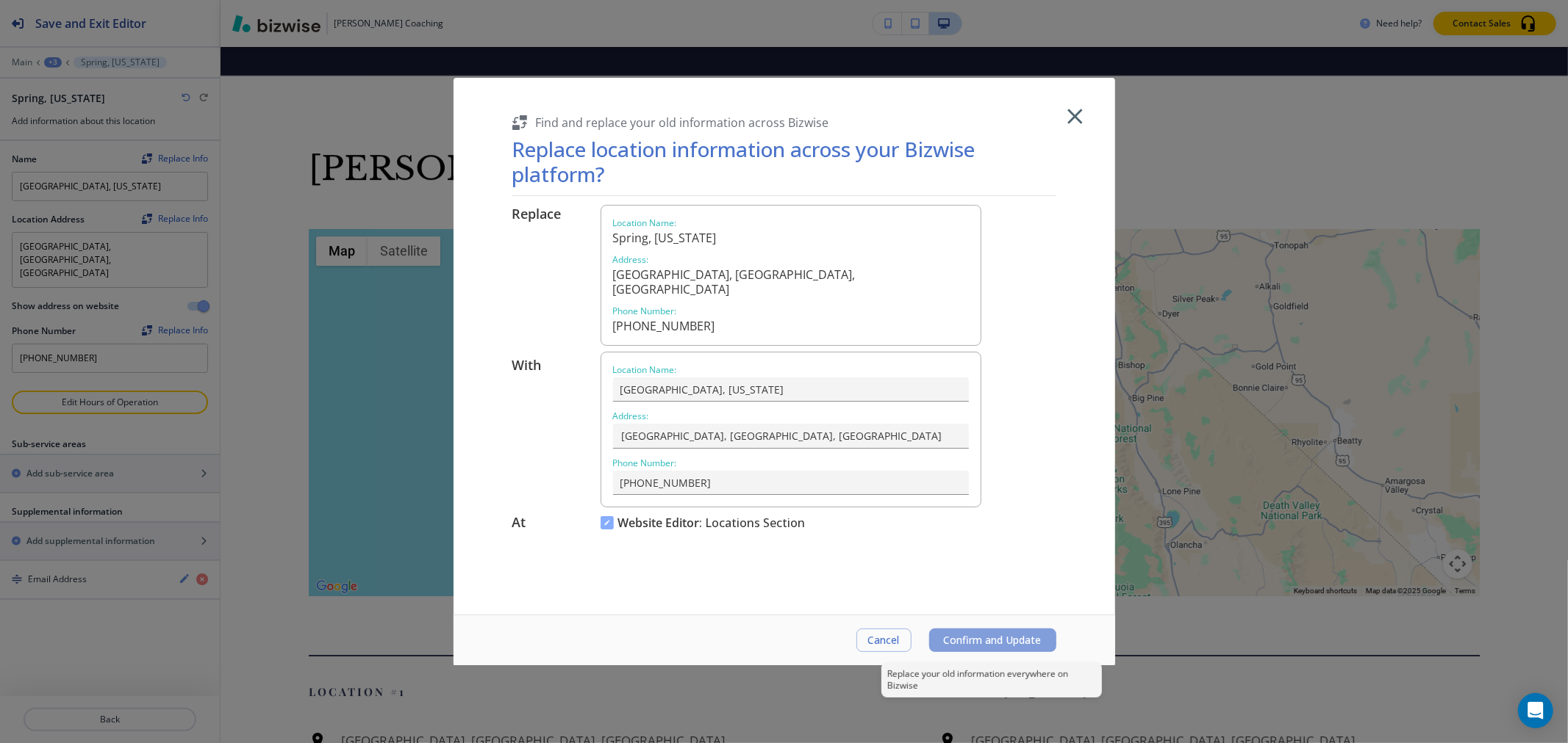
click at [1023, 637] on span "Confirm and Update" at bounding box center [992, 641] width 98 height 11
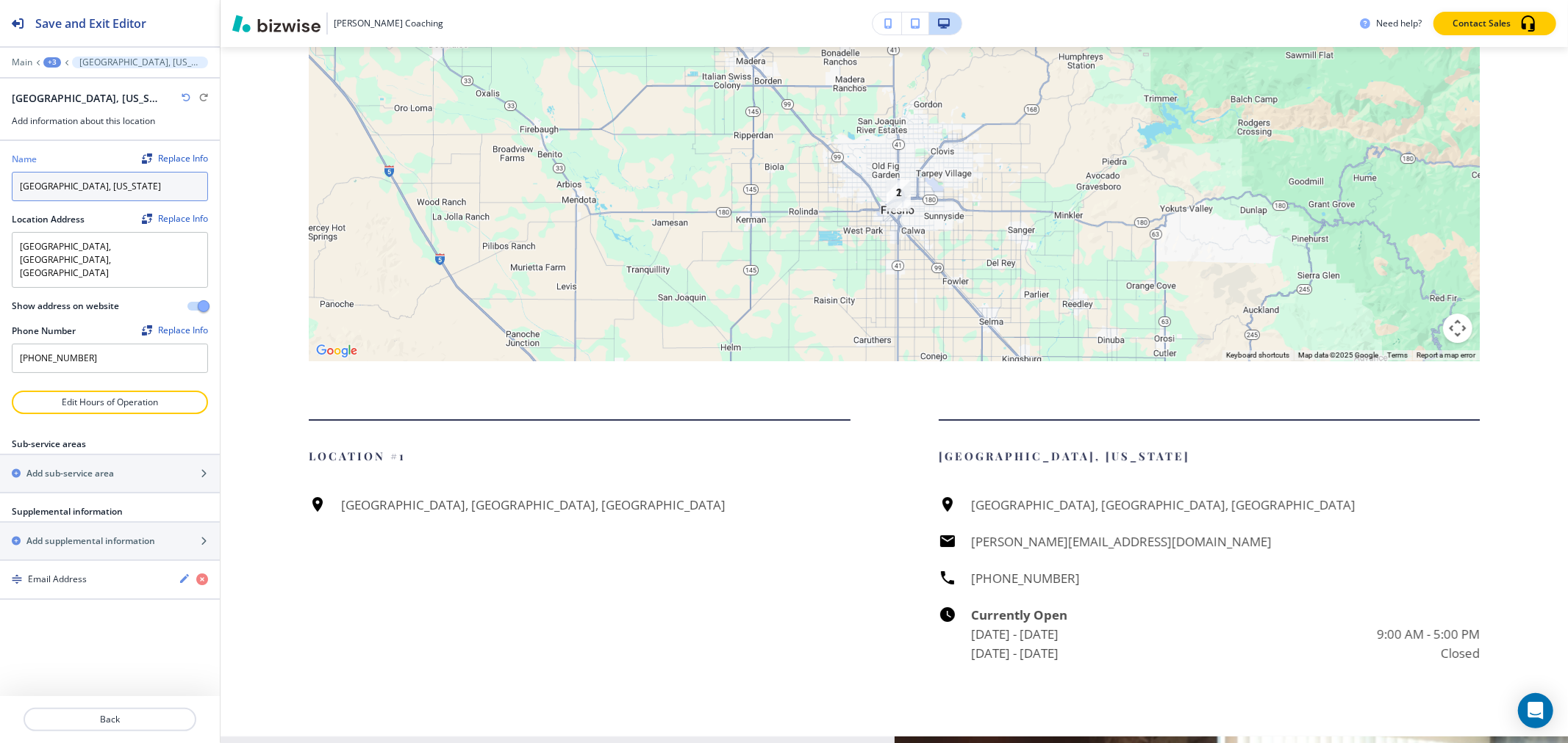
scroll to position [4207, 0]
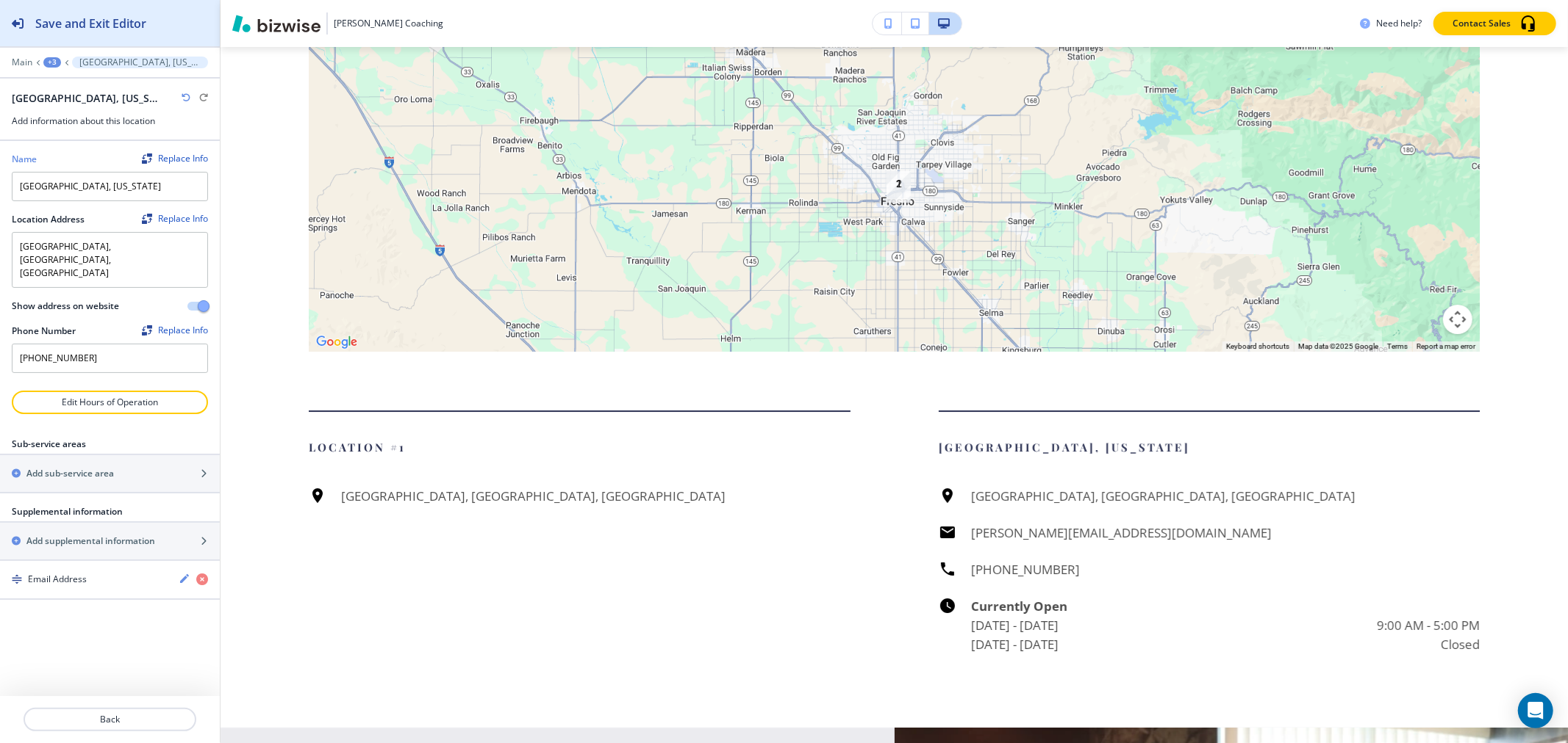
click at [70, 20] on h2 "Save and Exit Editor" at bounding box center [91, 23] width 111 height 17
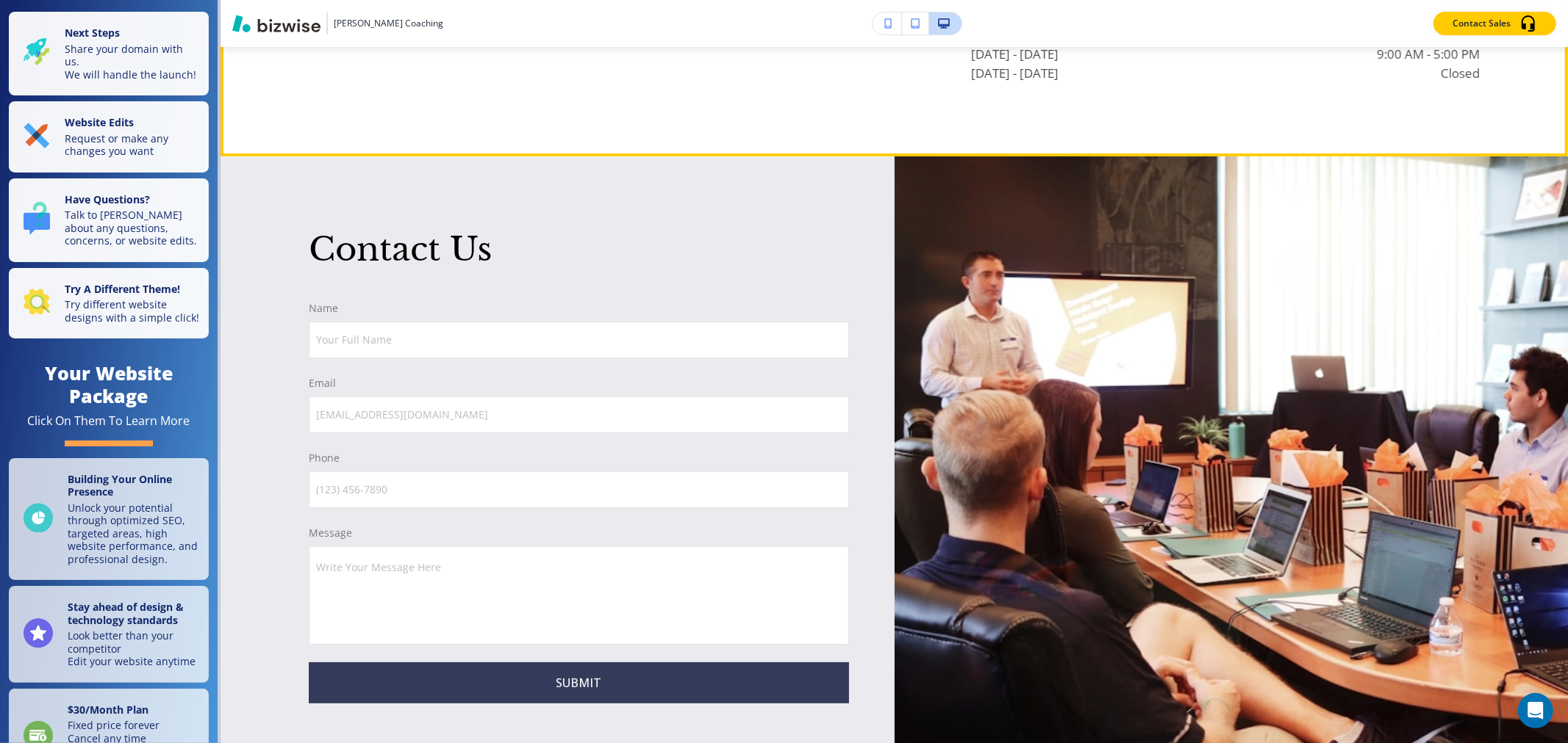
scroll to position [5350, 0]
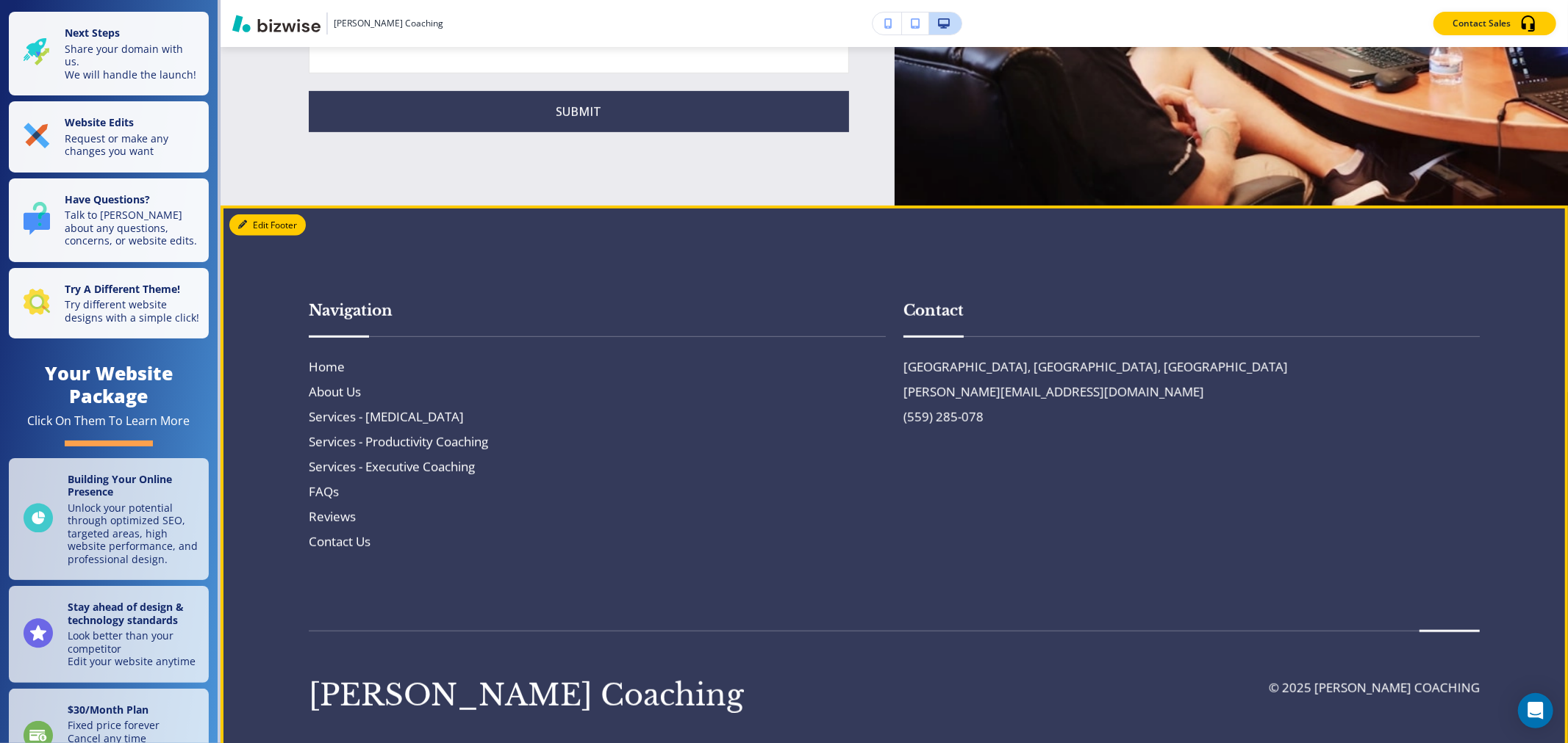
click at [243, 214] on button "Edit Footer" at bounding box center [267, 225] width 77 height 22
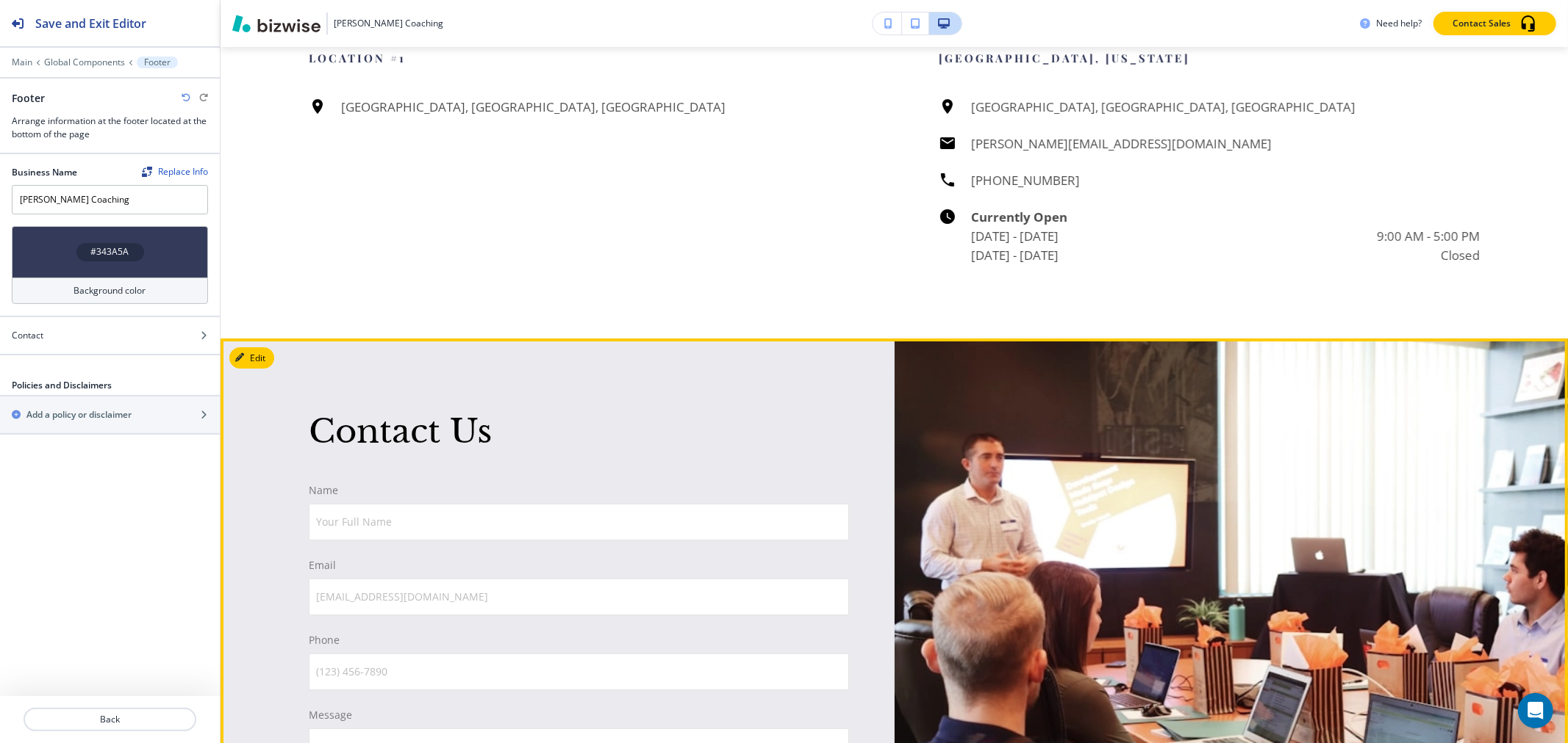
scroll to position [4289, 0]
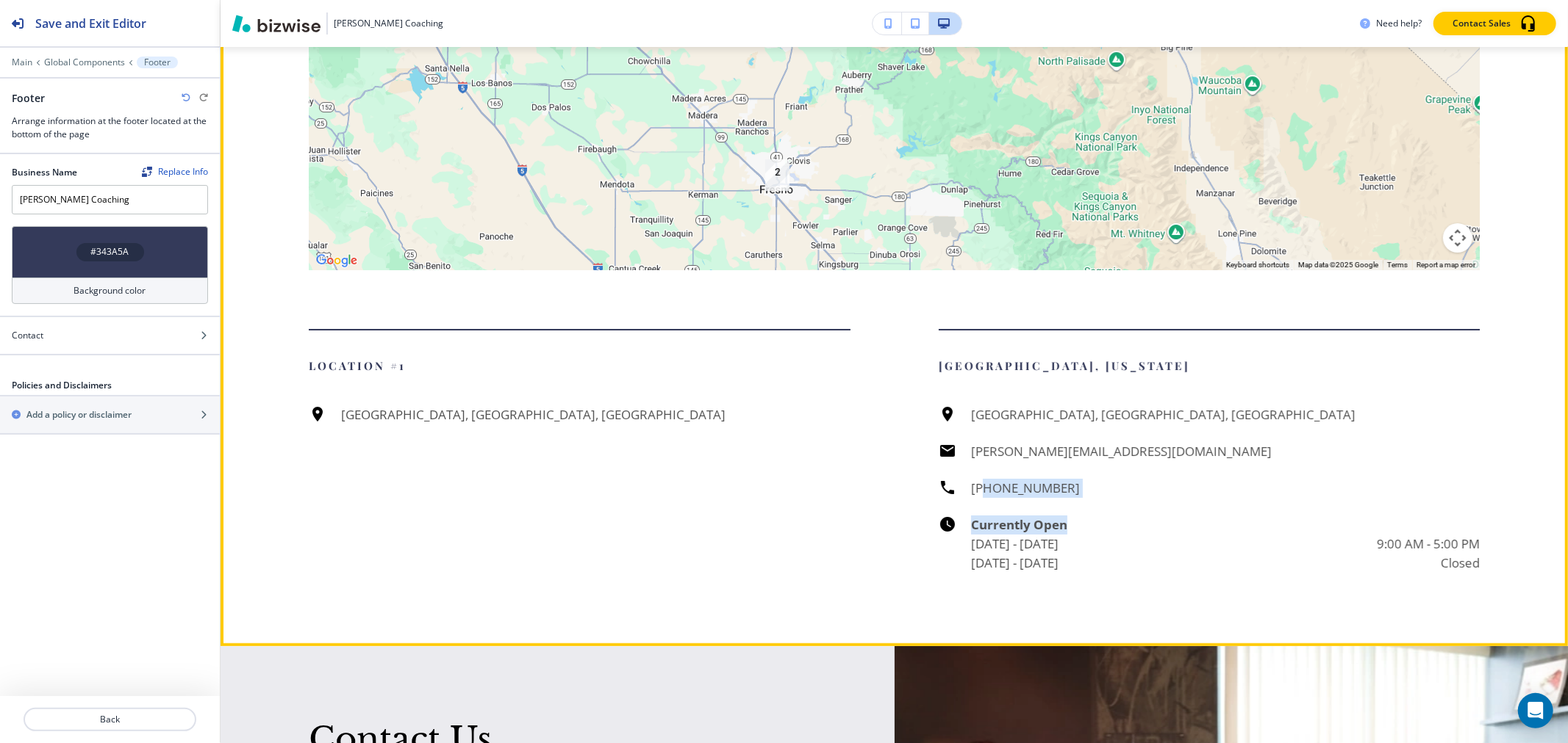
drag, startPoint x: 1088, startPoint y: 471, endPoint x: 977, endPoint y: 469, distance: 111.0
click at [977, 469] on div "[GEOGRAPHIC_DATA], [GEOGRAPHIC_DATA], [GEOGRAPHIC_DATA] [PERSON_NAME][EMAIL_ADD…" at bounding box center [1209, 489] width 541 height 168
click at [979, 479] on h6 "[PHONE_NUMBER]" at bounding box center [1026, 488] width 109 height 19
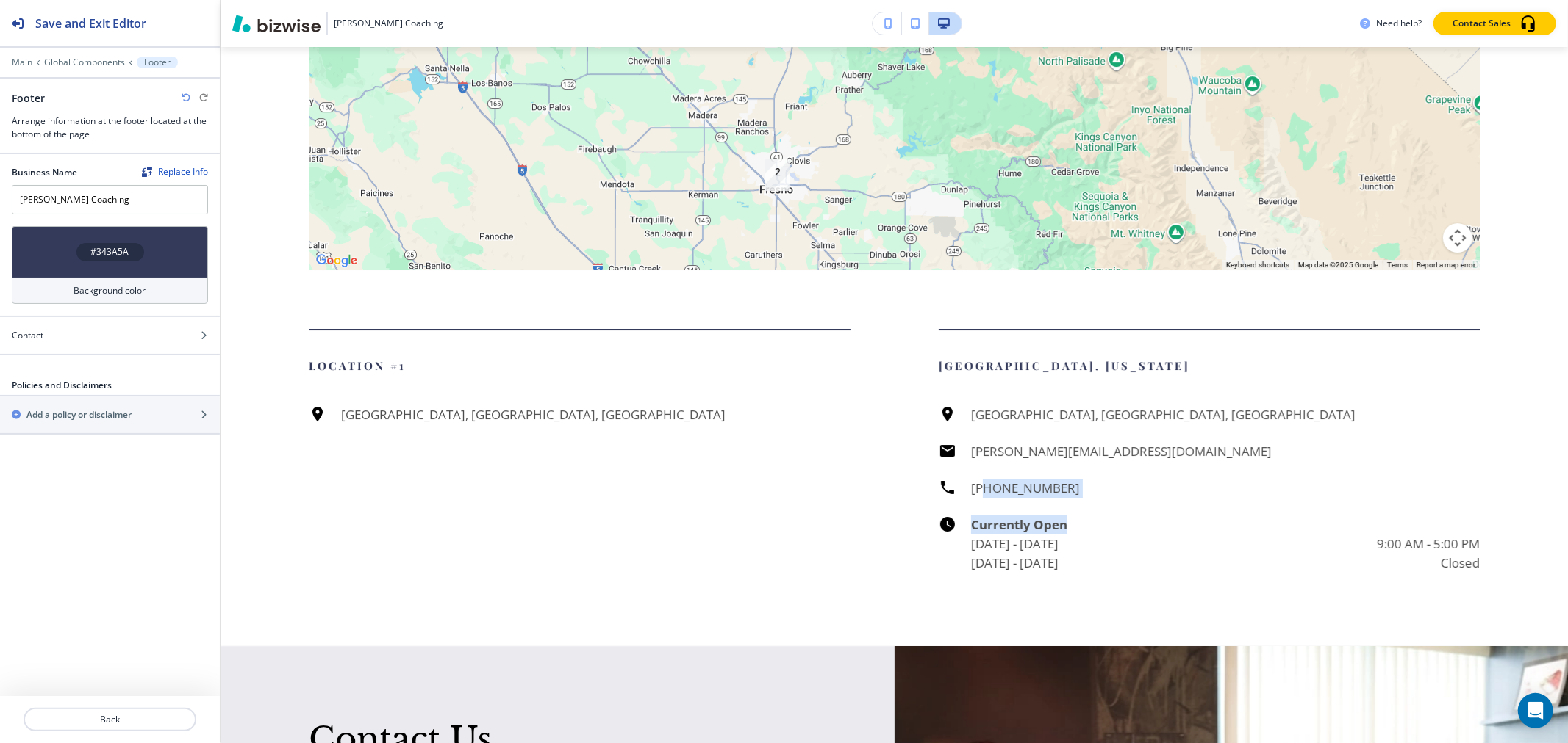
click at [1128, 476] on div "[GEOGRAPHIC_DATA], [GEOGRAPHIC_DATA], [GEOGRAPHIC_DATA] [PERSON_NAME][EMAIL_ADD…" at bounding box center [1209, 489] width 541 height 168
drag, startPoint x: 1098, startPoint y: 467, endPoint x: 1042, endPoint y: 461, distance: 56.3
click at [1042, 461] on div "[GEOGRAPHIC_DATA], [GEOGRAPHIC_DATA], [GEOGRAPHIC_DATA] [PERSON_NAME][EMAIL_ADD…" at bounding box center [1209, 489] width 541 height 168
click at [1092, 458] on div "[GEOGRAPHIC_DATA], [GEOGRAPHIC_DATA], [GEOGRAPHIC_DATA] [PERSON_NAME][EMAIL_ADD…" at bounding box center [1209, 489] width 541 height 168
drag, startPoint x: 1073, startPoint y: 458, endPoint x: 1095, endPoint y: 461, distance: 22.2
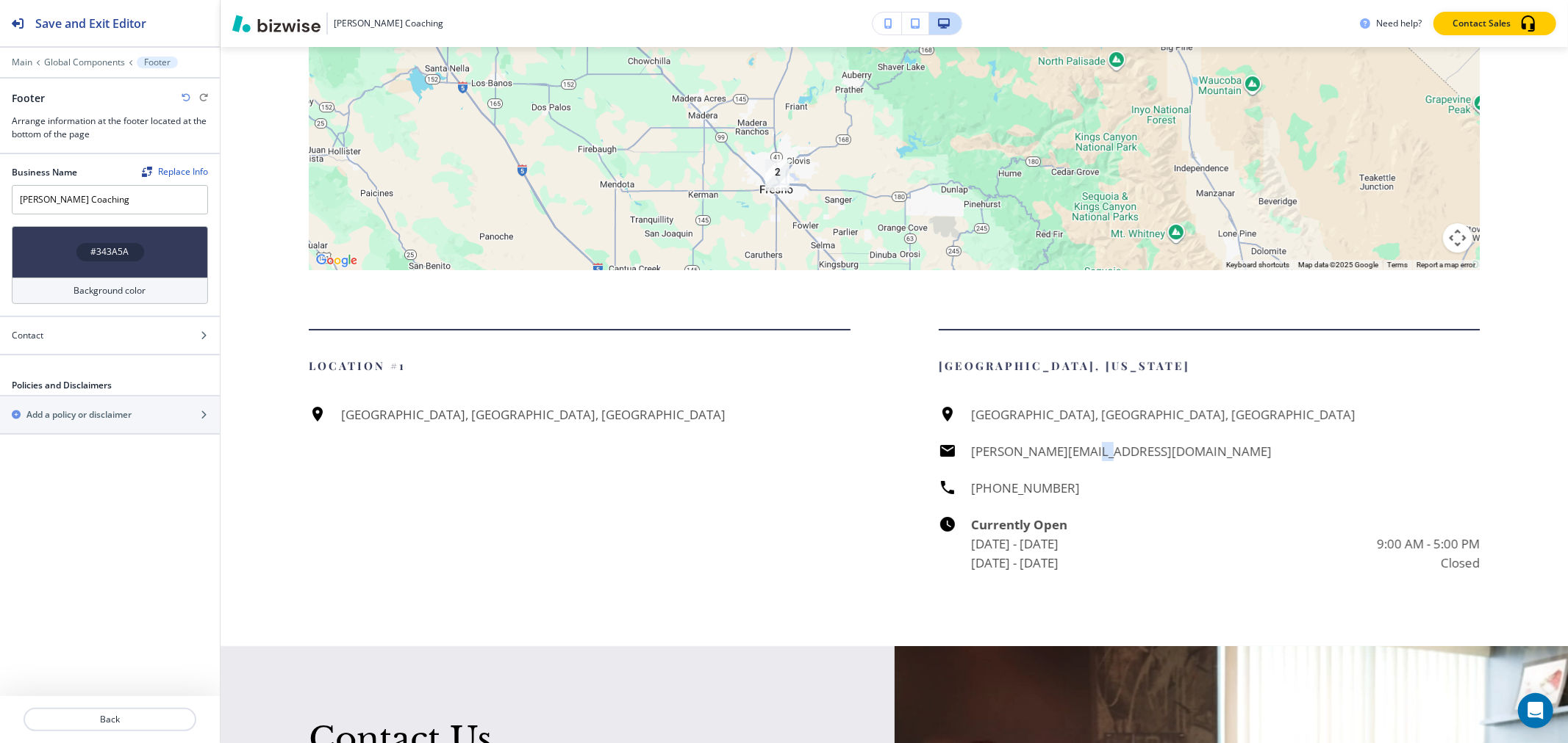
click at [1095, 461] on div "[GEOGRAPHIC_DATA], [GEOGRAPHIC_DATA], [GEOGRAPHIC_DATA] [PERSON_NAME][EMAIL_ADD…" at bounding box center [1209, 489] width 541 height 168
click at [1079, 466] on div "[GEOGRAPHIC_DATA], [GEOGRAPHIC_DATA], [GEOGRAPHIC_DATA] [PERSON_NAME][EMAIL_ADD…" at bounding box center [1209, 489] width 541 height 168
drag, startPoint x: 1054, startPoint y: 466, endPoint x: 960, endPoint y: 467, distance: 94.0
click at [960, 467] on div "[GEOGRAPHIC_DATA], [GEOGRAPHIC_DATA], [GEOGRAPHIC_DATA] [PERSON_NAME][EMAIL_ADD…" at bounding box center [1209, 489] width 541 height 168
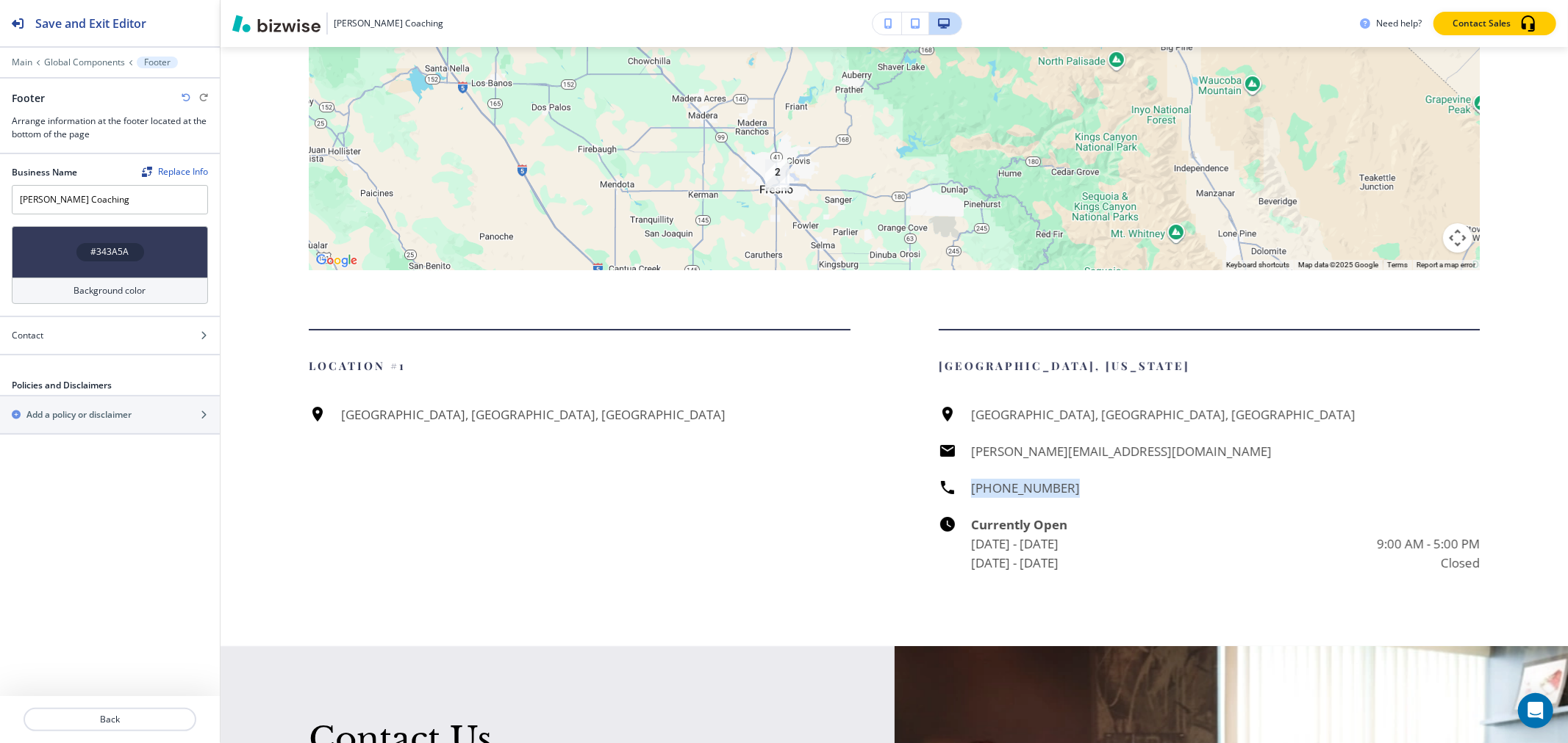
copy h6 "[PHONE_NUMBER]"
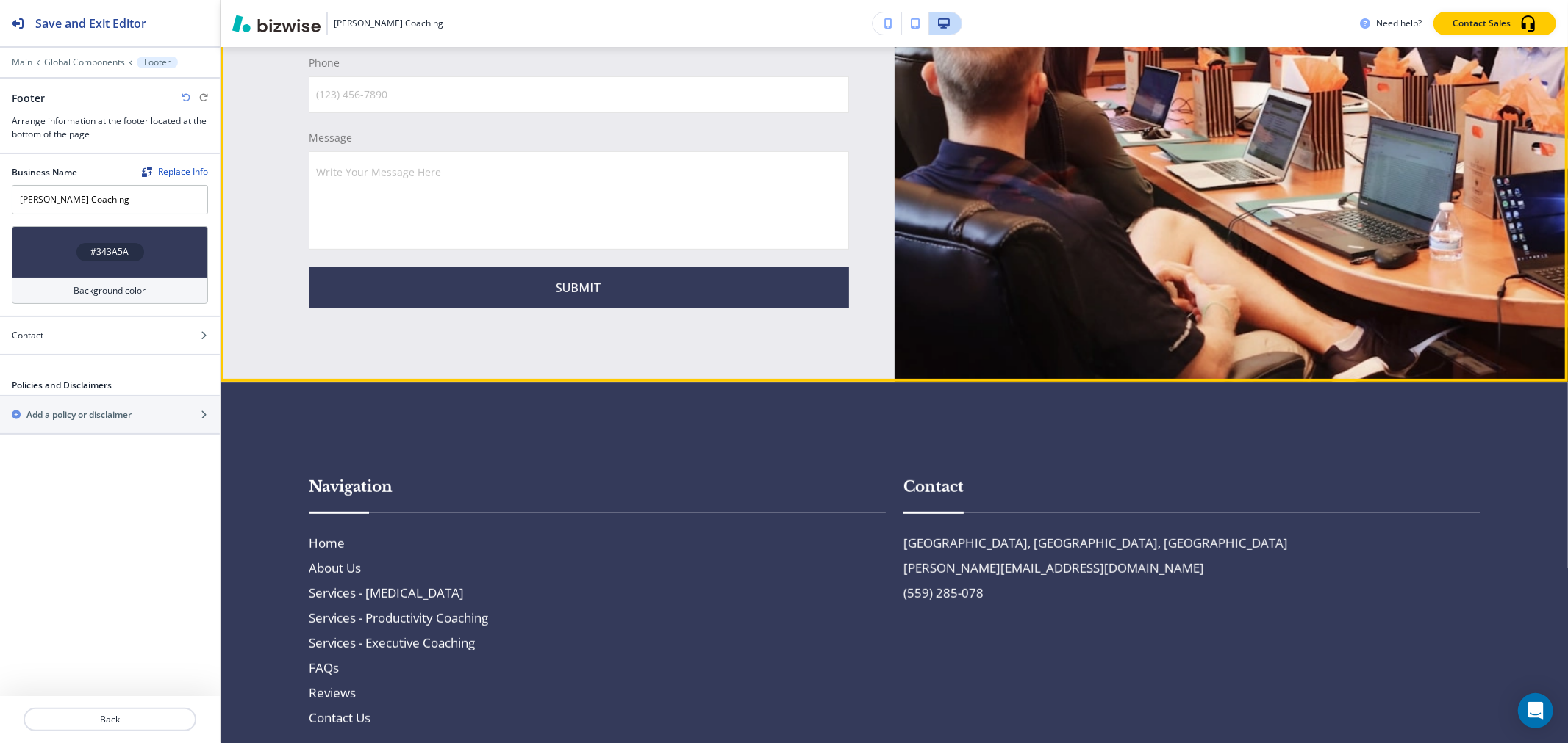
scroll to position [5350, 0]
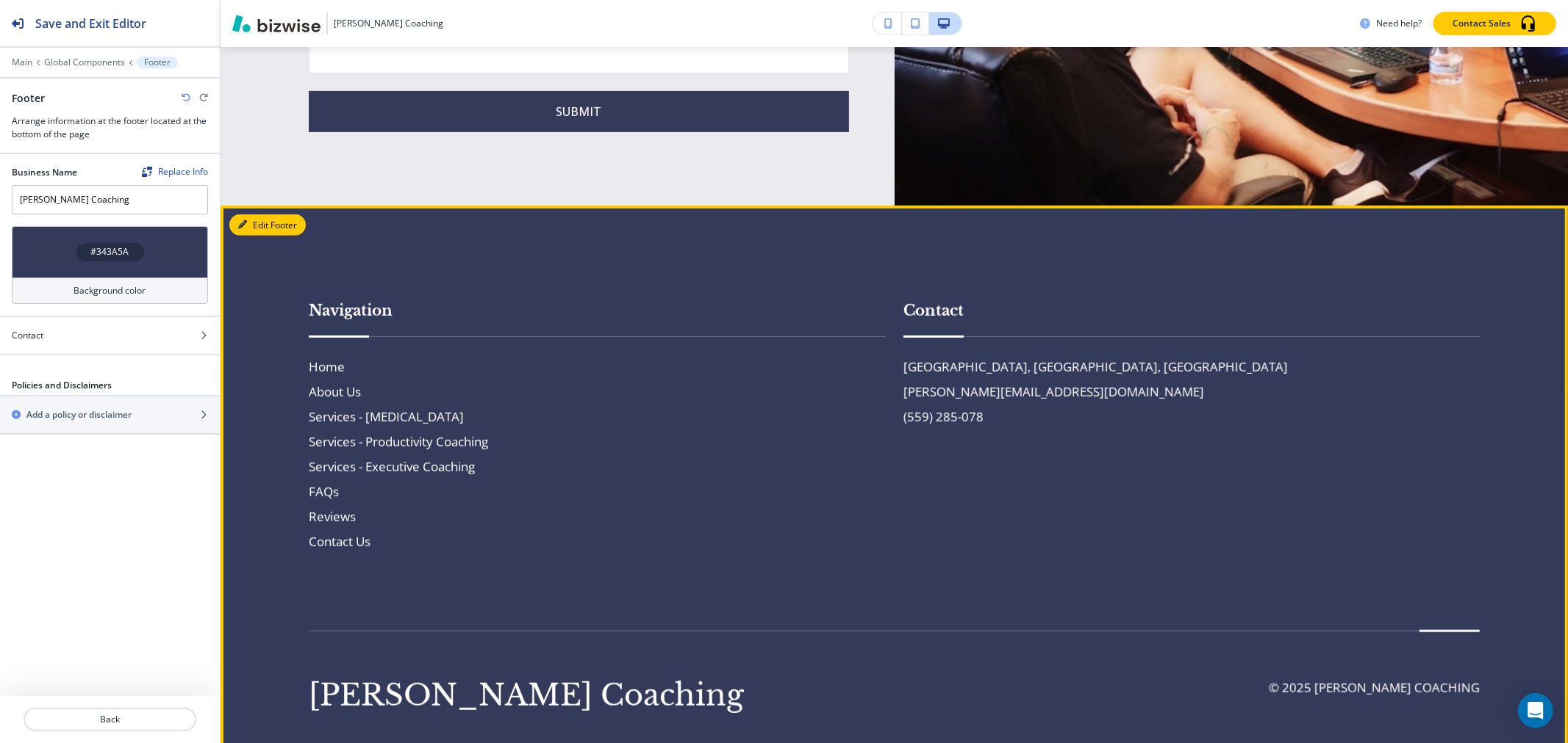
click at [245, 214] on button "Edit Footer" at bounding box center [267, 225] width 77 height 22
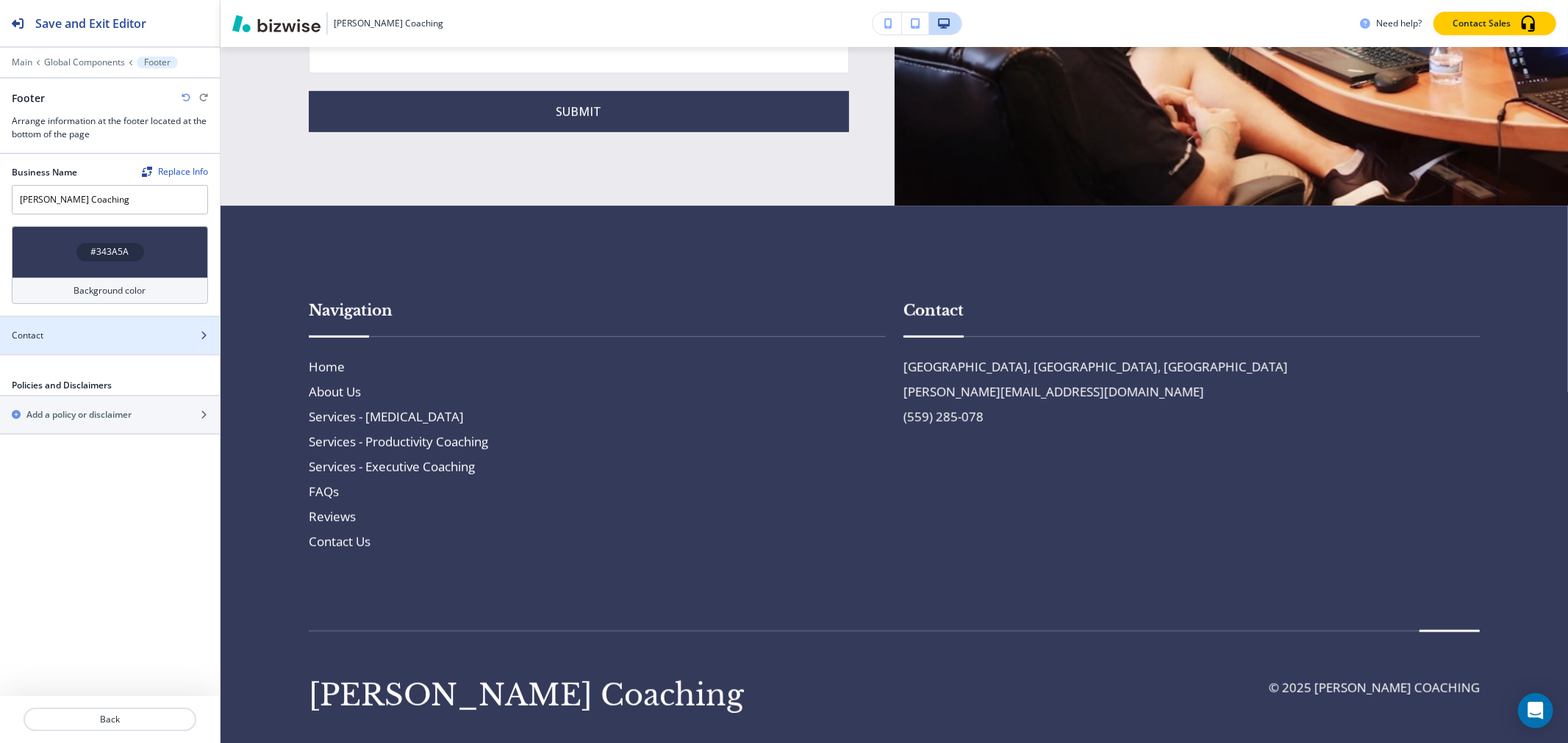
click at [68, 332] on div "Contact" at bounding box center [94, 336] width 188 height 13
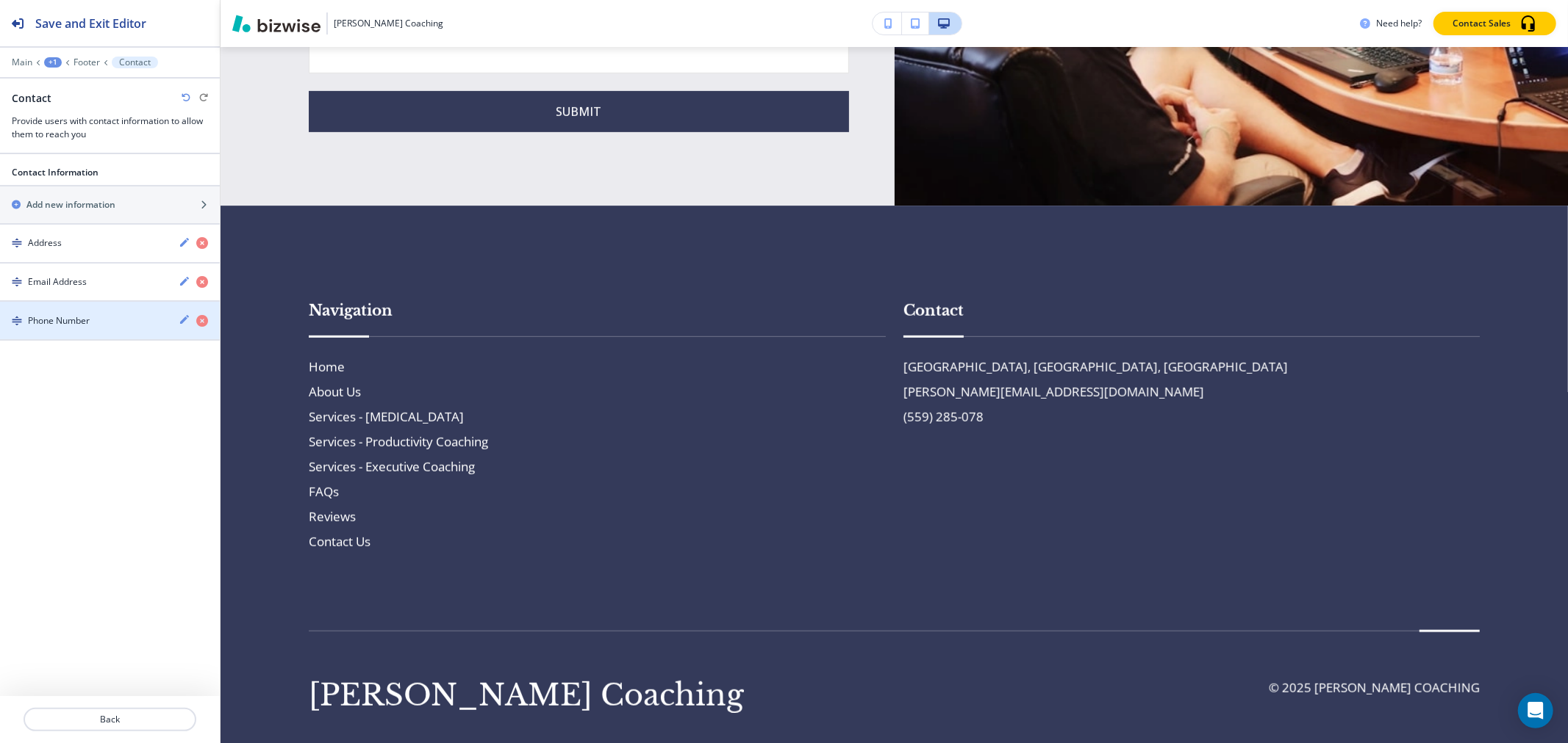
click at [98, 320] on div "Phone Number" at bounding box center [83, 321] width 167 height 13
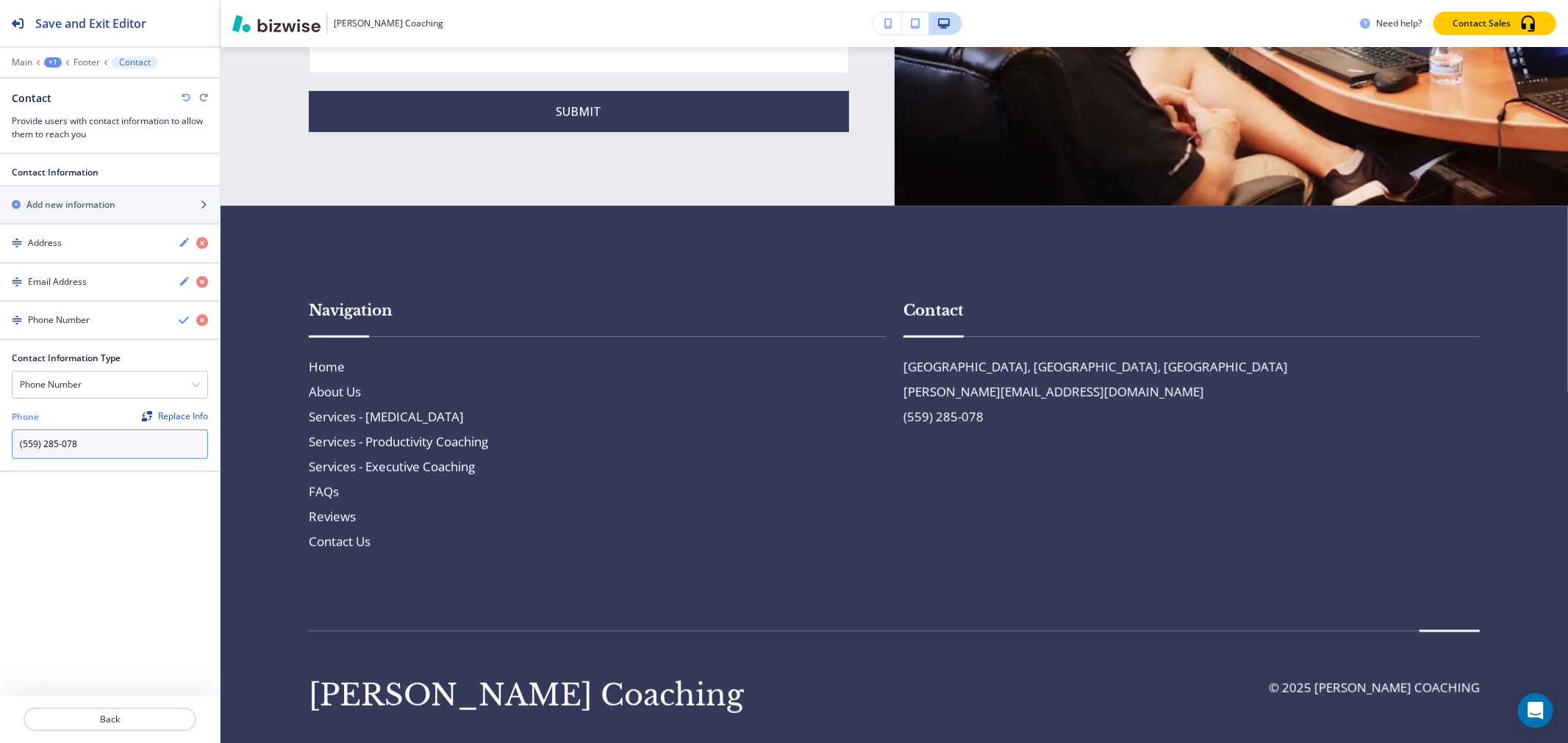
drag, startPoint x: 106, startPoint y: 436, endPoint x: 0, endPoint y: 421, distance: 107.1
click at [0, 421] on div "Contact Information Type Phone Number Address Email Address PO Box Fax Number N…" at bounding box center [109, 412] width 219 height 119
paste input "344-5004"
type input "[PHONE_NUMBER]"
click at [125, 11] on div "Save and Exit Editor" at bounding box center [73, 23] width 147 height 46
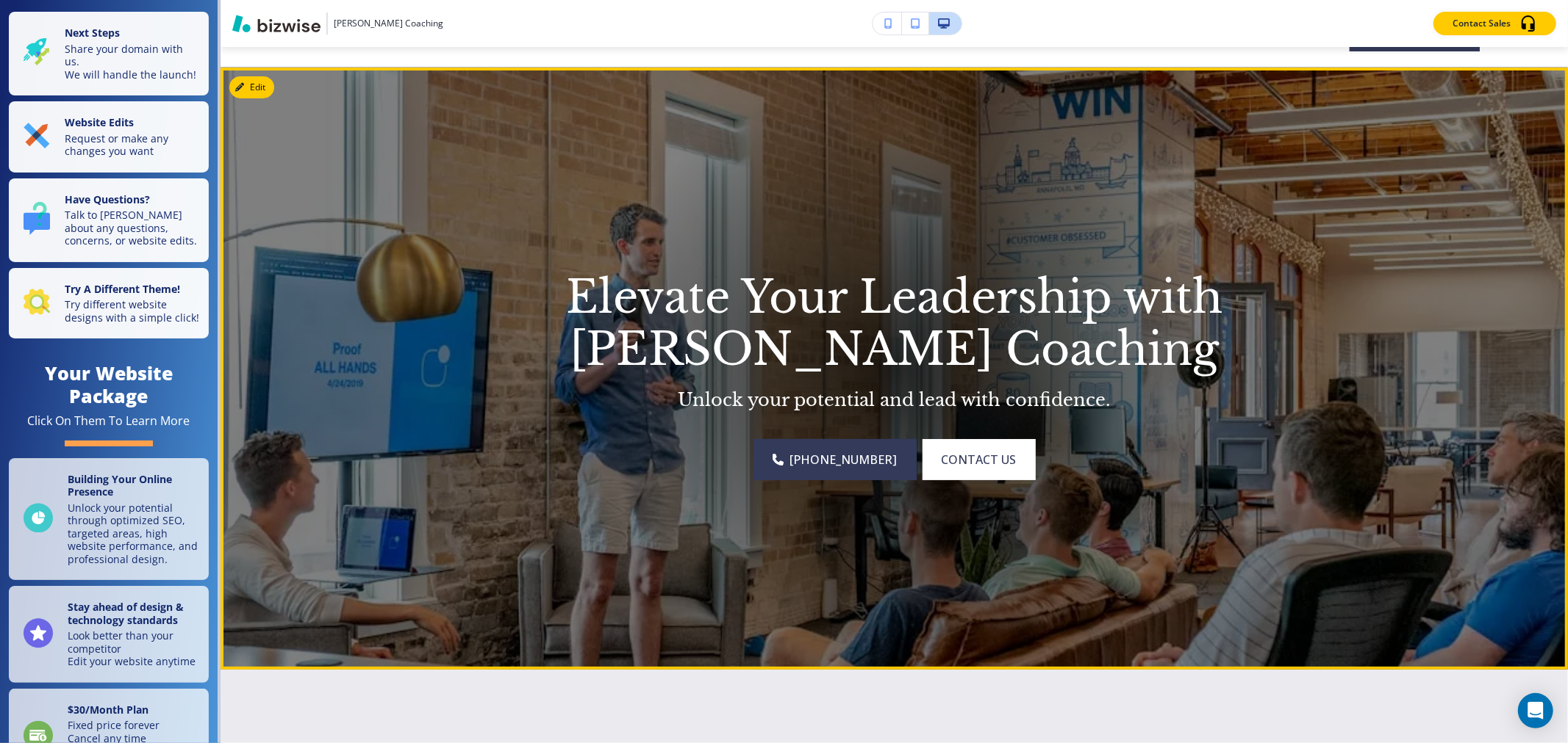
scroll to position [0, 0]
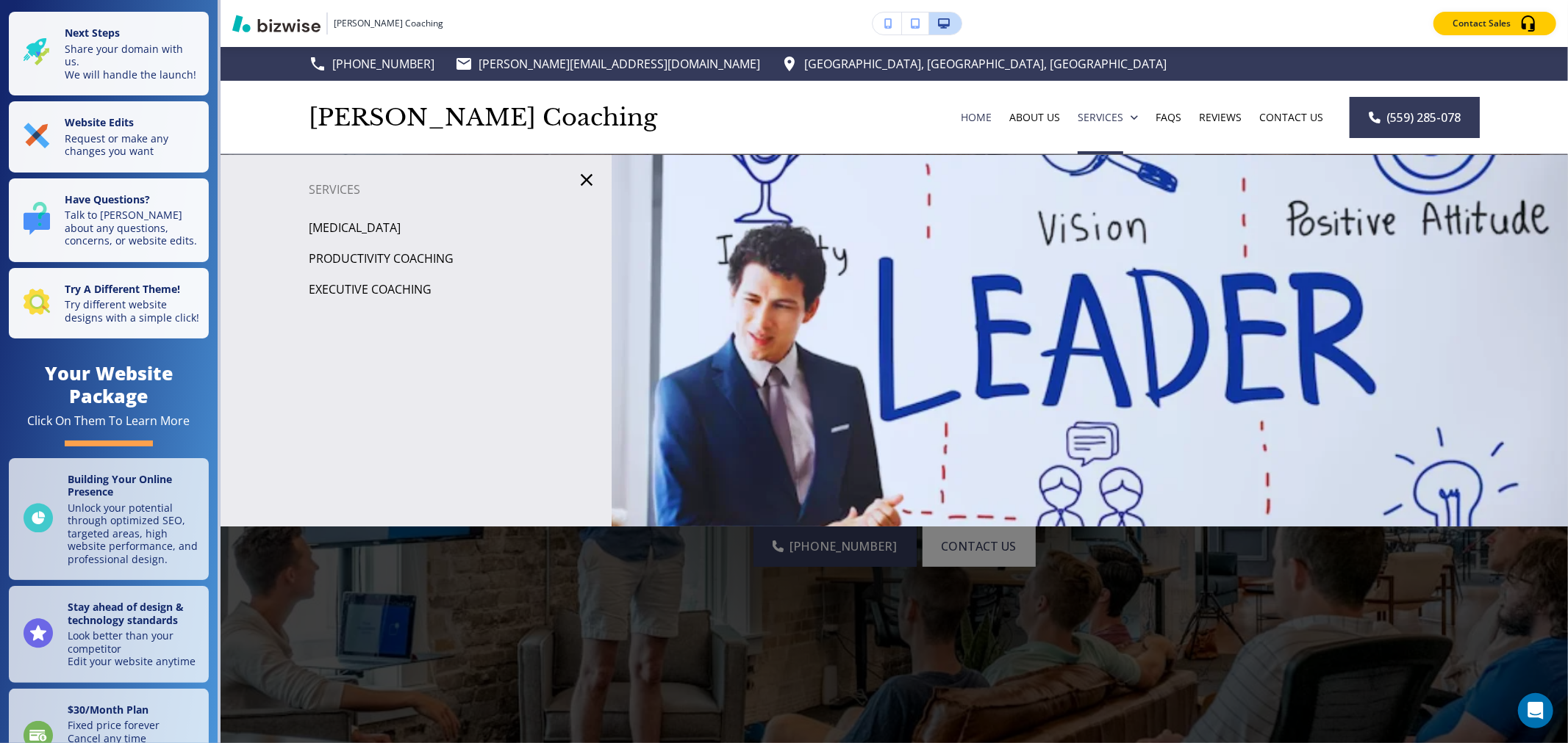
click at [364, 228] on p "[MEDICAL_DATA]" at bounding box center [354, 227] width 92 height 22
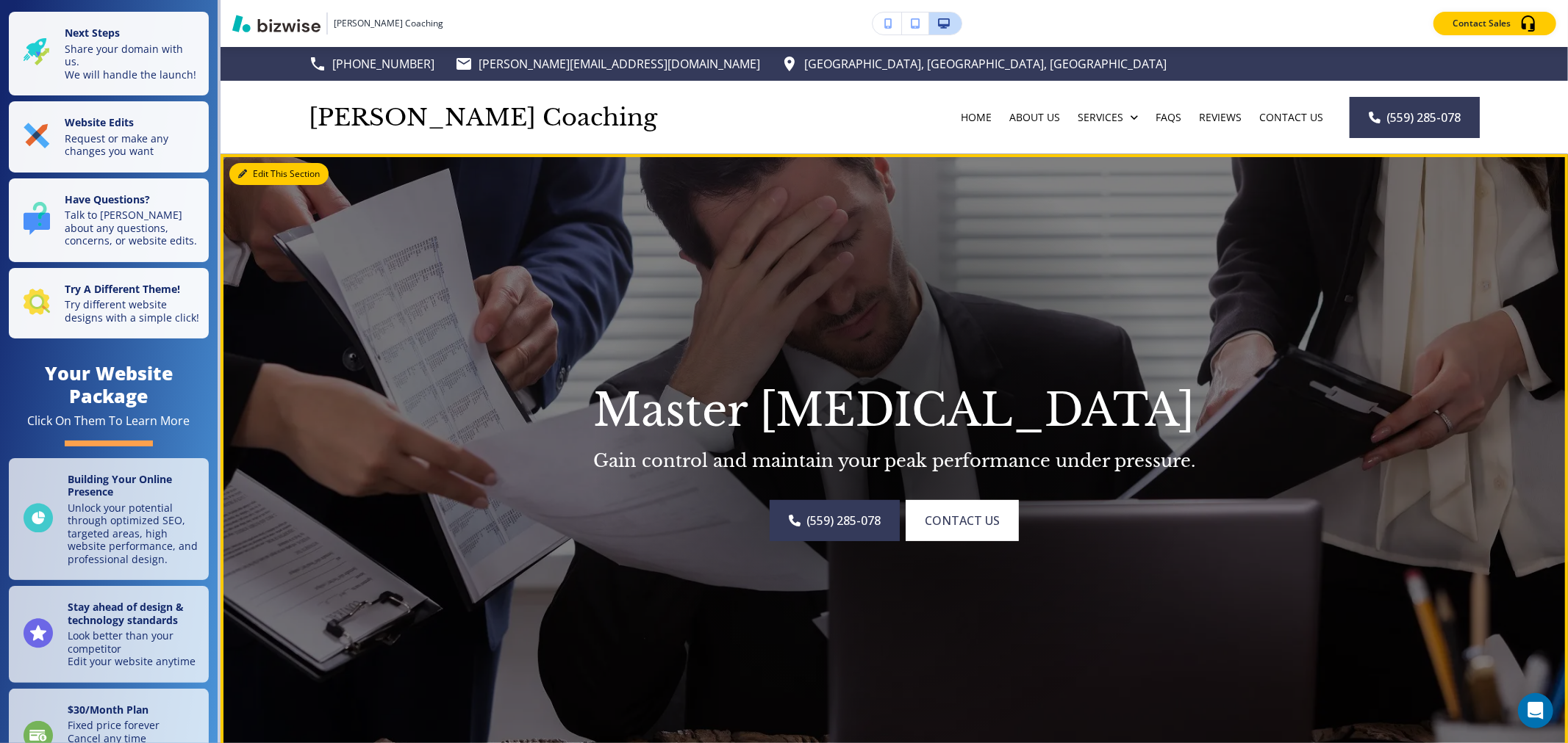
click at [242, 172] on icon "button" at bounding box center [242, 173] width 9 height 9
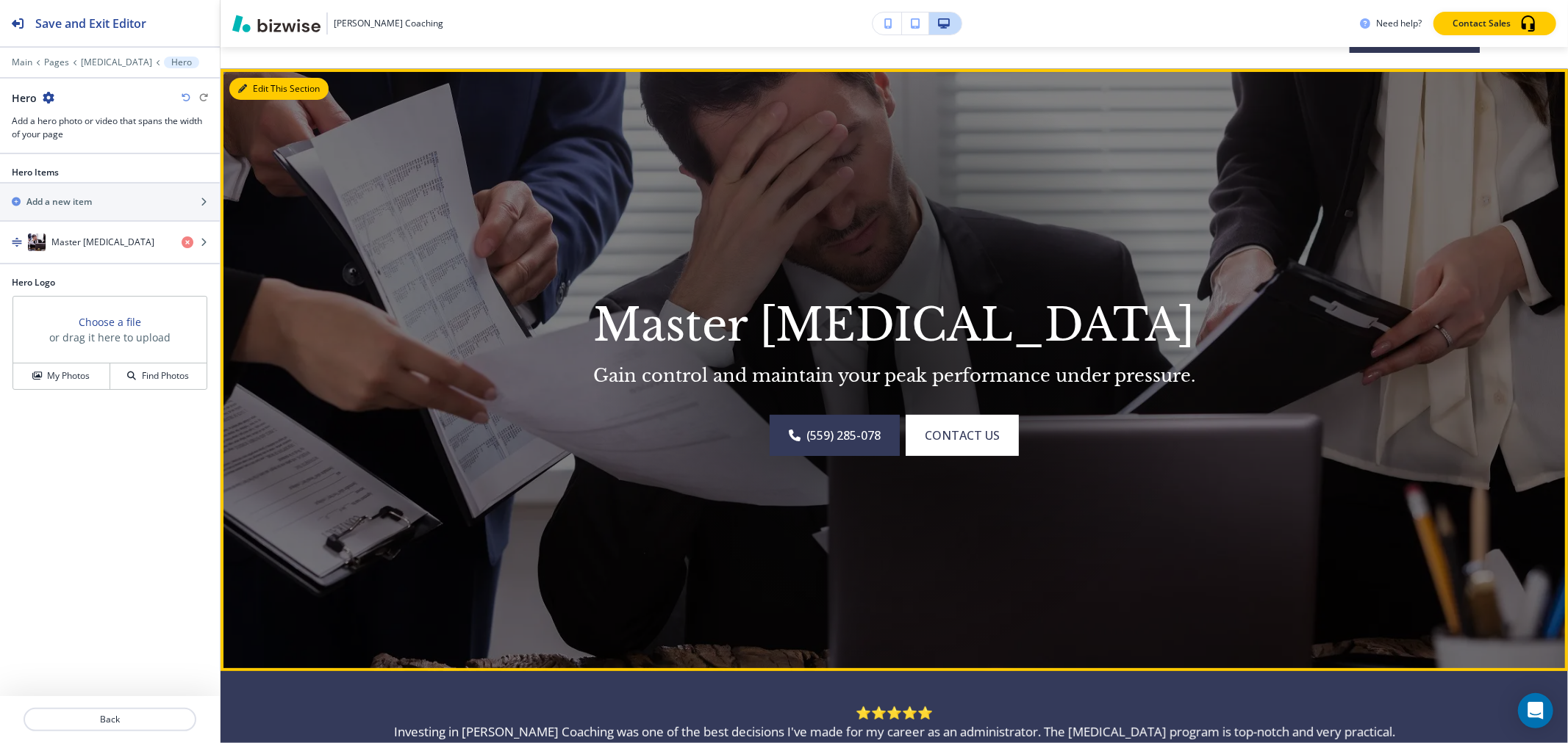
scroll to position [106, 0]
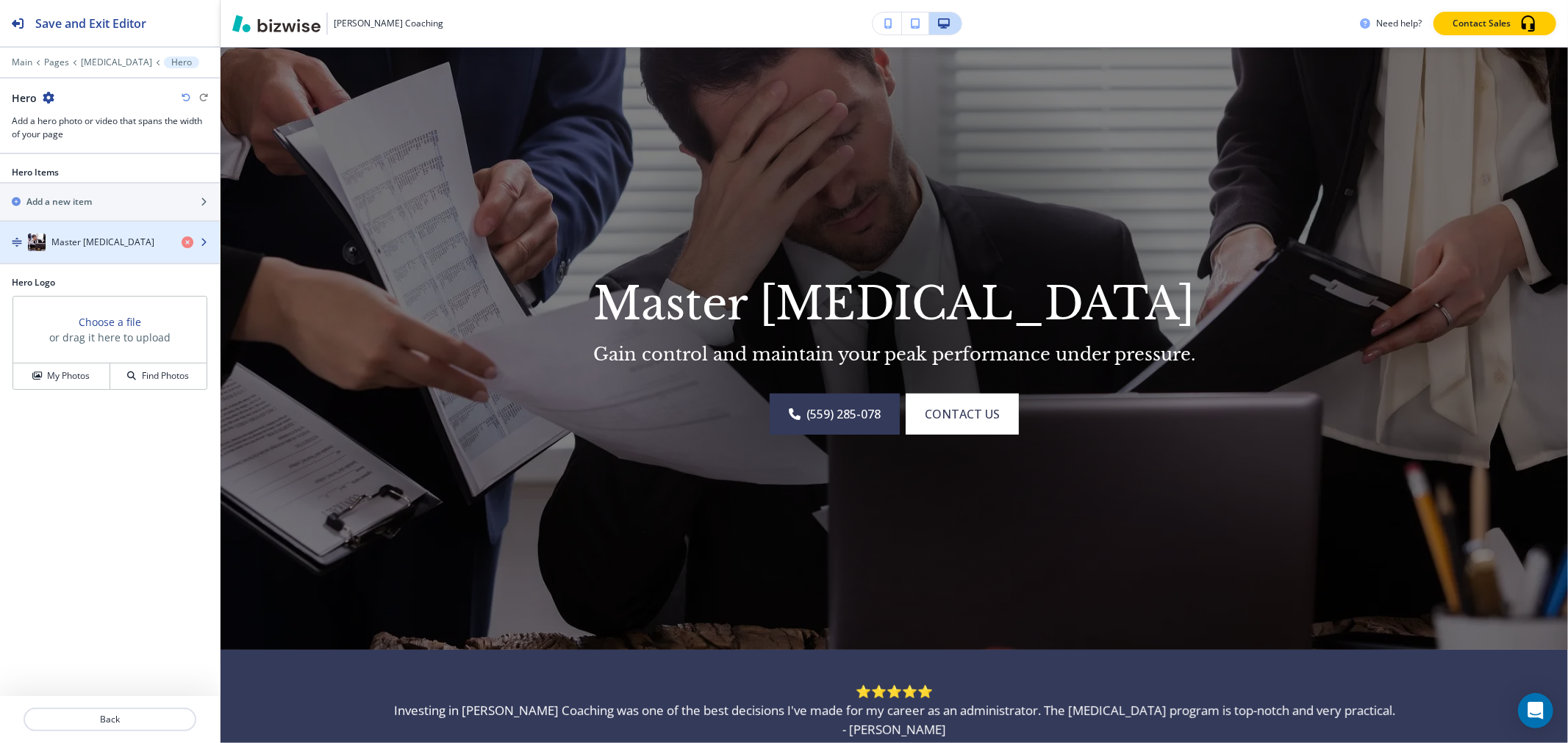
click at [94, 245] on h4 "Master [MEDICAL_DATA]" at bounding box center [102, 242] width 102 height 13
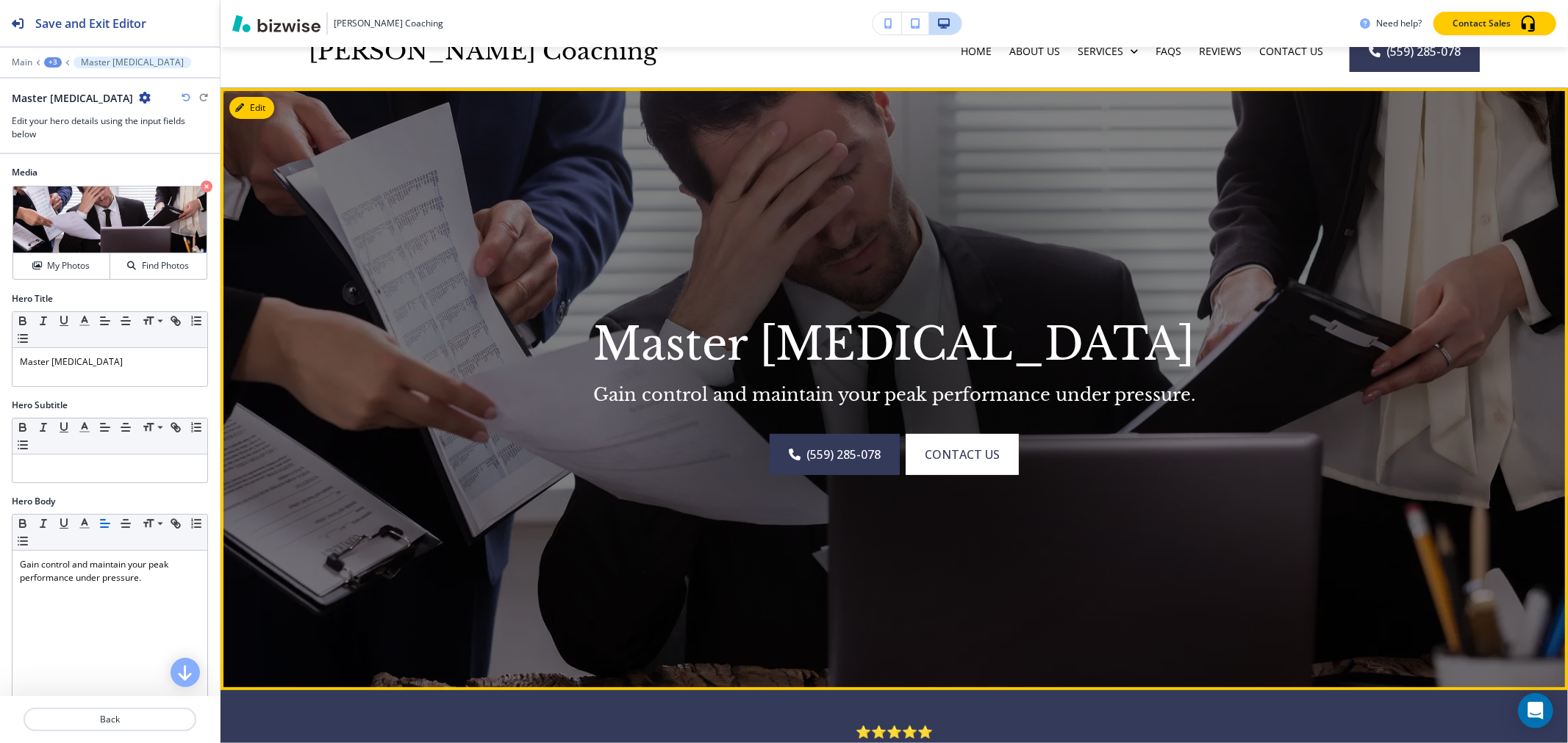
scroll to position [0, 0]
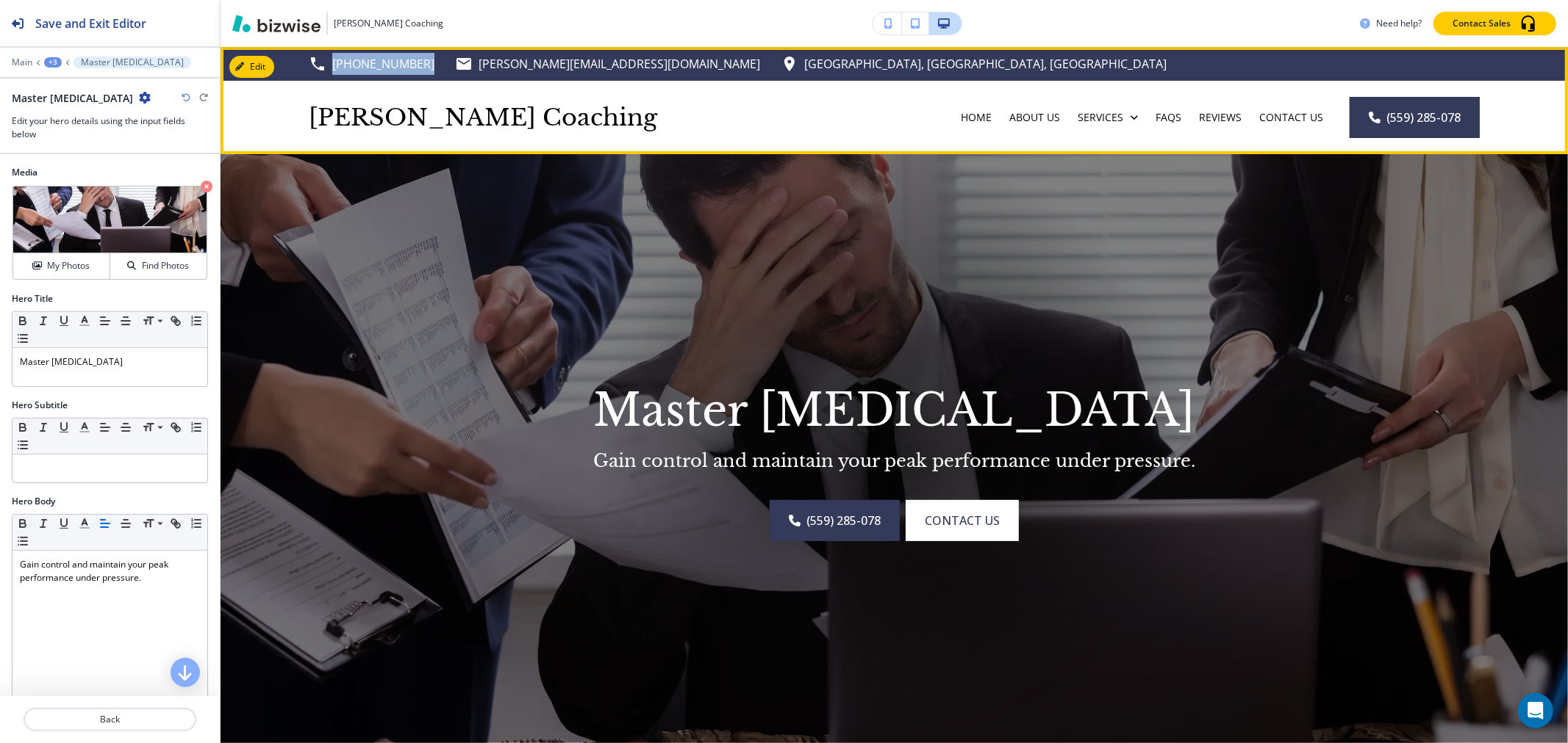
drag, startPoint x: 416, startPoint y: 65, endPoint x: 325, endPoint y: 68, distance: 91.0
click at [325, 68] on div "[PHONE_NUMBER] [PERSON_NAME][EMAIL_ADDRESS][DOMAIN_NAME] [GEOGRAPHIC_DATA], [GE…" at bounding box center [737, 63] width 857 height 22
copy p "[PHONE_NUMBER]"
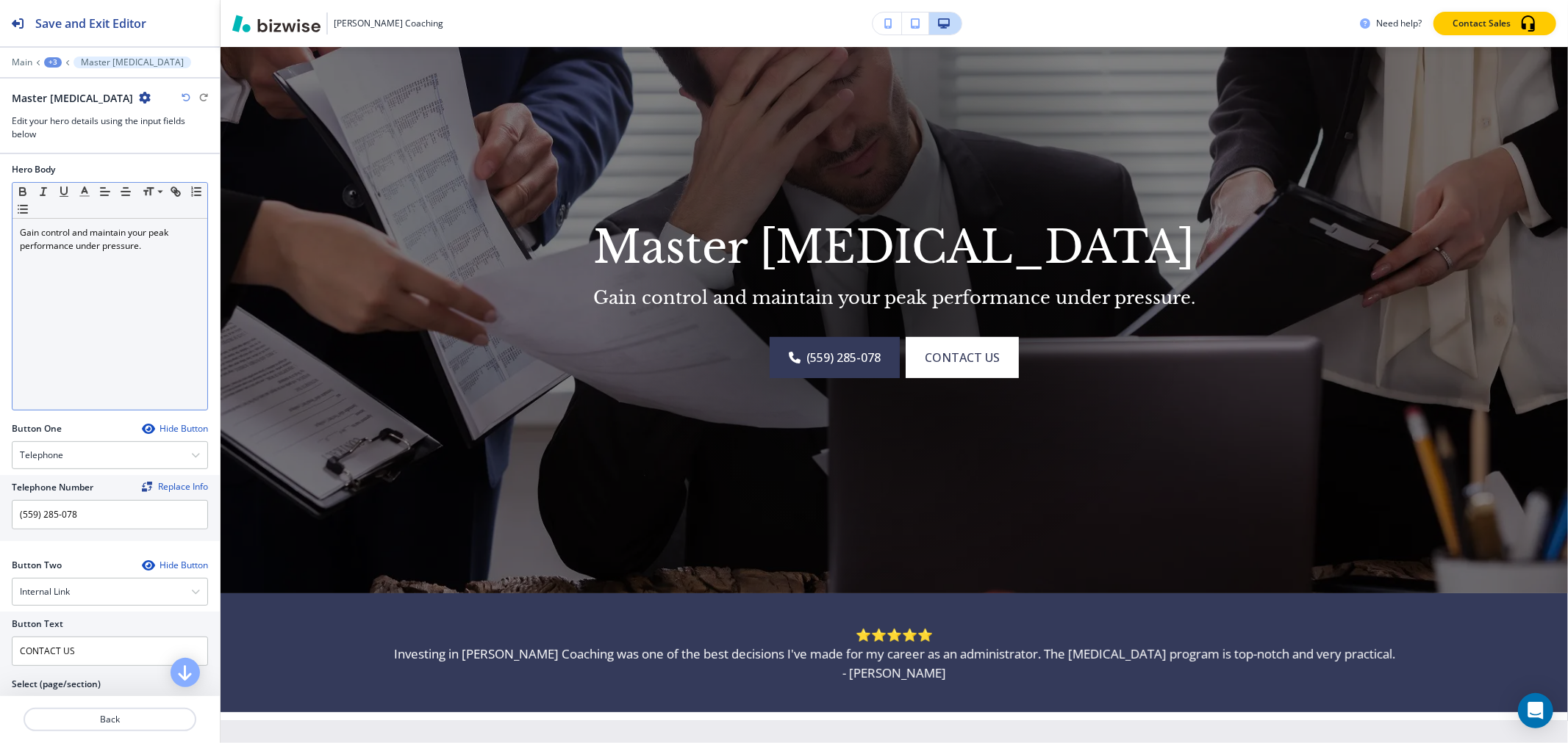
scroll to position [408, 0]
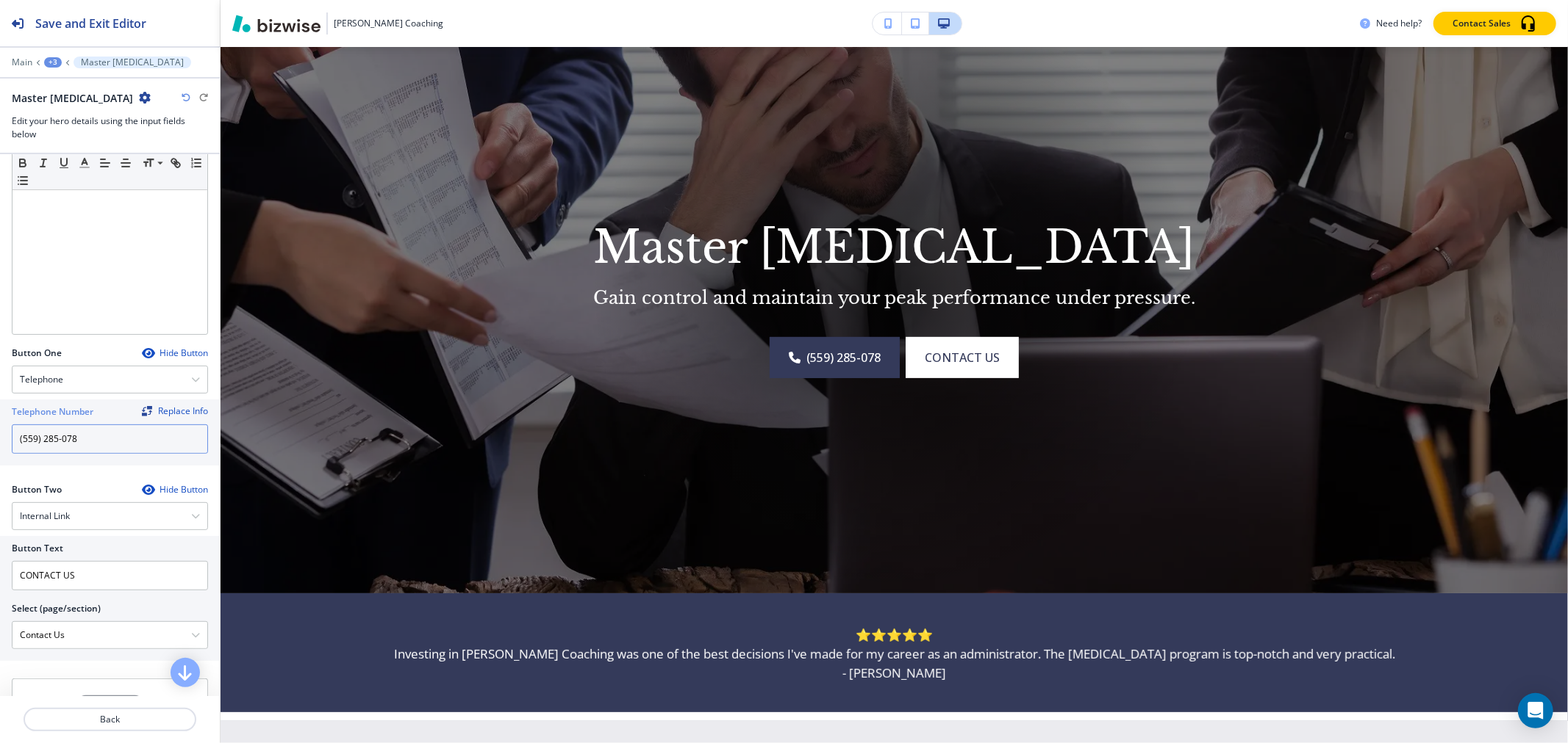
drag, startPoint x: 104, startPoint y: 443, endPoint x: 0, endPoint y: 450, distance: 104.2
click at [0, 450] on div "Telephone Number Replace Info (559) 285-078" at bounding box center [109, 432] width 219 height 66
paste input "0) 344-5004"
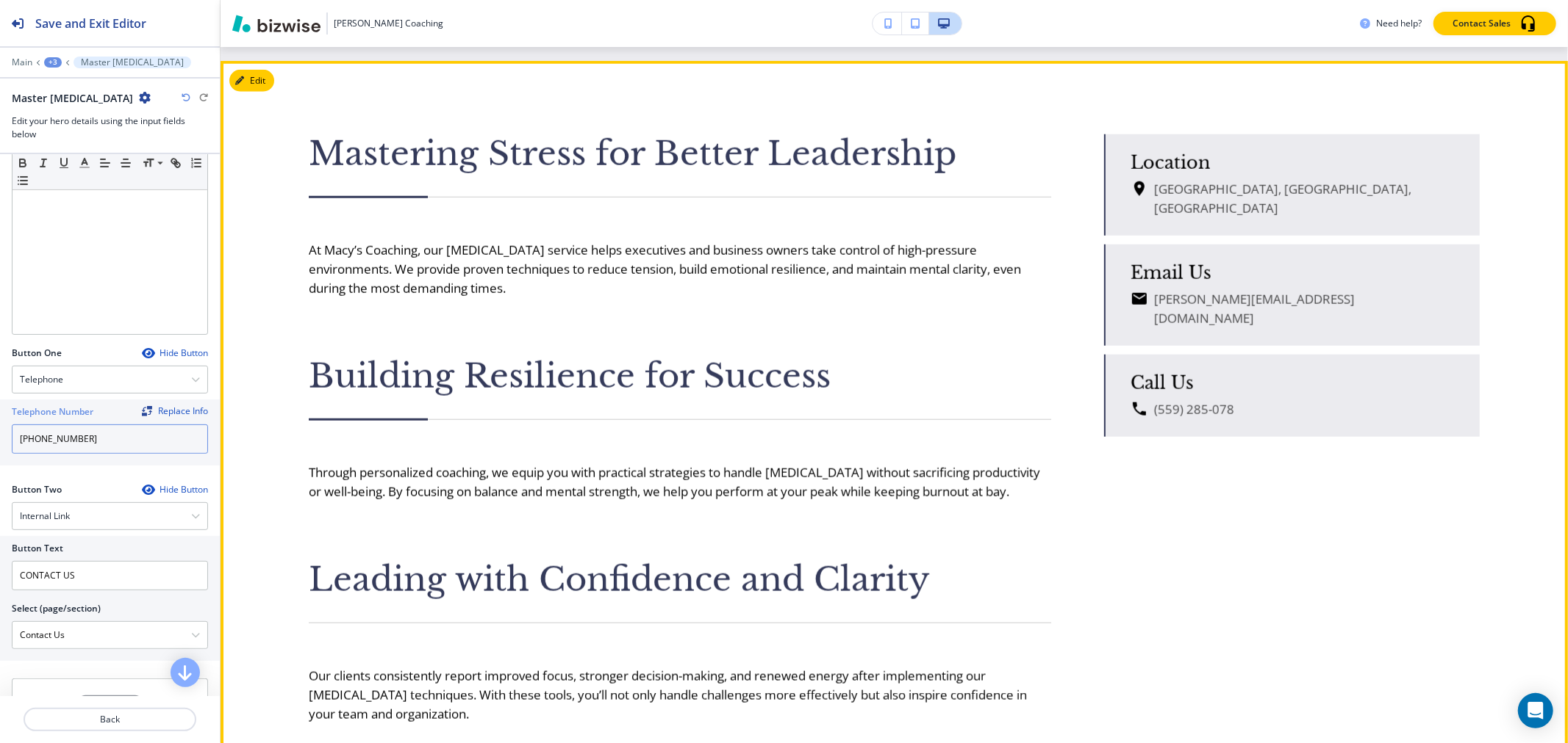
scroll to position [1224, 0]
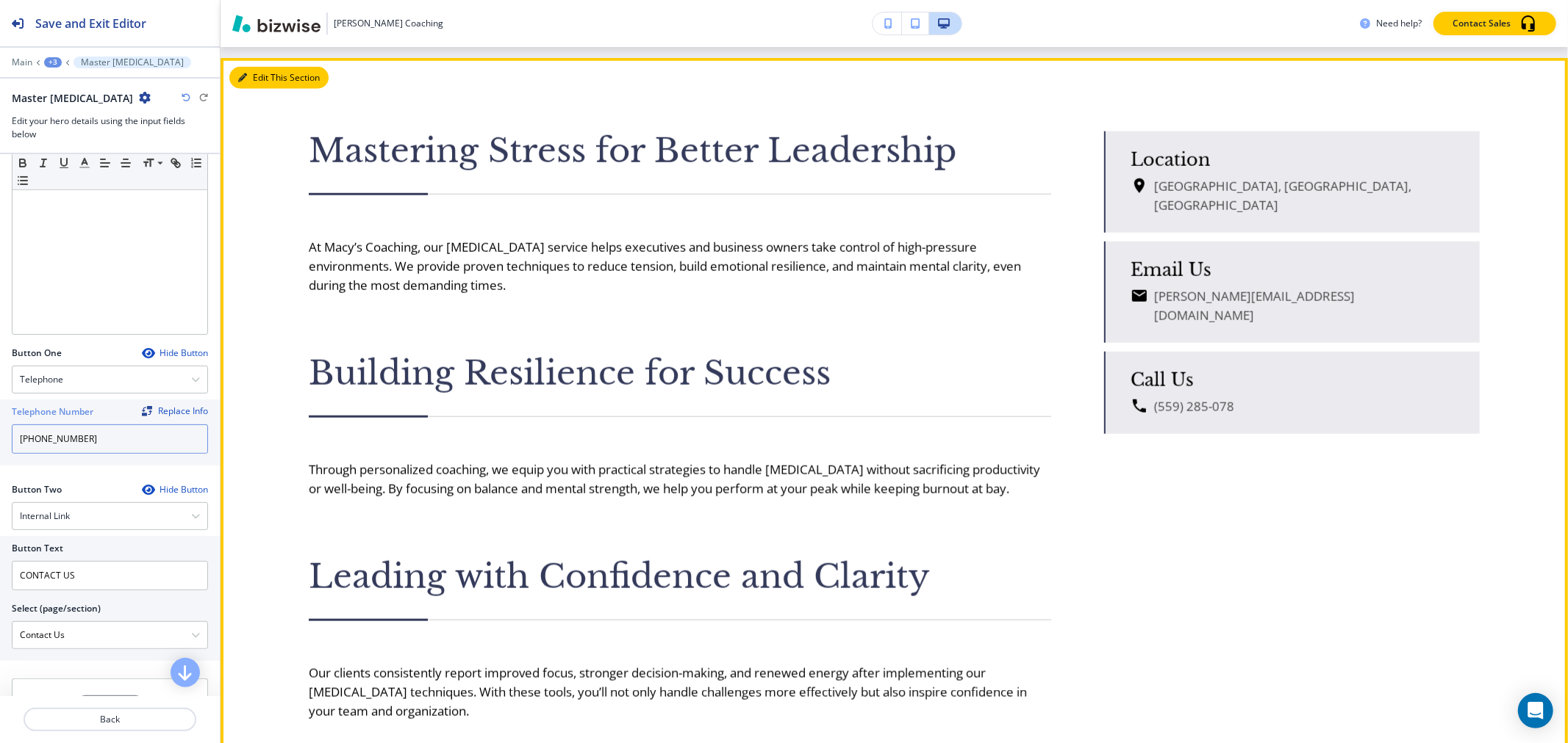
type input "[PHONE_NUMBER]"
click at [254, 89] on button "Edit This Section" at bounding box center [279, 78] width 100 height 22
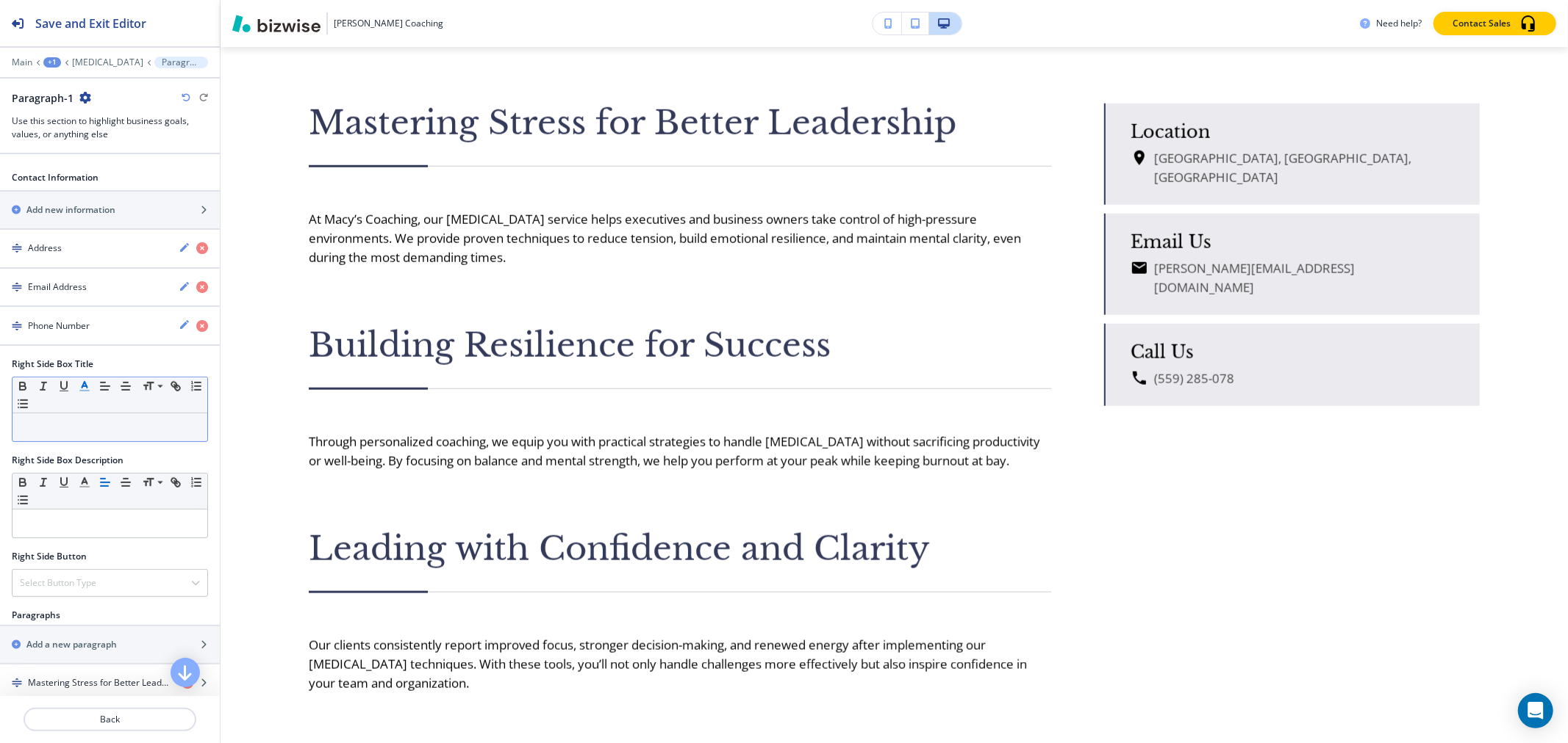
scroll to position [326, 0]
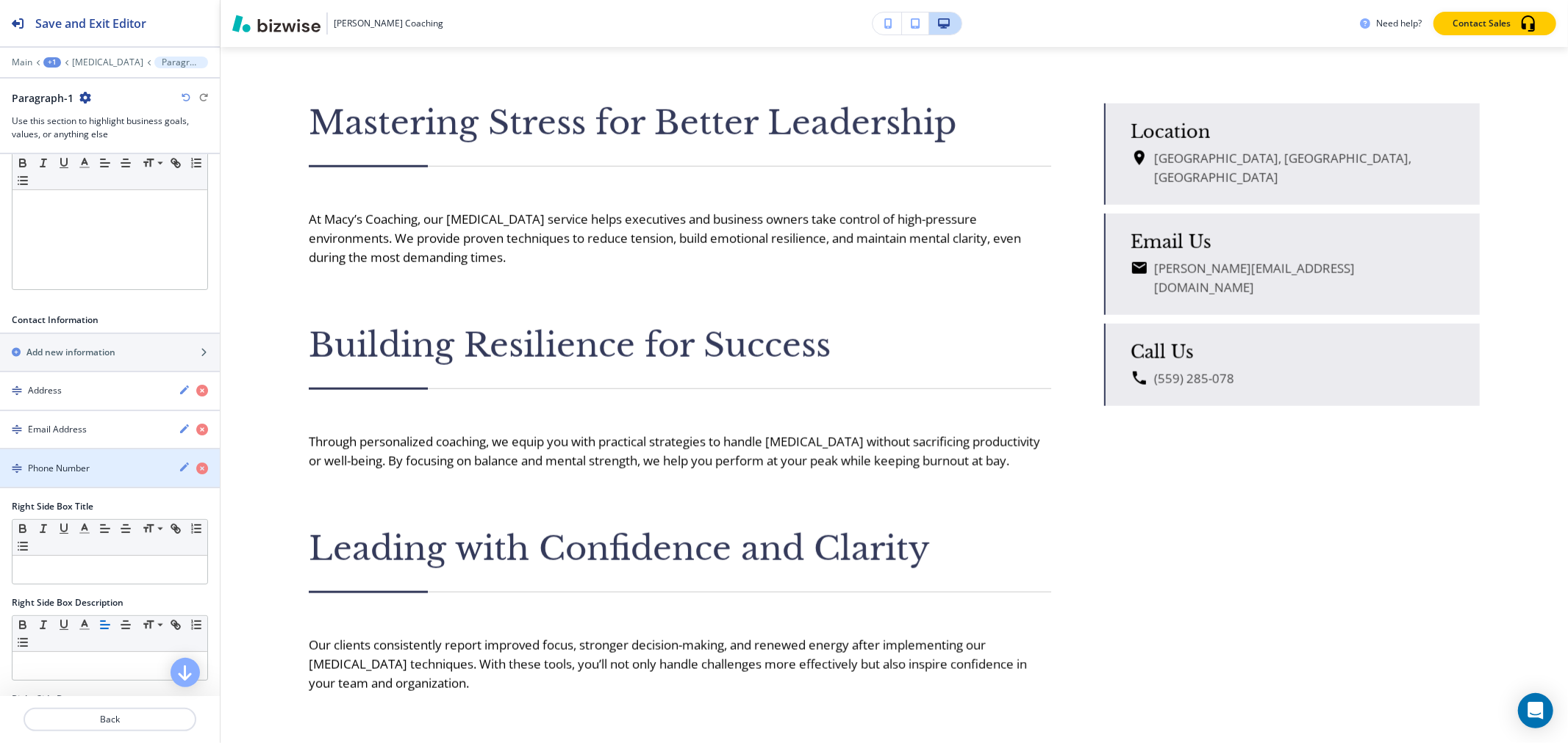
click at [72, 462] on div "Phone Number" at bounding box center [109, 468] width 219 height 14
click at [178, 468] on icon "button" at bounding box center [184, 467] width 11 height 11
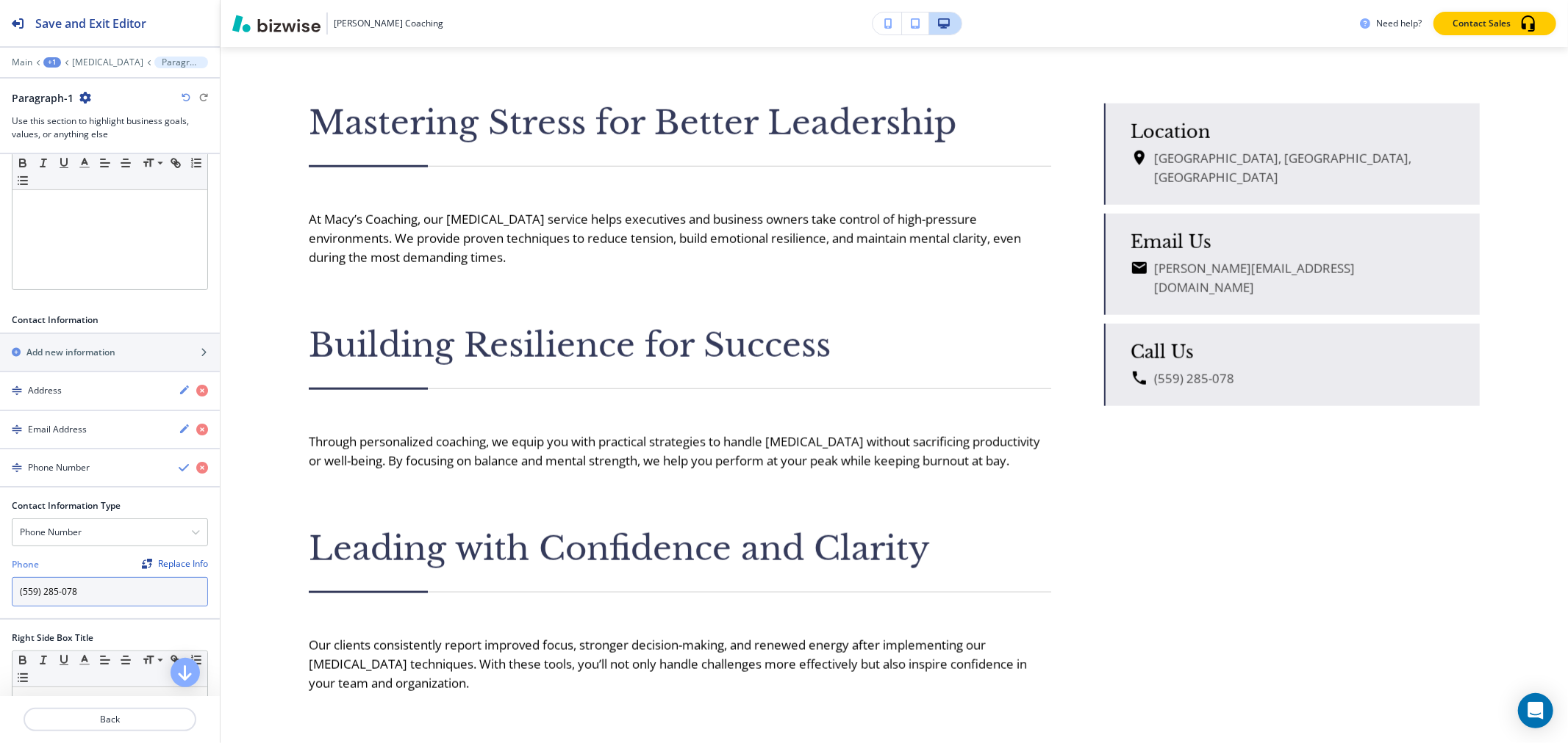
drag, startPoint x: 108, startPoint y: 595, endPoint x: 0, endPoint y: 595, distance: 108.0
click at [0, 595] on div "Contact Information Type Phone Number Address Email Address Phone Replace Info …" at bounding box center [109, 559] width 219 height 119
paste input "0) 344-5004"
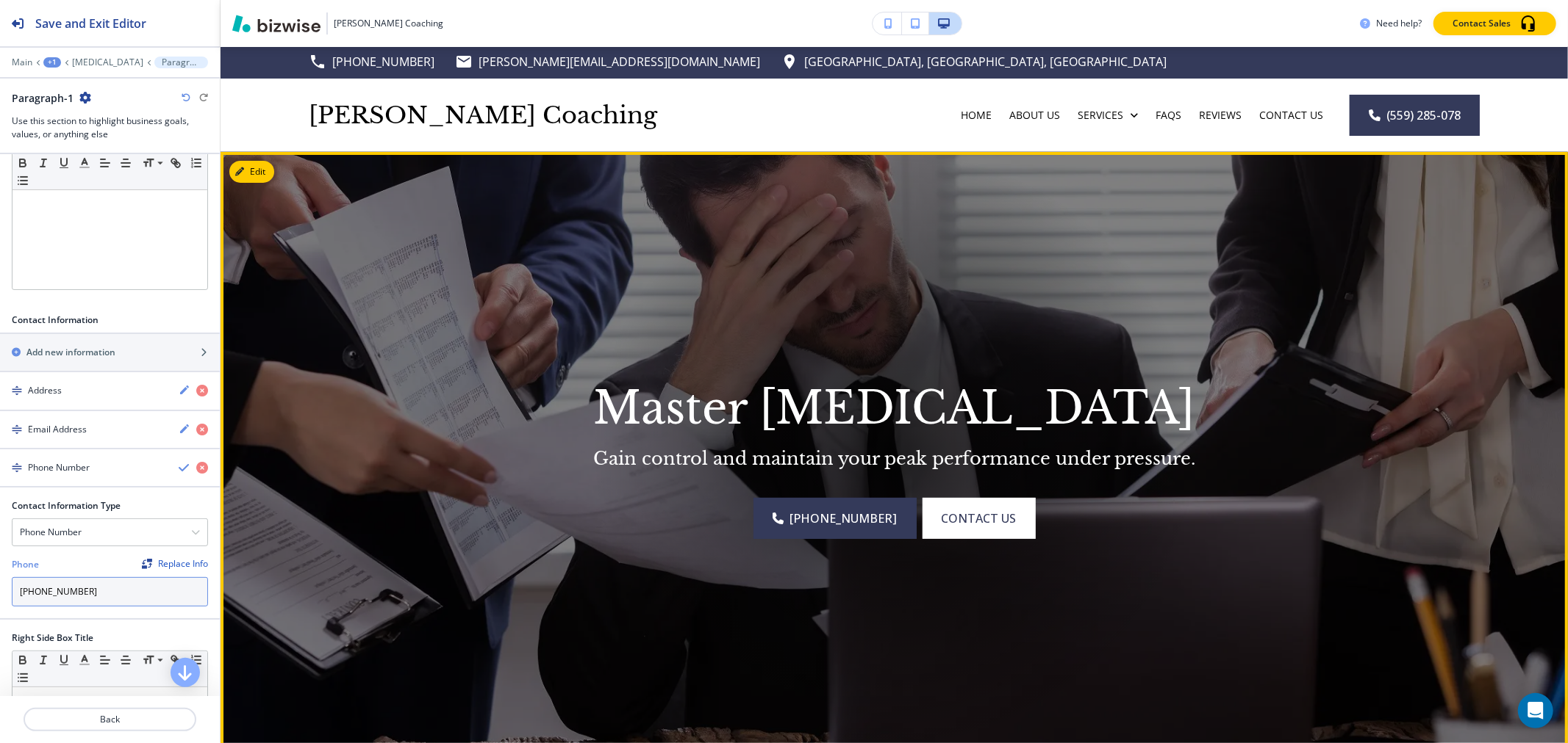
scroll to position [0, 0]
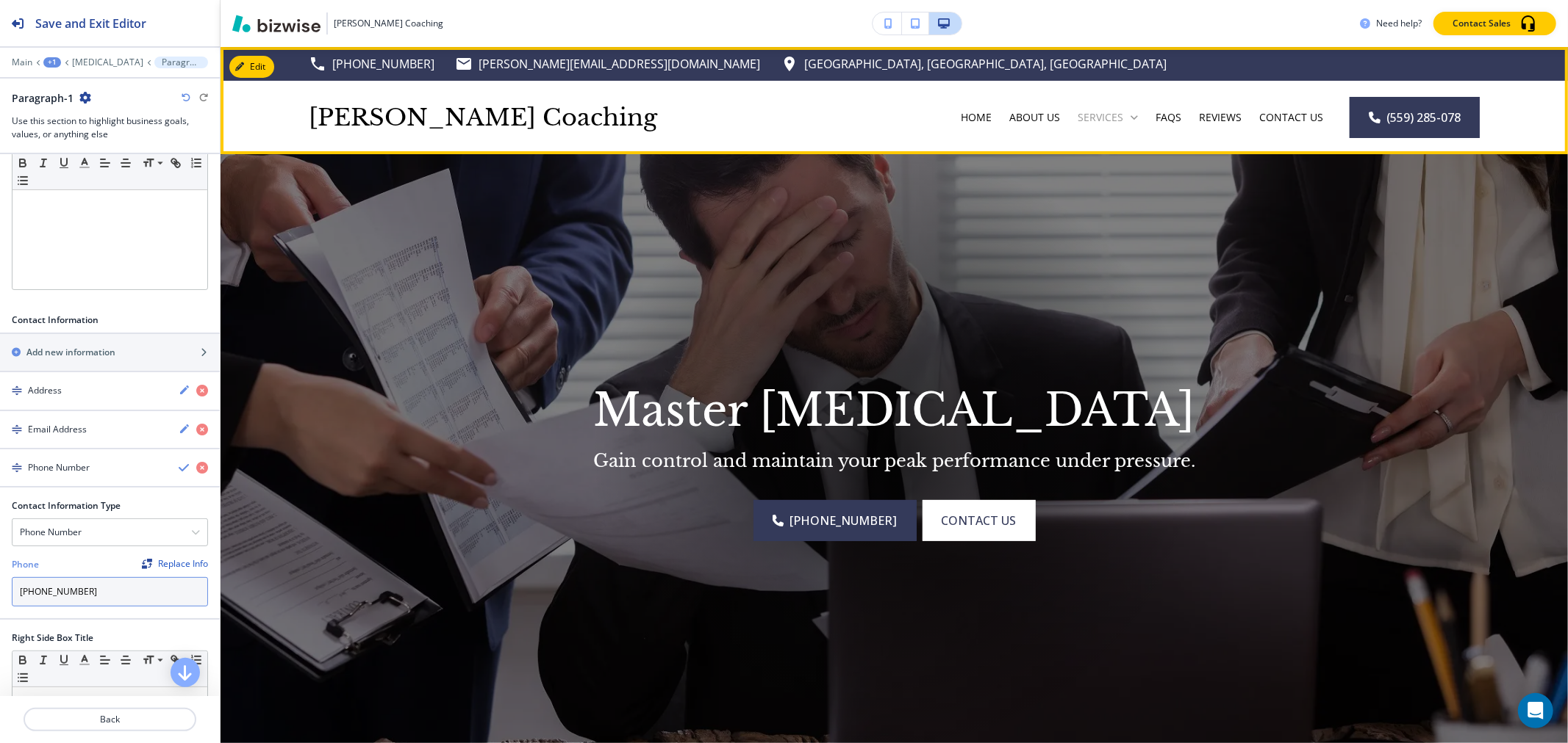
type input "[PHONE_NUMBER]"
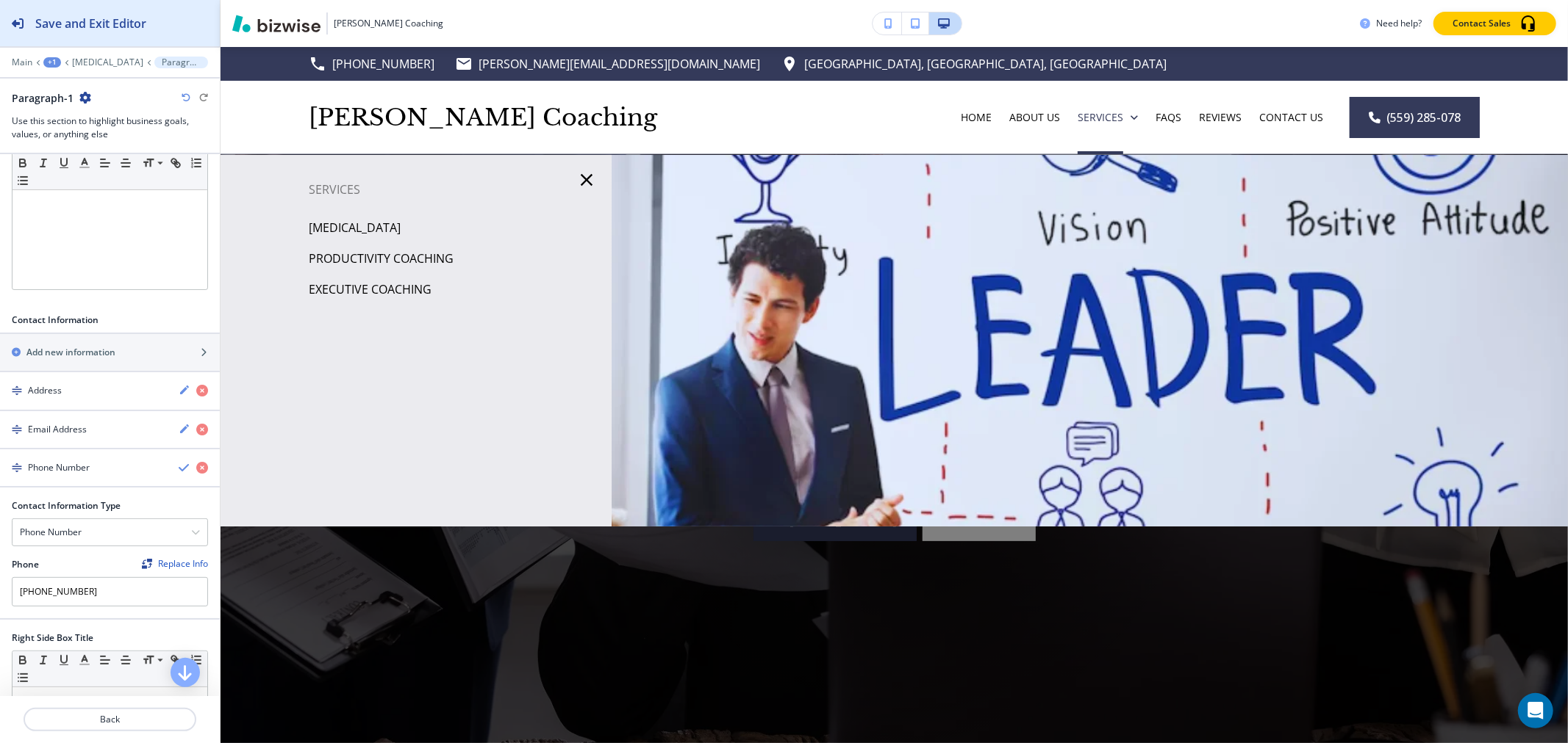
click at [90, 24] on h2 "Save and Exit Editor" at bounding box center [91, 23] width 111 height 17
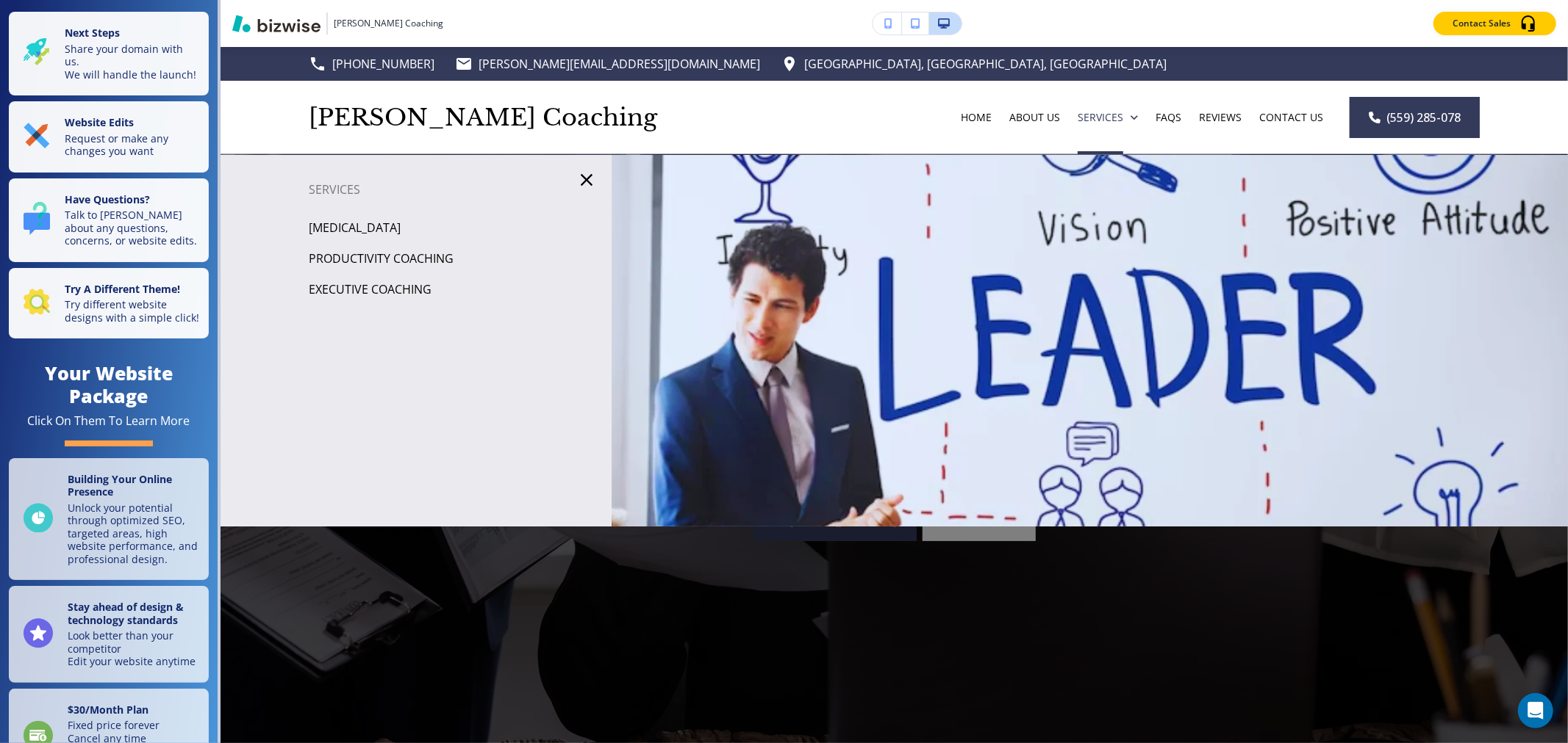
click at [329, 265] on p "Productivity Coaching" at bounding box center [380, 259] width 145 height 22
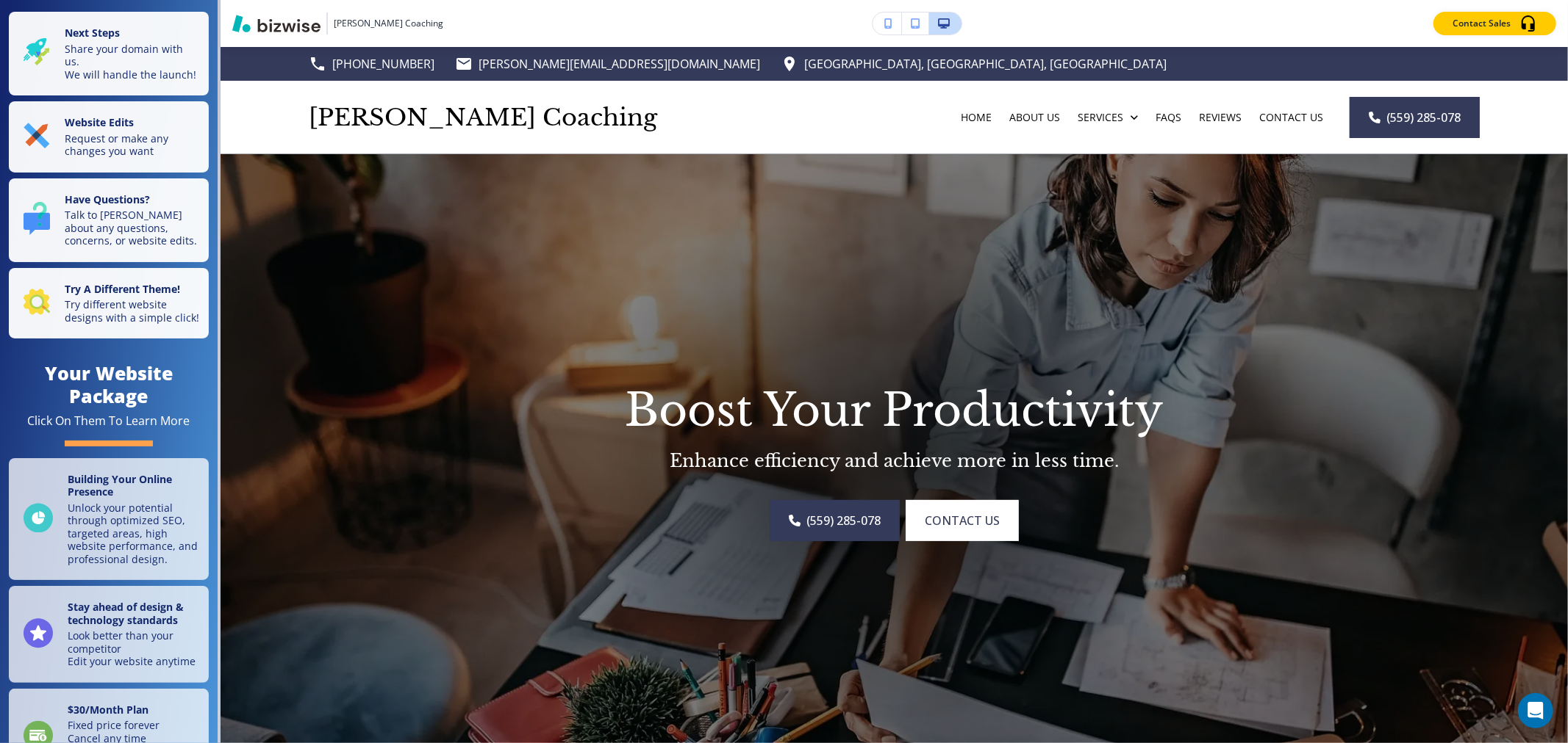
click at [439, 239] on img at bounding box center [894, 455] width 1347 height 602
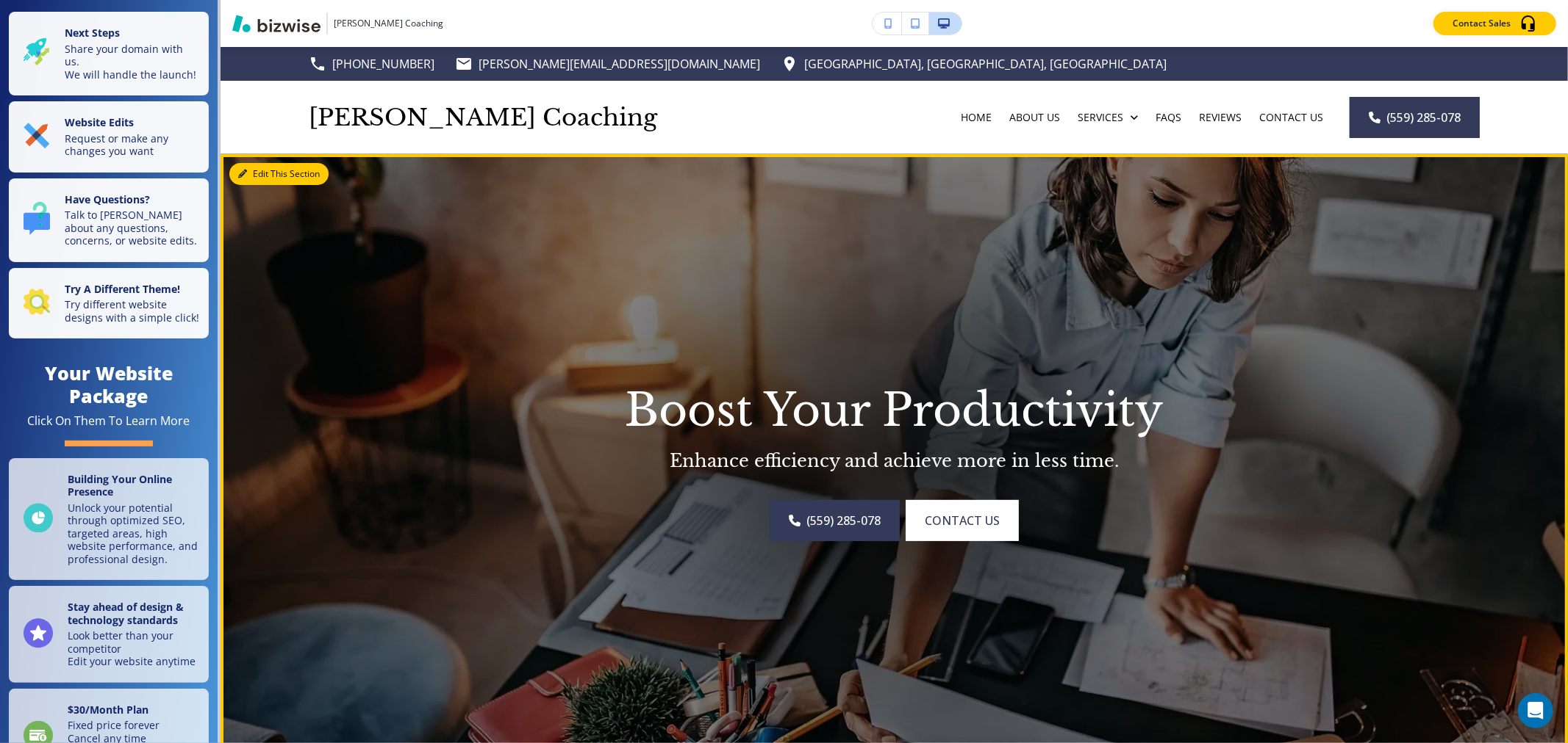
click at [251, 175] on button "Edit This Section" at bounding box center [279, 173] width 100 height 22
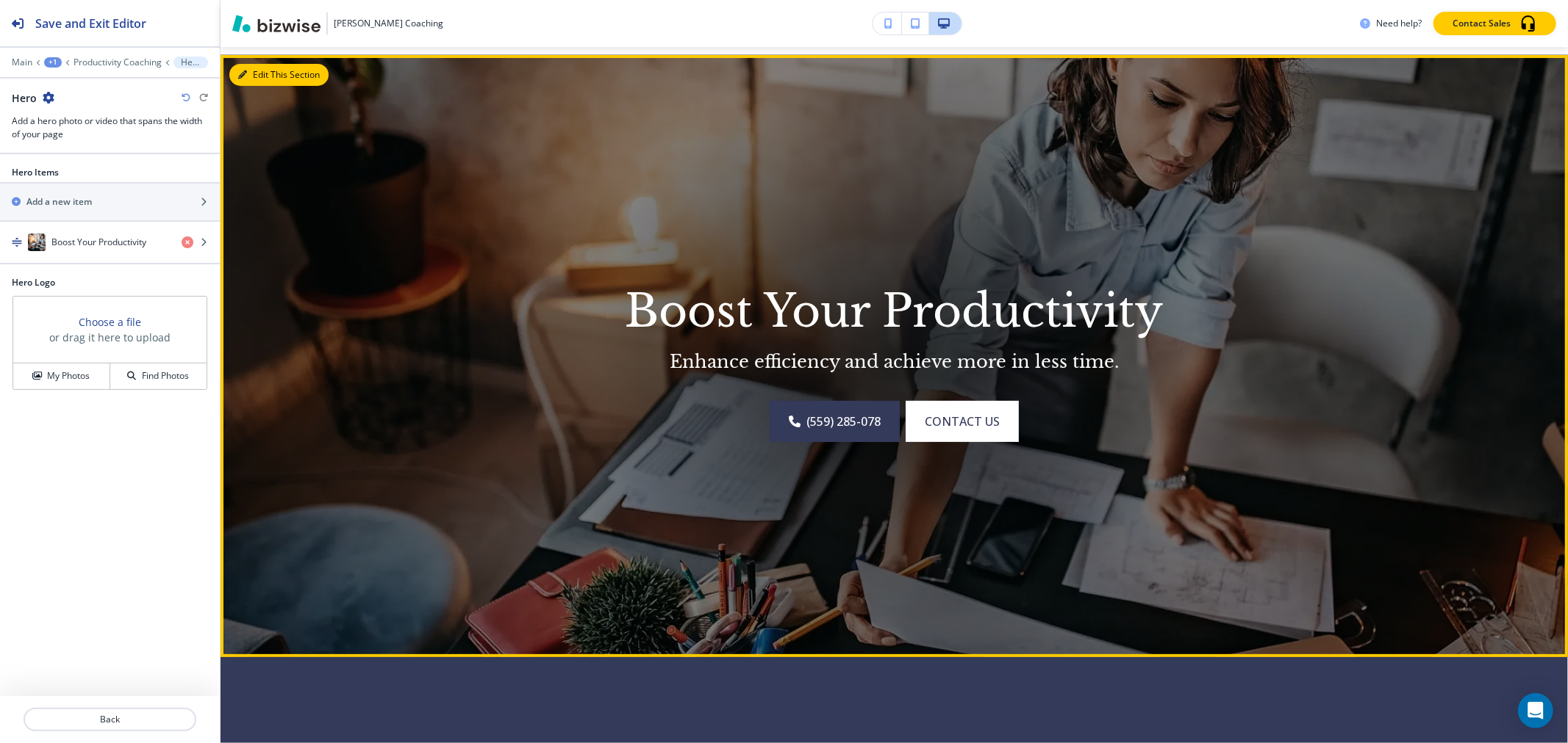
scroll to position [106, 0]
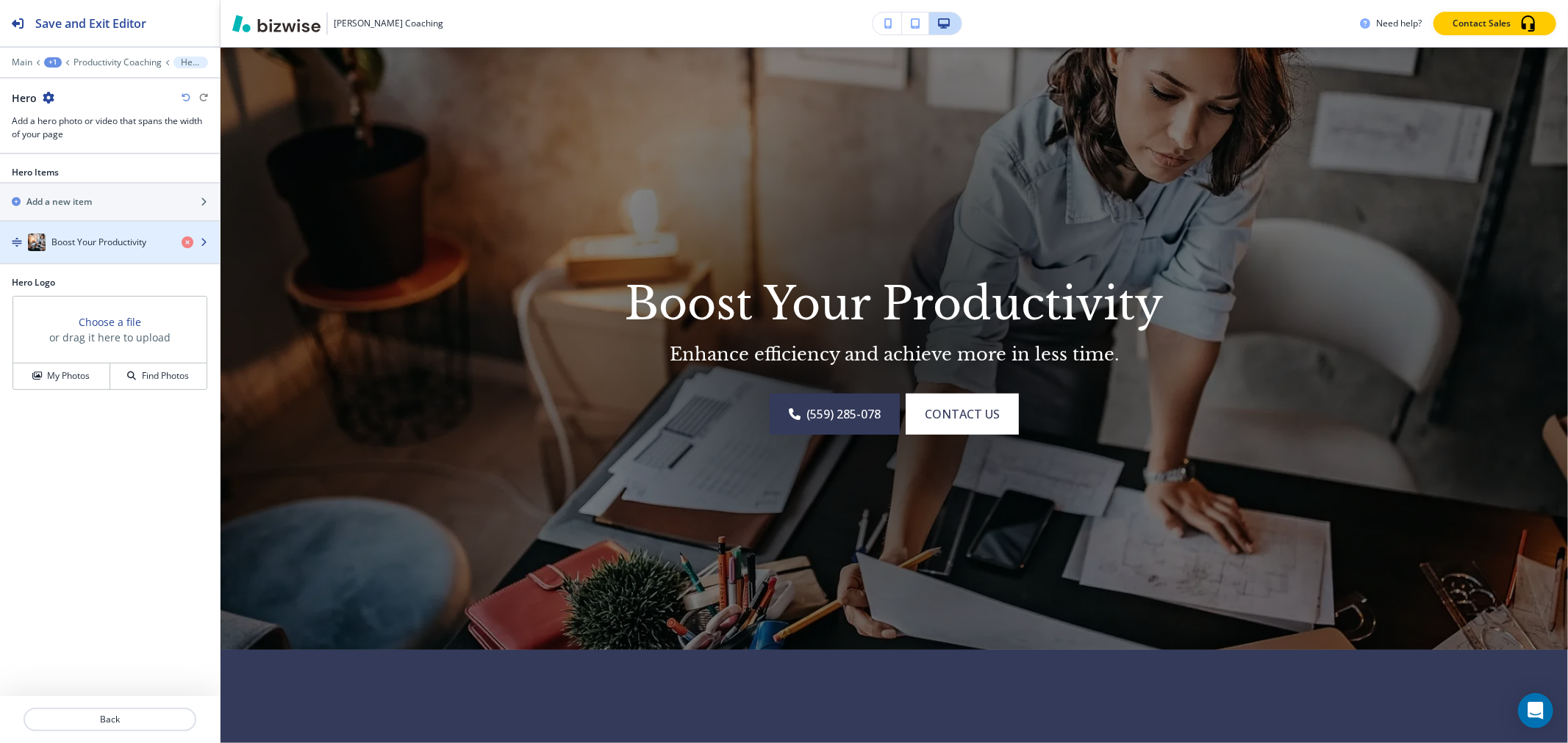
click at [68, 245] on h4 "Boost Your Productivity" at bounding box center [99, 242] width 95 height 13
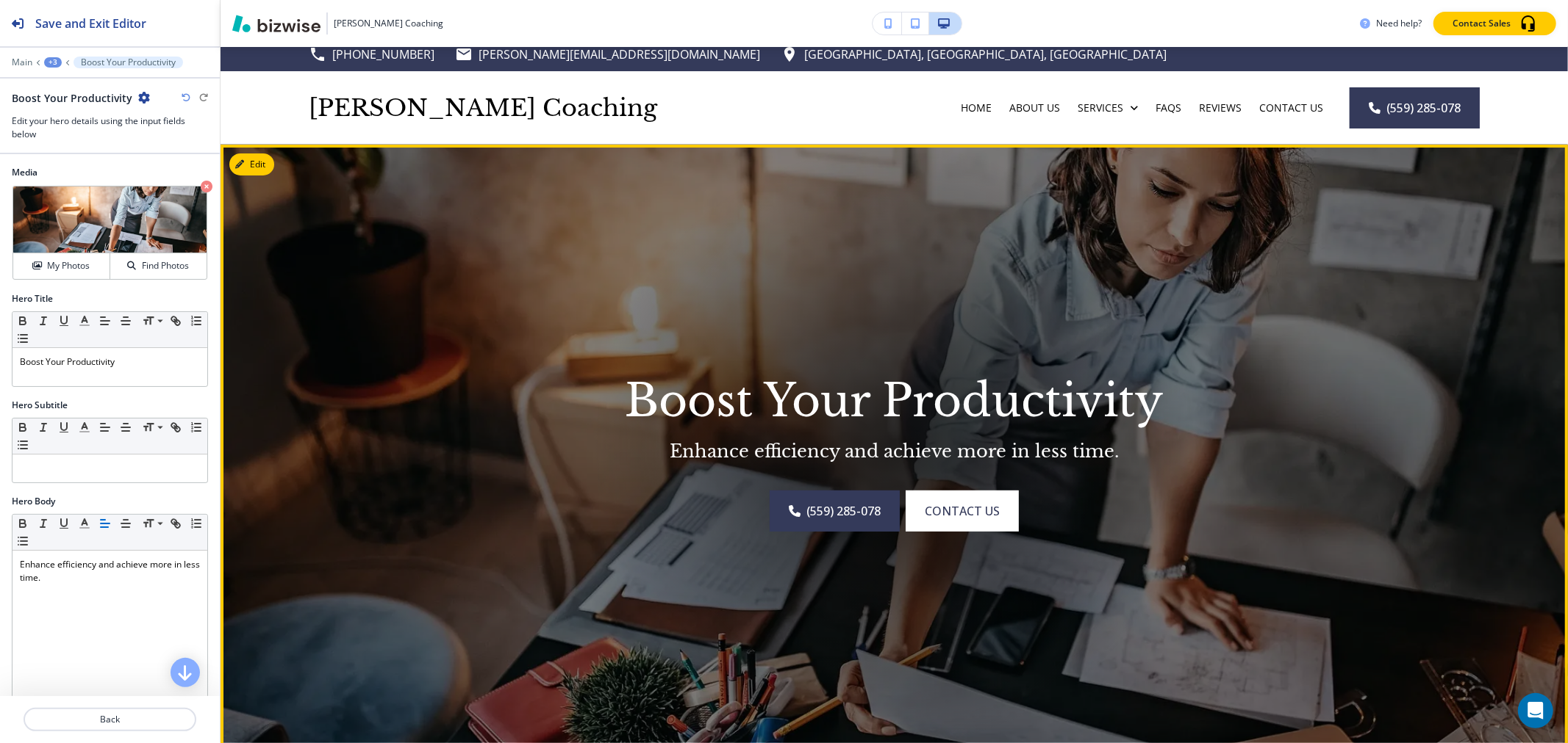
scroll to position [0, 0]
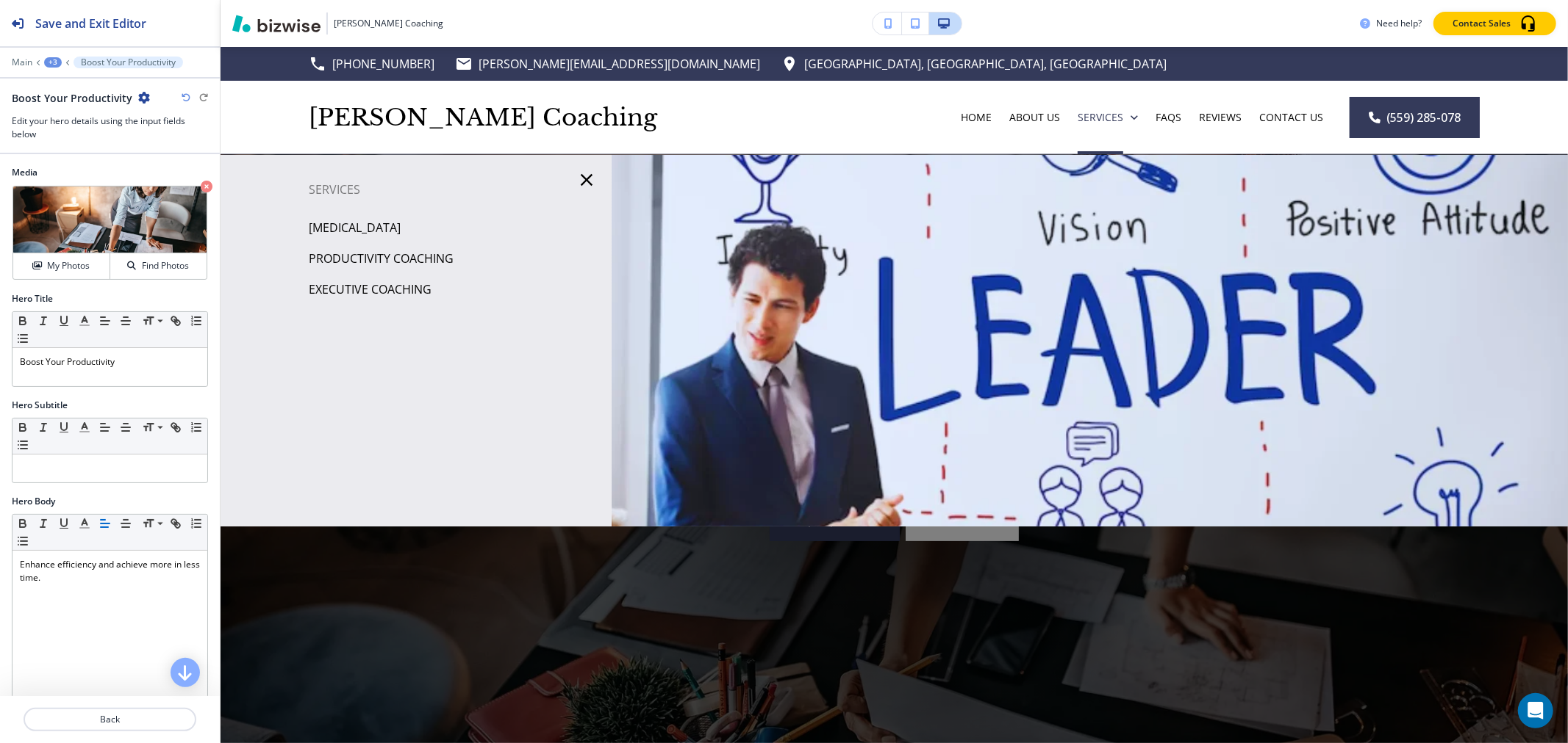
click at [368, 232] on p "[MEDICAL_DATA]" at bounding box center [354, 227] width 92 height 22
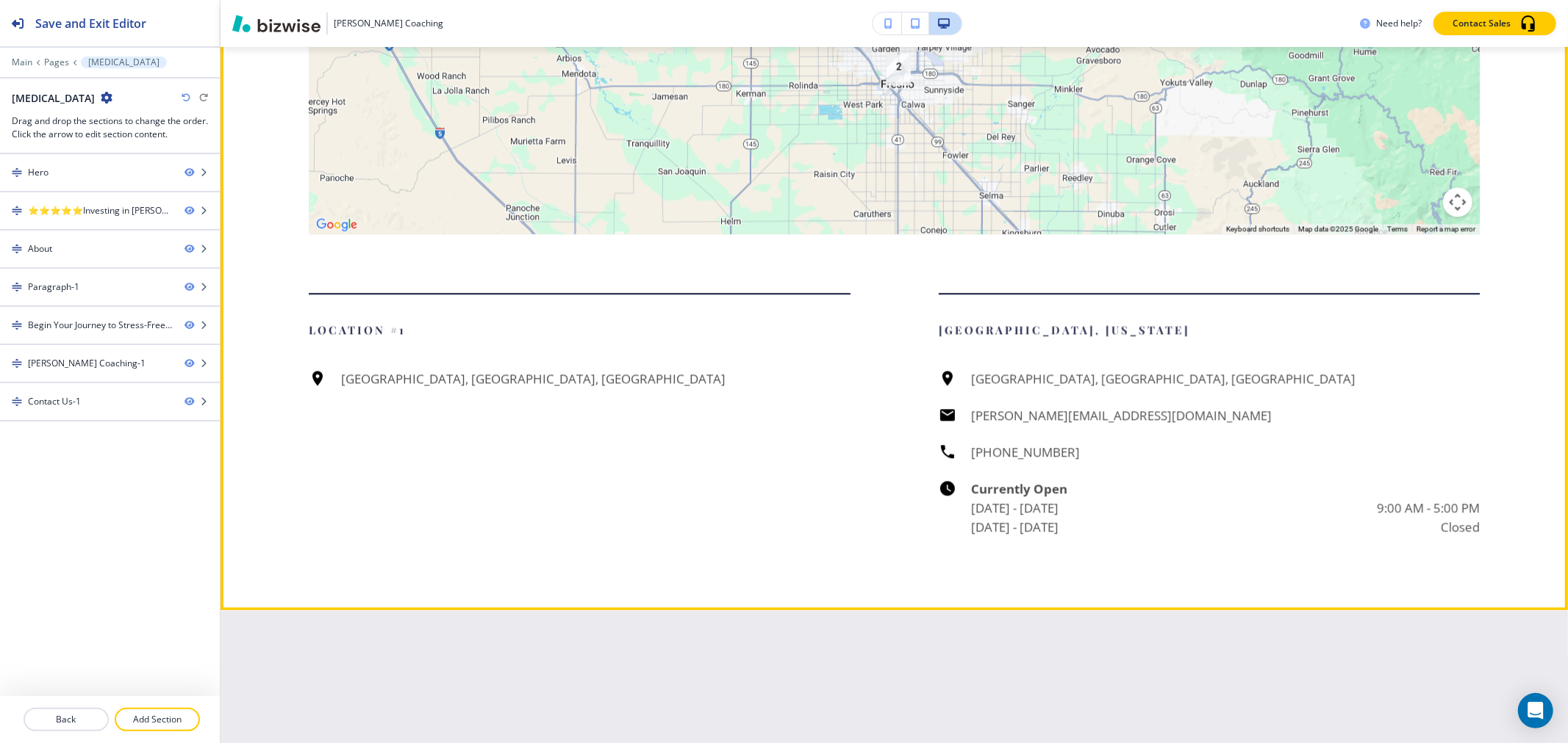
scroll to position [2448, 0]
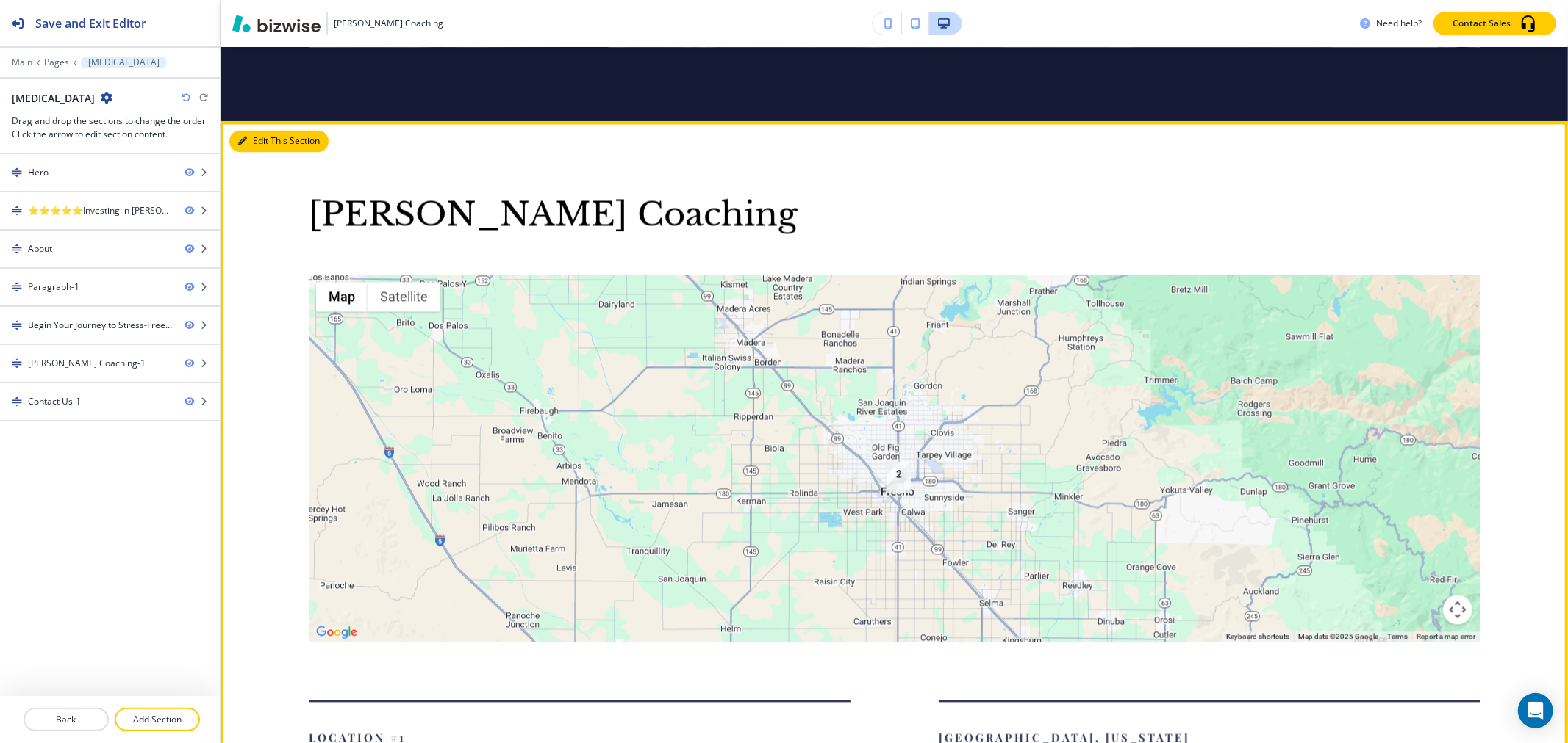
click at [236, 152] on button "Edit This Section" at bounding box center [279, 141] width 100 height 22
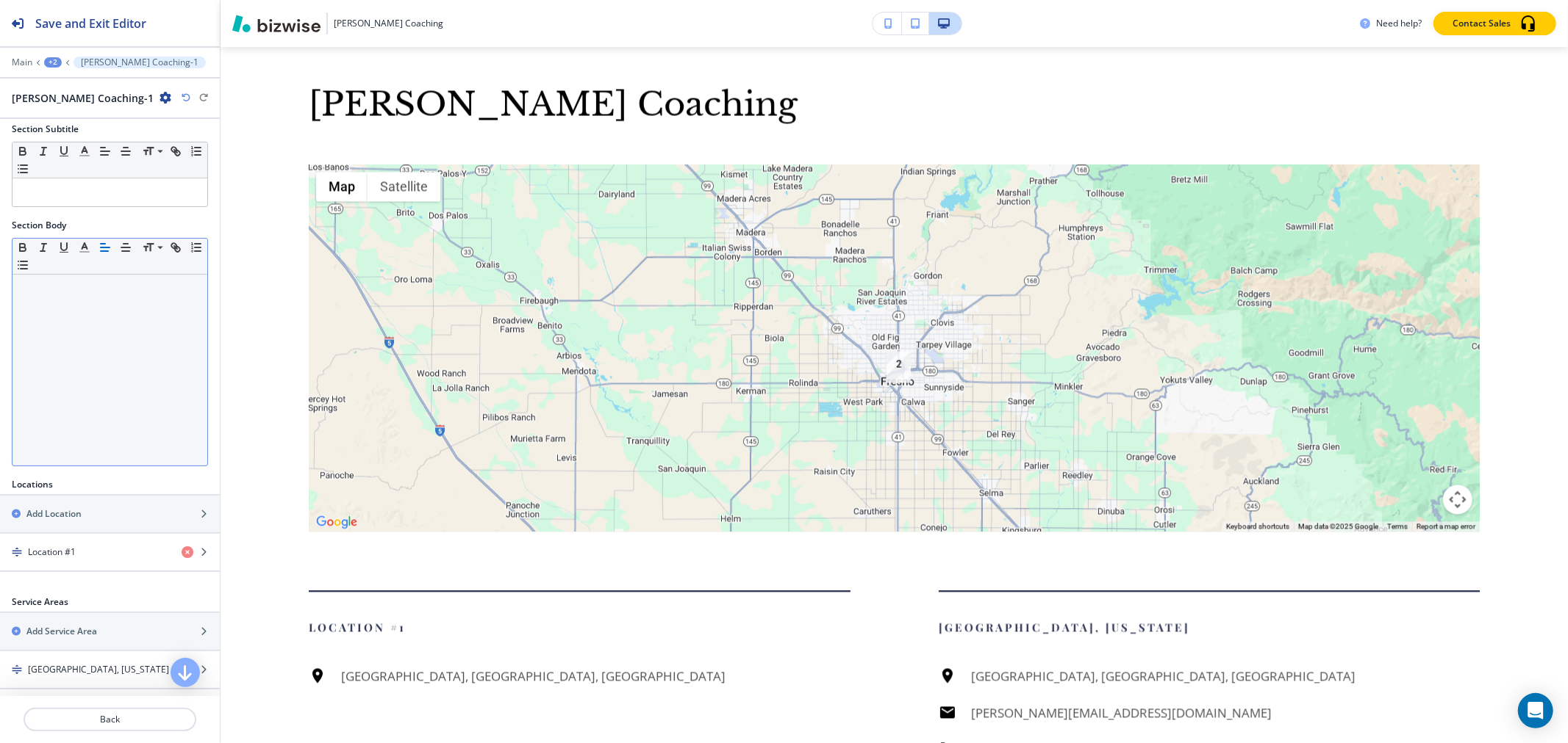
scroll to position [222, 0]
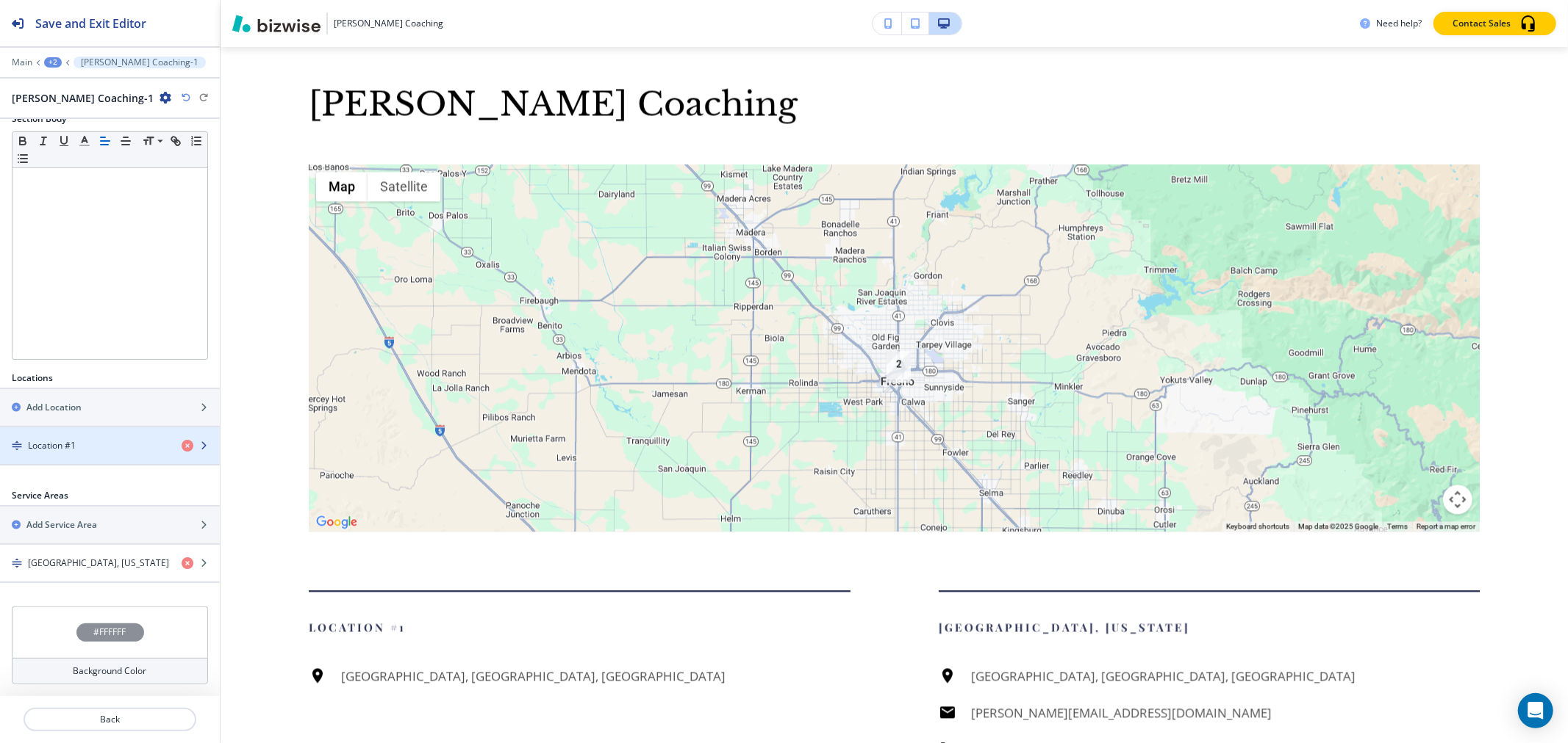
click at [71, 456] on div "button" at bounding box center [109, 459] width 219 height 11
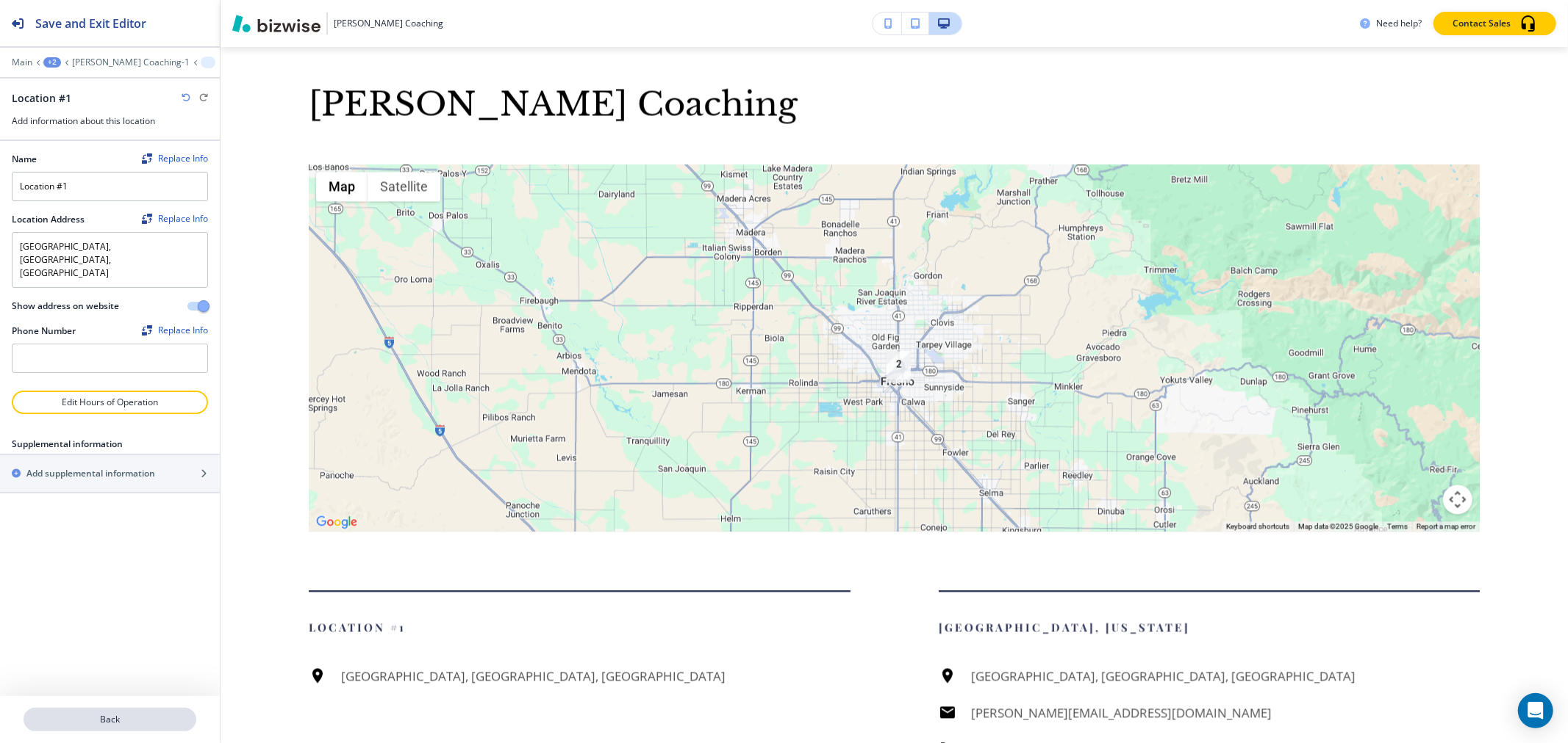
click at [125, 723] on p "Back" at bounding box center [109, 720] width 170 height 13
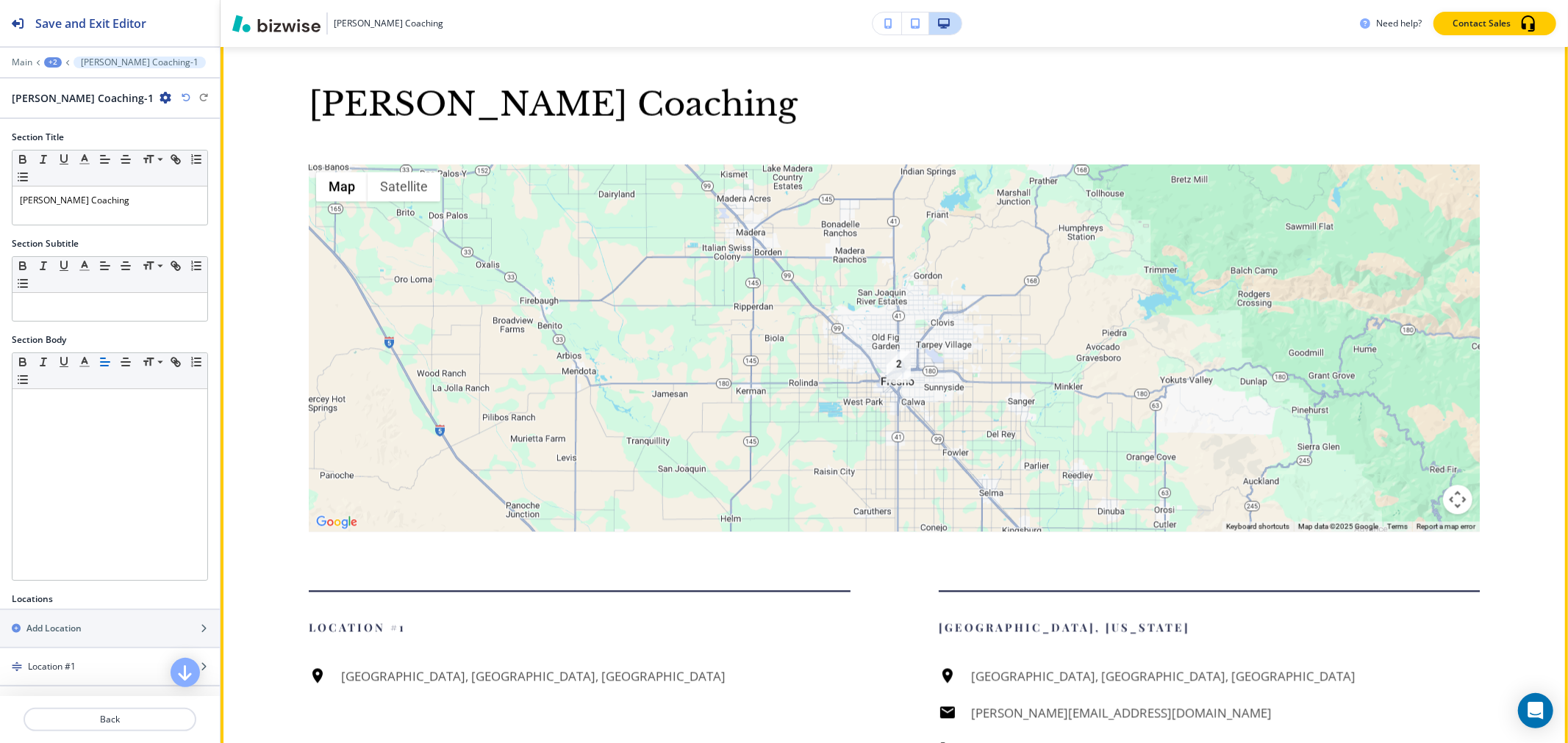
click at [898, 383] on img "2" at bounding box center [898, 367] width 24 height 32
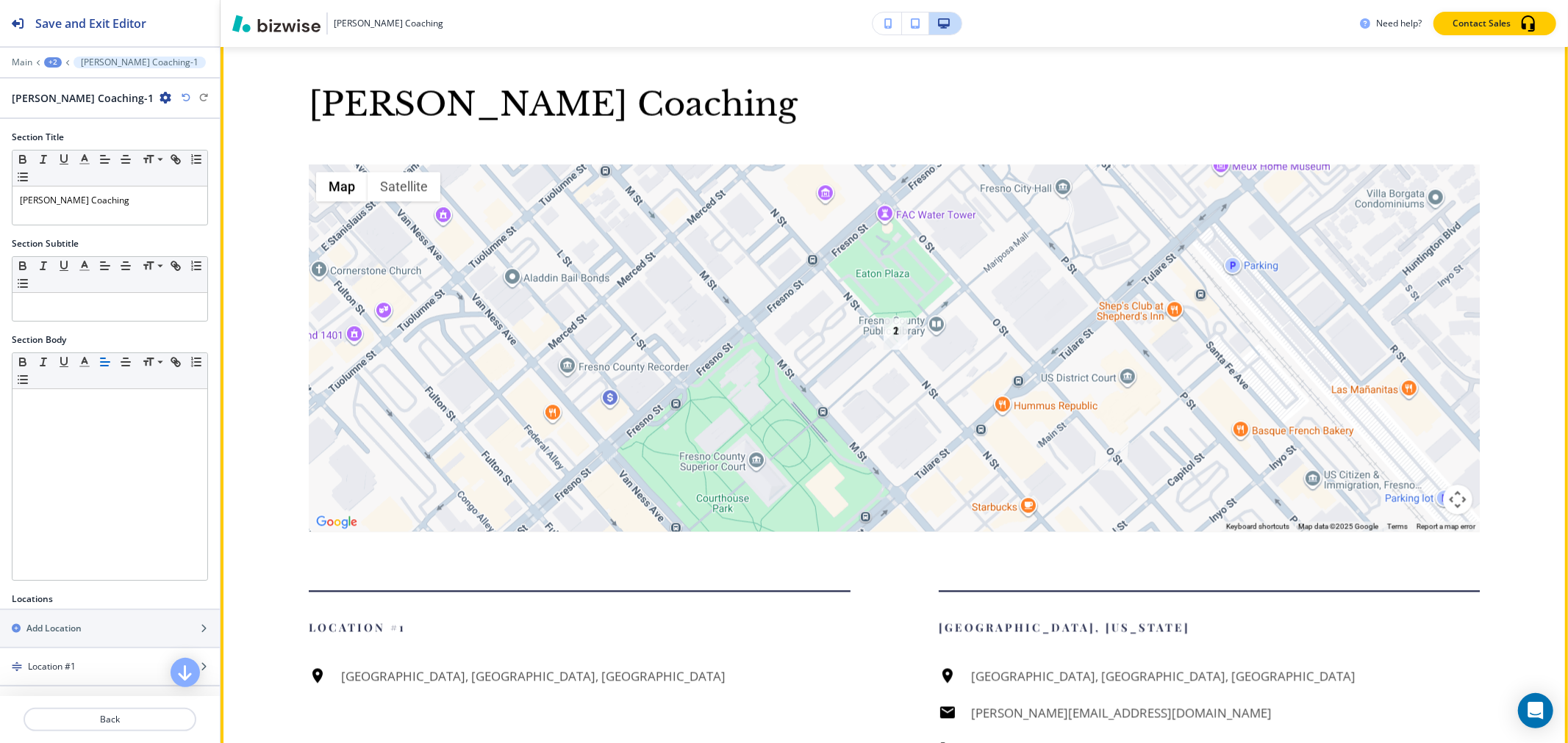
click at [890, 349] on img "2" at bounding box center [895, 333] width 24 height 32
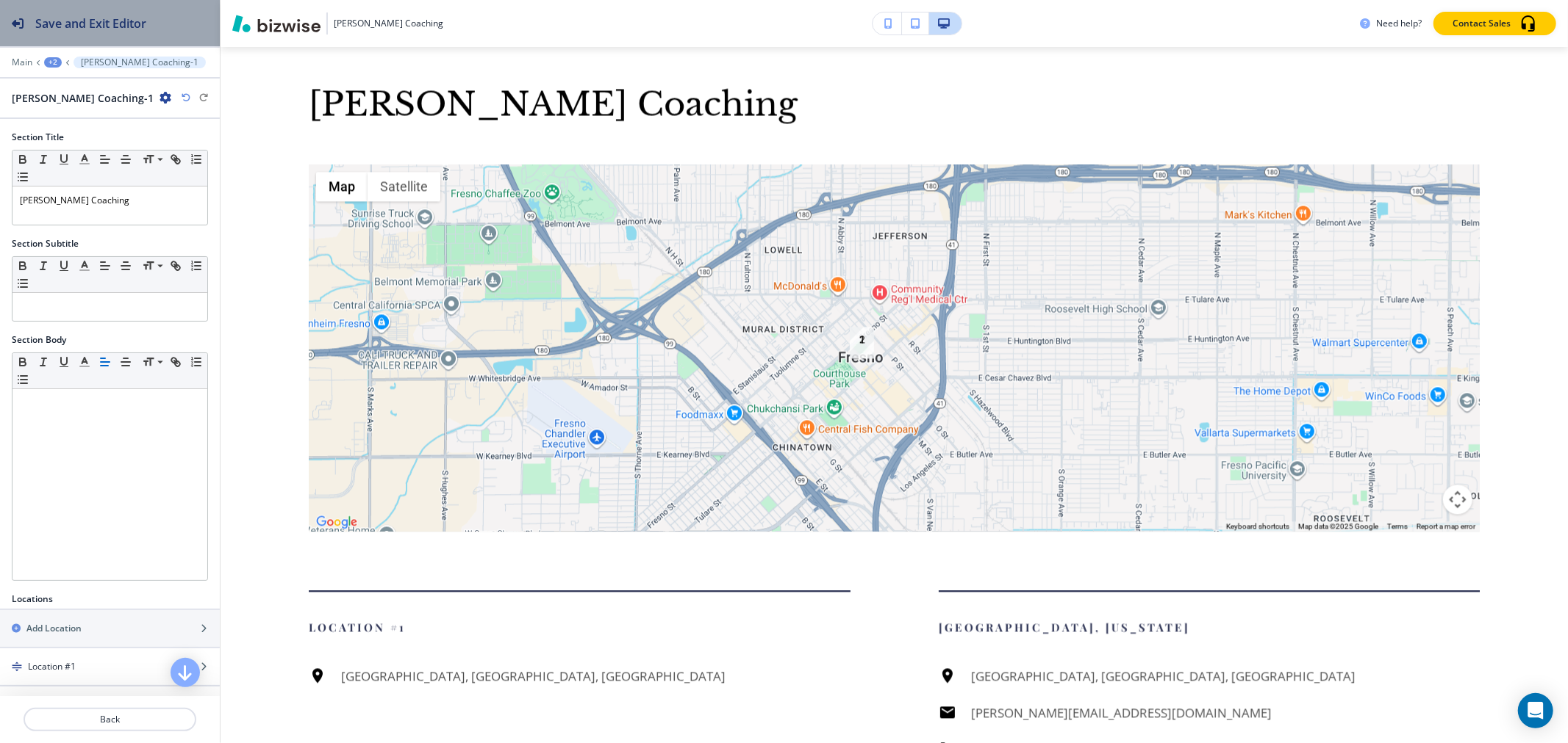
click at [93, 18] on h2 "Save and Exit Editor" at bounding box center [91, 23] width 111 height 17
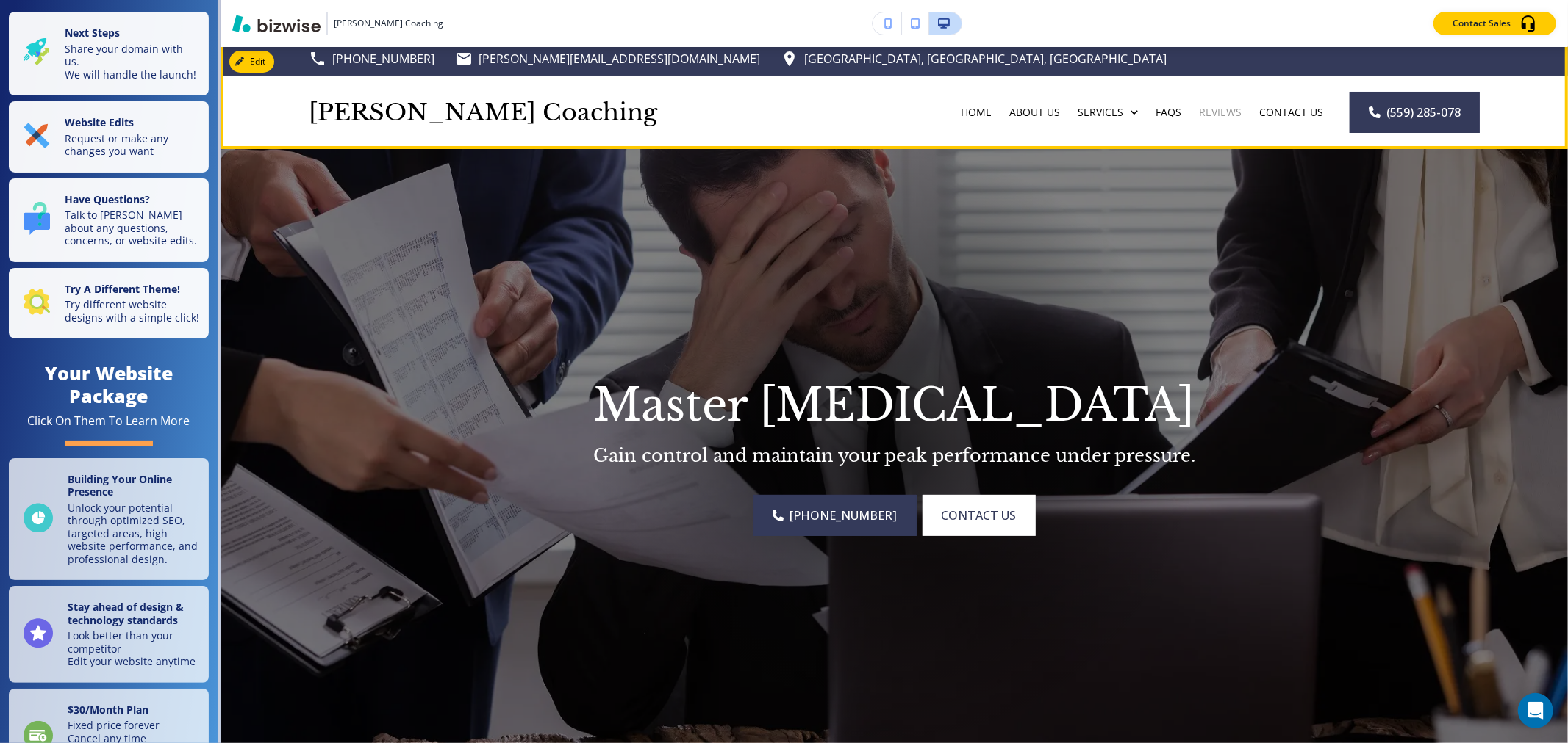
scroll to position [0, 0]
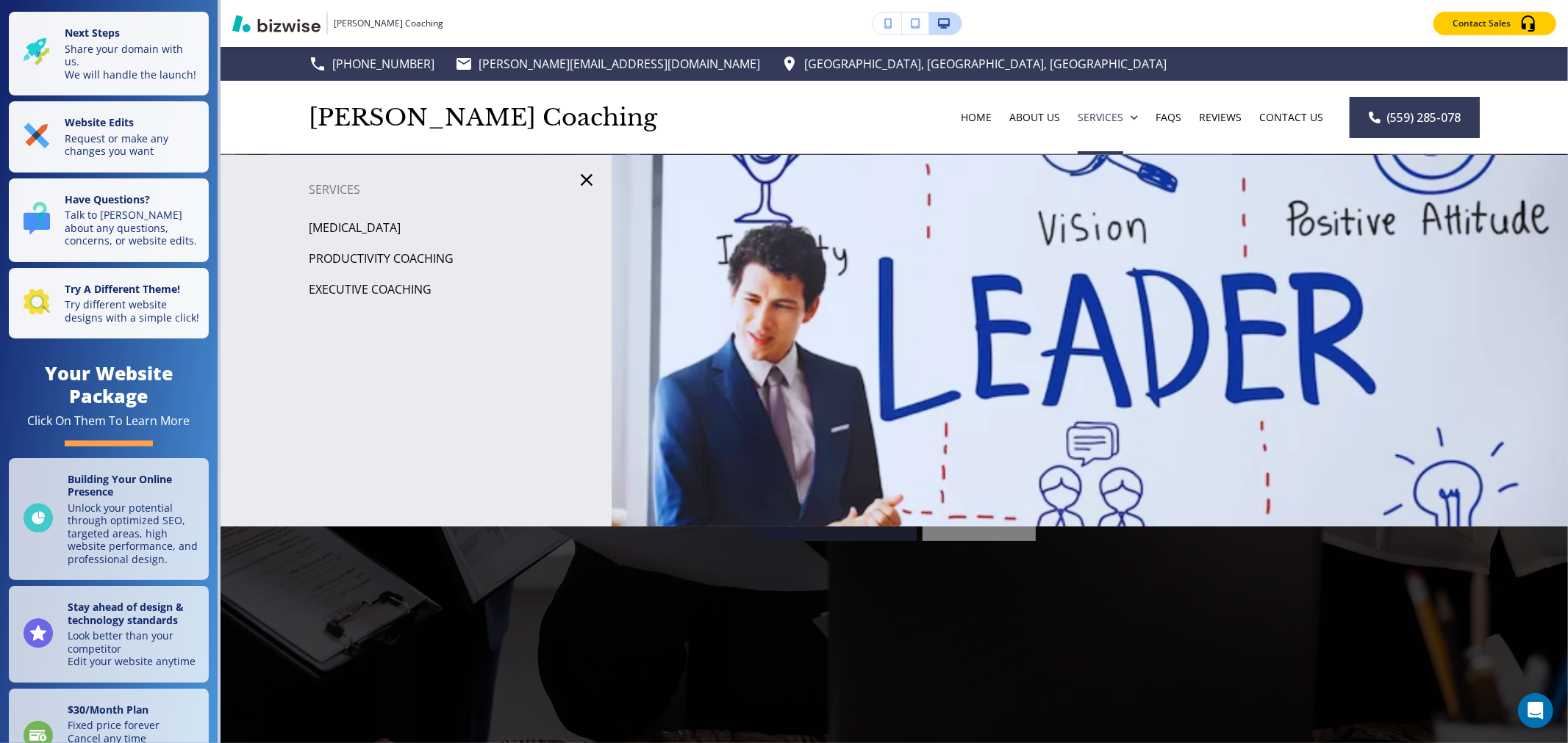
click at [409, 258] on p "Productivity Coaching" at bounding box center [380, 259] width 145 height 22
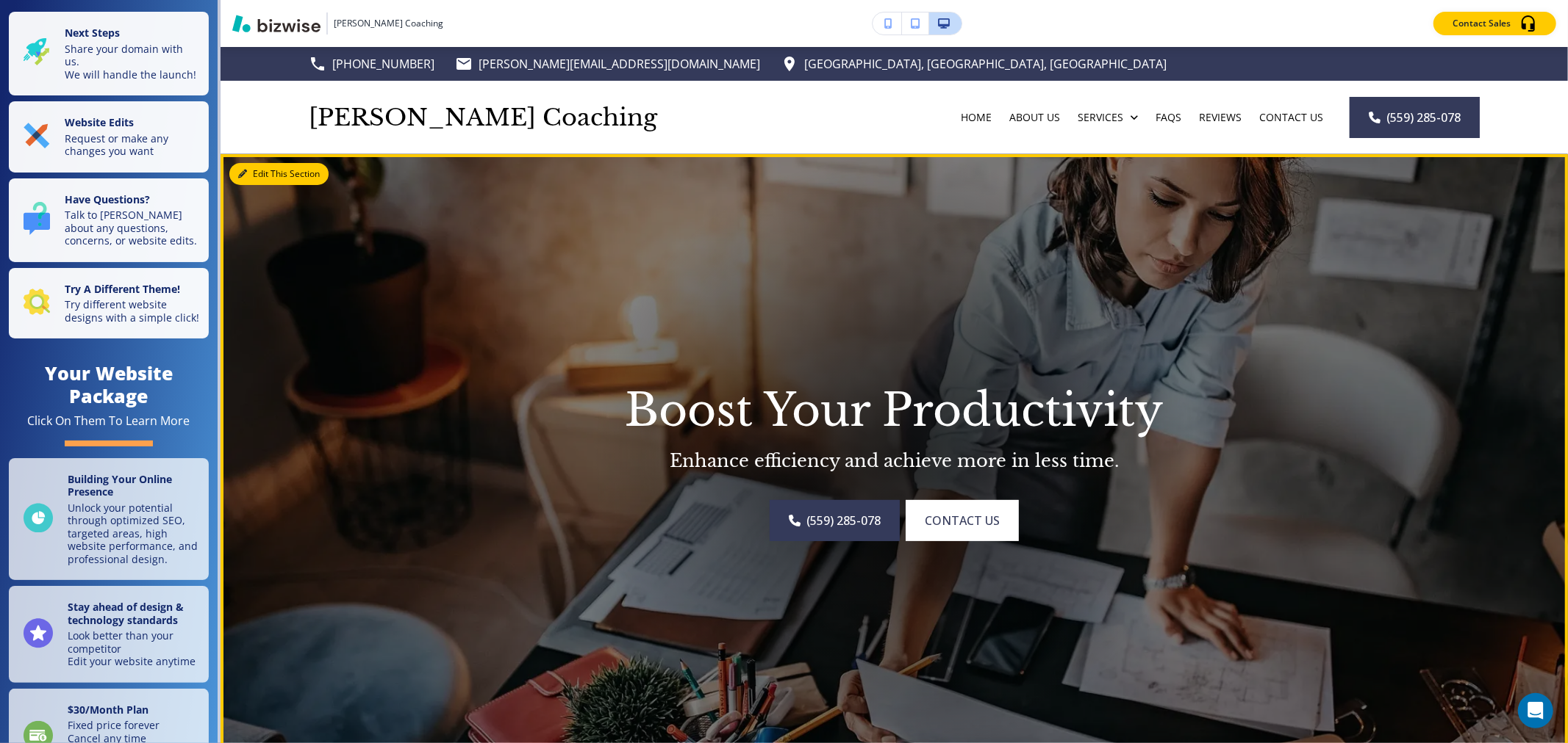
click at [260, 177] on button "Edit This Section" at bounding box center [279, 173] width 100 height 22
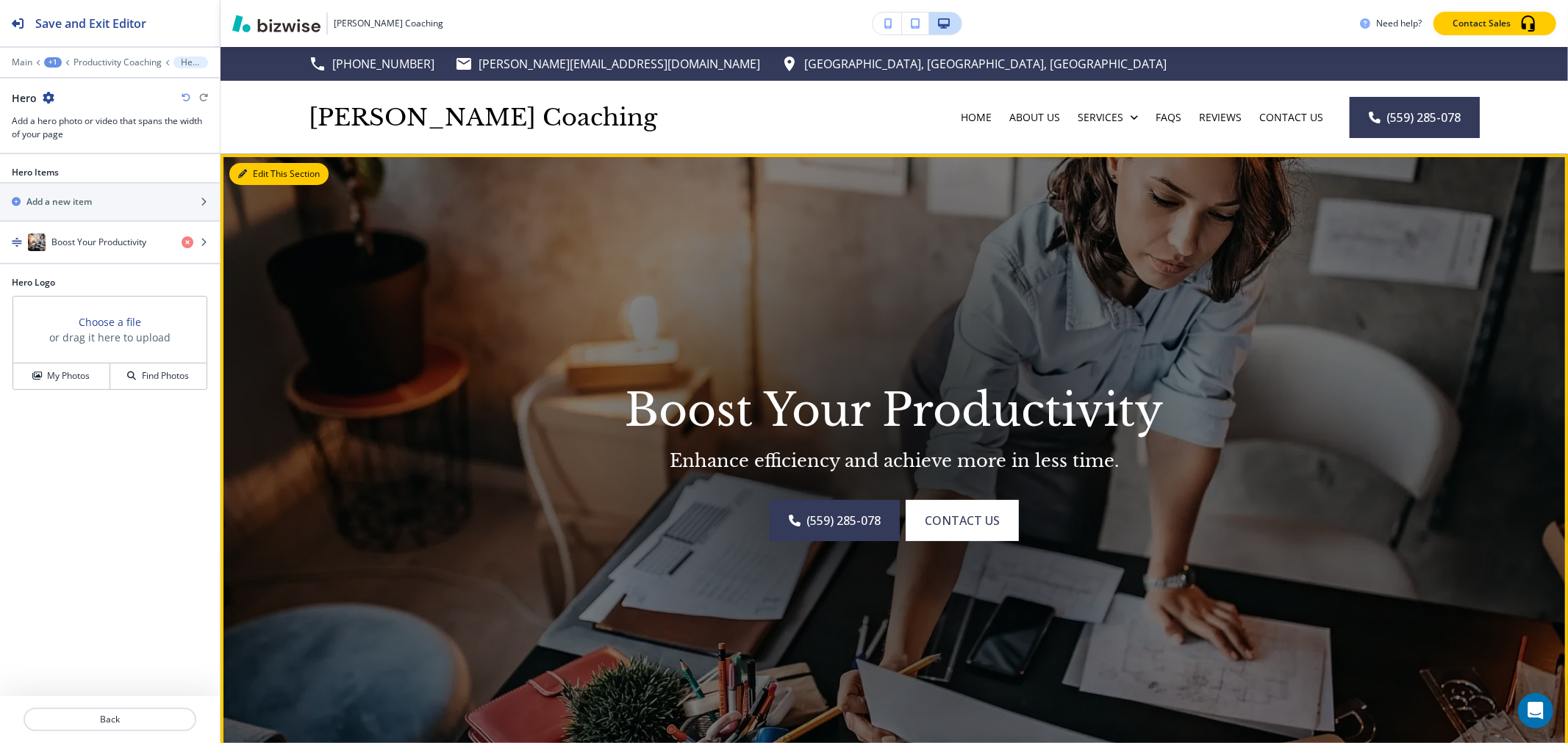
scroll to position [106, 0]
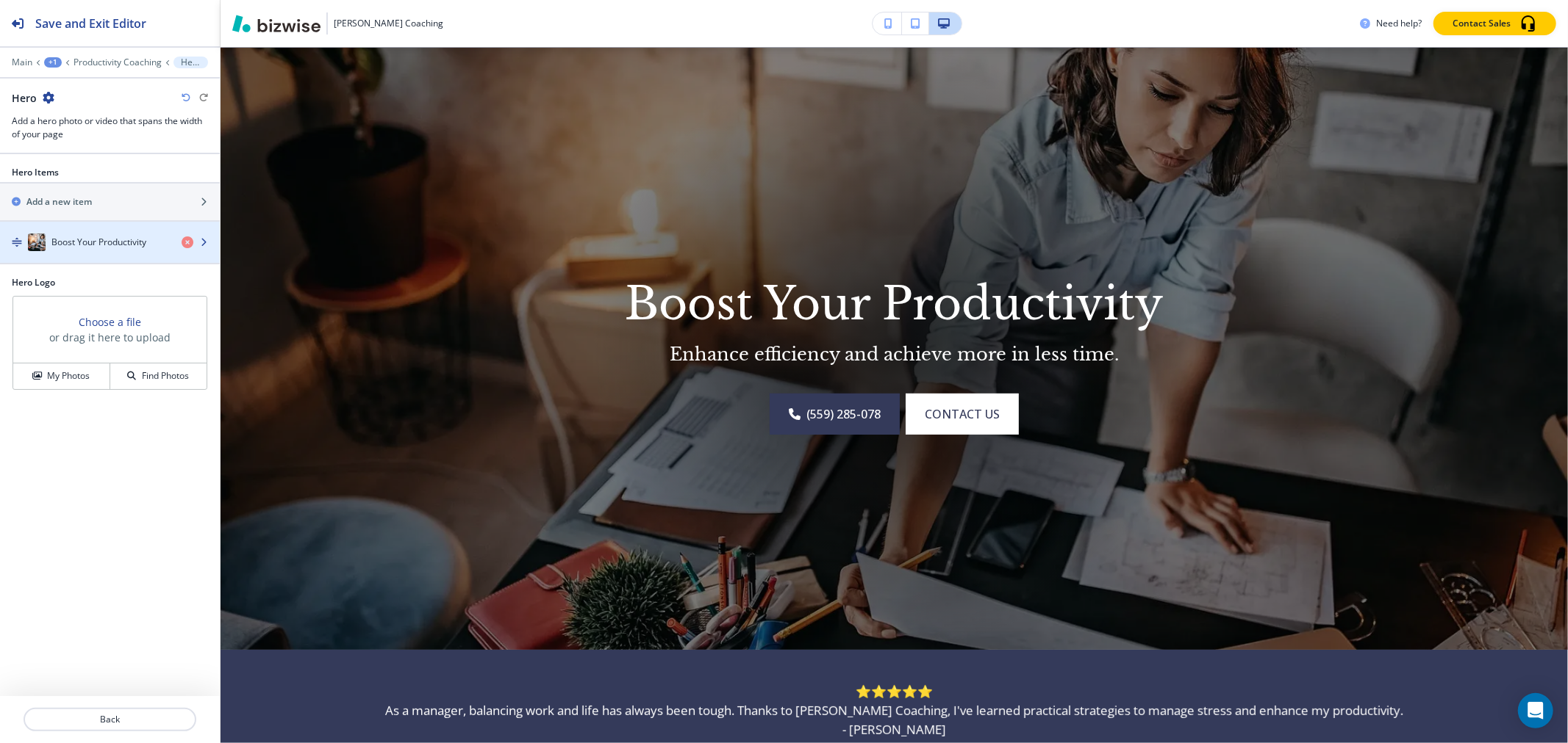
click at [97, 261] on div "button" at bounding box center [109, 257] width 219 height 11
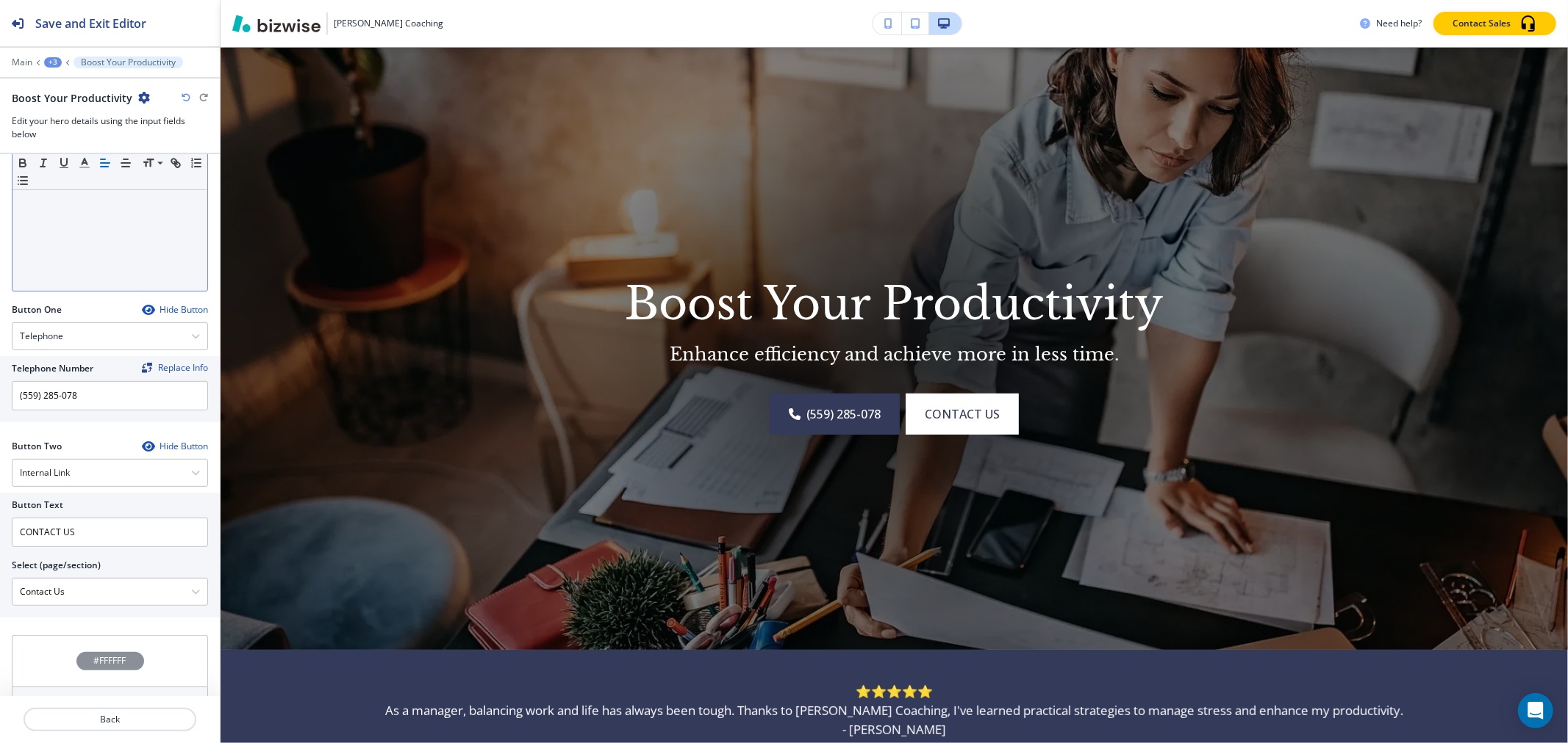
scroll to position [482, 0]
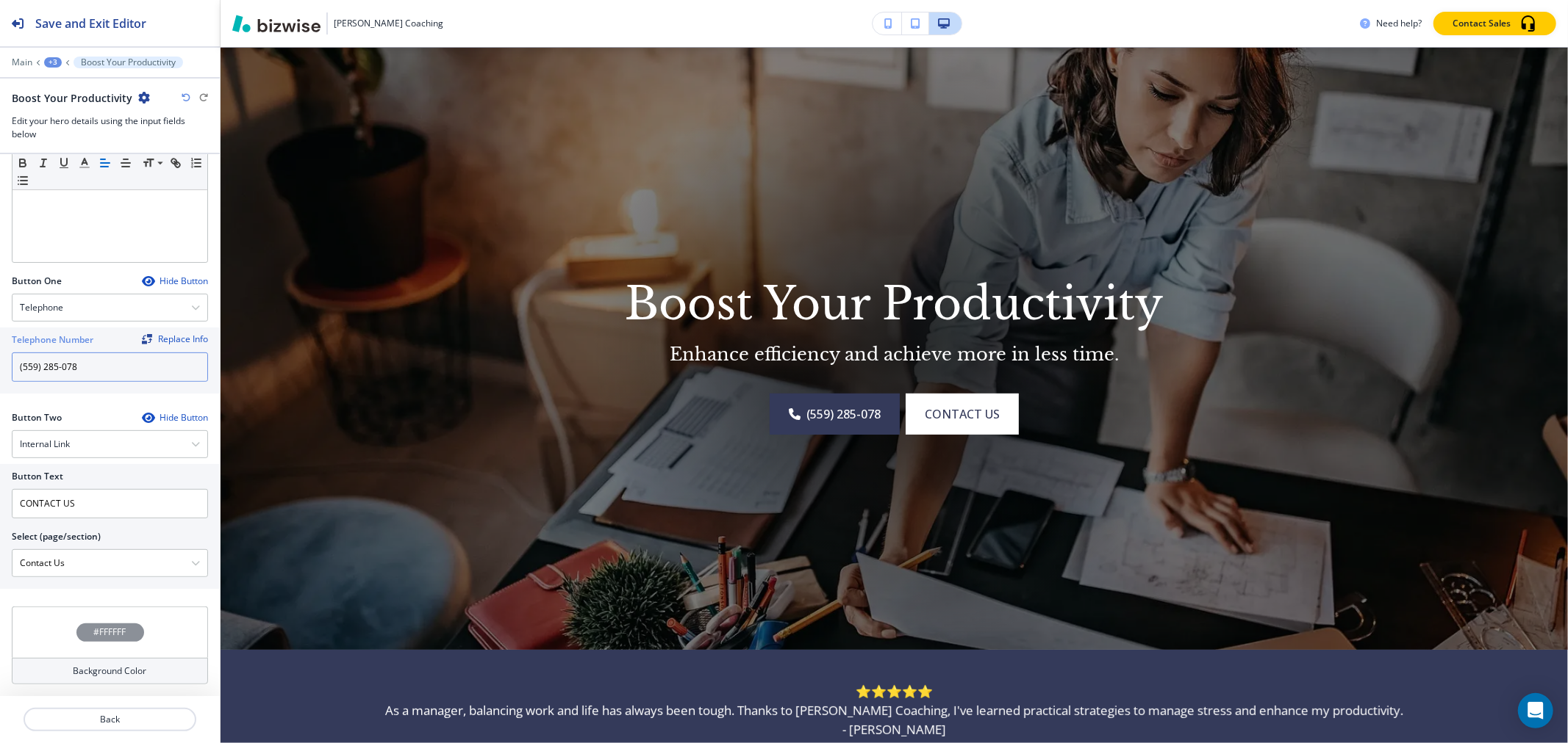
drag, startPoint x: 106, startPoint y: 371, endPoint x: 0, endPoint y: 368, distance: 106.0
click at [0, 368] on div "Telephone Number Replace Info (559) 285-078" at bounding box center [109, 360] width 219 height 66
paste input "0) 344-5004"
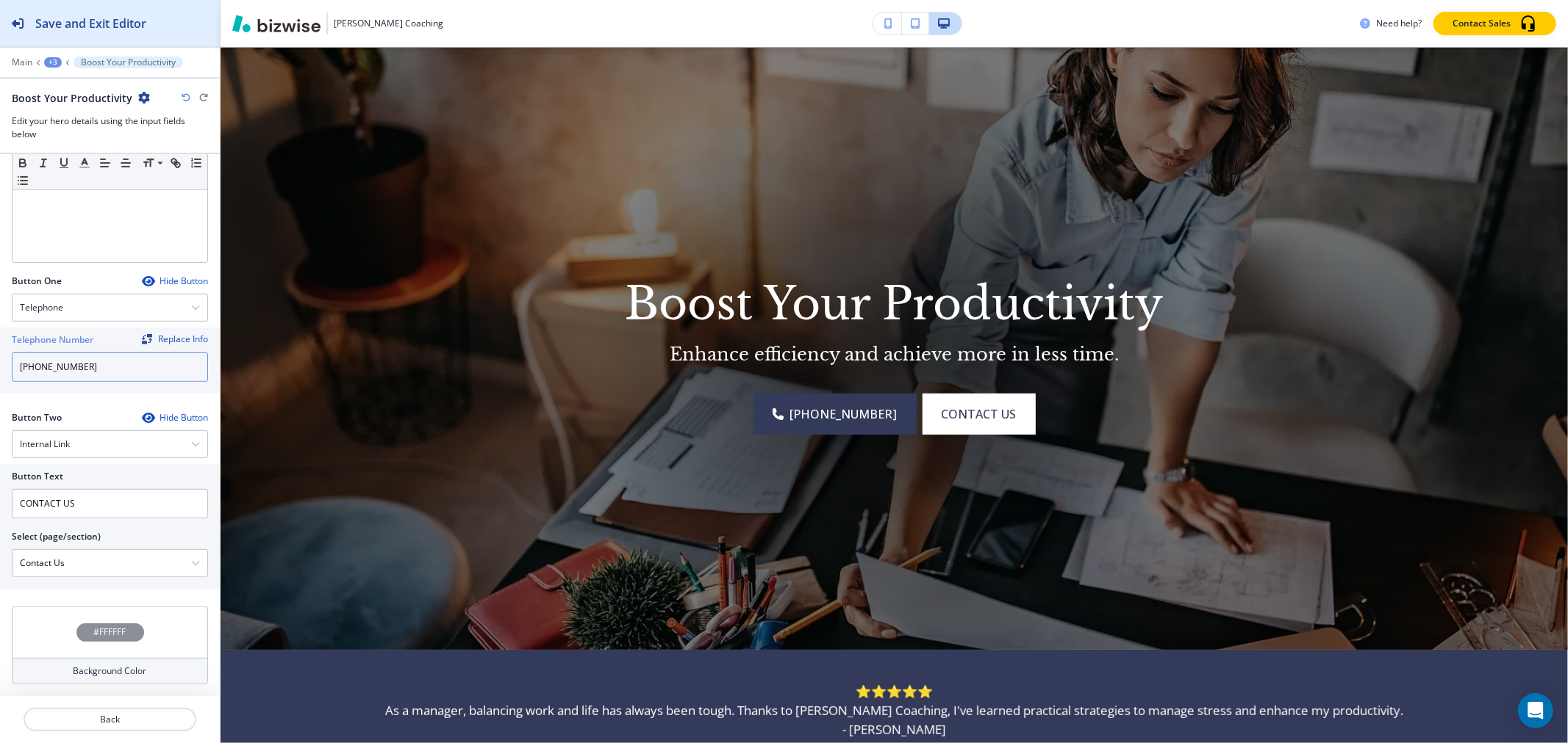
type input "[PHONE_NUMBER]"
click at [152, 24] on button "Save and Exit Editor" at bounding box center [109, 23] width 219 height 46
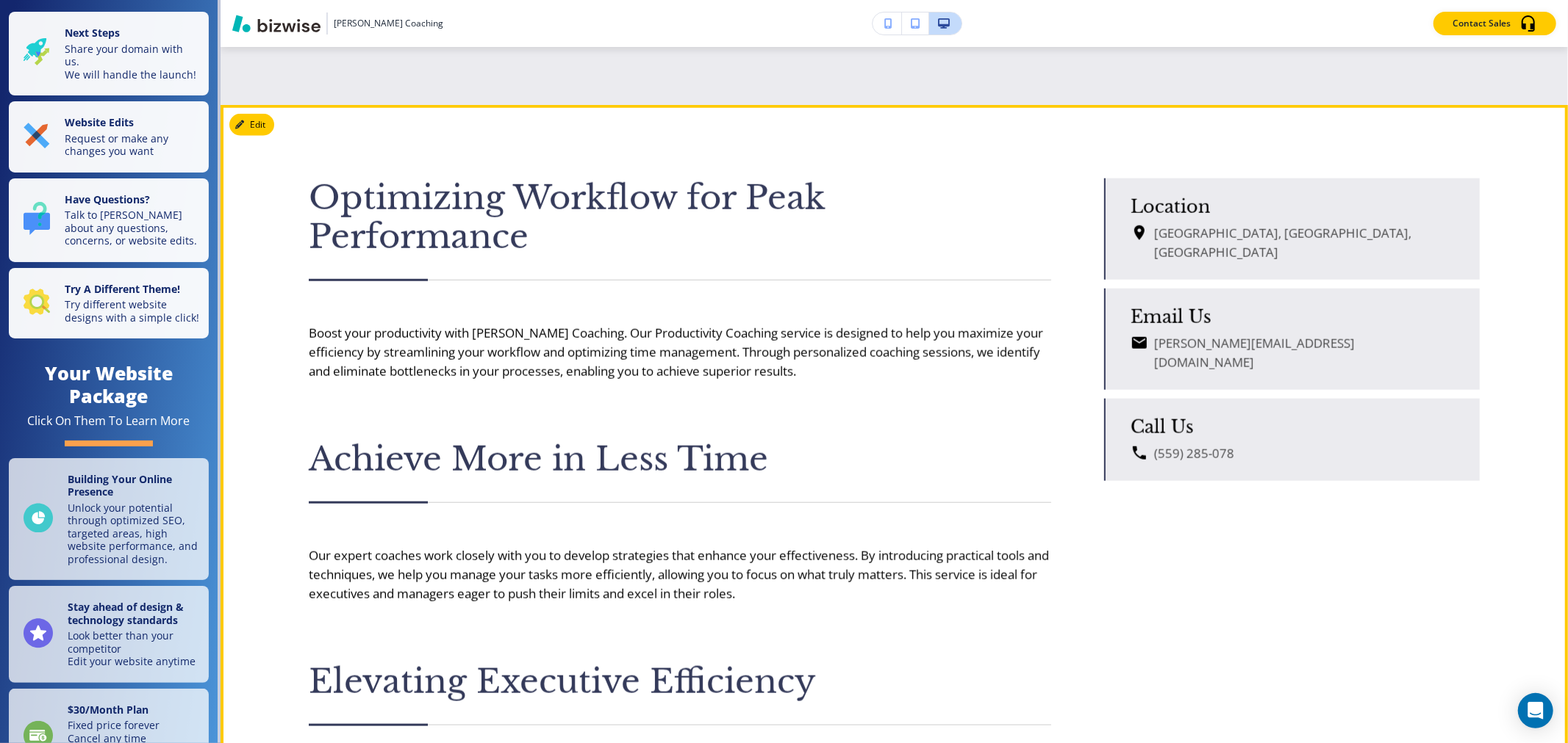
scroll to position [1086, 0]
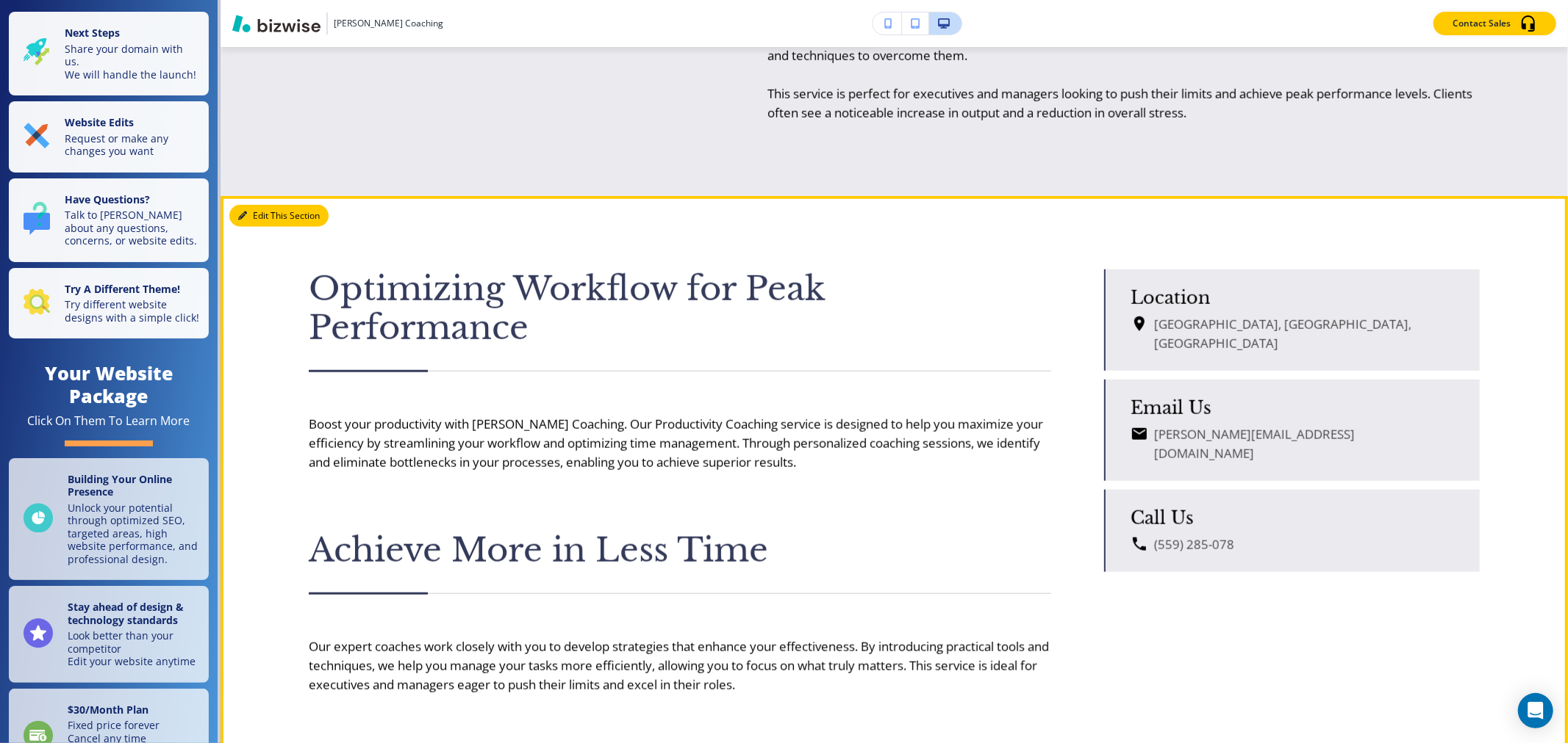
click at [260, 227] on button "Edit This Section" at bounding box center [279, 215] width 100 height 22
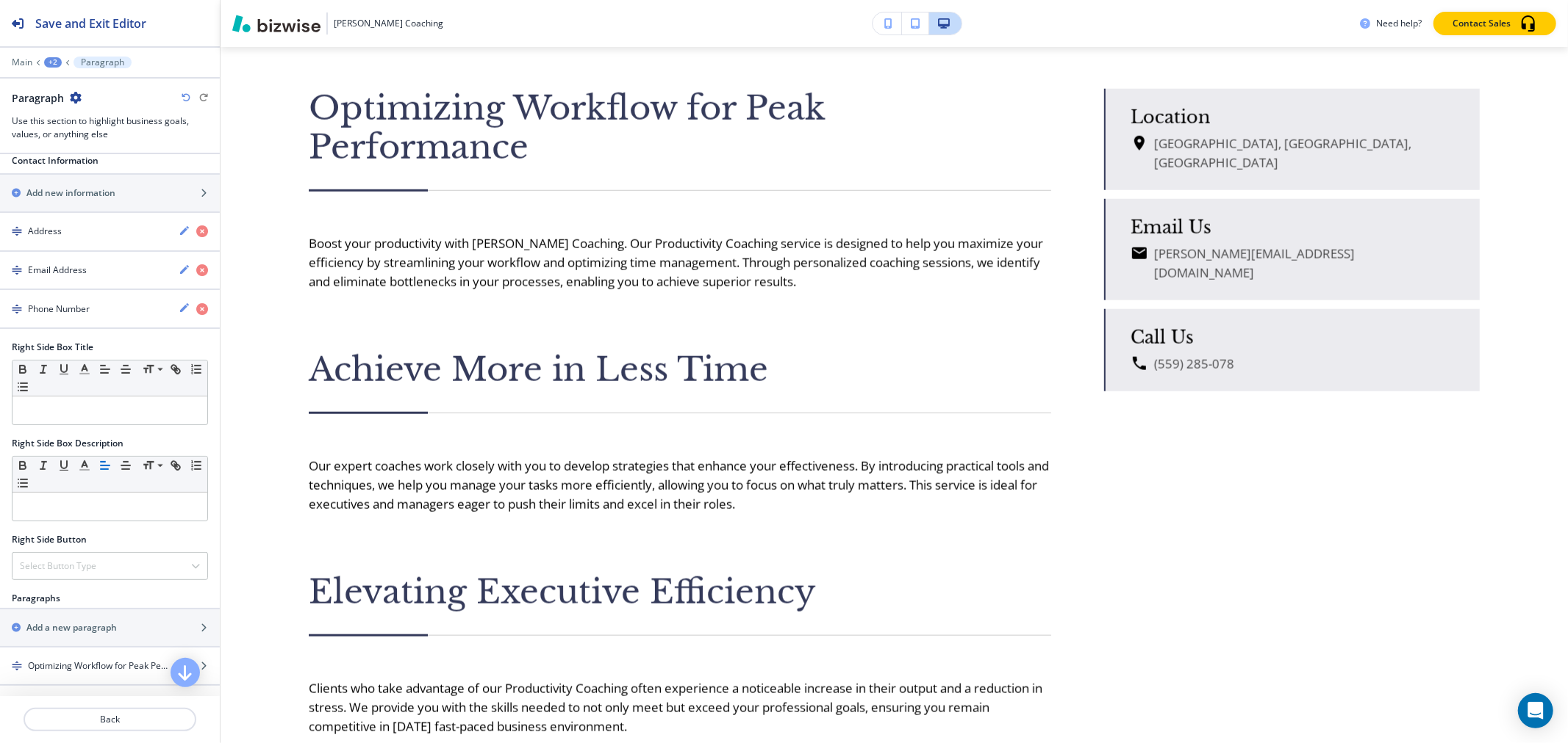
scroll to position [489, 0]
click at [178, 306] on icon "button" at bounding box center [184, 304] width 11 height 11
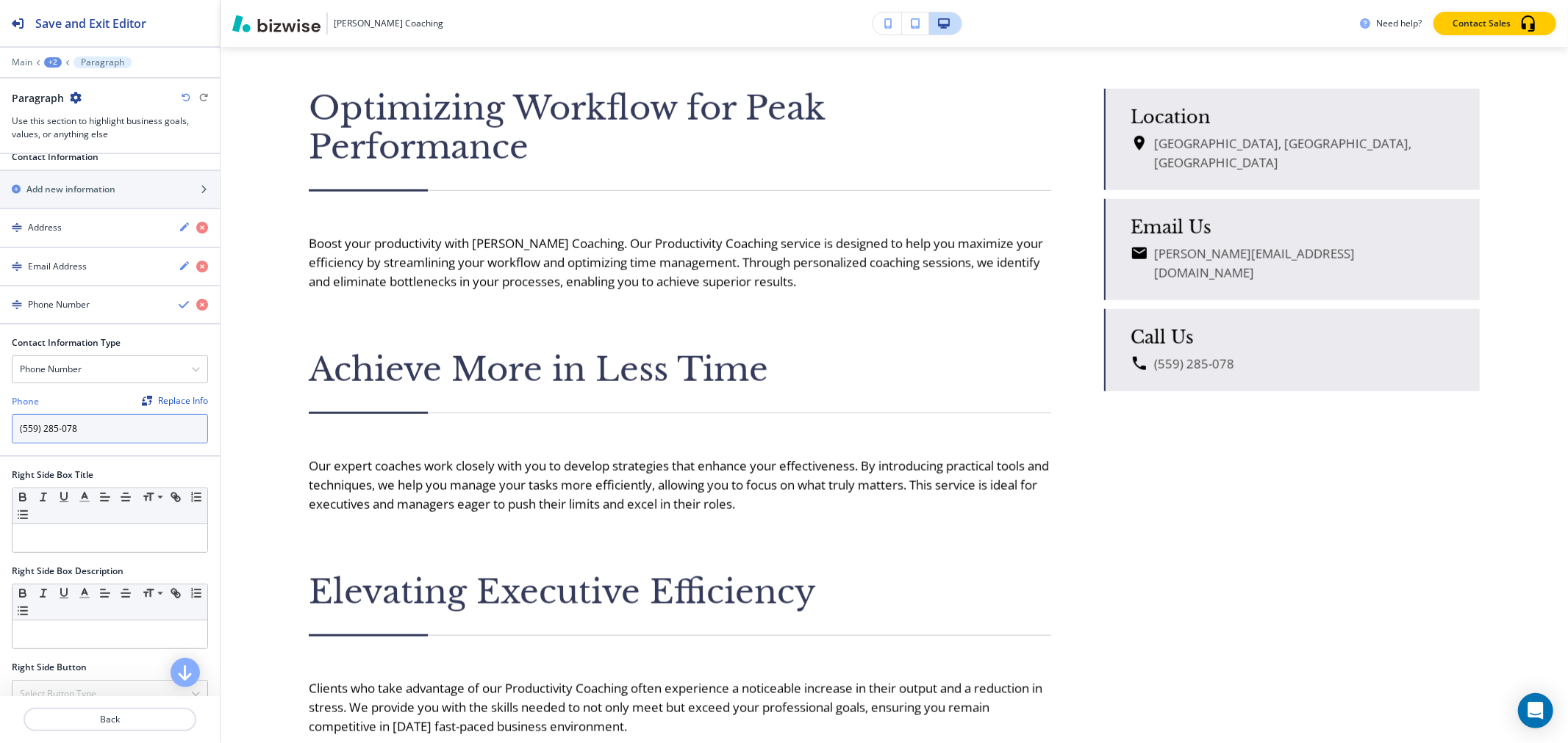
drag, startPoint x: 125, startPoint y: 426, endPoint x: 0, endPoint y: 426, distance: 125.0
click at [0, 426] on div "Contact Information Type Phone Number Address Email Address Phone Replace Info …" at bounding box center [109, 395] width 219 height 119
paste input "0) 344-5004"
type input "[PHONE_NUMBER]"
click at [152, 27] on button "Save and Exit Editor" at bounding box center [109, 23] width 219 height 46
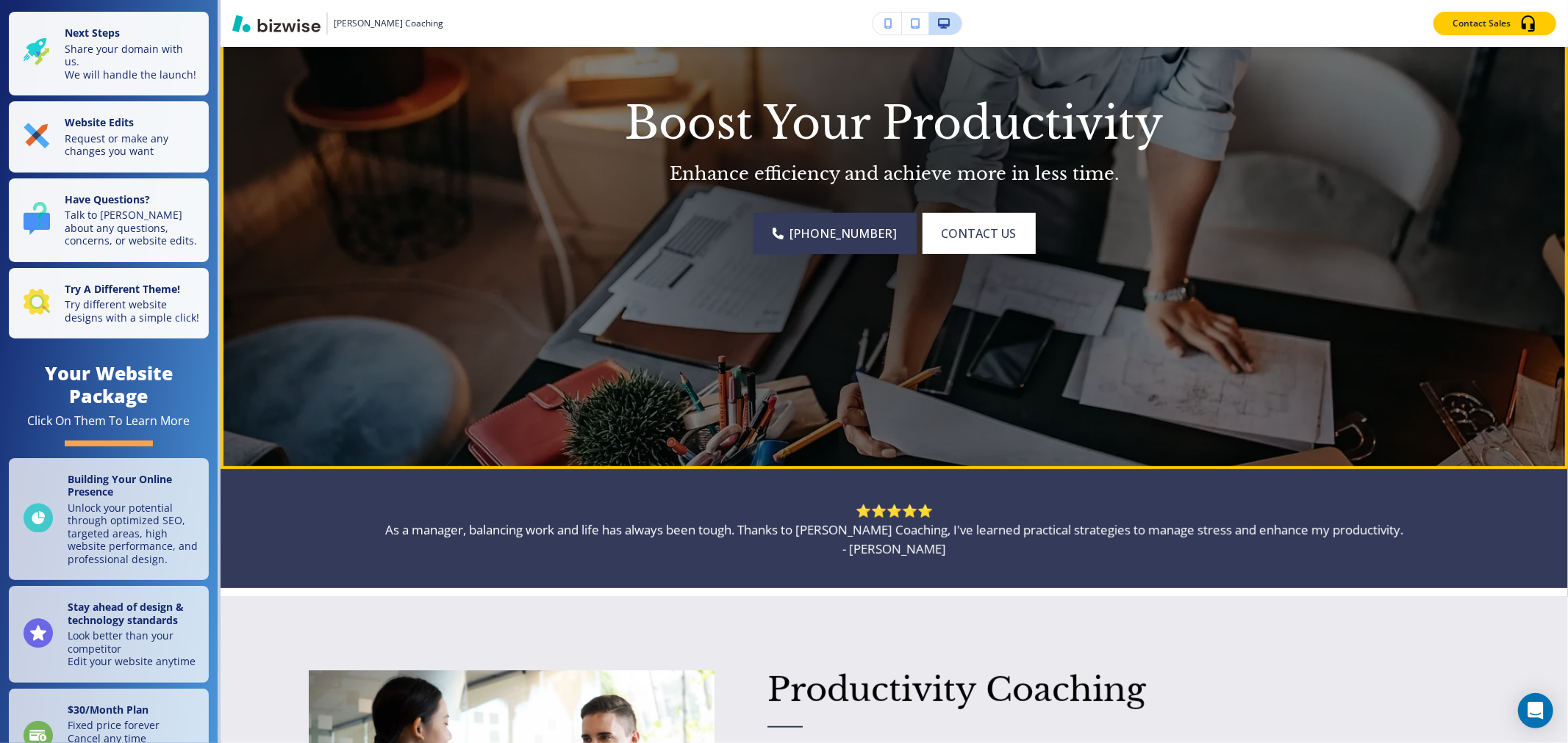
scroll to position [0, 0]
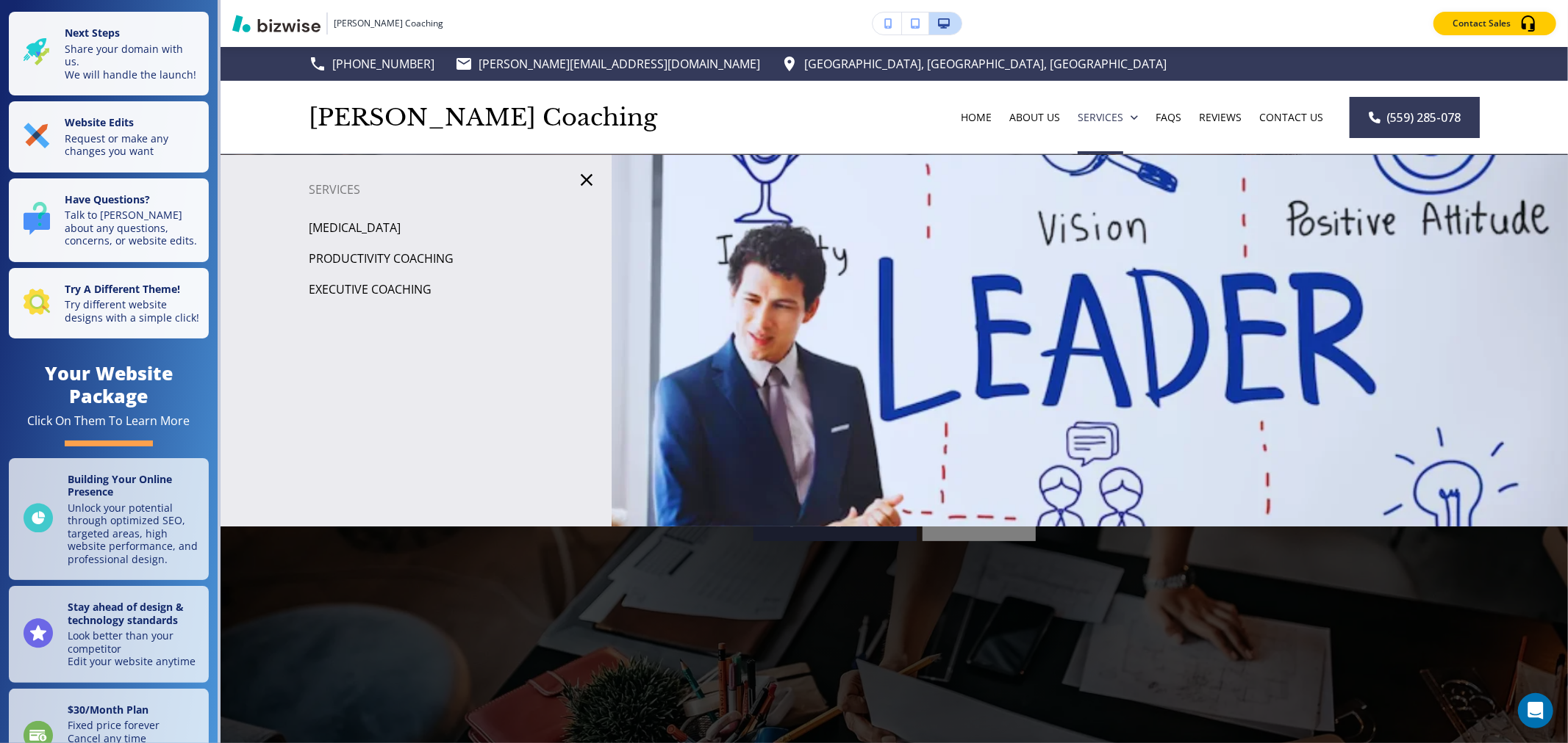
click at [396, 294] on p "Executive Coaching" at bounding box center [370, 289] width 123 height 22
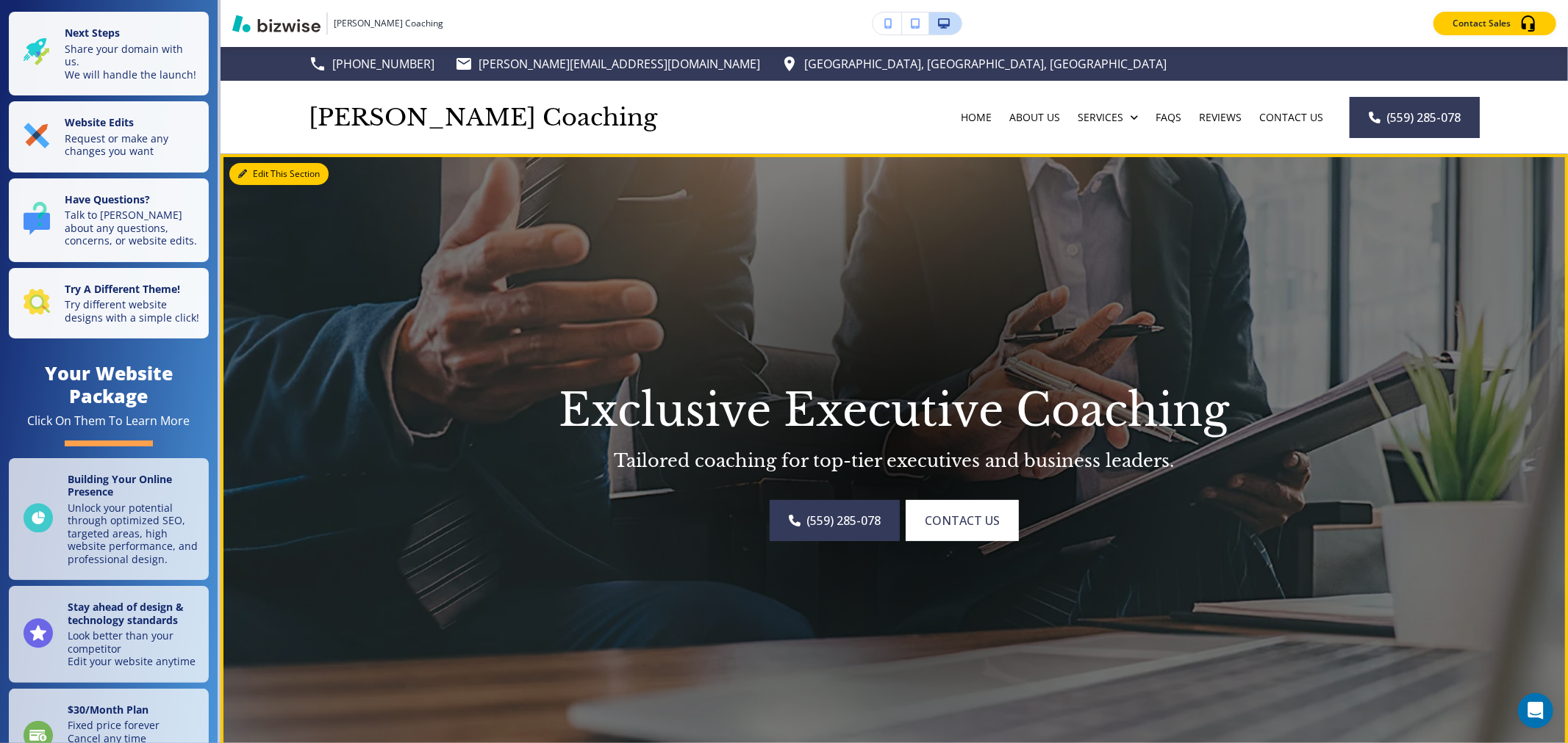
click at [248, 169] on button "Edit This Section" at bounding box center [279, 173] width 100 height 22
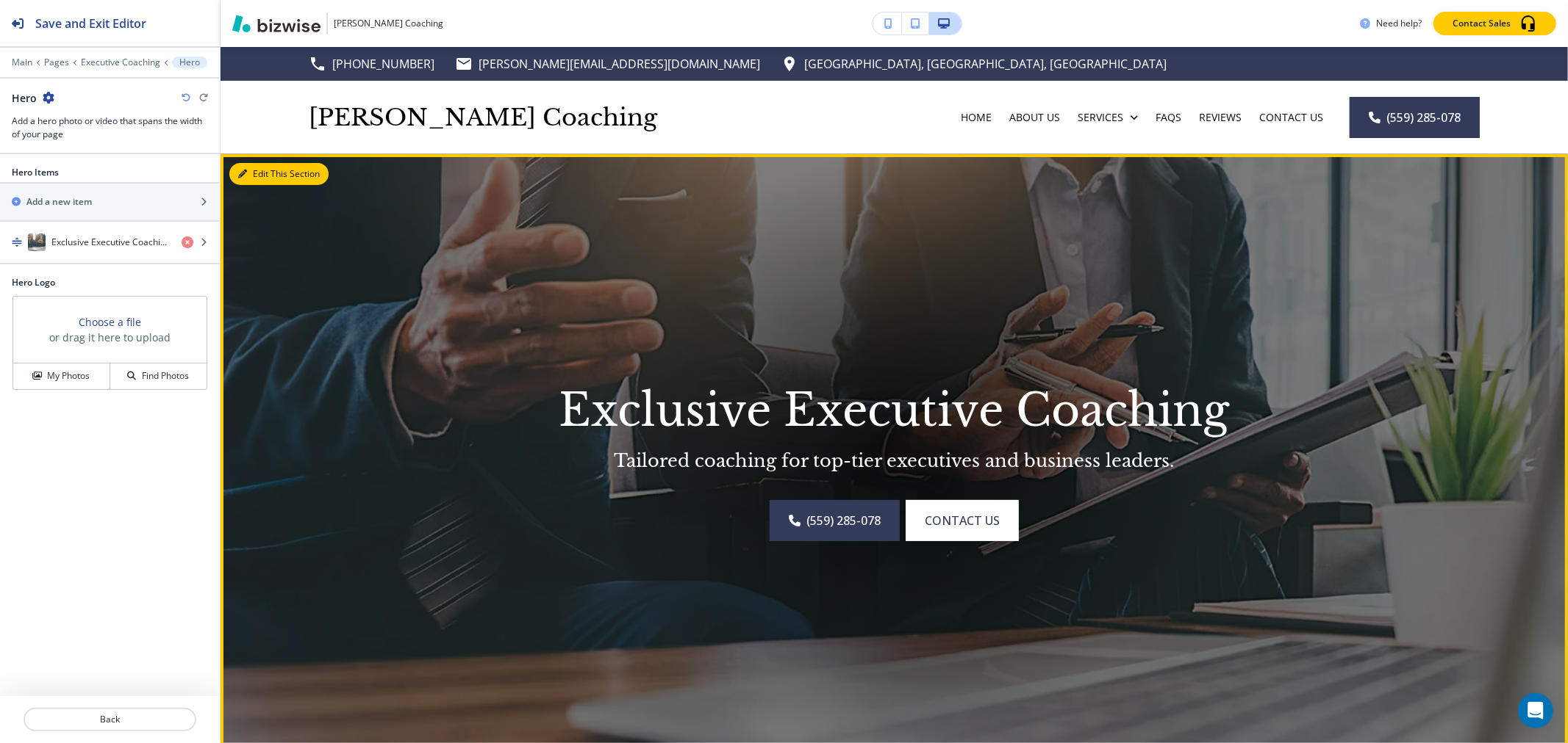
scroll to position [106, 0]
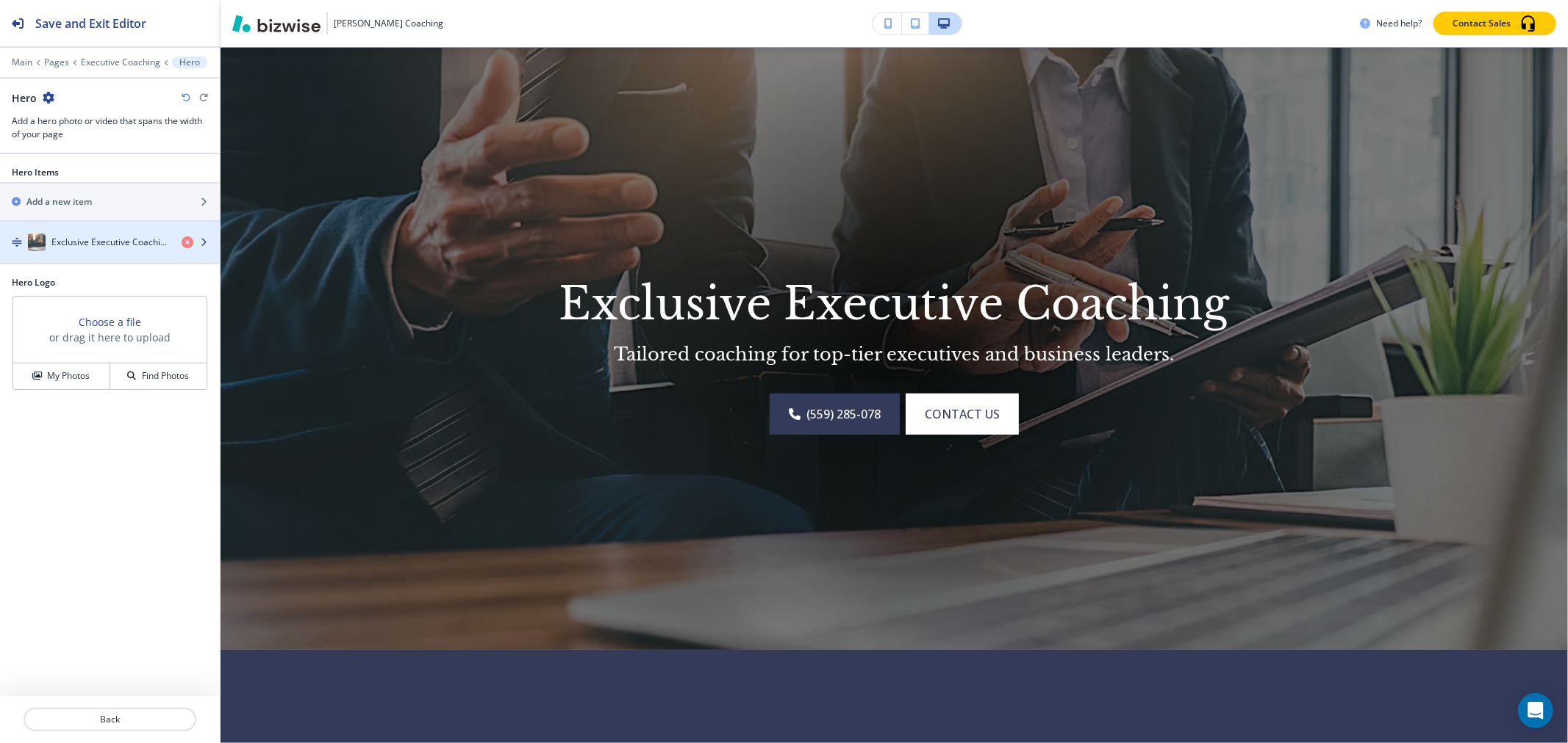
click at [90, 251] on div "button" at bounding box center [109, 257] width 219 height 11
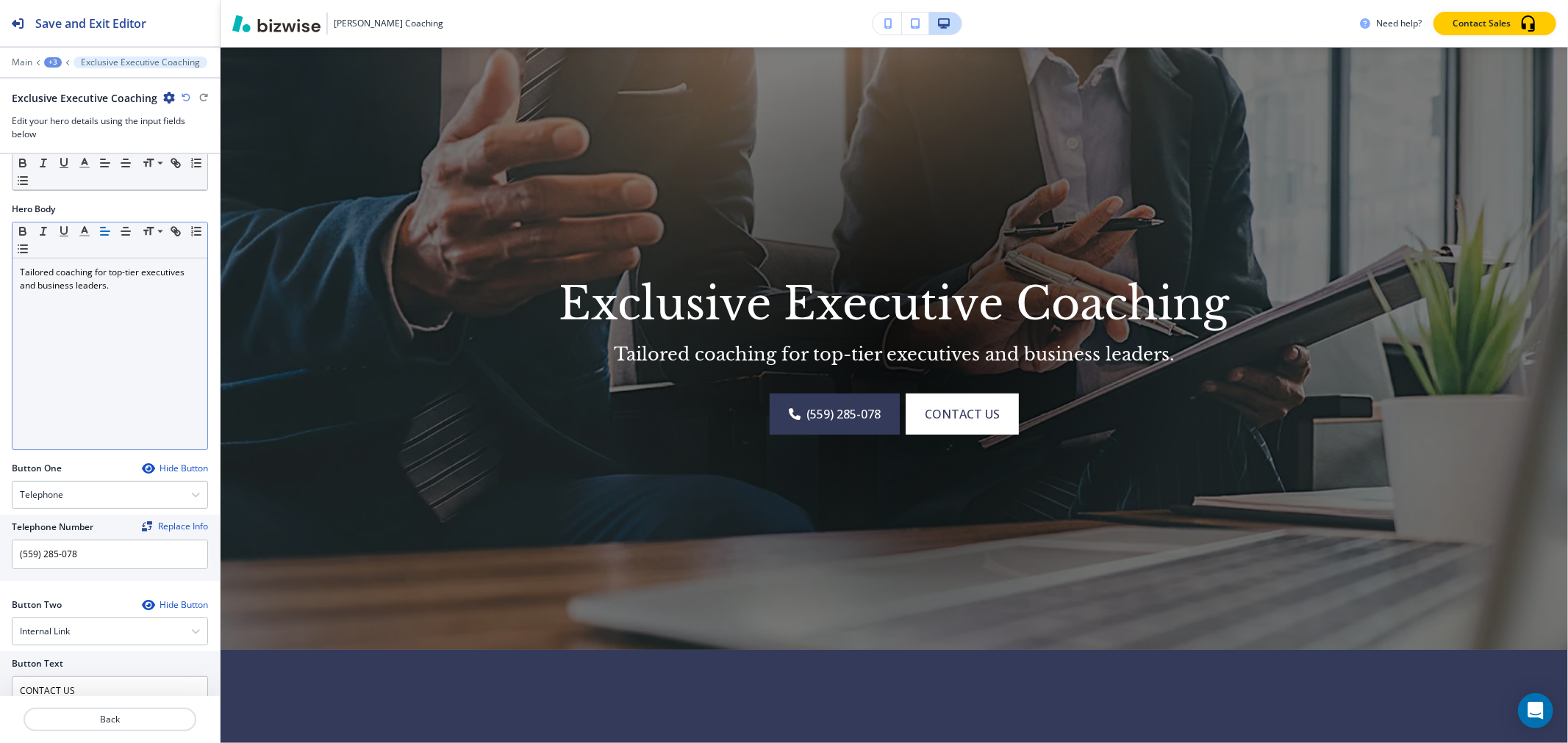
scroll to position [482, 0]
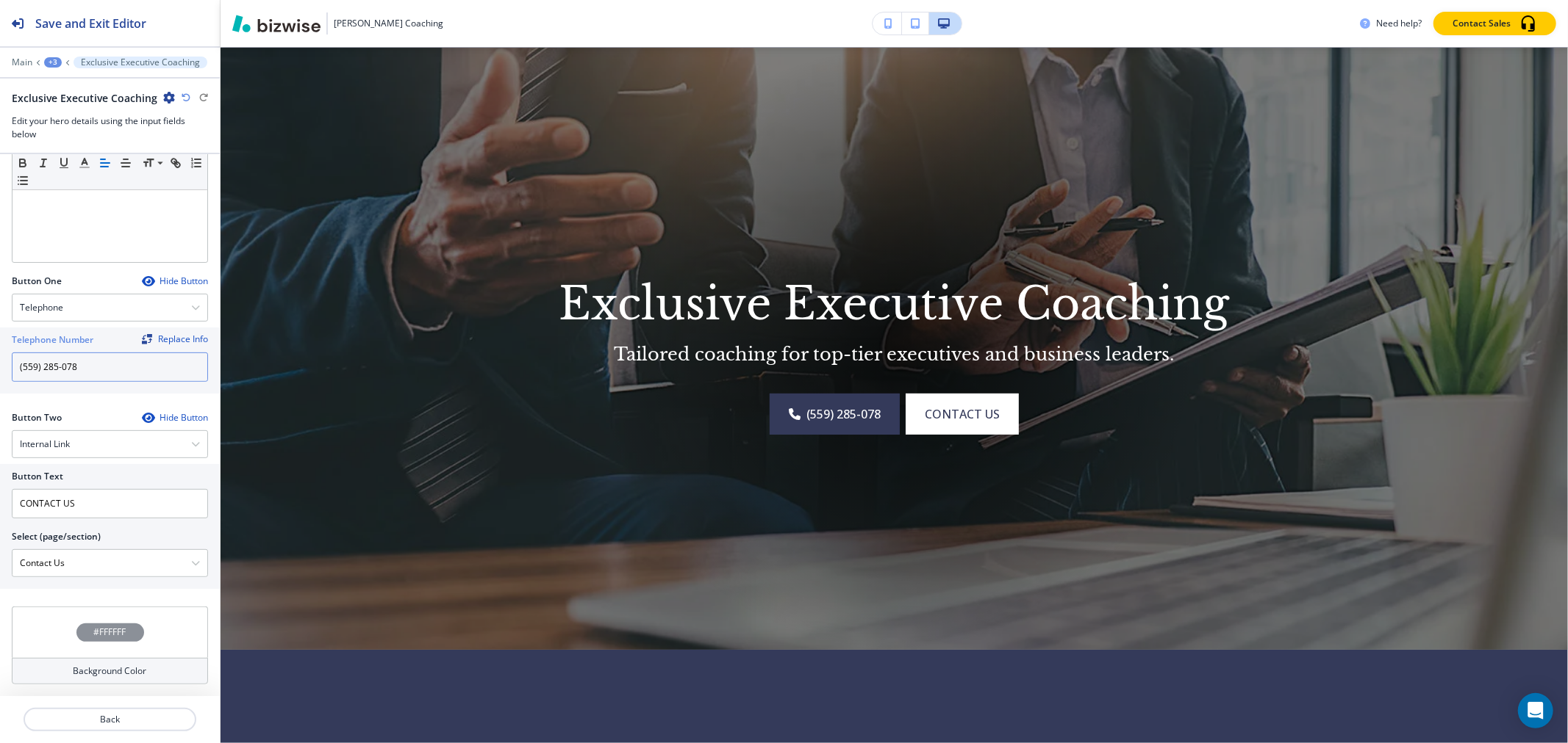
drag, startPoint x: 105, startPoint y: 369, endPoint x: 0, endPoint y: 362, distance: 105.2
click at [0, 362] on div "Telephone Number Replace Info (559) 285-078" at bounding box center [109, 360] width 219 height 66
paste input "0) 344-5004"
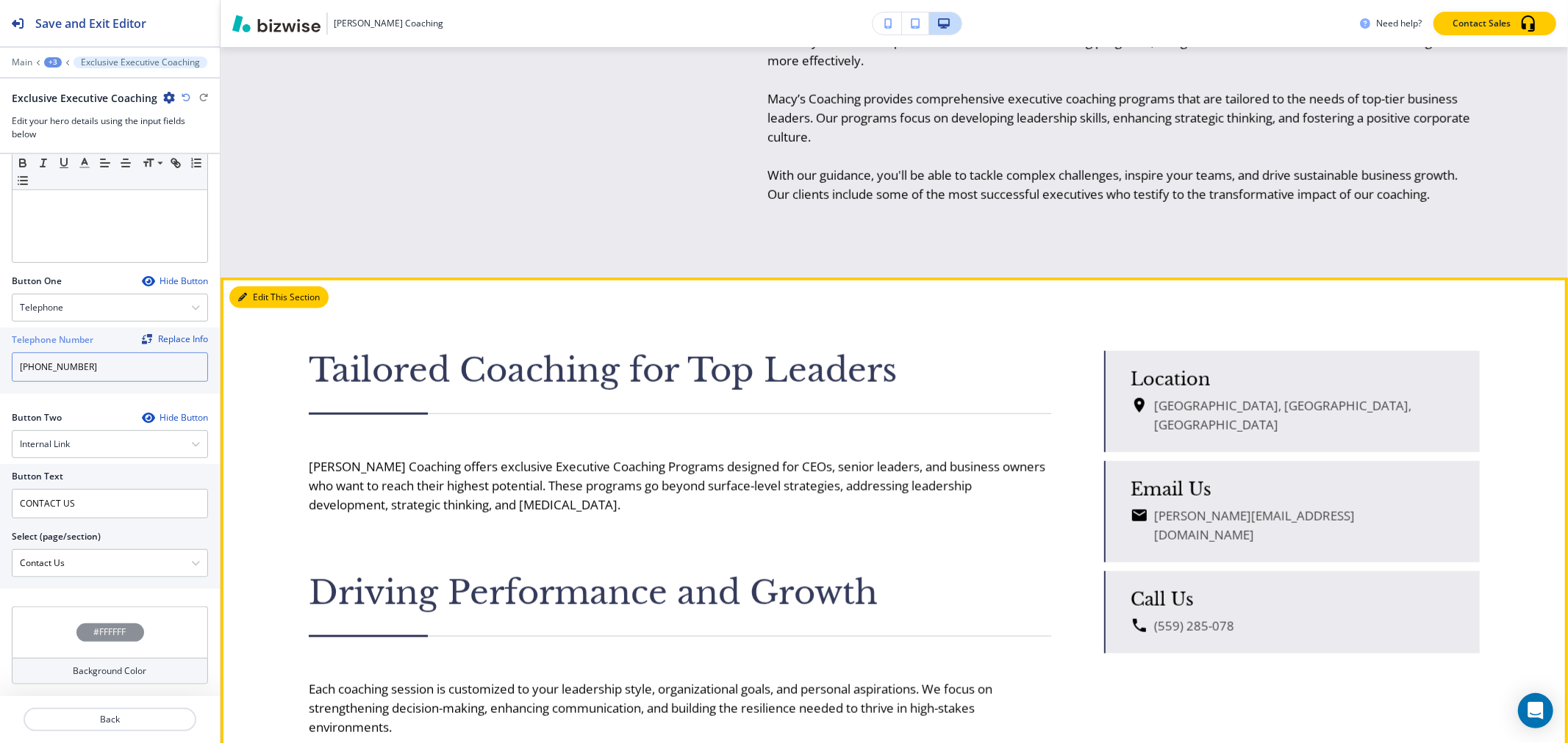
type input "[PHONE_NUMBER]"
click at [242, 302] on icon "button" at bounding box center [242, 297] width 9 height 9
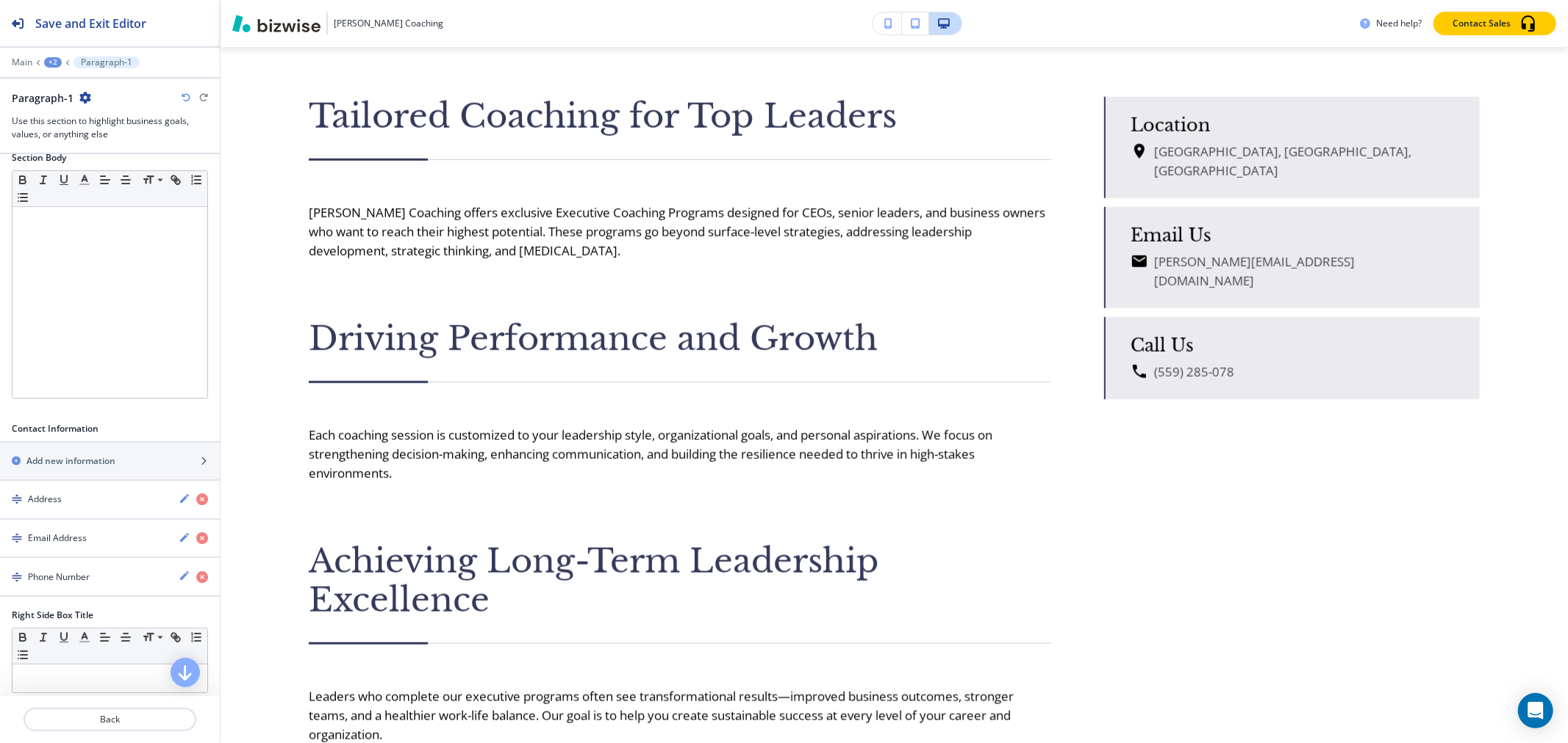
scroll to position [571, 0]
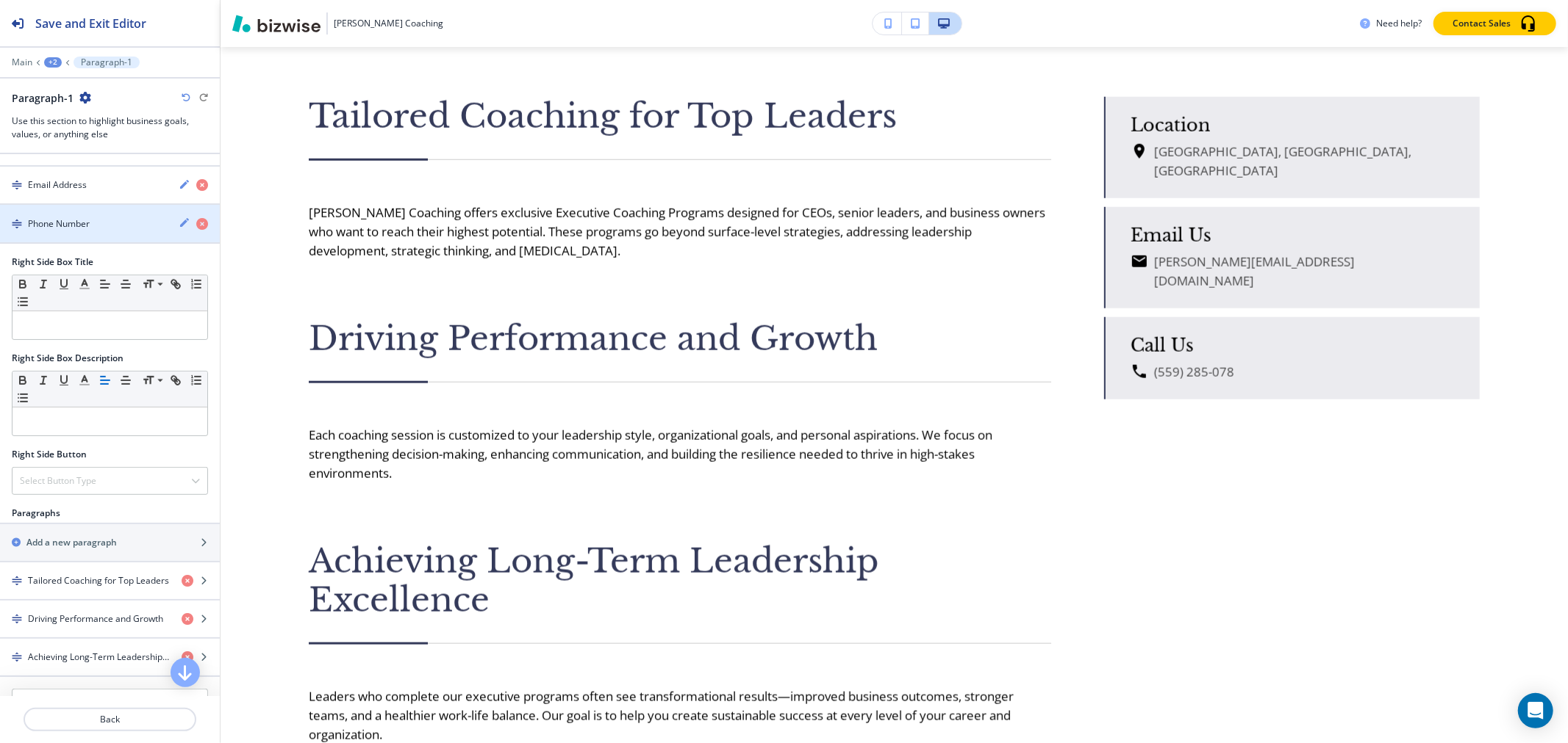
click at [178, 224] on icon "button" at bounding box center [184, 222] width 11 height 11
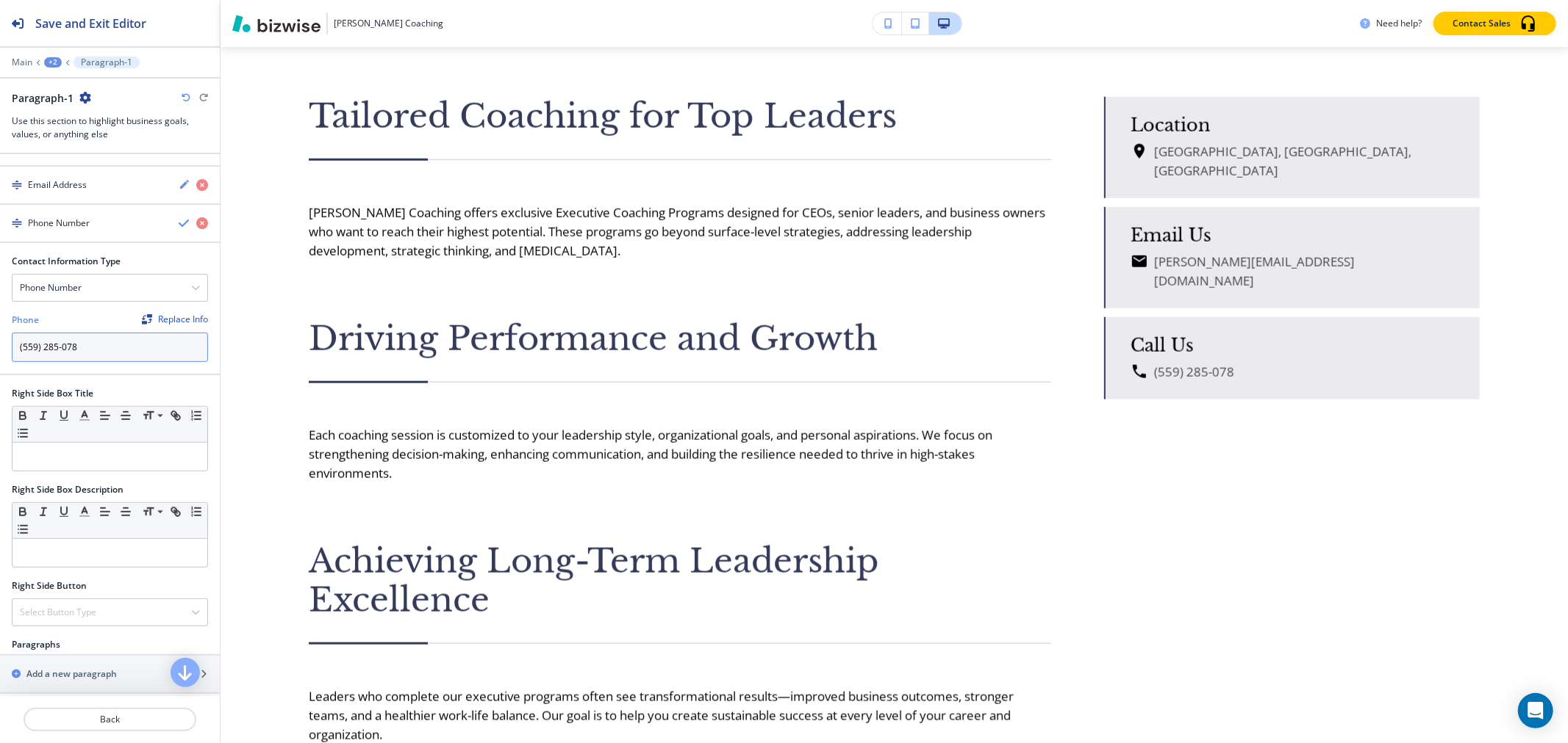
drag, startPoint x: 118, startPoint y: 355, endPoint x: 0, endPoint y: 340, distance: 118.9
click at [0, 340] on div "Contact Information Type Phone Number Address Email Address Phone Replace Info …" at bounding box center [109, 314] width 219 height 119
paste input "0) 344-5004"
type input "[PHONE_NUMBER]"
click at [149, 32] on button "Save and Exit Editor" at bounding box center [109, 23] width 219 height 46
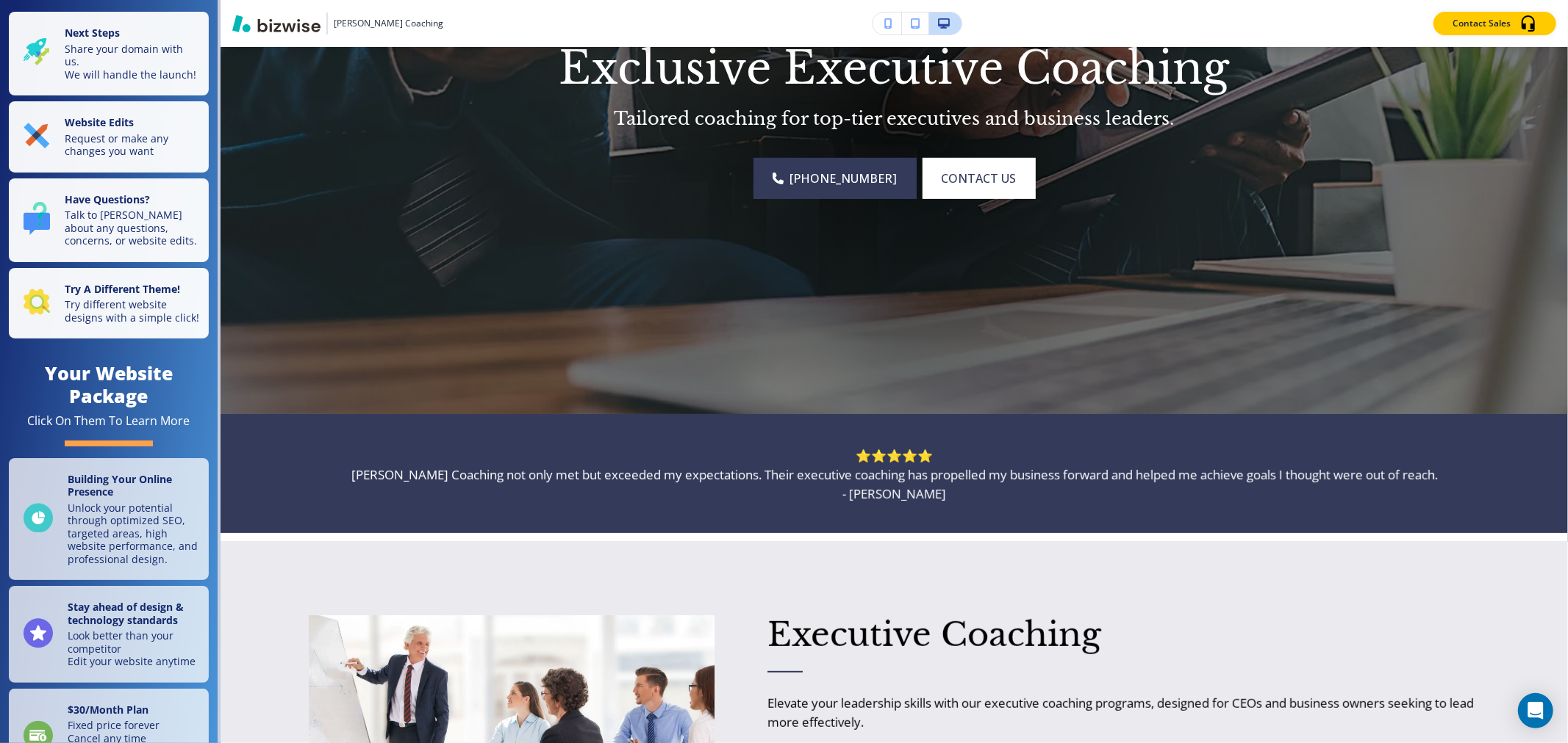
scroll to position [0, 0]
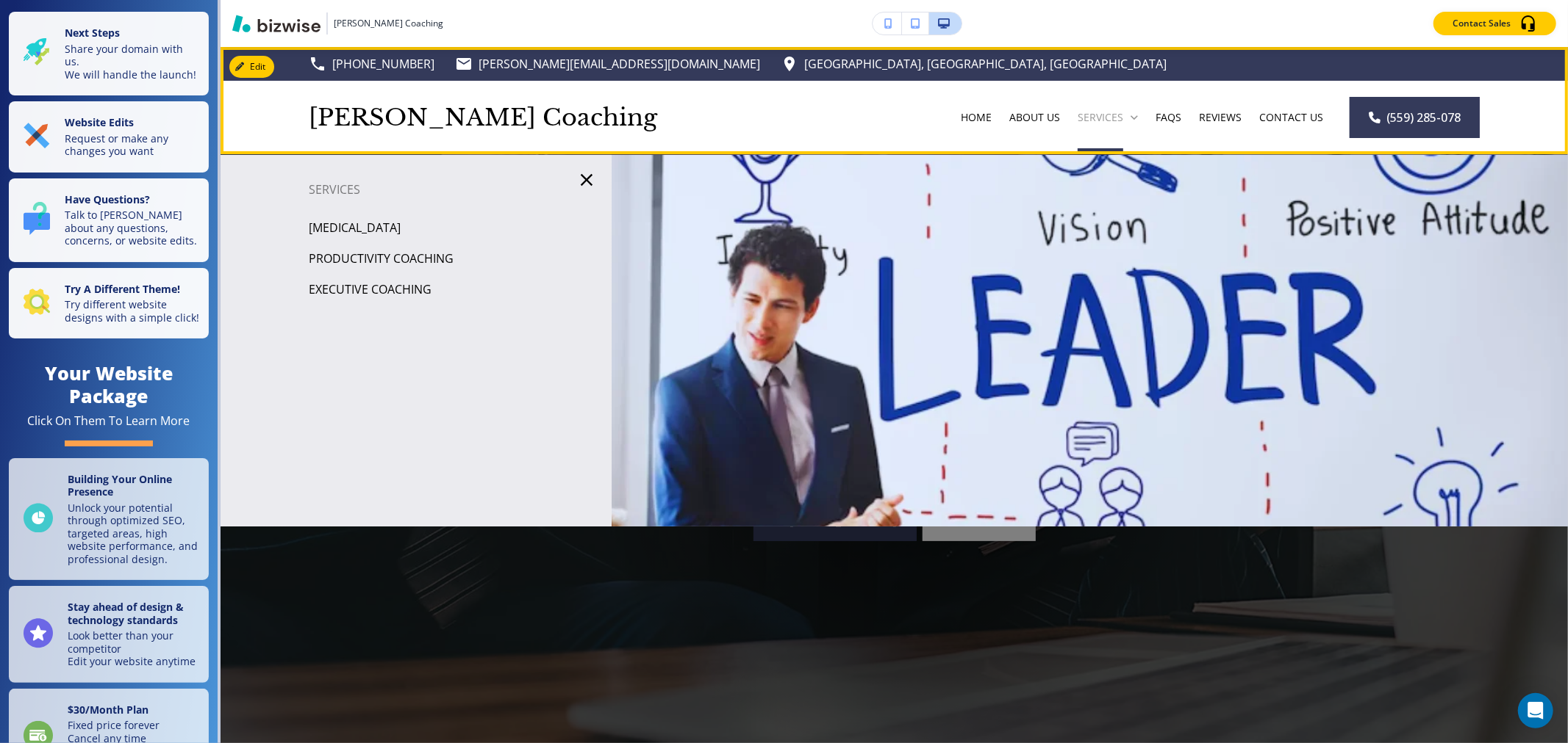
click at [1126, 120] on icon at bounding box center [1133, 117] width 14 height 14
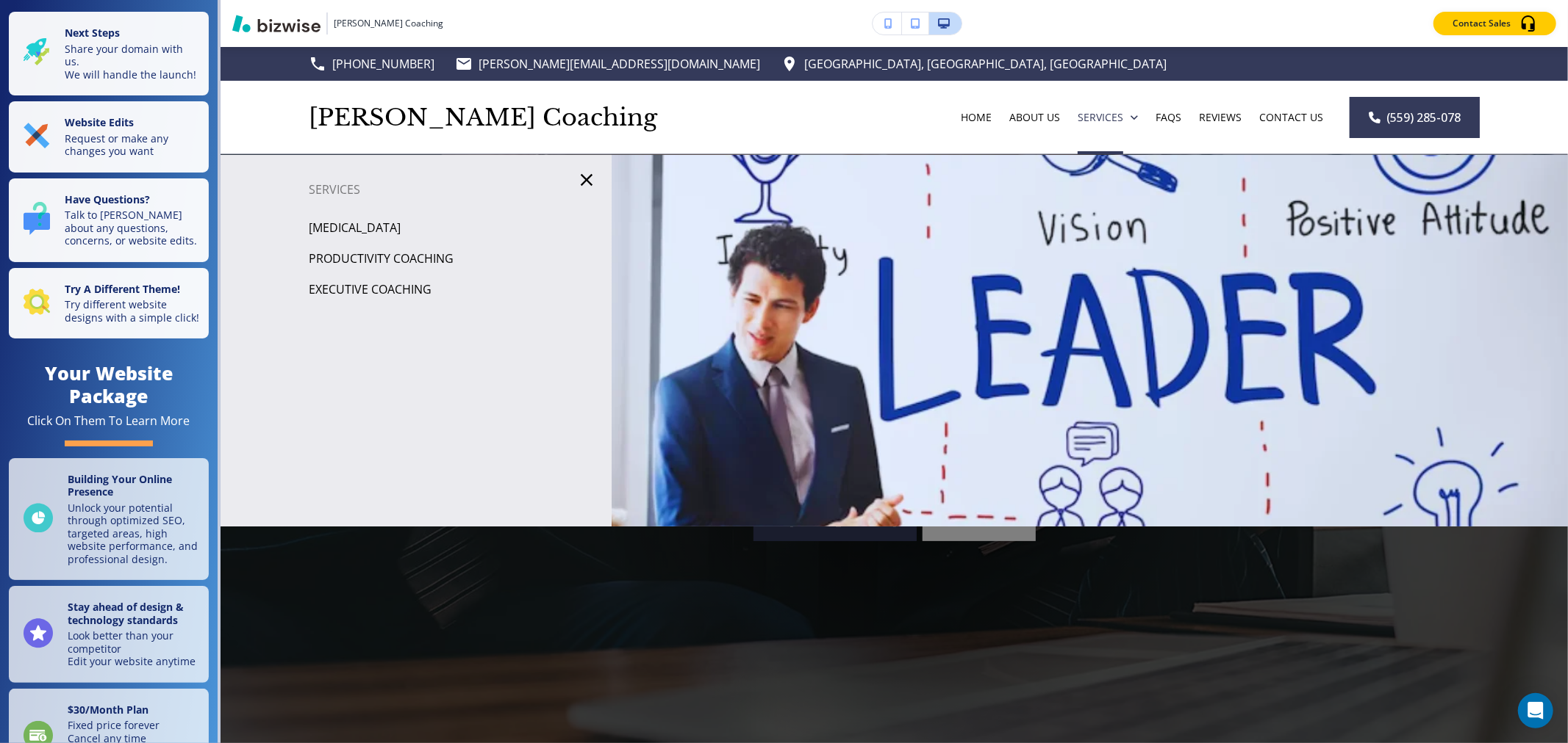
click at [400, 225] on p "[MEDICAL_DATA]" at bounding box center [354, 227] width 92 height 22
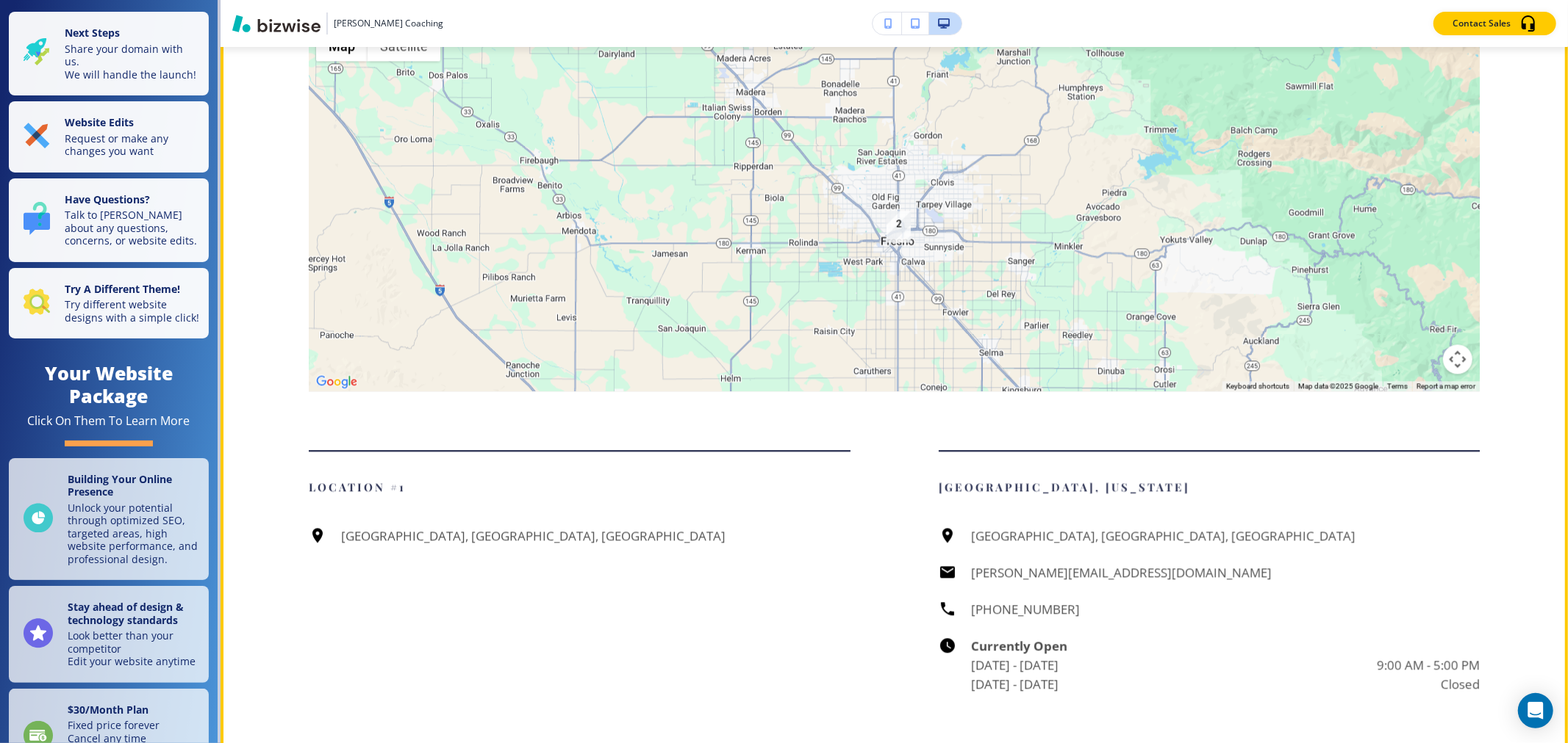
scroll to position [2693, 0]
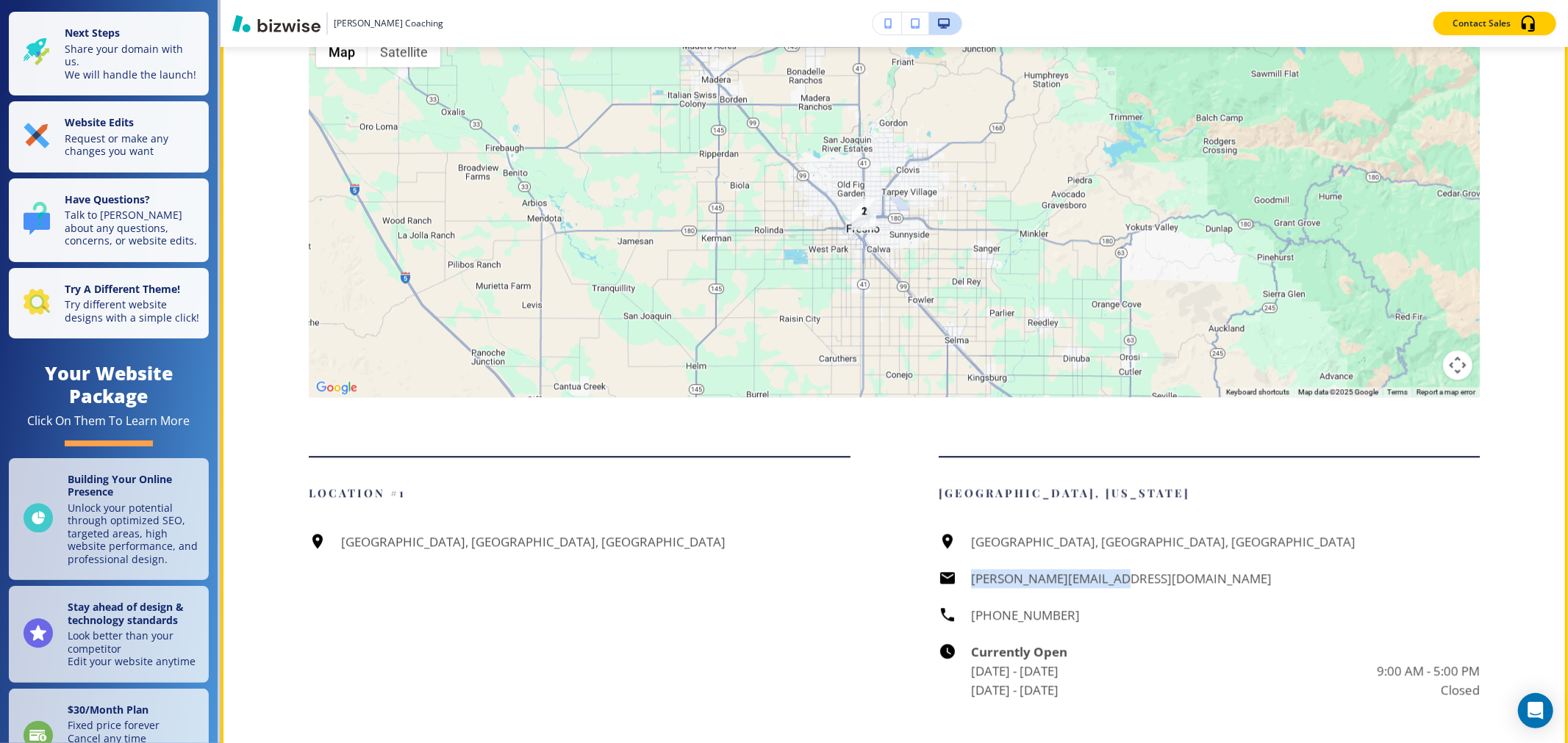
drag, startPoint x: 1128, startPoint y: 615, endPoint x: 958, endPoint y: 615, distance: 170.0
click at [958, 615] on div "[GEOGRAPHIC_DATA], [GEOGRAPHIC_DATA], [GEOGRAPHIC_DATA] [PERSON_NAME][EMAIL_ADD…" at bounding box center [1209, 616] width 541 height 168
click at [791, 552] on div "[GEOGRAPHIC_DATA], [GEOGRAPHIC_DATA], [GEOGRAPHIC_DATA]" at bounding box center [579, 542] width 541 height 19
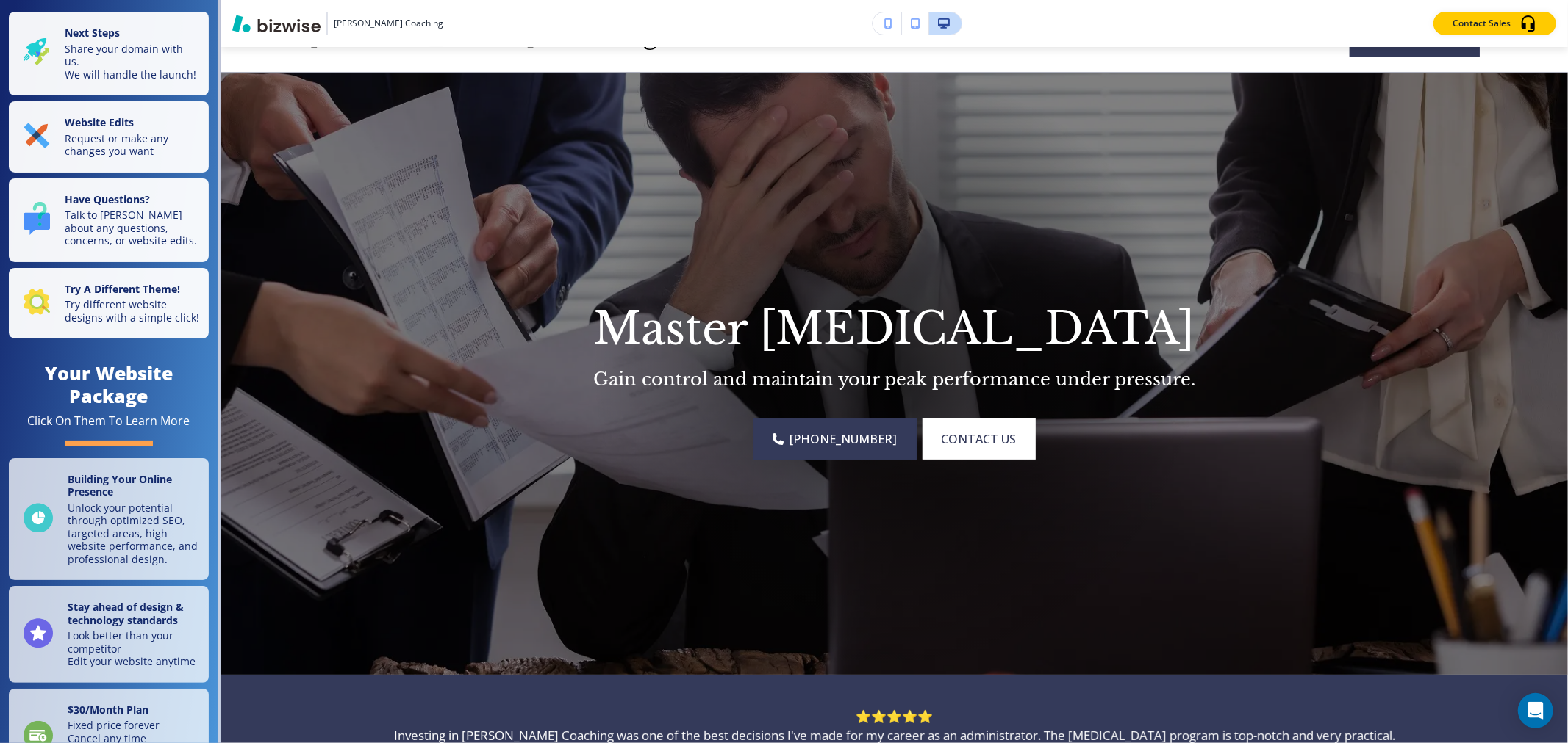
scroll to position [0, 0]
